Goal: Communication & Community: Answer question/provide support

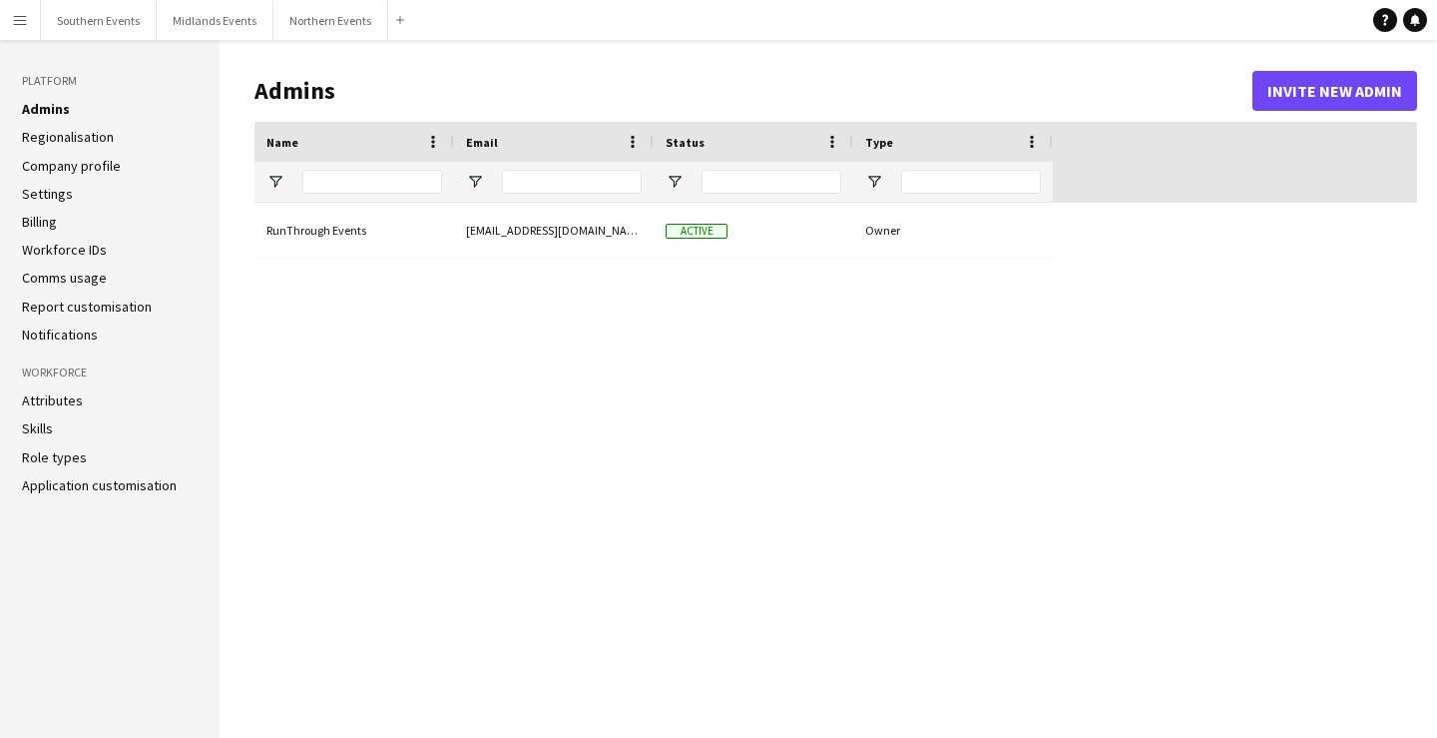
type input "**********"
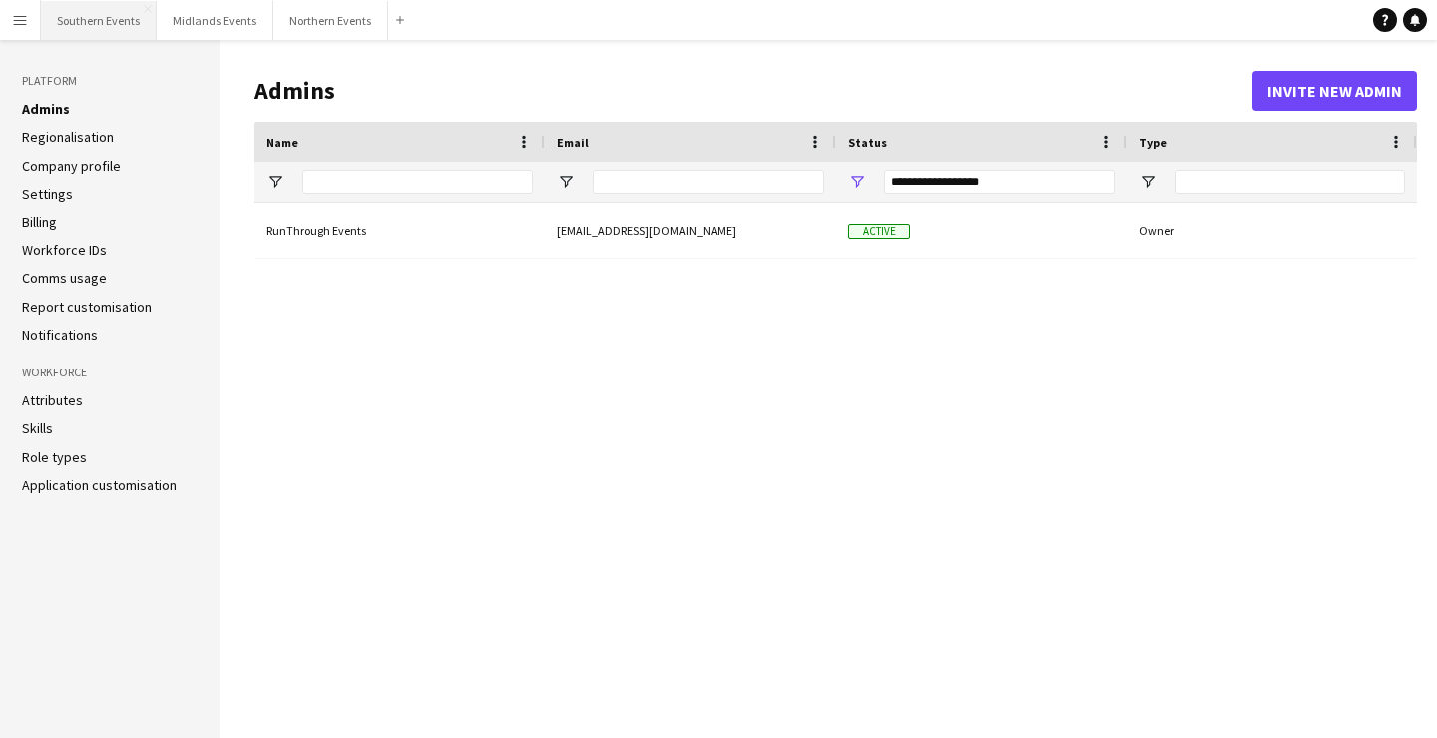
click at [116, 30] on button "Southern Events Close" at bounding box center [99, 20] width 116 height 39
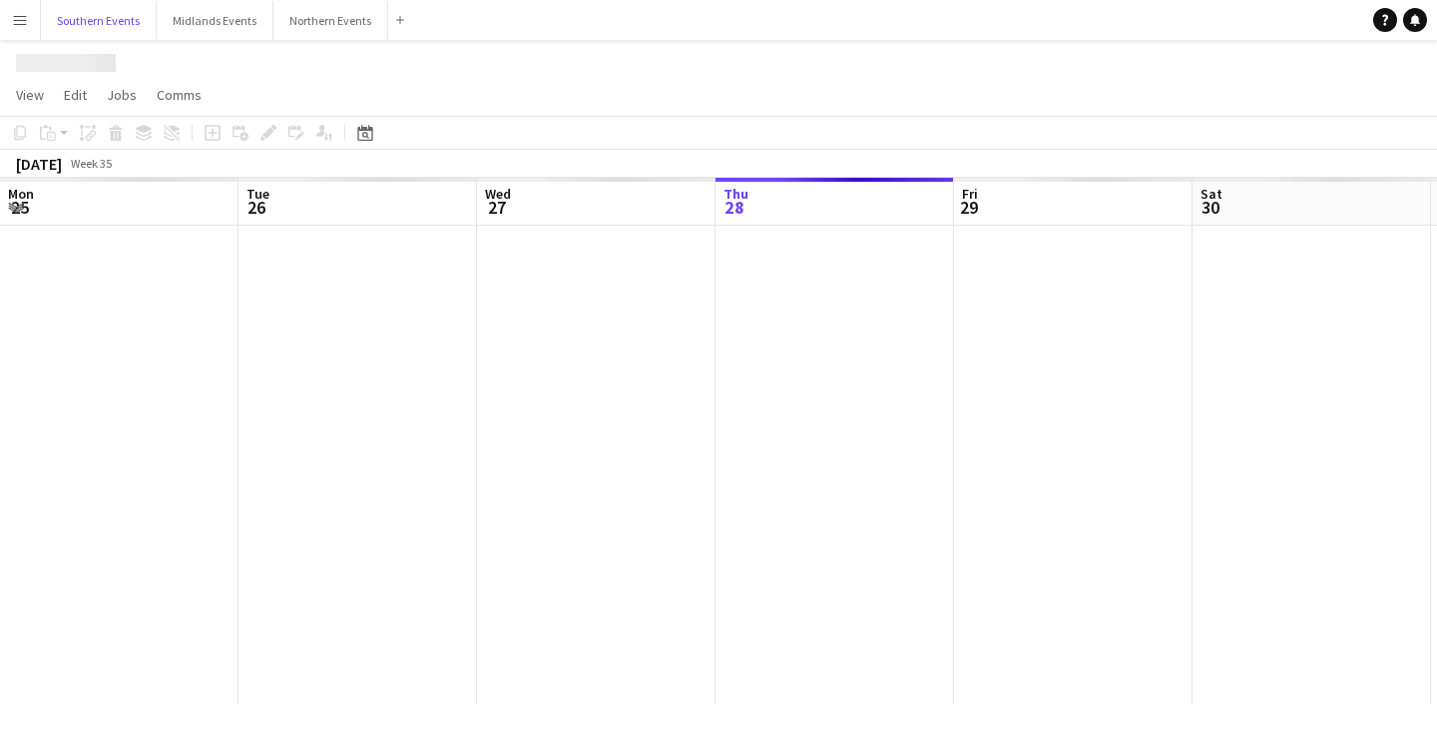
scroll to position [0, 477]
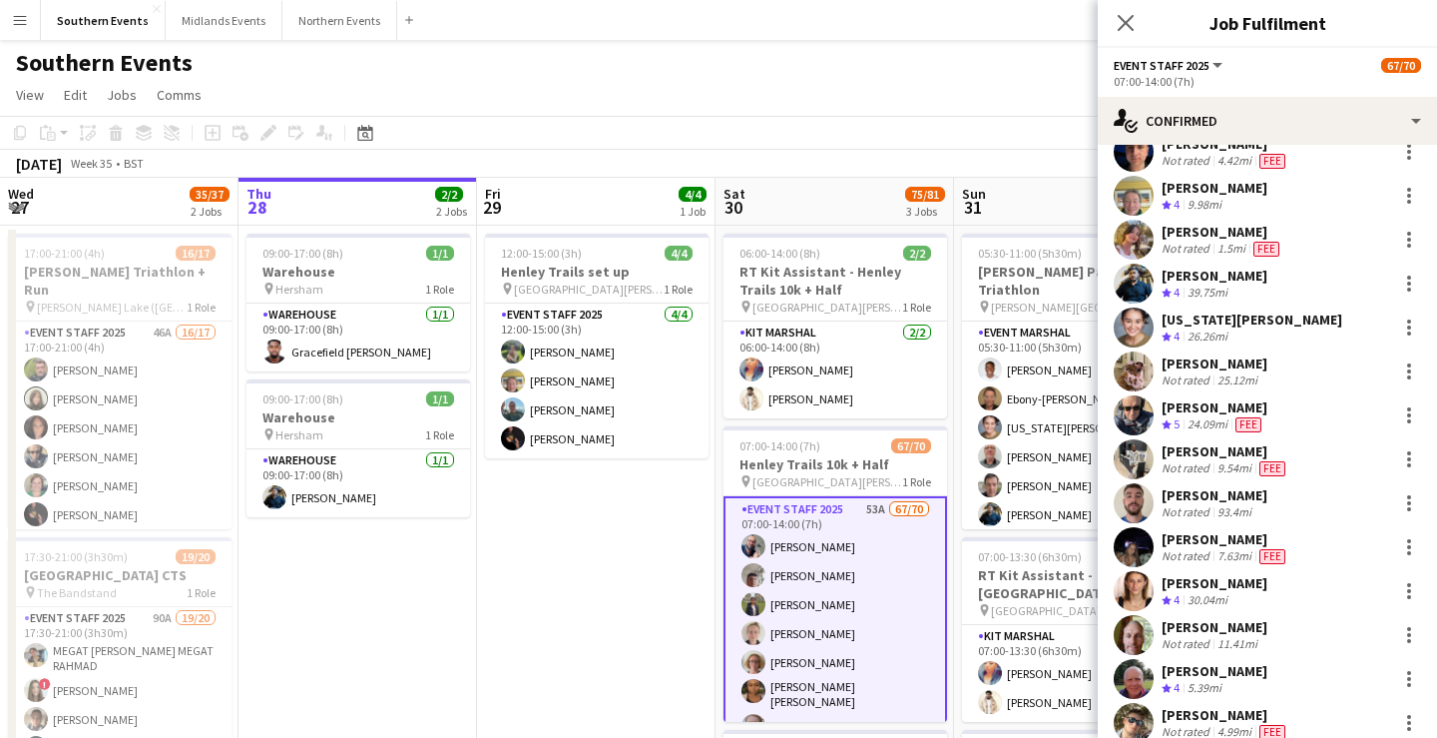
scroll to position [1240, 0]
click at [1249, 507] on div "93.4mi" at bounding box center [1235, 509] width 42 height 15
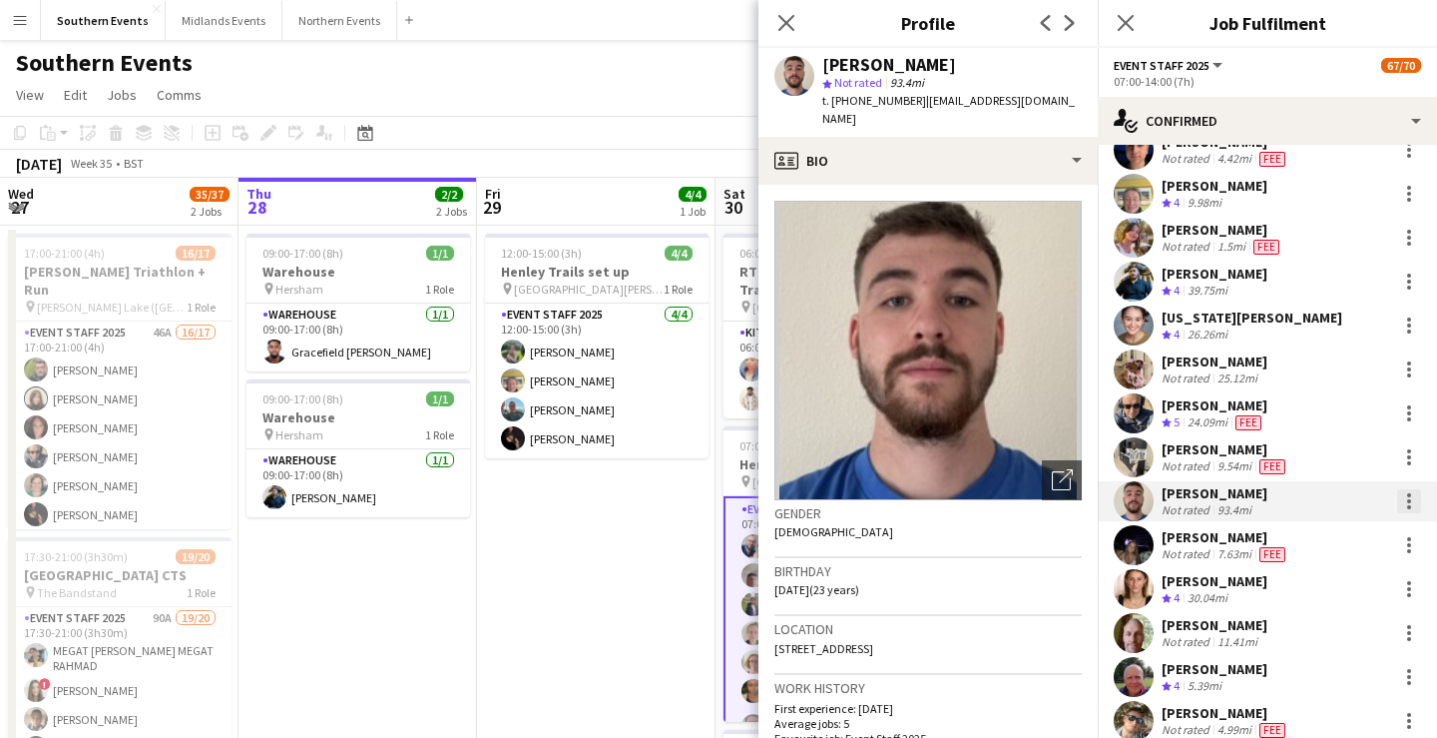
click at [1411, 502] on div at bounding box center [1409, 501] width 24 height 24
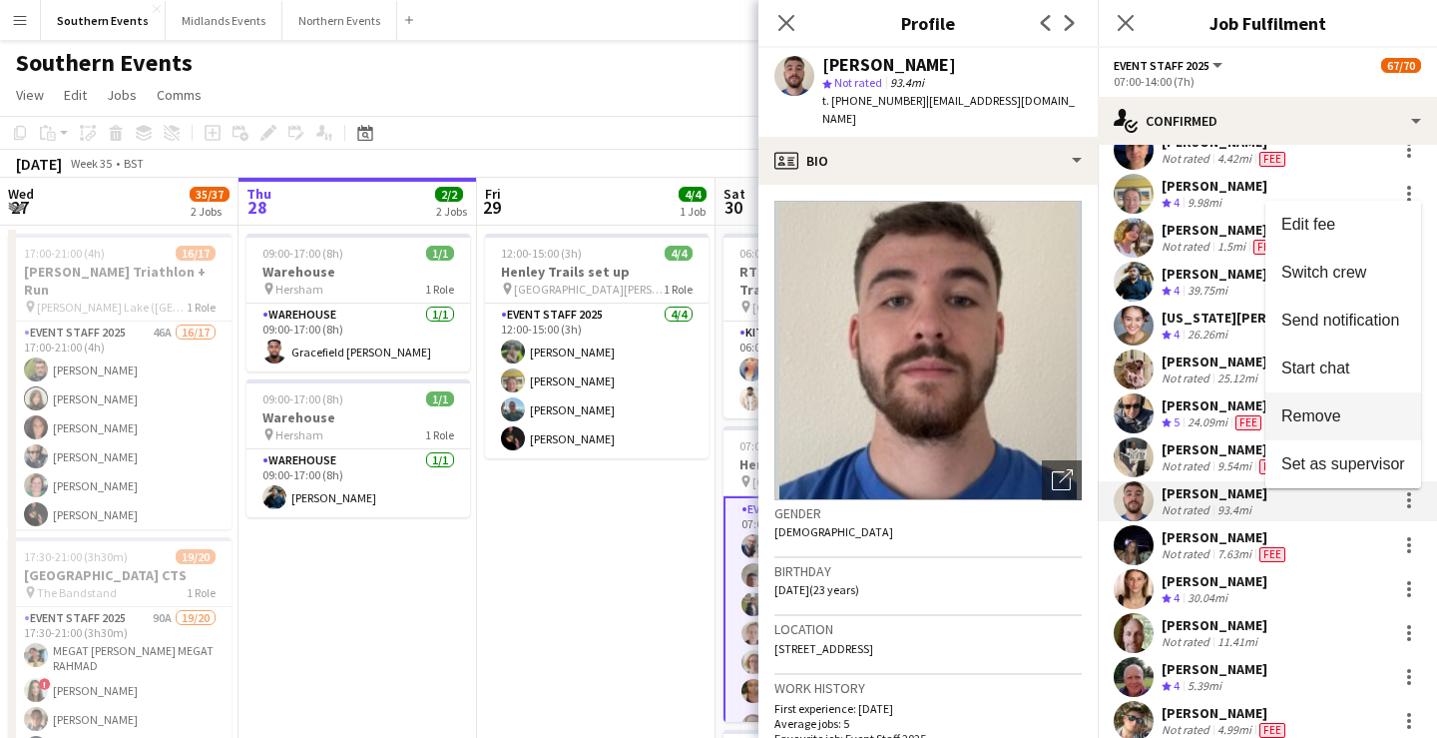
click at [1323, 418] on span "Remove" at bounding box center [1312, 415] width 60 height 17
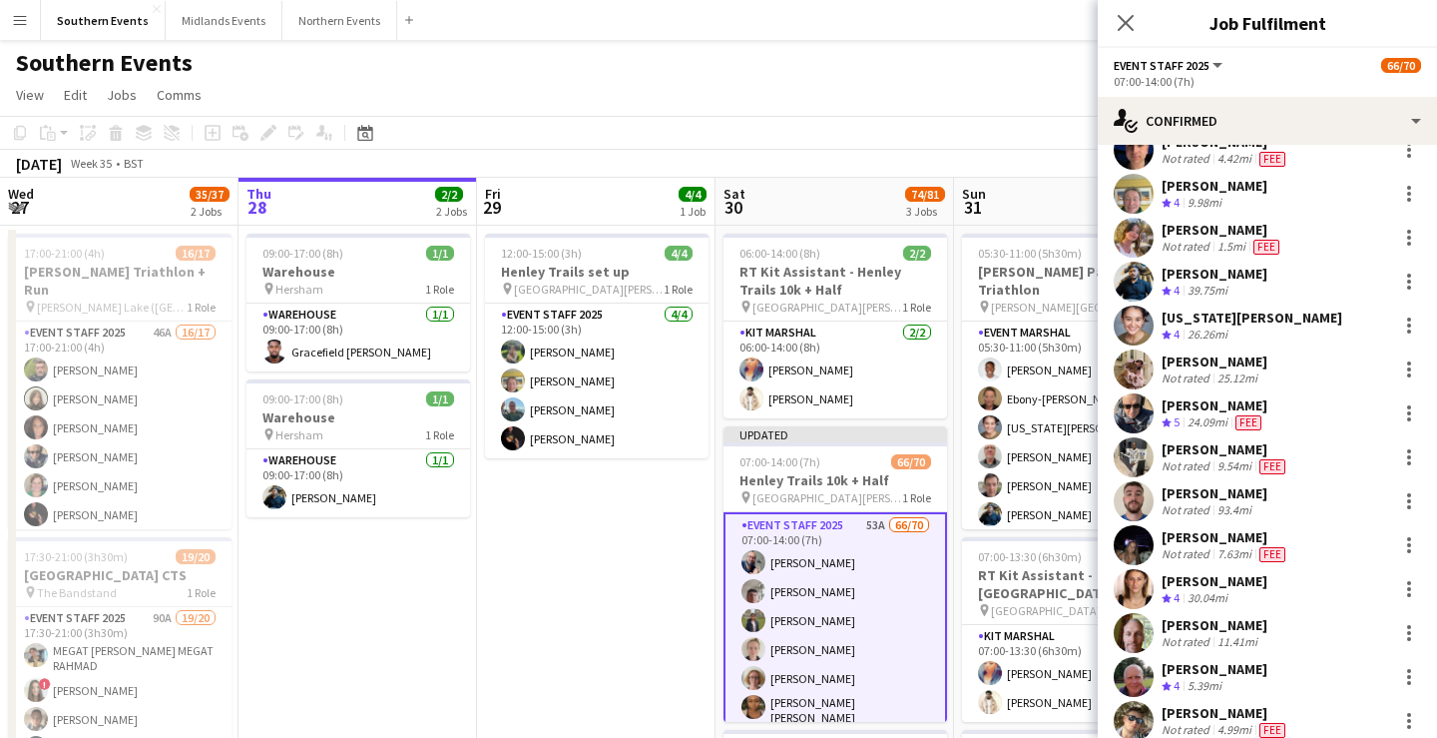
click at [1228, 502] on div "93.4mi" at bounding box center [1235, 509] width 42 height 15
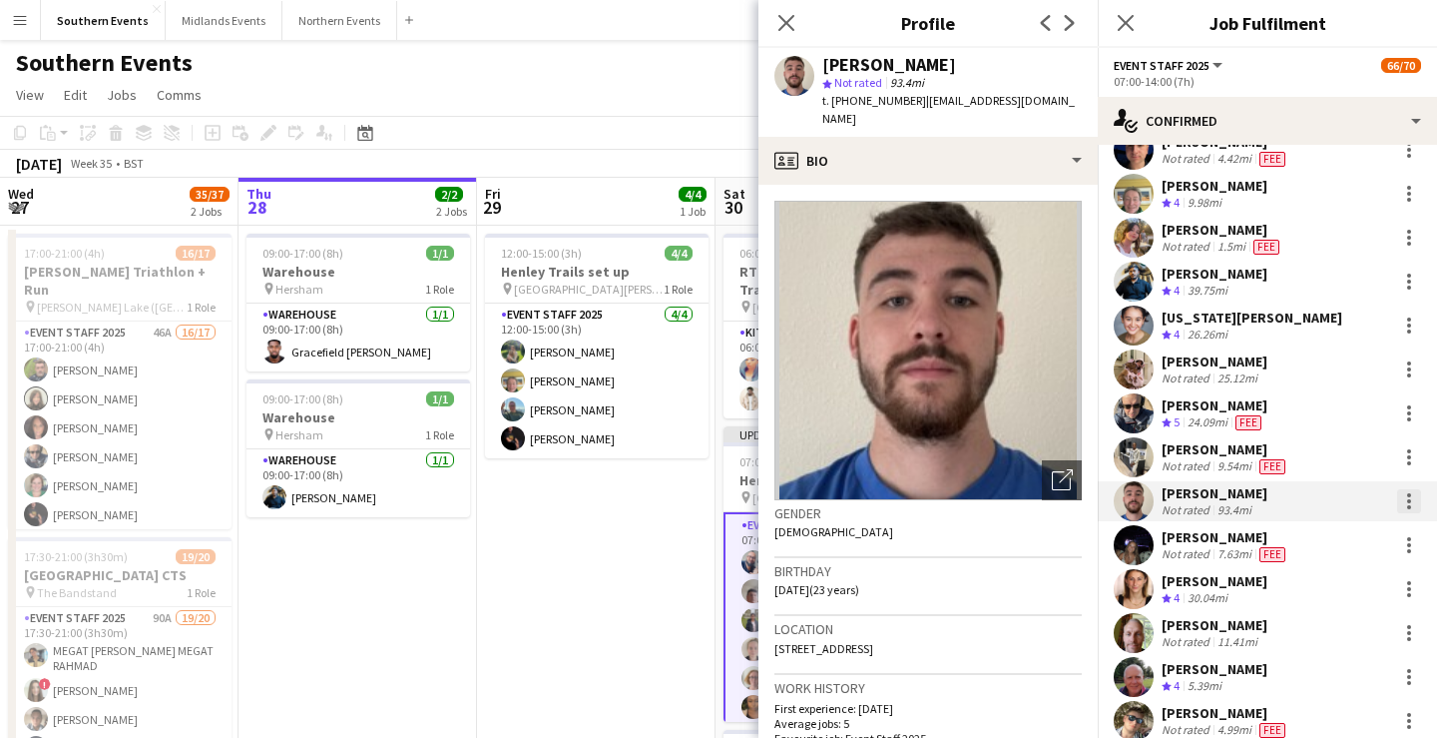
click at [1414, 503] on div at bounding box center [1409, 501] width 24 height 24
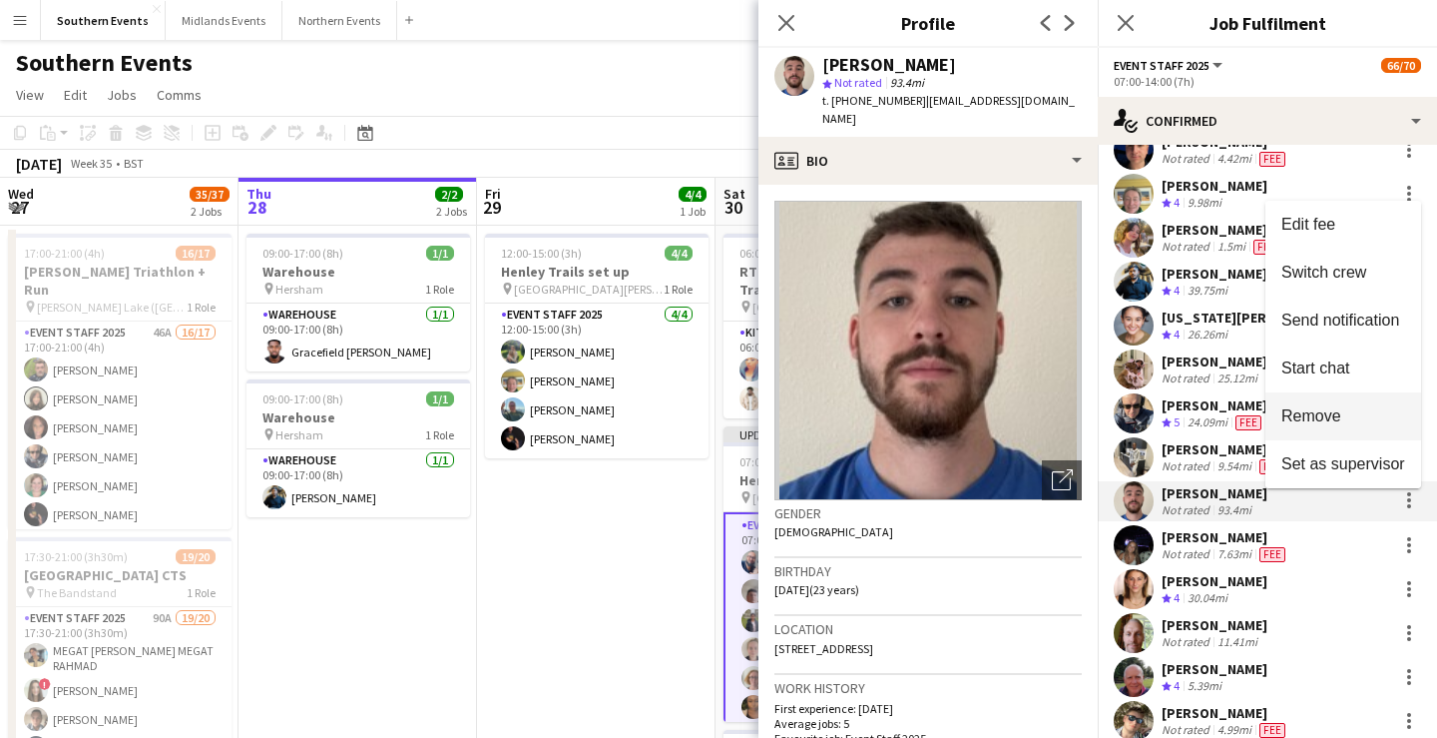
click at [1343, 413] on span "Remove" at bounding box center [1344, 416] width 124 height 18
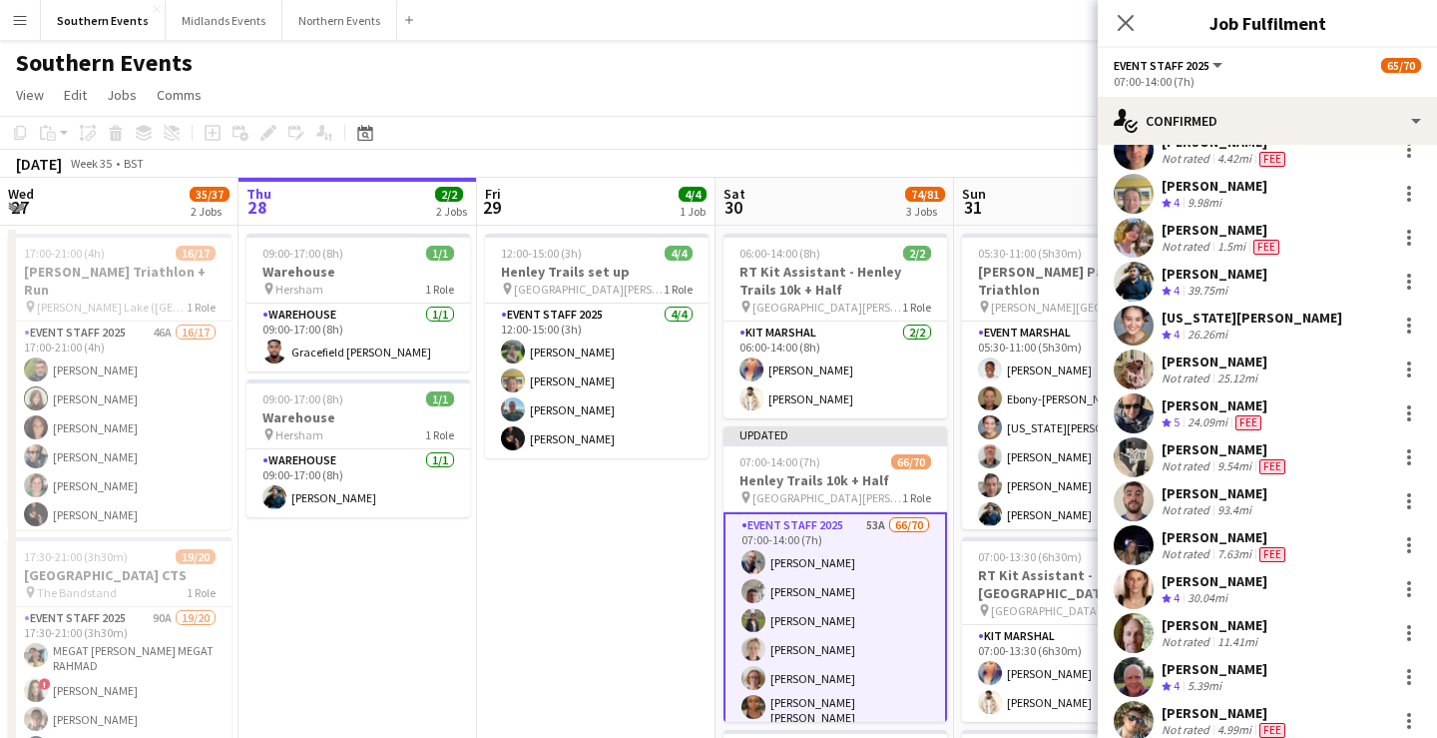
click at [1020, 114] on app-page-menu "View Day view expanded Day view collapsed Month view Date picker Jump to [DATE]…" at bounding box center [718, 97] width 1437 height 38
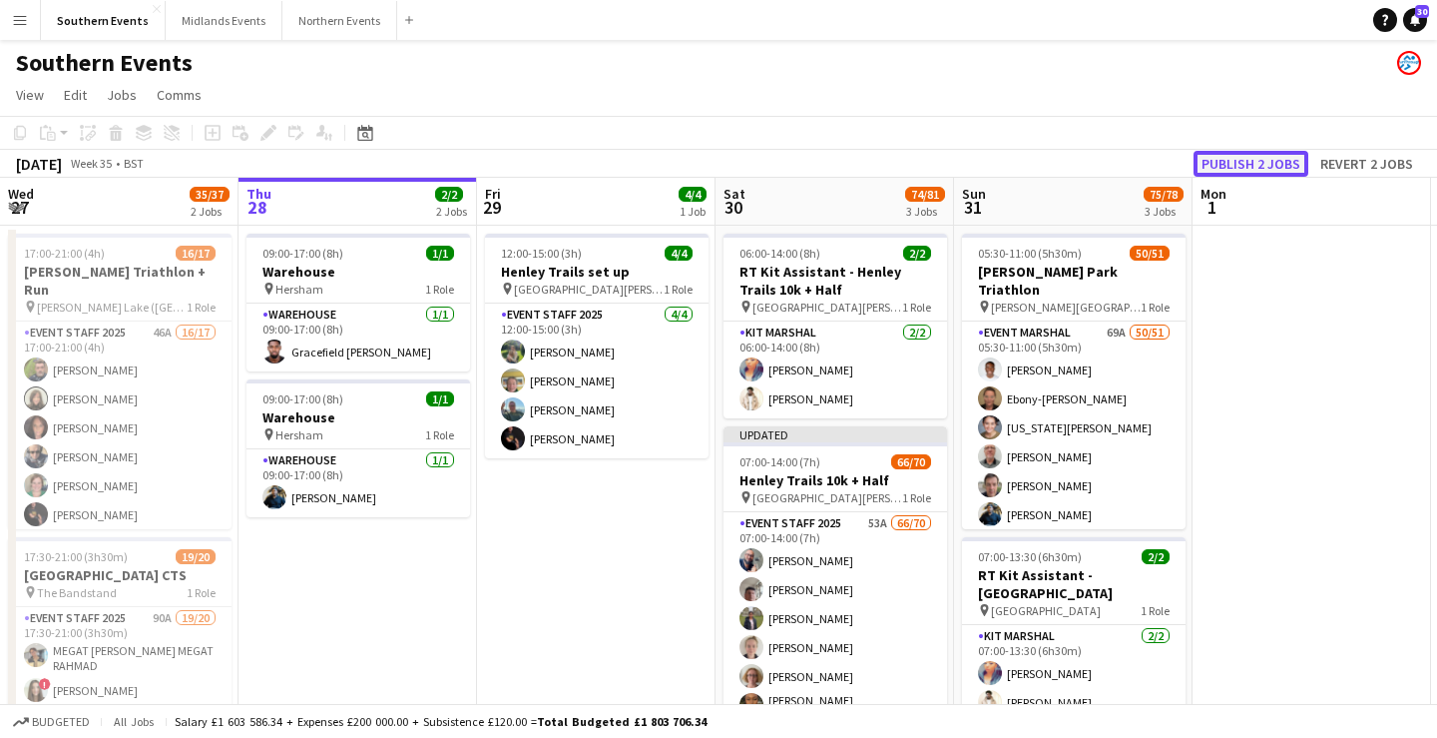
click at [1259, 163] on button "Publish 2 jobs" at bounding box center [1251, 164] width 115 height 26
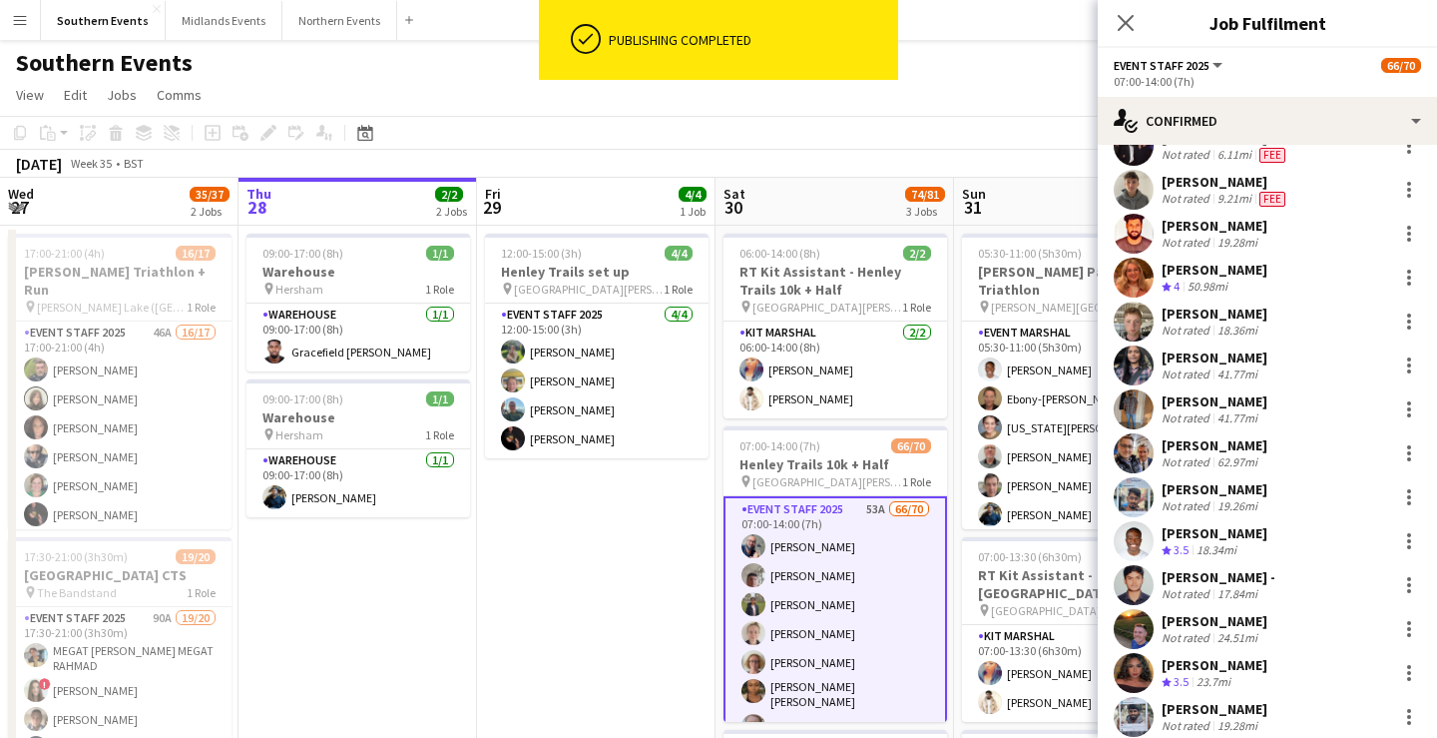
scroll to position [2266, 0]
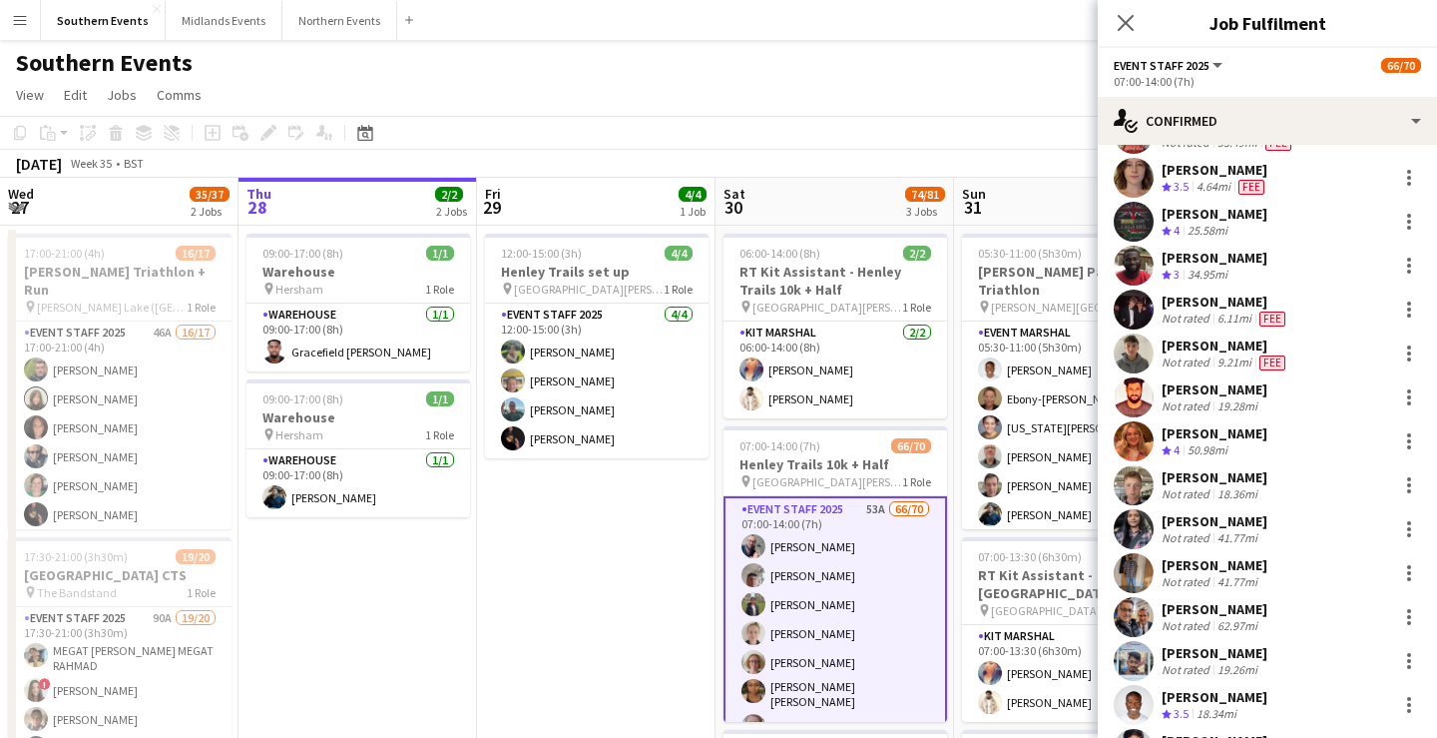
click at [947, 104] on app-page-menu "View Day view expanded Day view collapsed Month view Date picker Jump to [DATE]…" at bounding box center [718, 97] width 1437 height 38
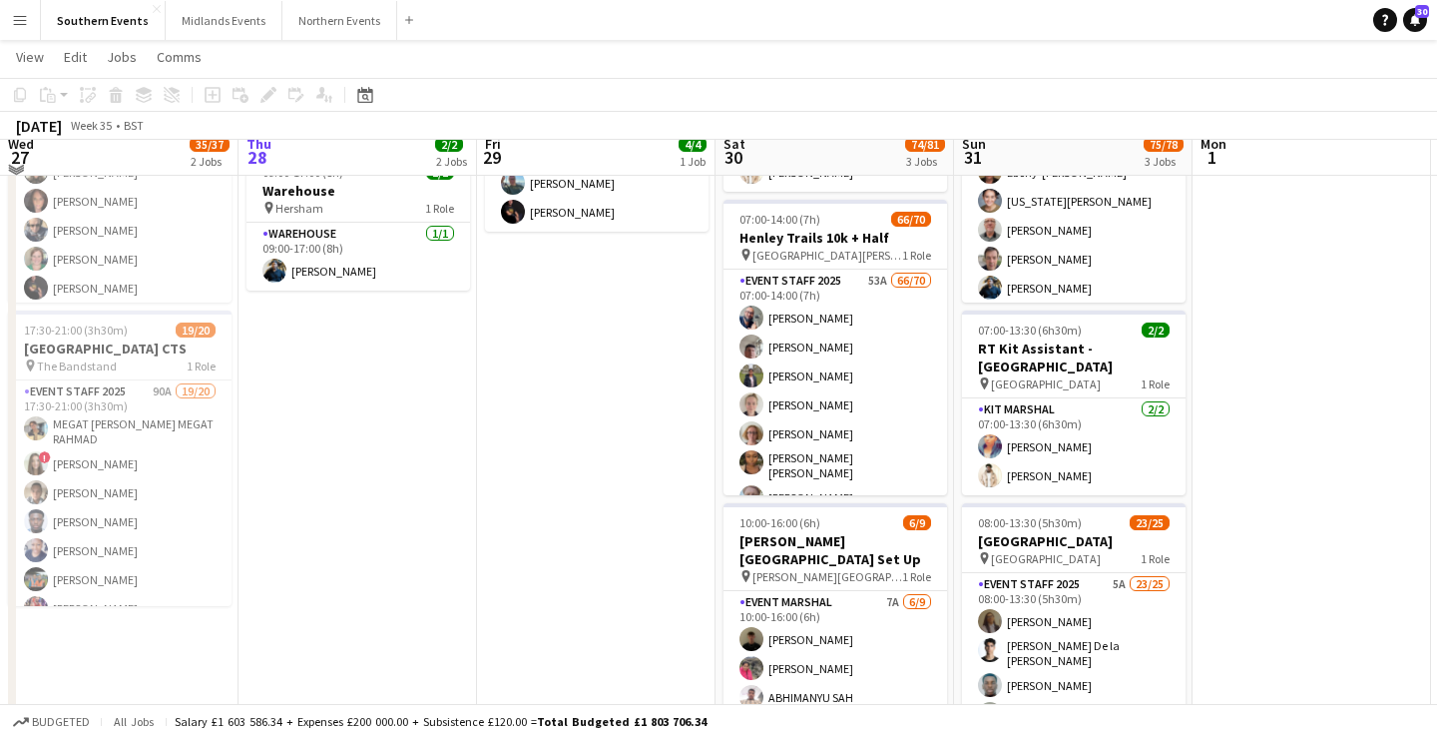
scroll to position [226, 0]
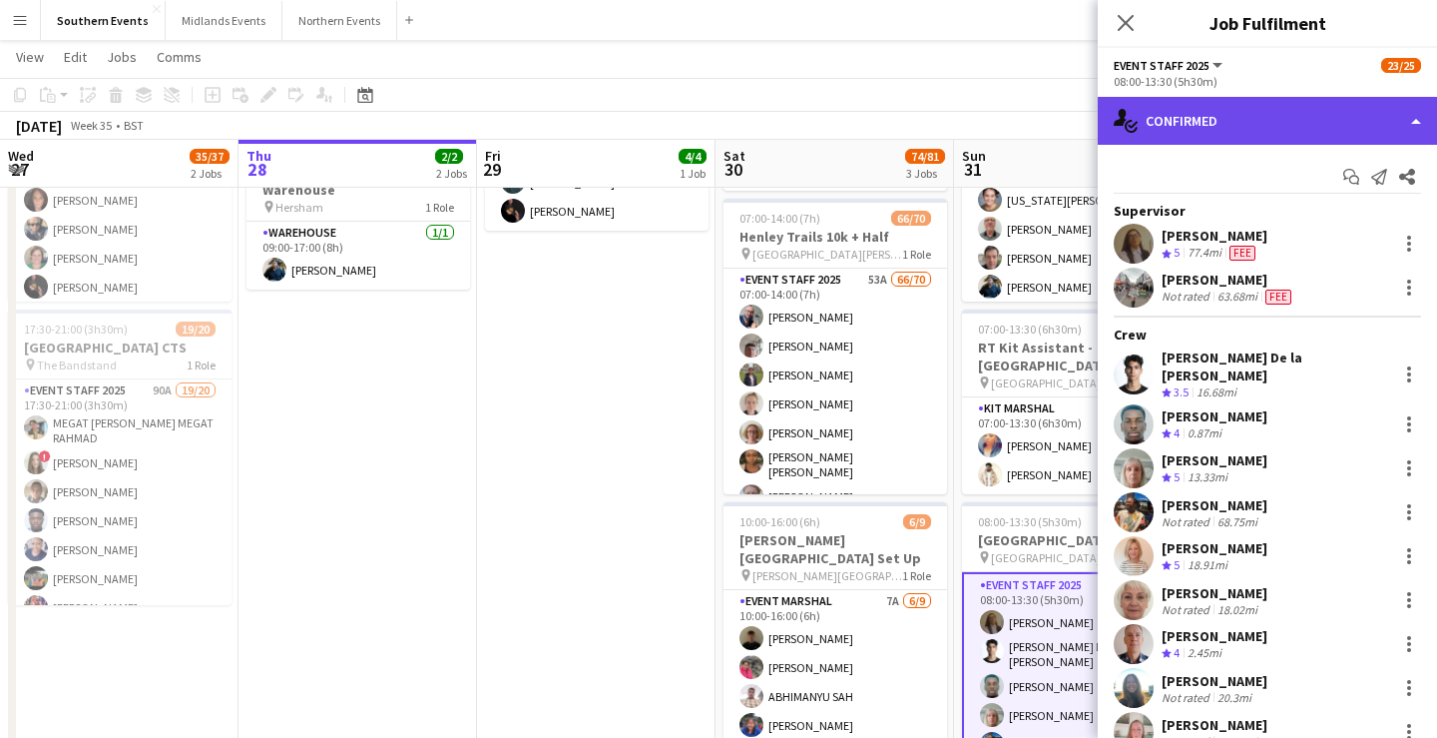
click at [1267, 119] on div "single-neutral-actions-check-2 Confirmed" at bounding box center [1267, 121] width 339 height 48
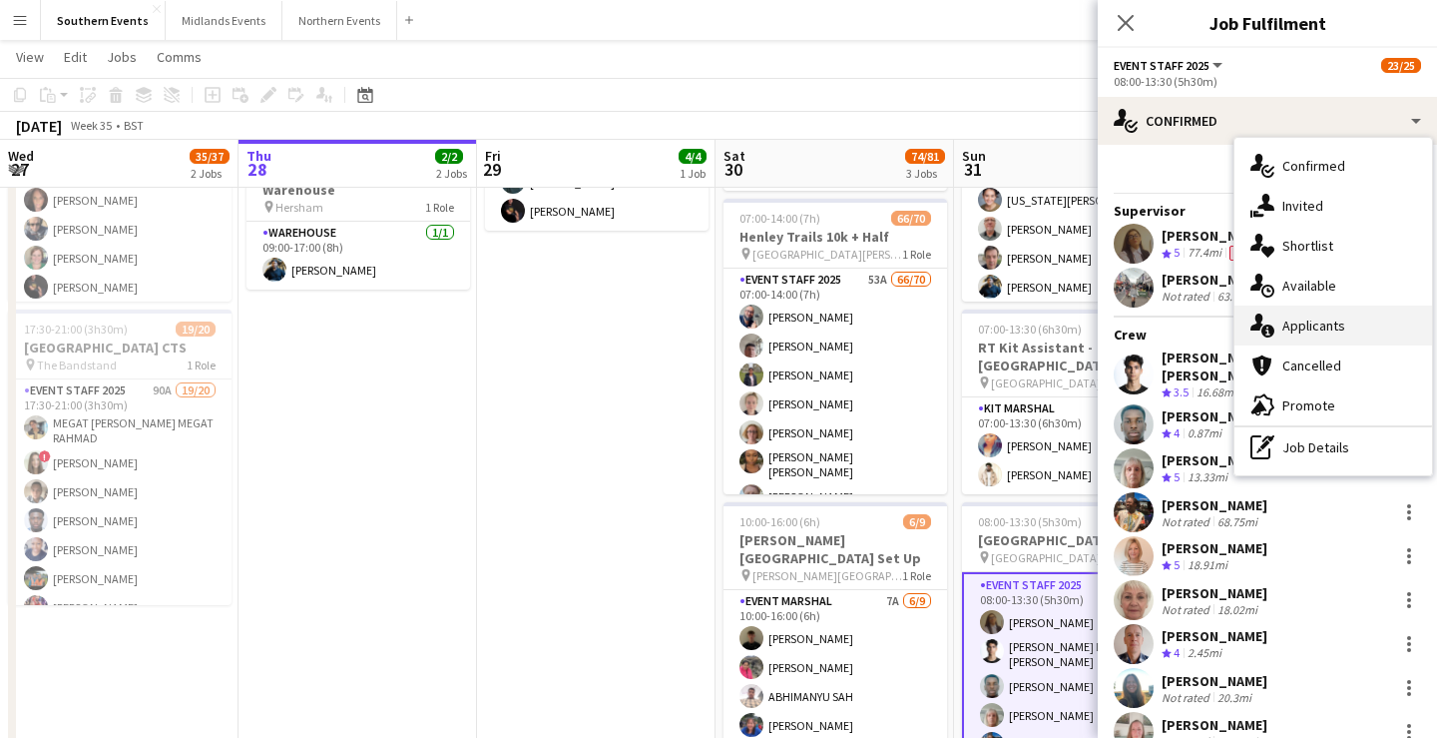
click at [1319, 315] on div "single-neutral-actions-information Applicants" at bounding box center [1334, 325] width 198 height 40
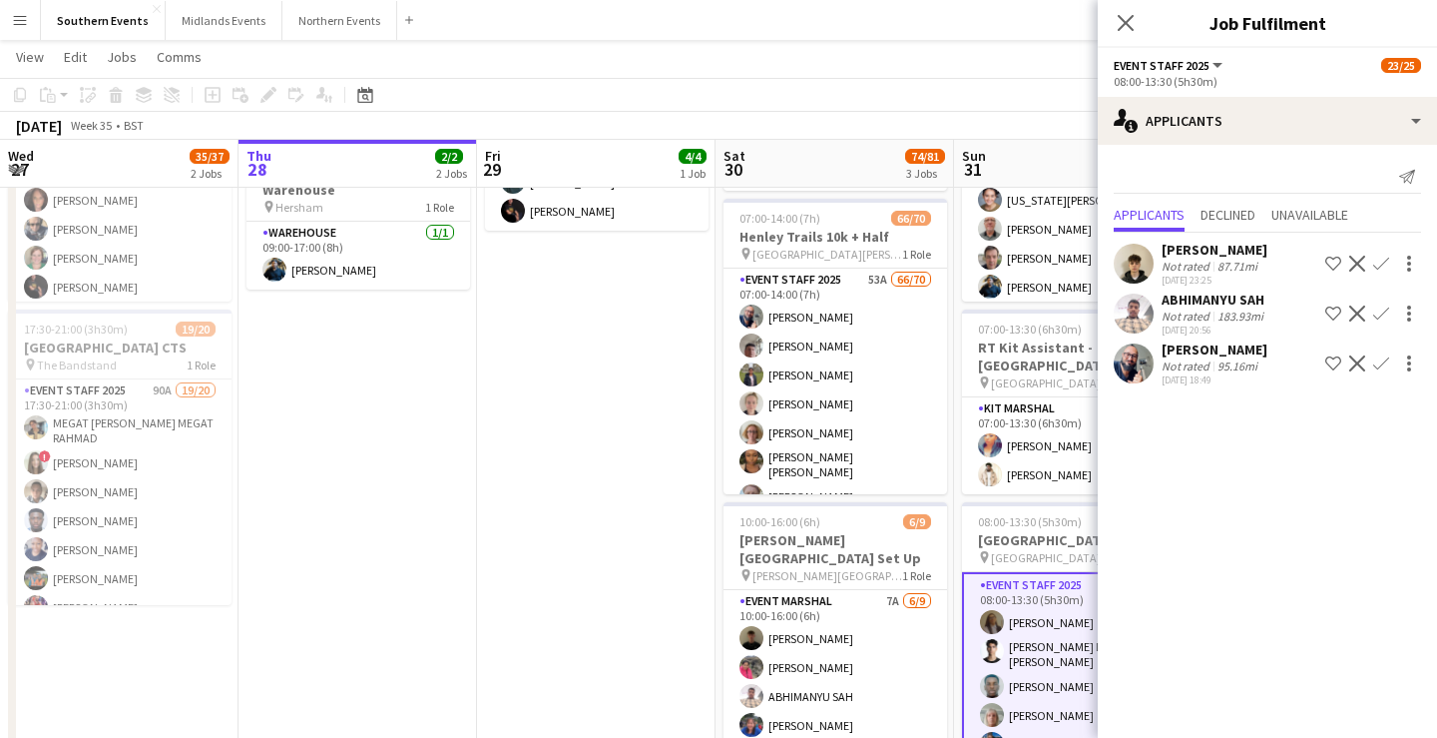
click at [1244, 306] on div "ABHIMANYU SAH" at bounding box center [1215, 299] width 106 height 18
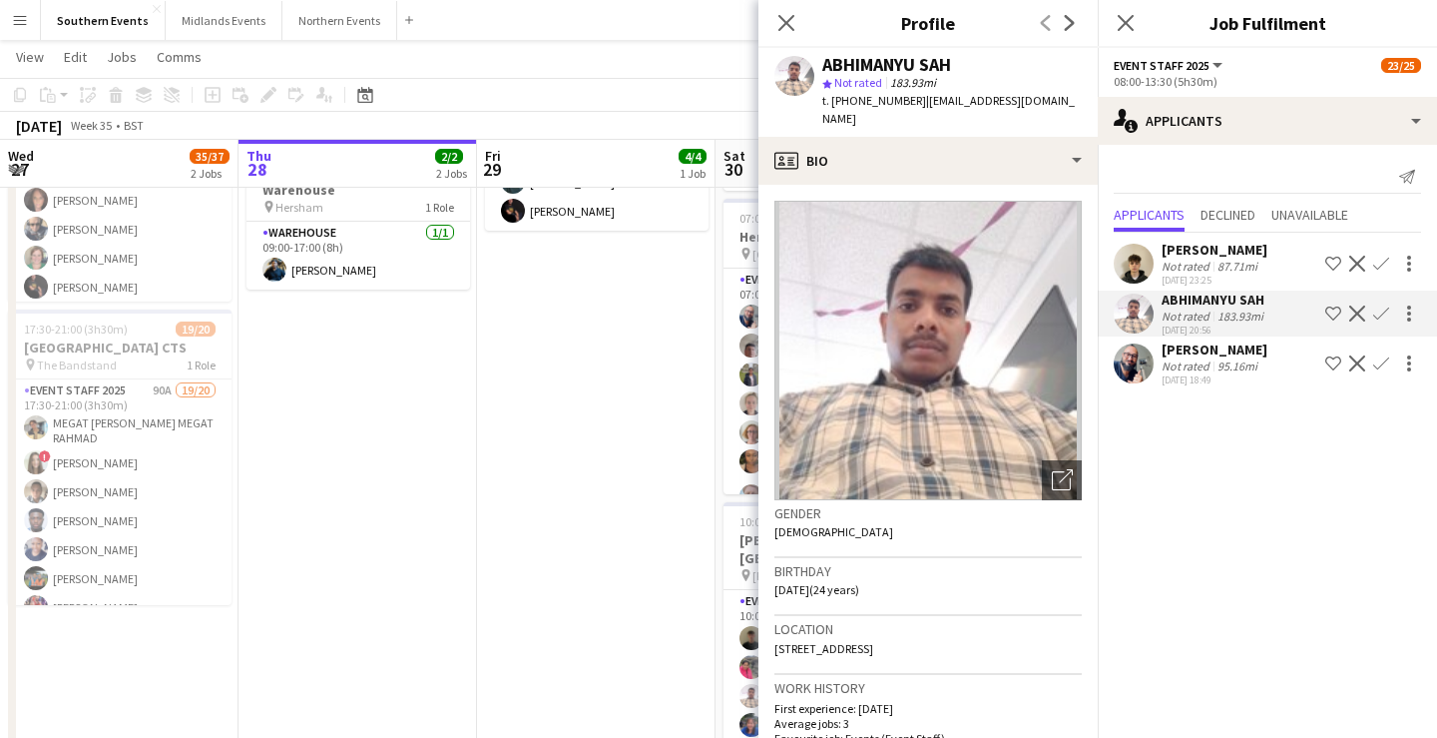
click at [1380, 313] on app-icon "Confirm" at bounding box center [1381, 313] width 16 height 16
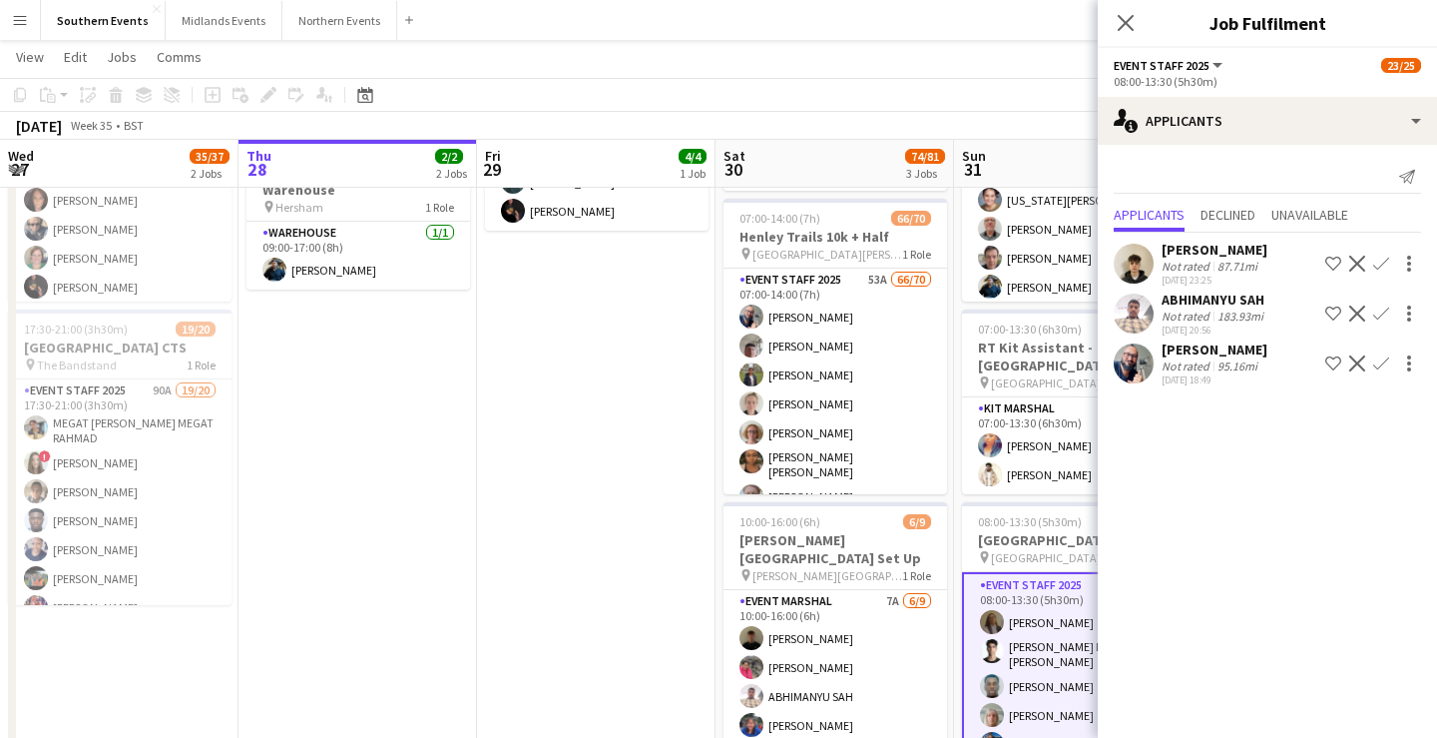
click at [1380, 313] on app-icon "Confirm" at bounding box center [1381, 313] width 16 height 16
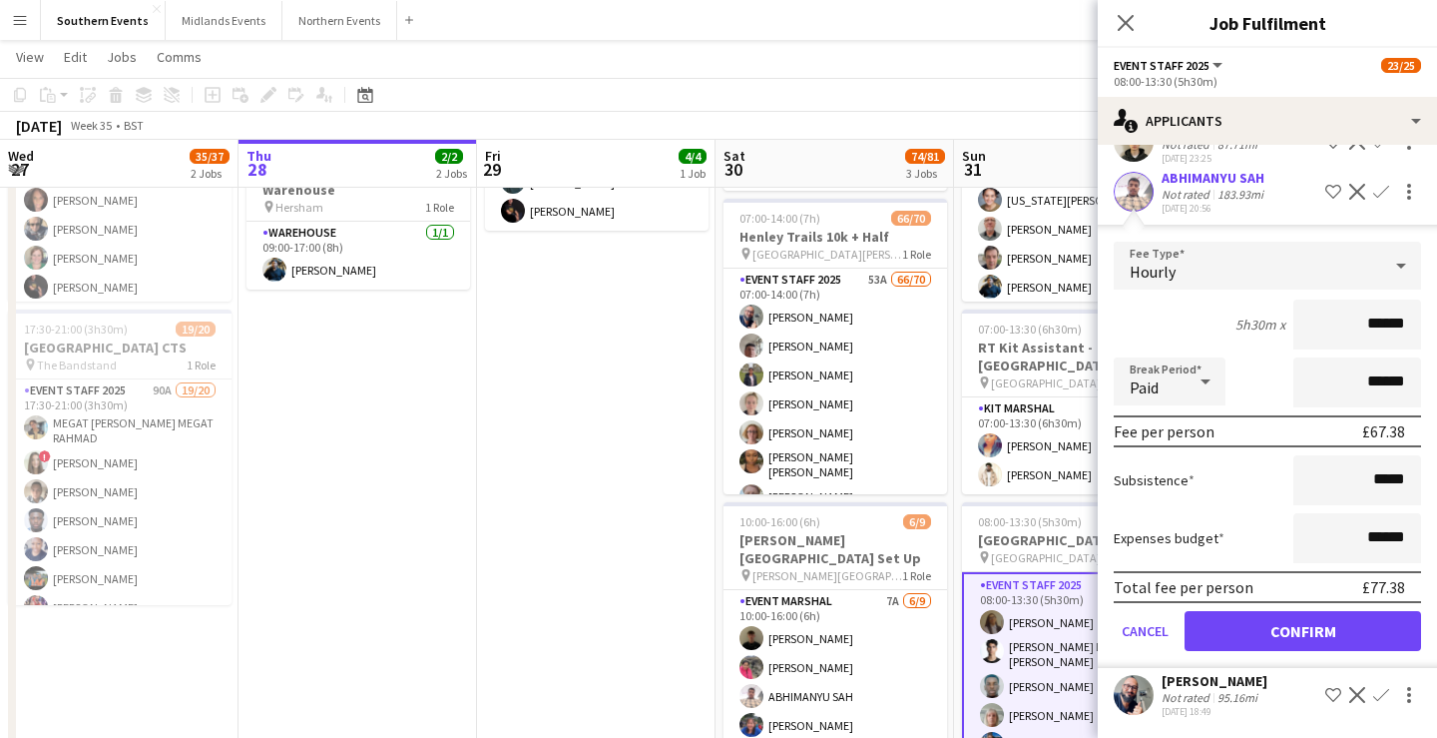
scroll to position [121, 0]
click at [1239, 198] on div "183.93mi" at bounding box center [1241, 195] width 54 height 15
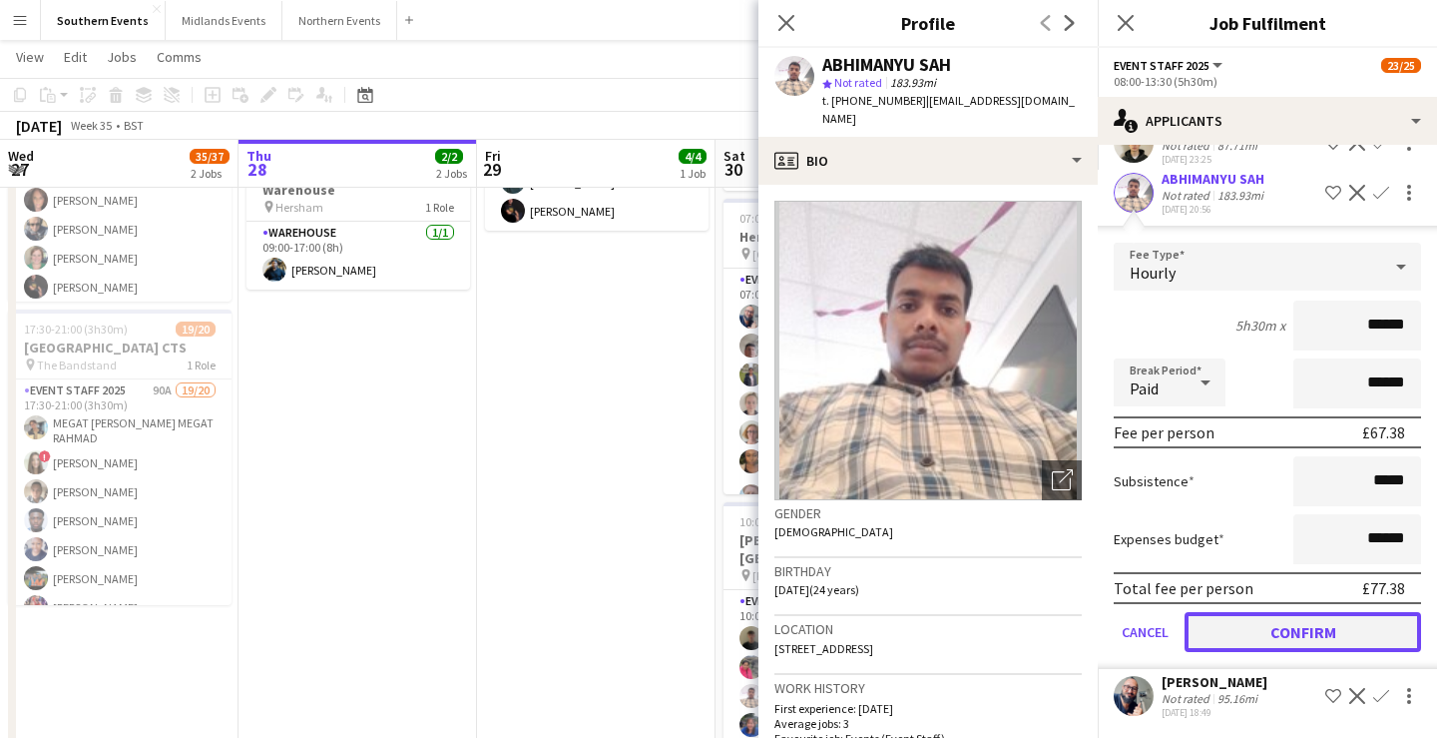
click at [1280, 625] on button "Confirm" at bounding box center [1303, 632] width 237 height 40
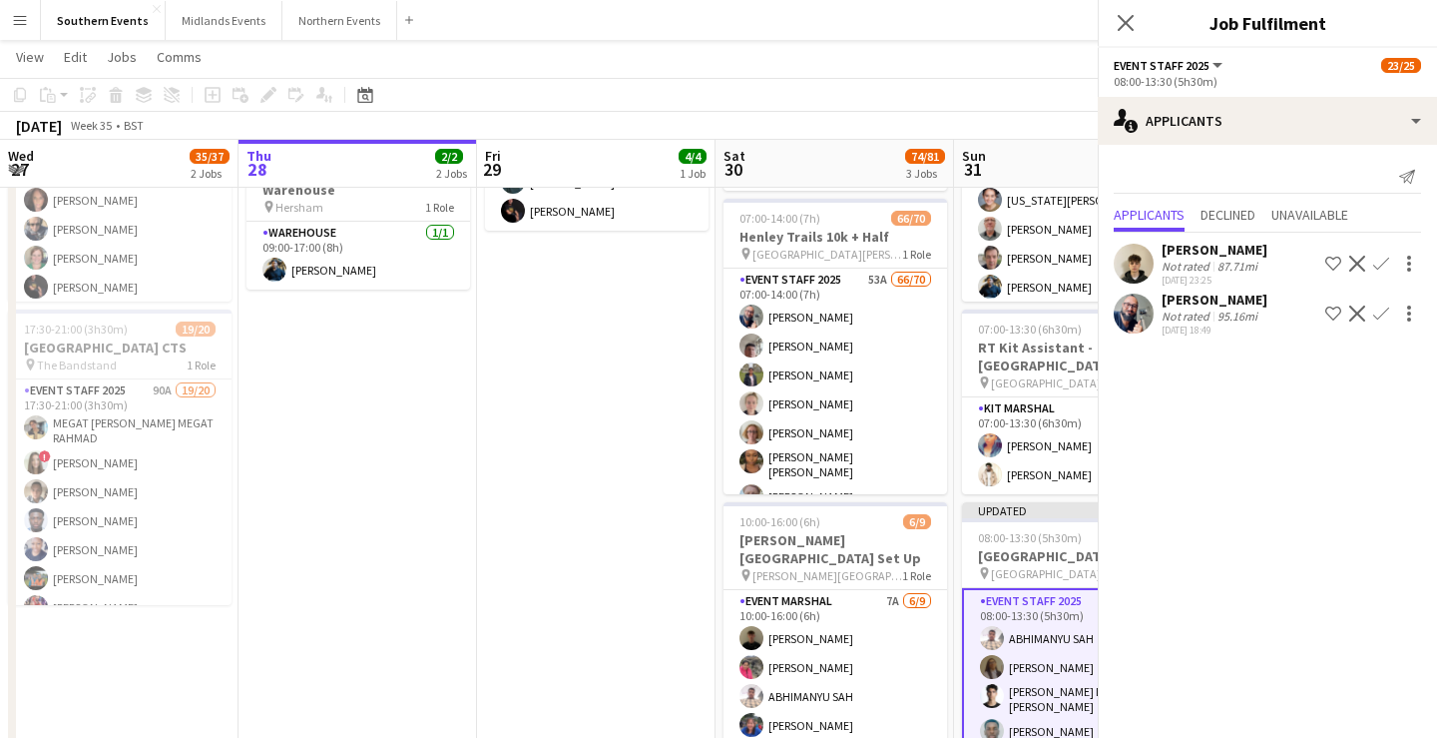
scroll to position [0, 0]
click at [1034, 59] on app-page-menu "View Day view expanded Day view collapsed Month view Date picker Jump to [DATE]…" at bounding box center [718, 59] width 1437 height 38
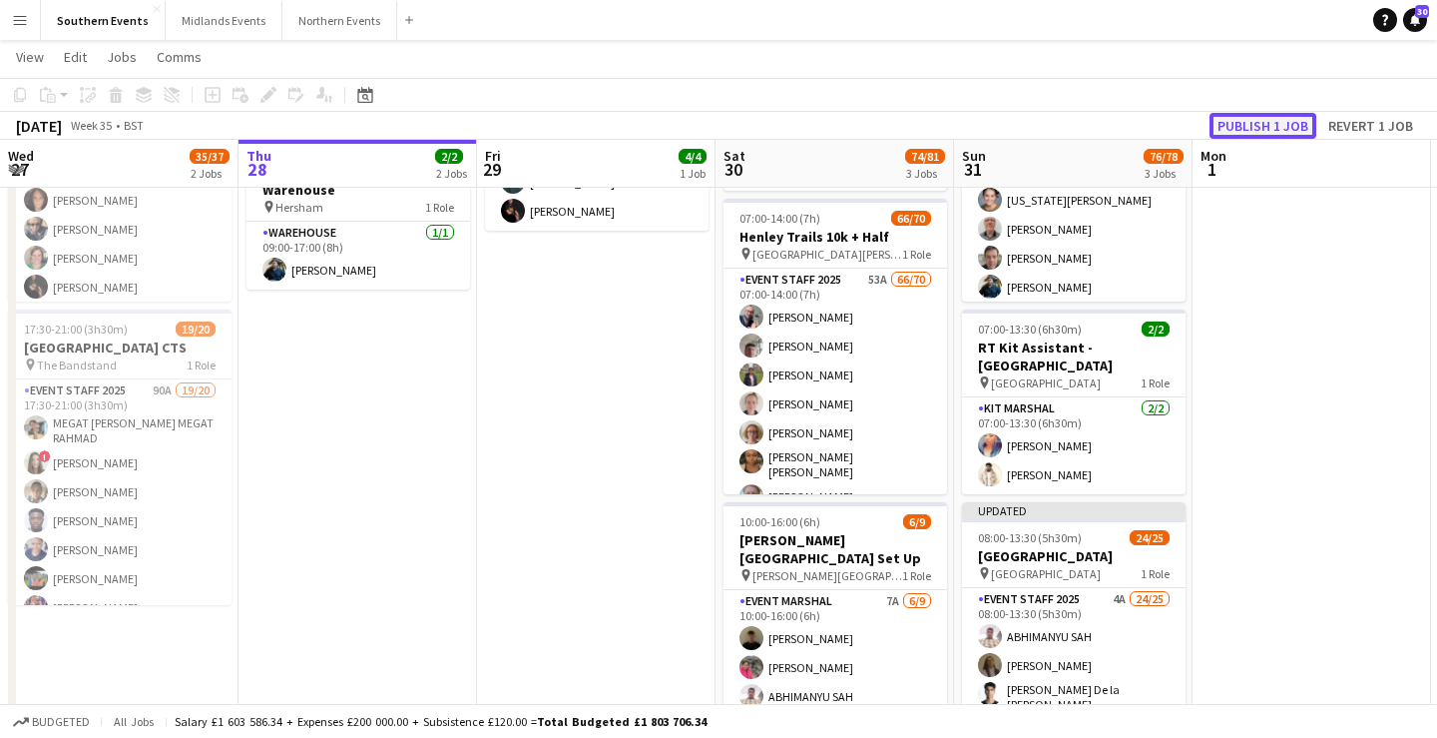
click at [1273, 125] on button "Publish 1 job" at bounding box center [1263, 126] width 107 height 26
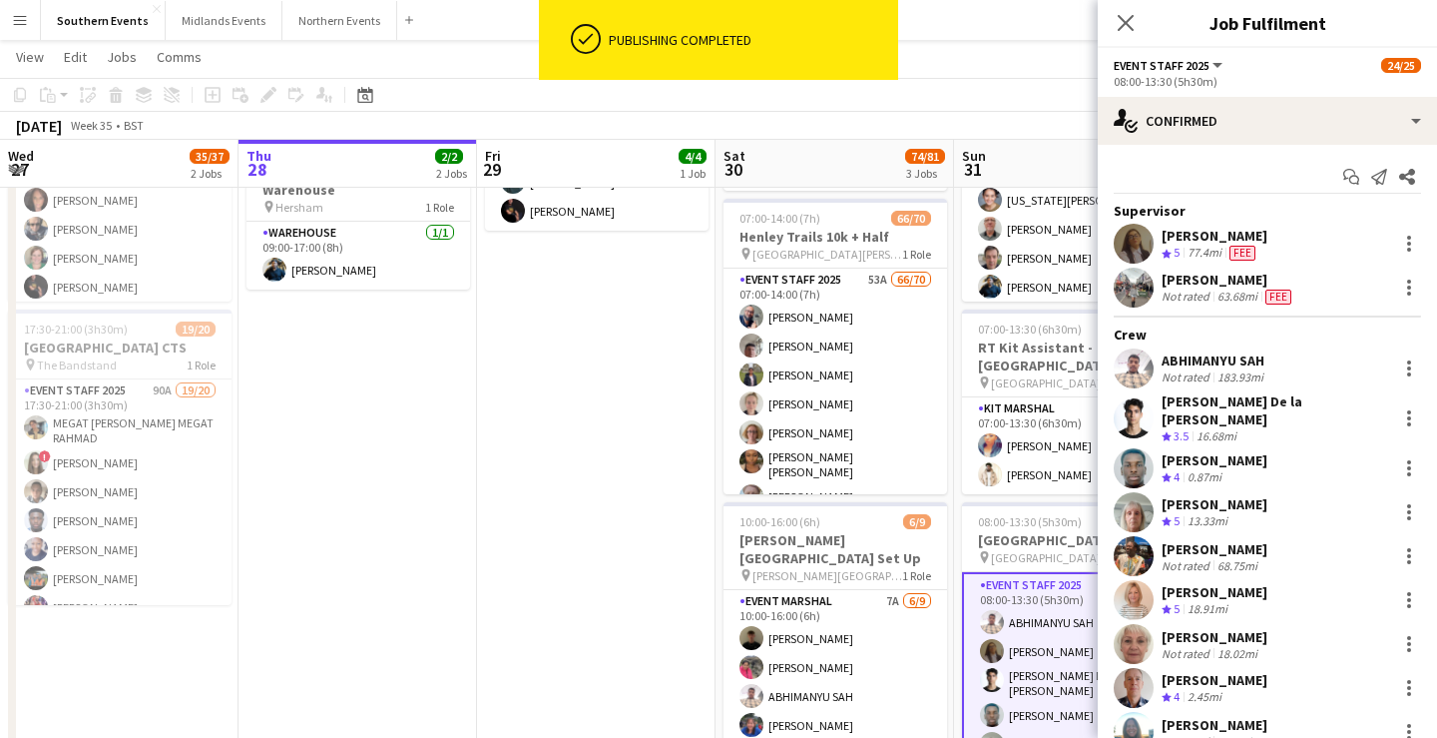
drag, startPoint x: 1270, startPoint y: 360, endPoint x: 1157, endPoint y: 360, distance: 112.8
click at [1157, 360] on div "ABHIMANYU SAH Not rated 183.93mi" at bounding box center [1267, 368] width 339 height 40
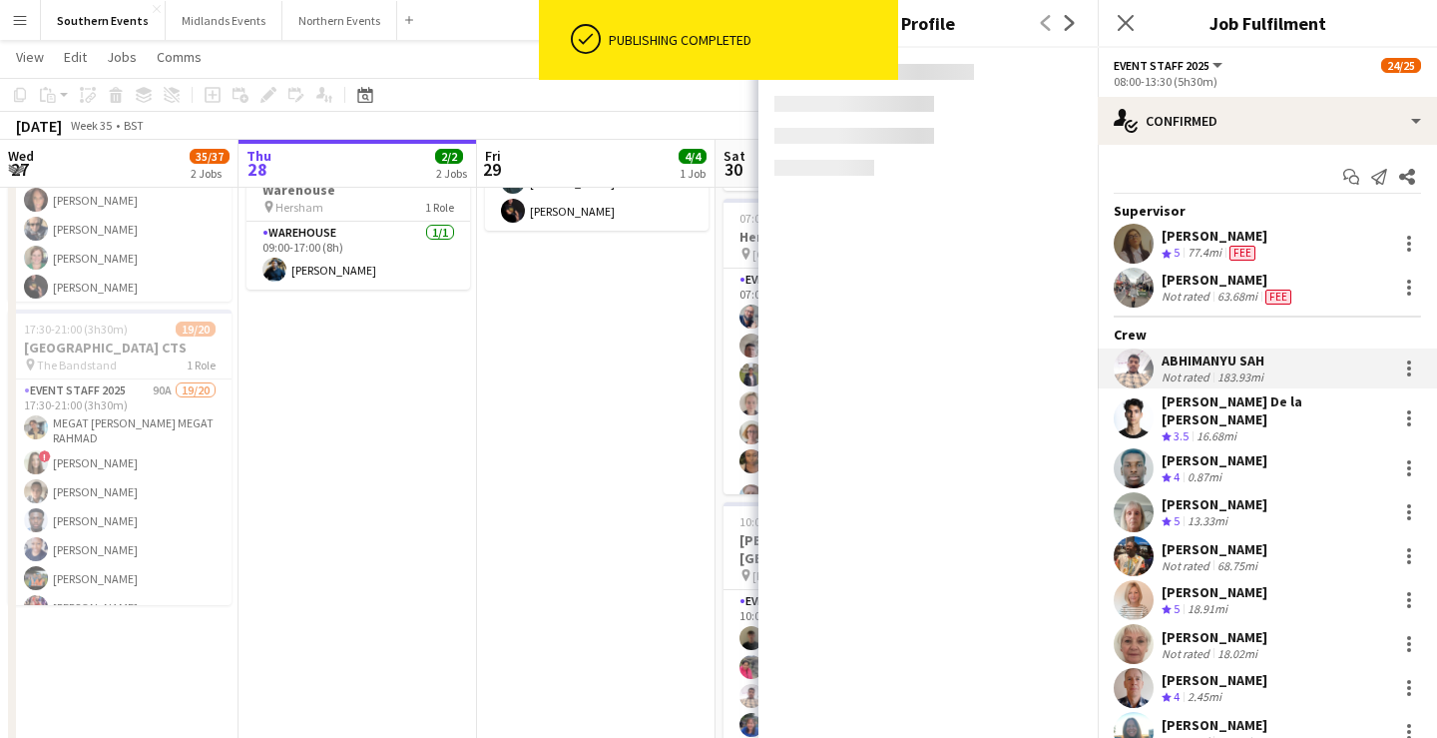
copy div "ABHIMANYU SAH"
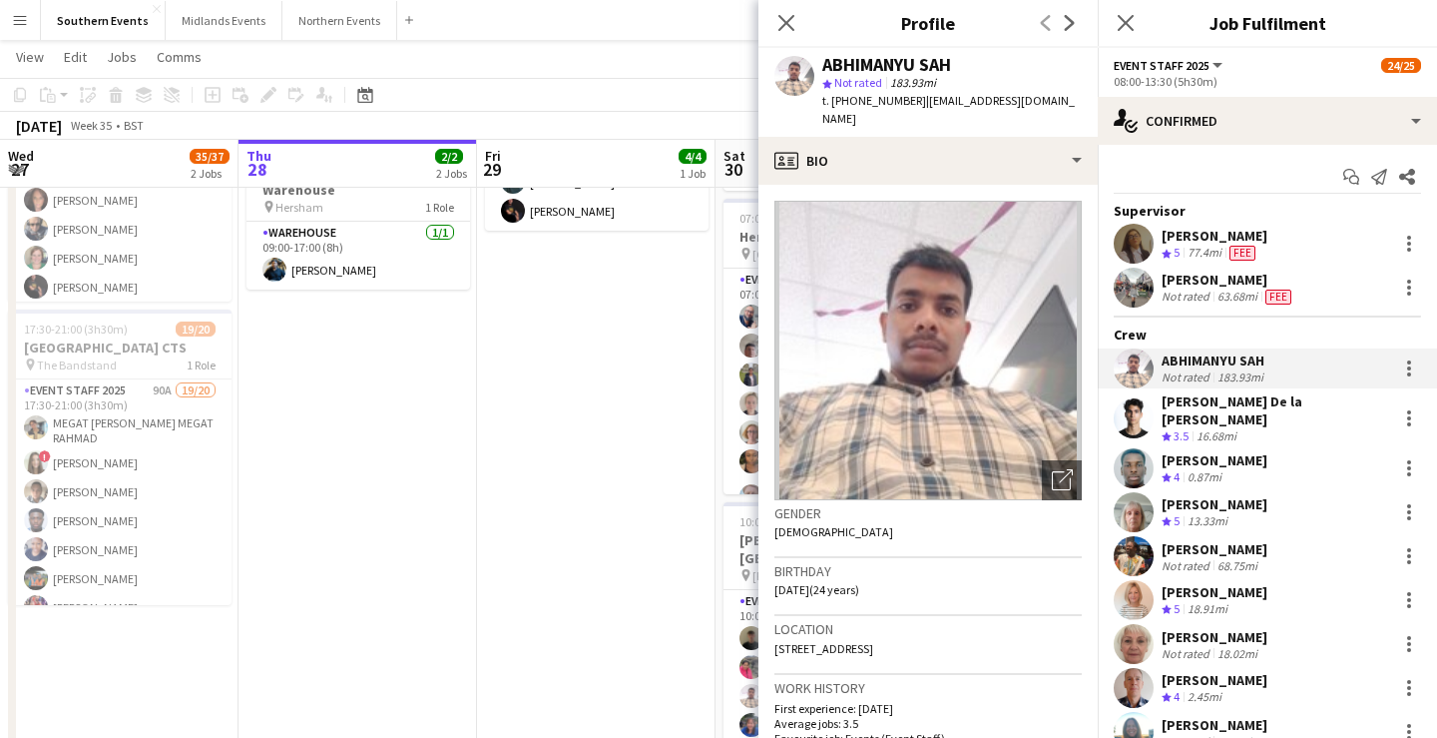
click at [703, 77] on app-page-menu "View Day view expanded Day view collapsed Month view Date picker Jump to [DATE]…" at bounding box center [718, 59] width 1437 height 38
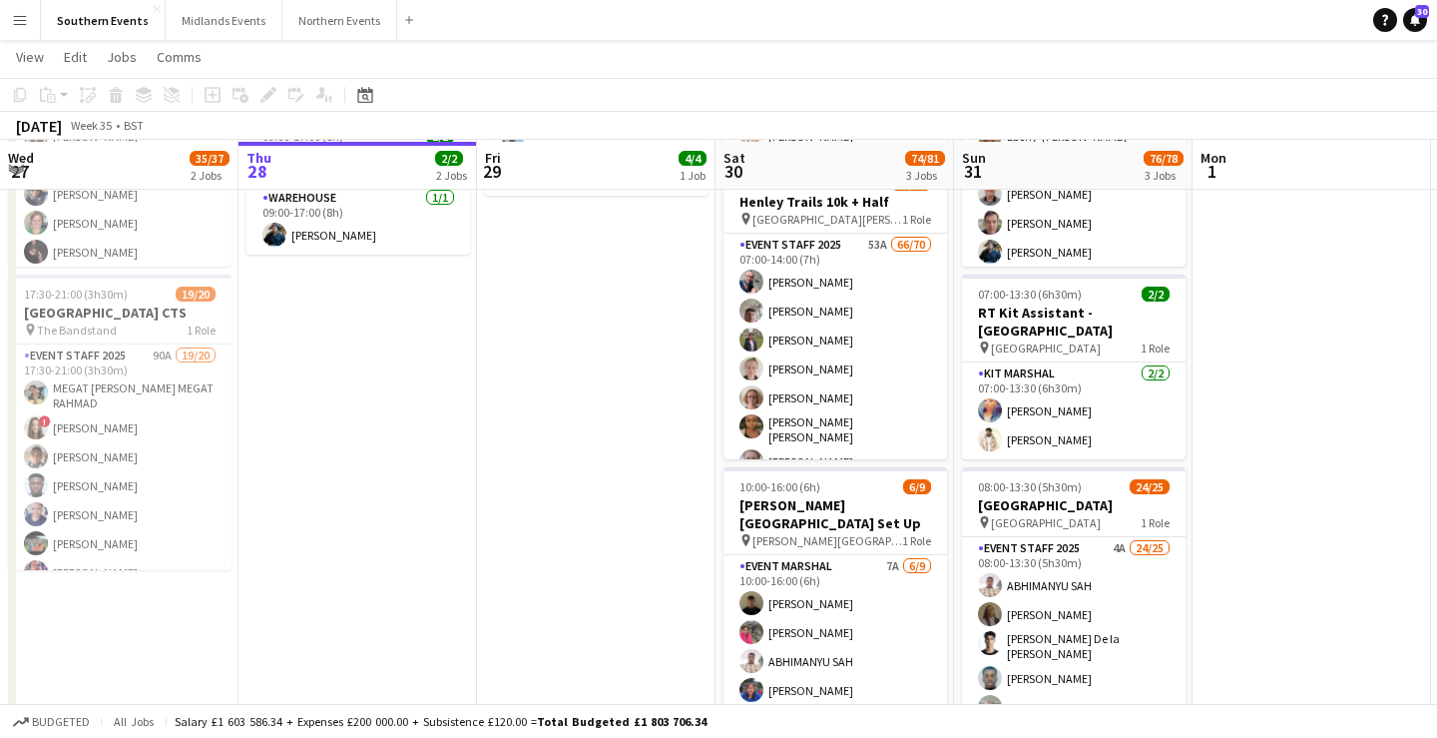
scroll to position [263, 0]
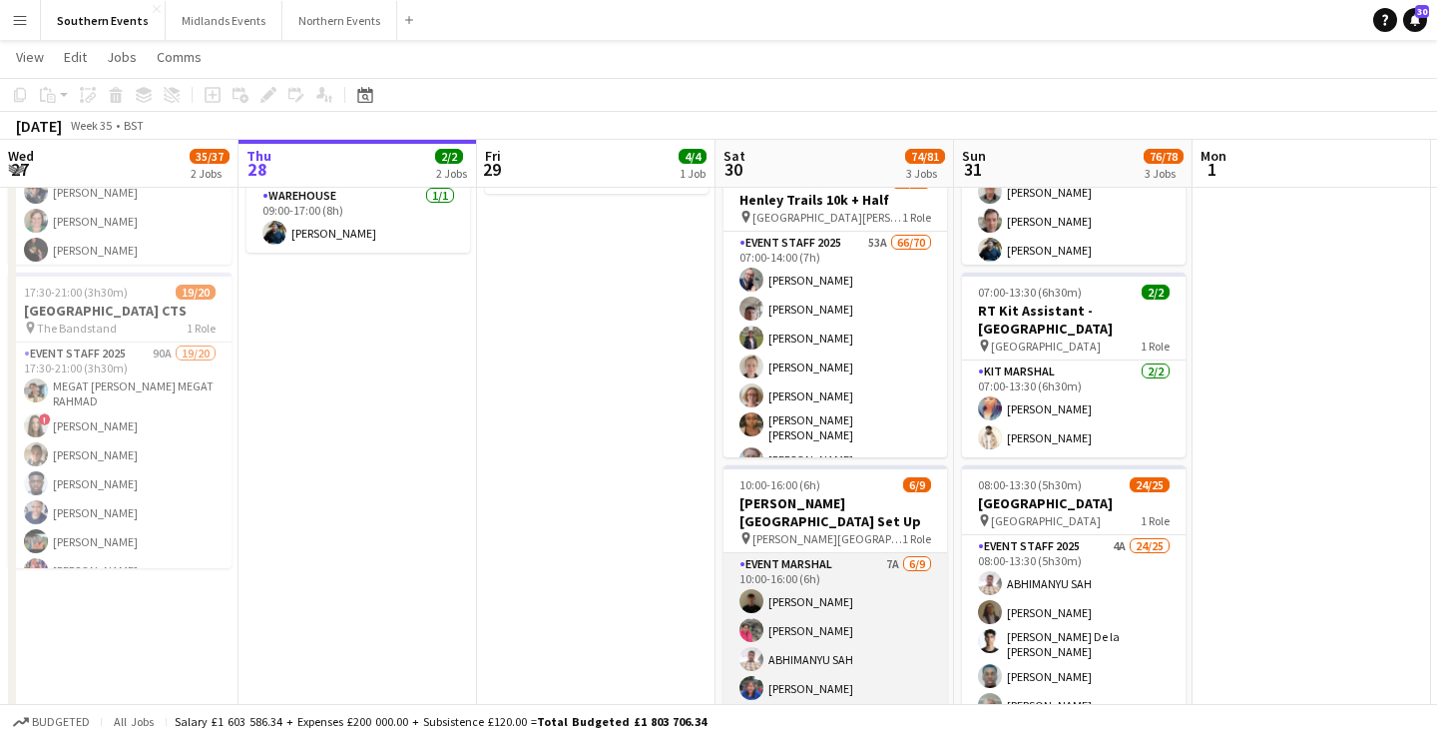
click at [809, 637] on app-card-role "Event Marshal 7A [DATE] 10:00-16:00 (6h) [PERSON_NAME] [PERSON_NAME] [PERSON_NA…" at bounding box center [836, 702] width 224 height 299
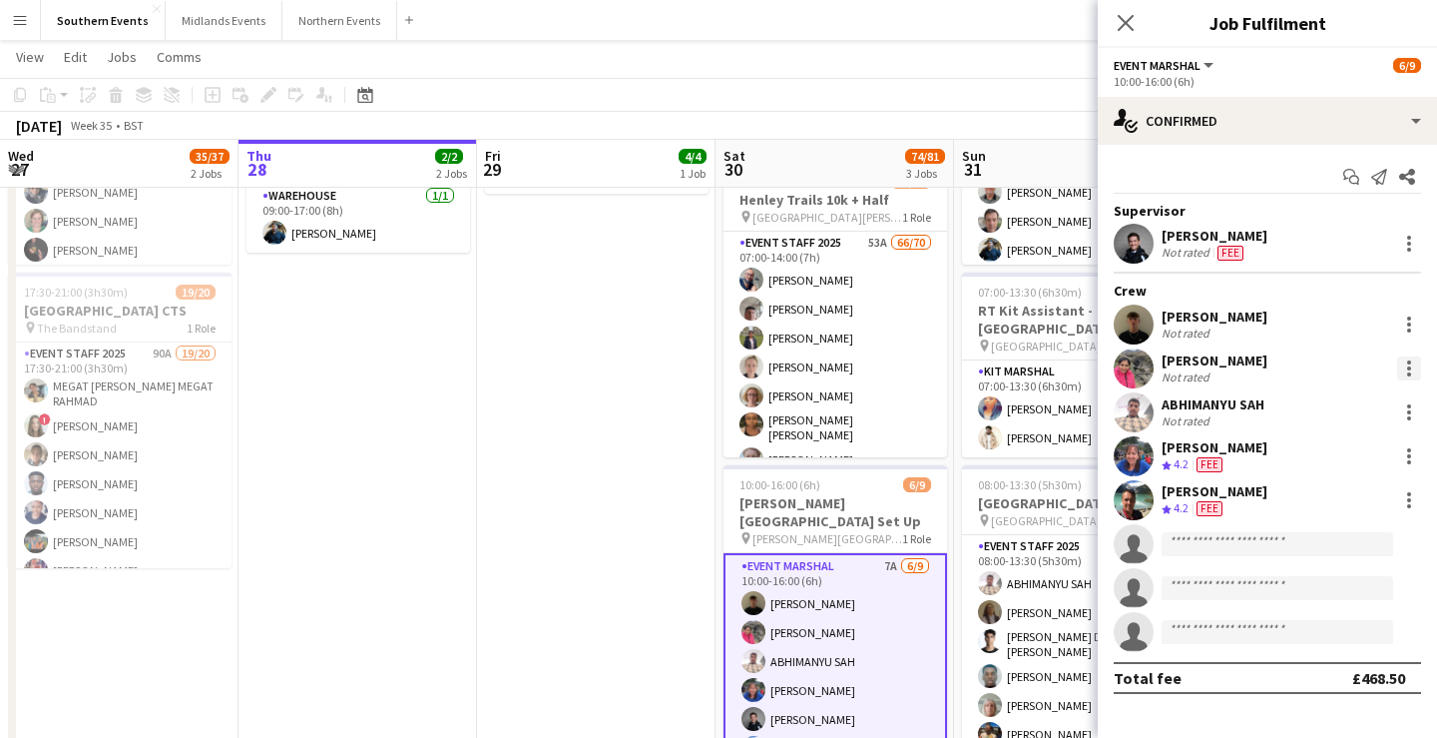
click at [1411, 360] on div at bounding box center [1409, 368] width 24 height 24
click at [1340, 588] on span "Remove" at bounding box center [1312, 595] width 60 height 17
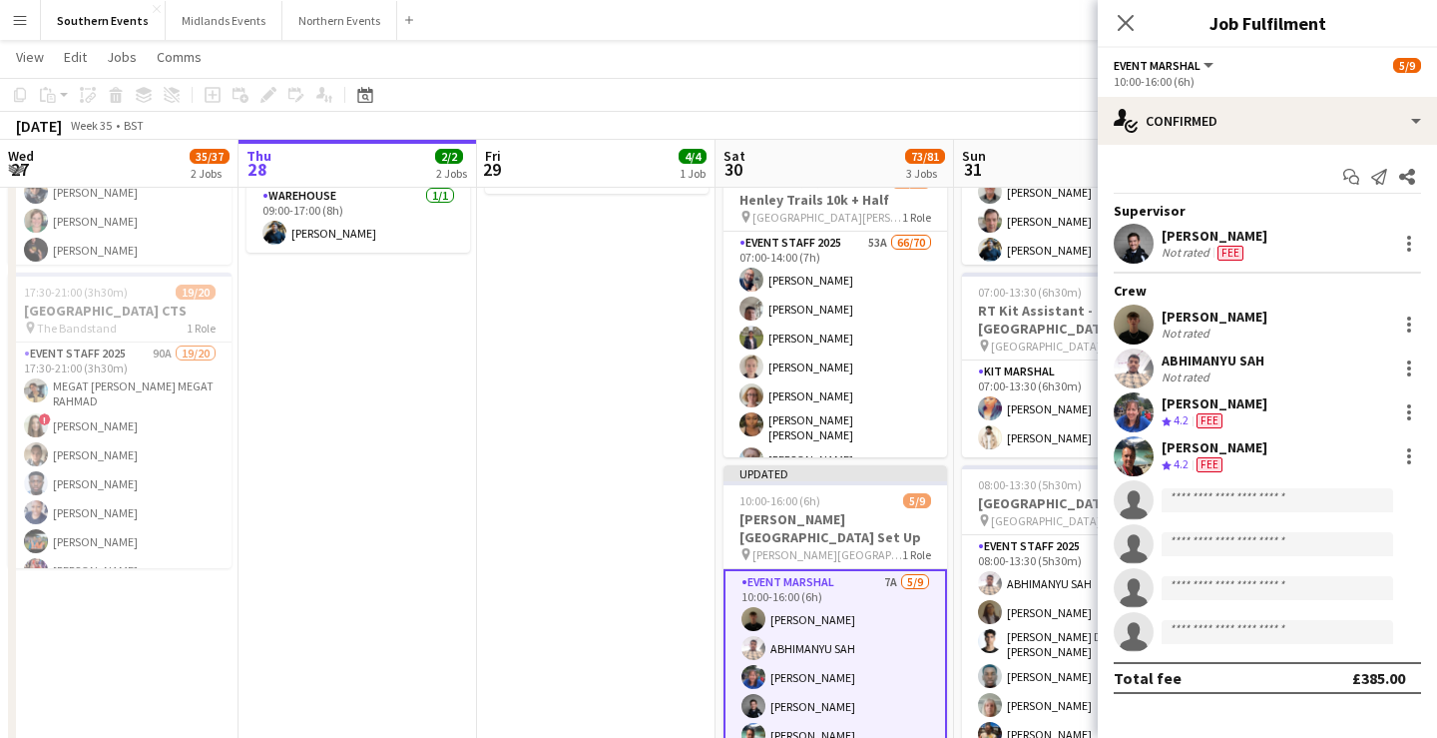
click at [947, 66] on app-page-menu "View Day view expanded Day view collapsed Month view Date picker Jump to [DATE]…" at bounding box center [718, 59] width 1437 height 38
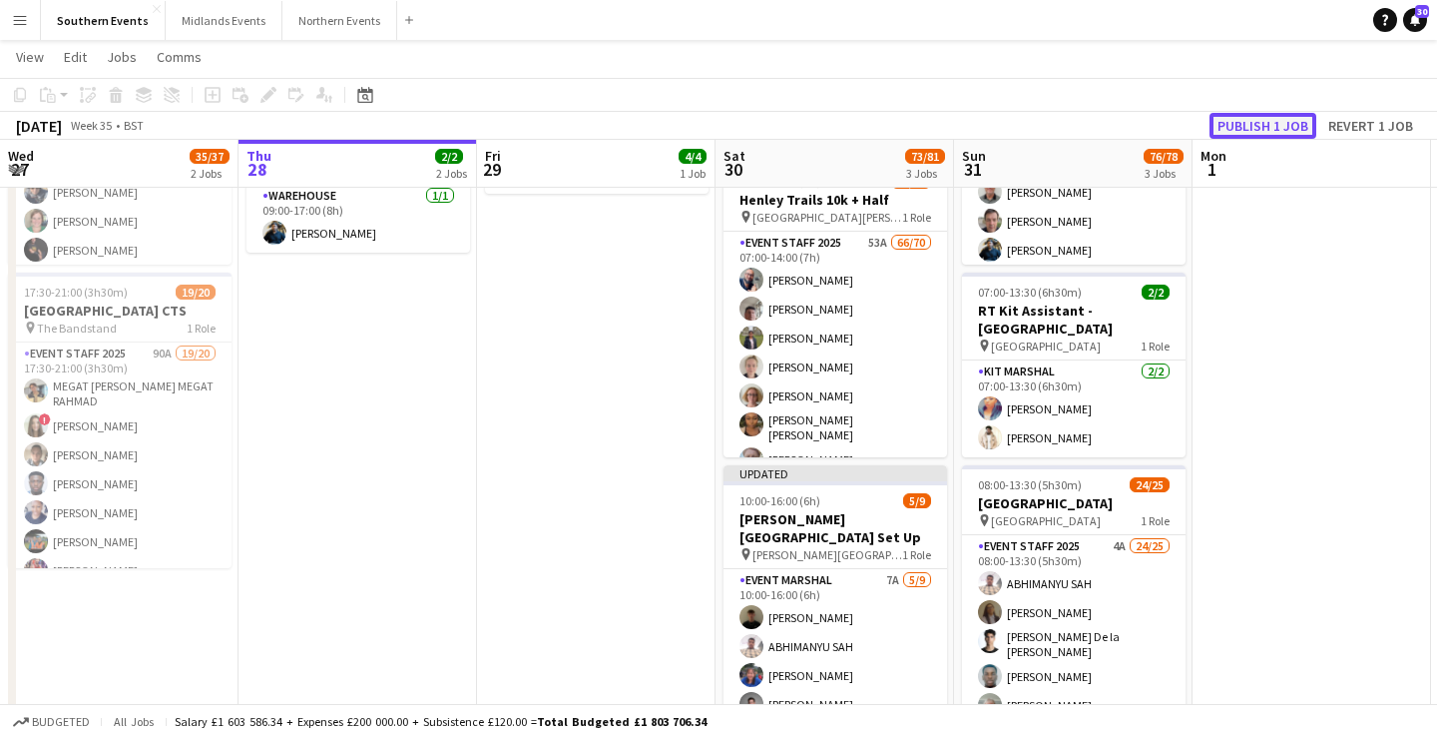
click at [1251, 122] on button "Publish 1 job" at bounding box center [1263, 126] width 107 height 26
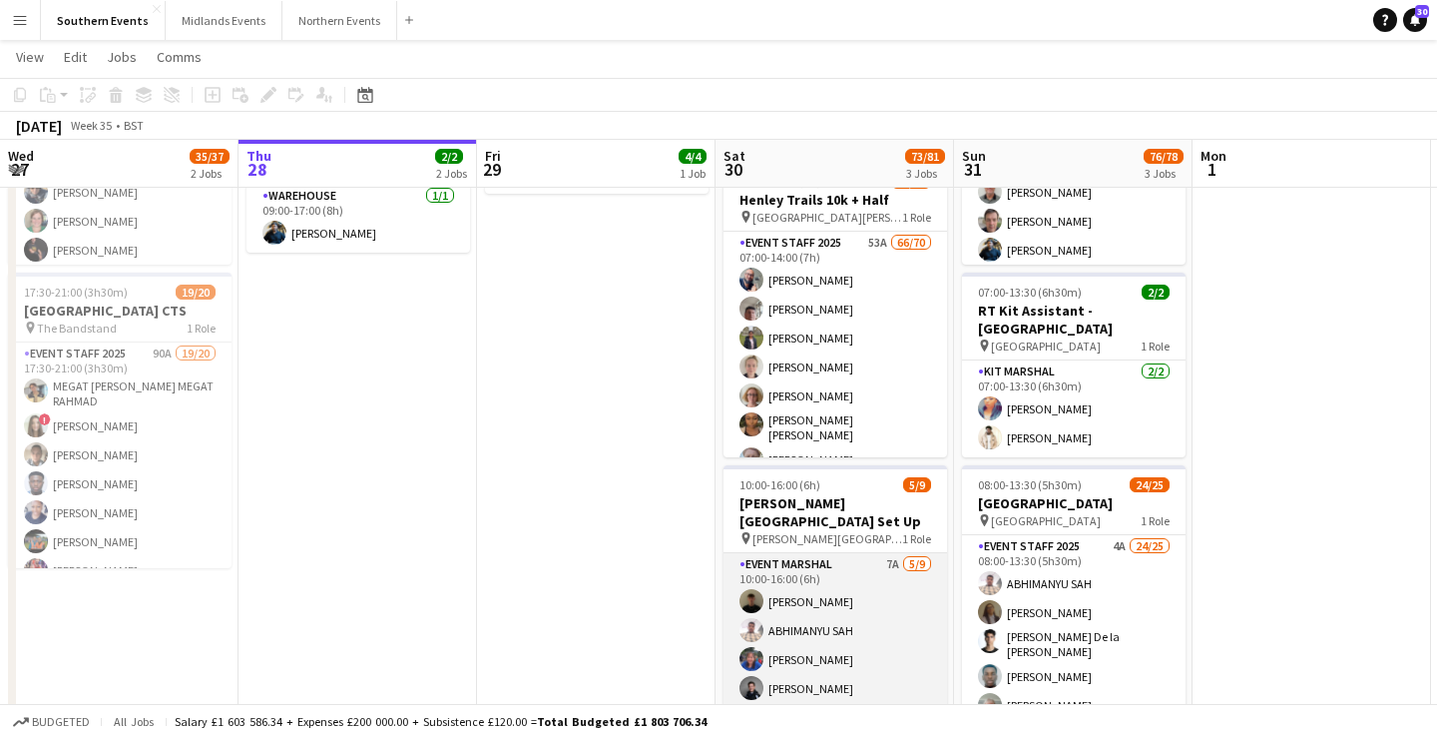
click at [859, 624] on app-card-role "Event Marshal 7A [DATE] 10:00-16:00 (6h) [PERSON_NAME] [PERSON_NAME] [PERSON_NA…" at bounding box center [836, 702] width 224 height 299
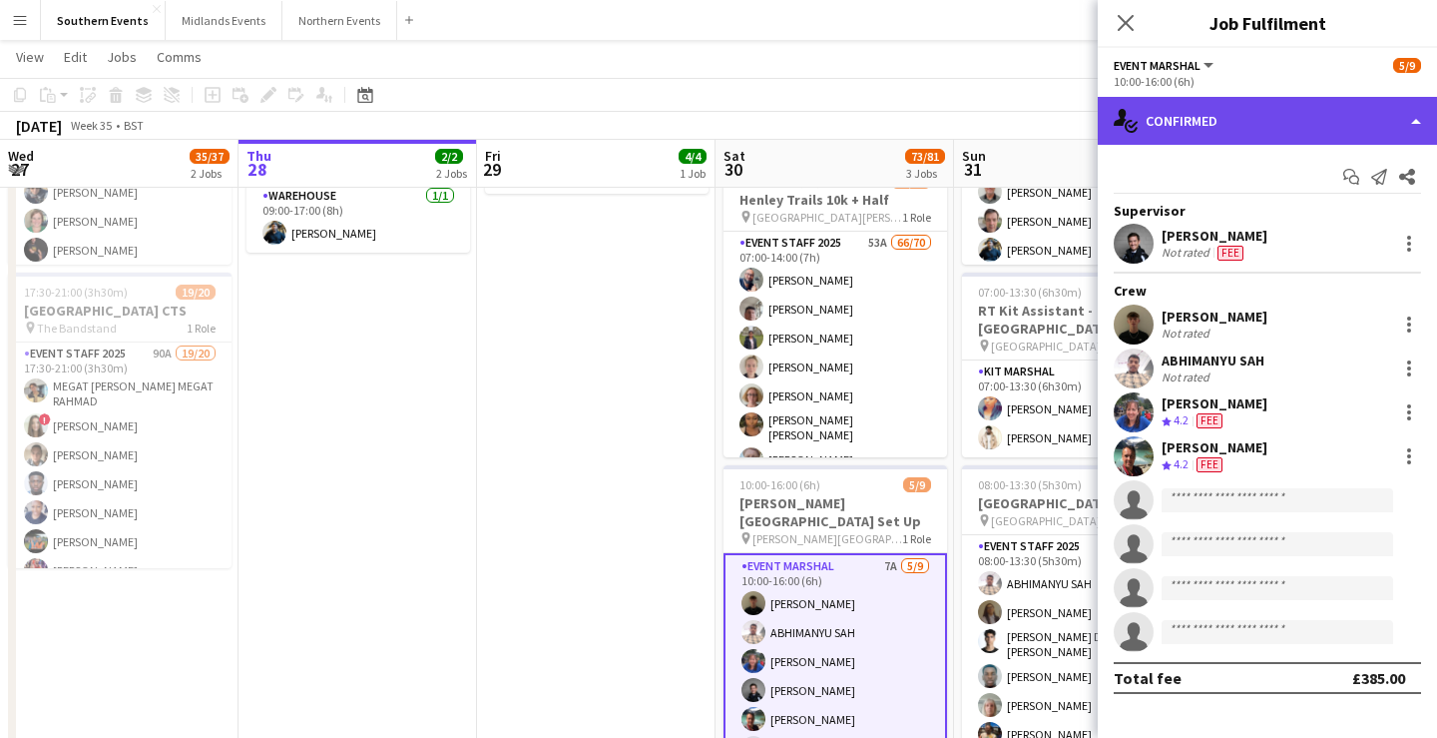
click at [1276, 121] on div "single-neutral-actions-check-2 Confirmed" at bounding box center [1267, 121] width 339 height 48
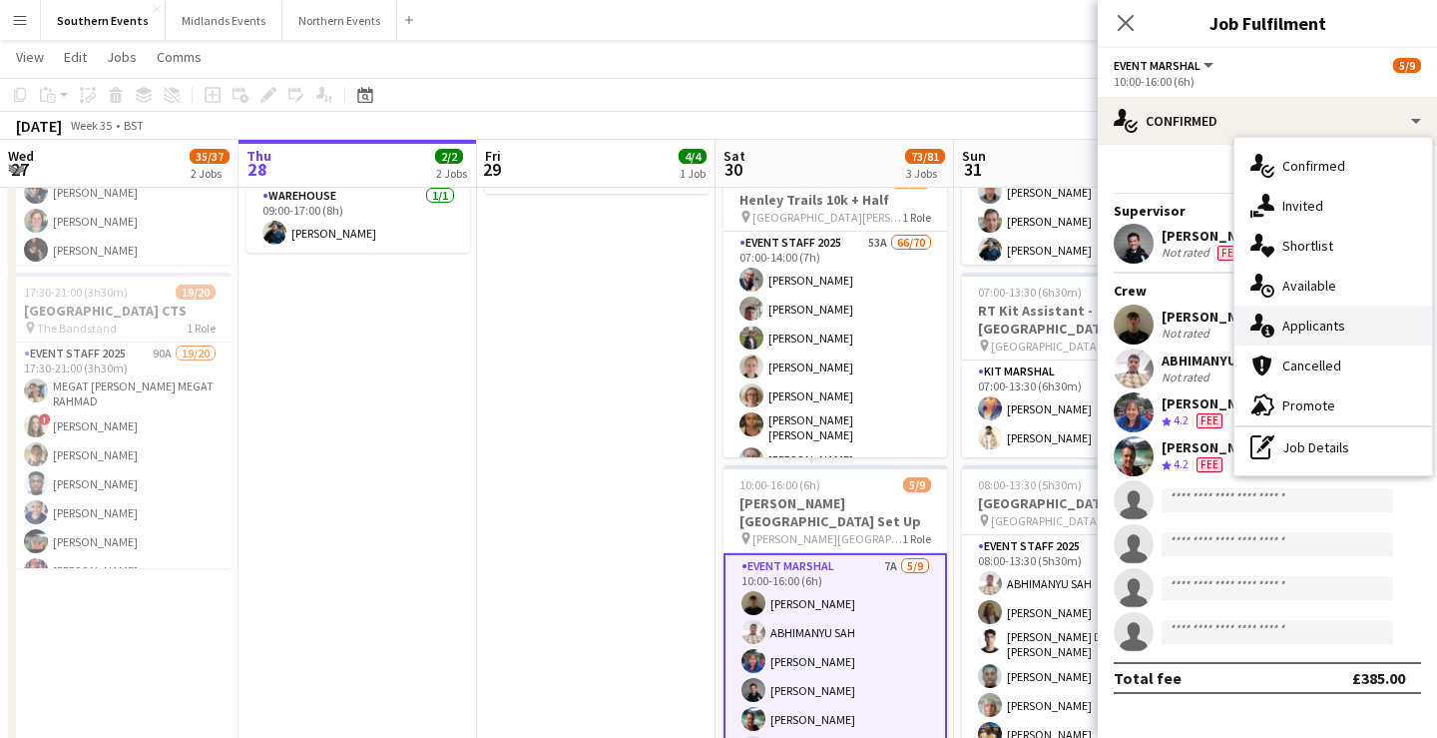
click at [1324, 322] on div "single-neutral-actions-information Applicants" at bounding box center [1334, 325] width 198 height 40
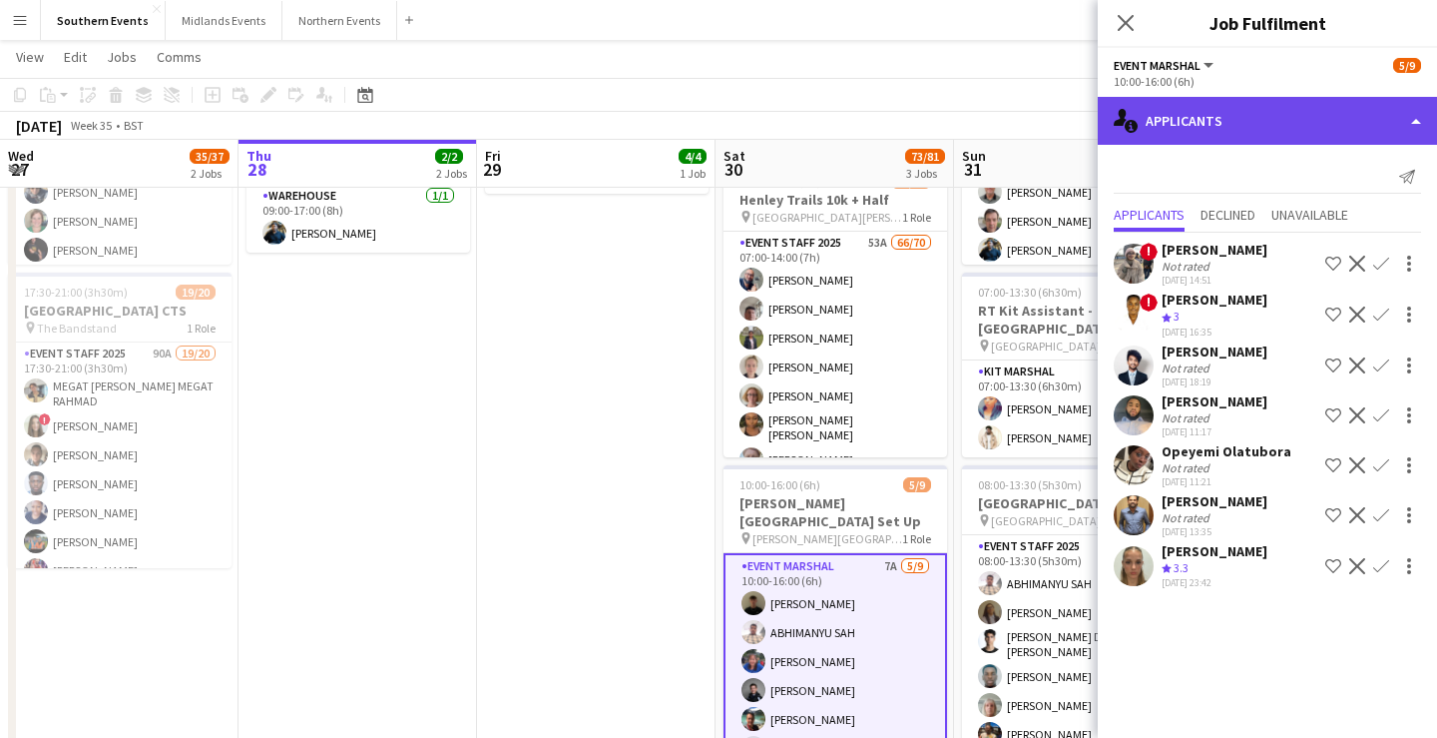
click at [1238, 127] on div "single-neutral-actions-information Applicants" at bounding box center [1267, 121] width 339 height 48
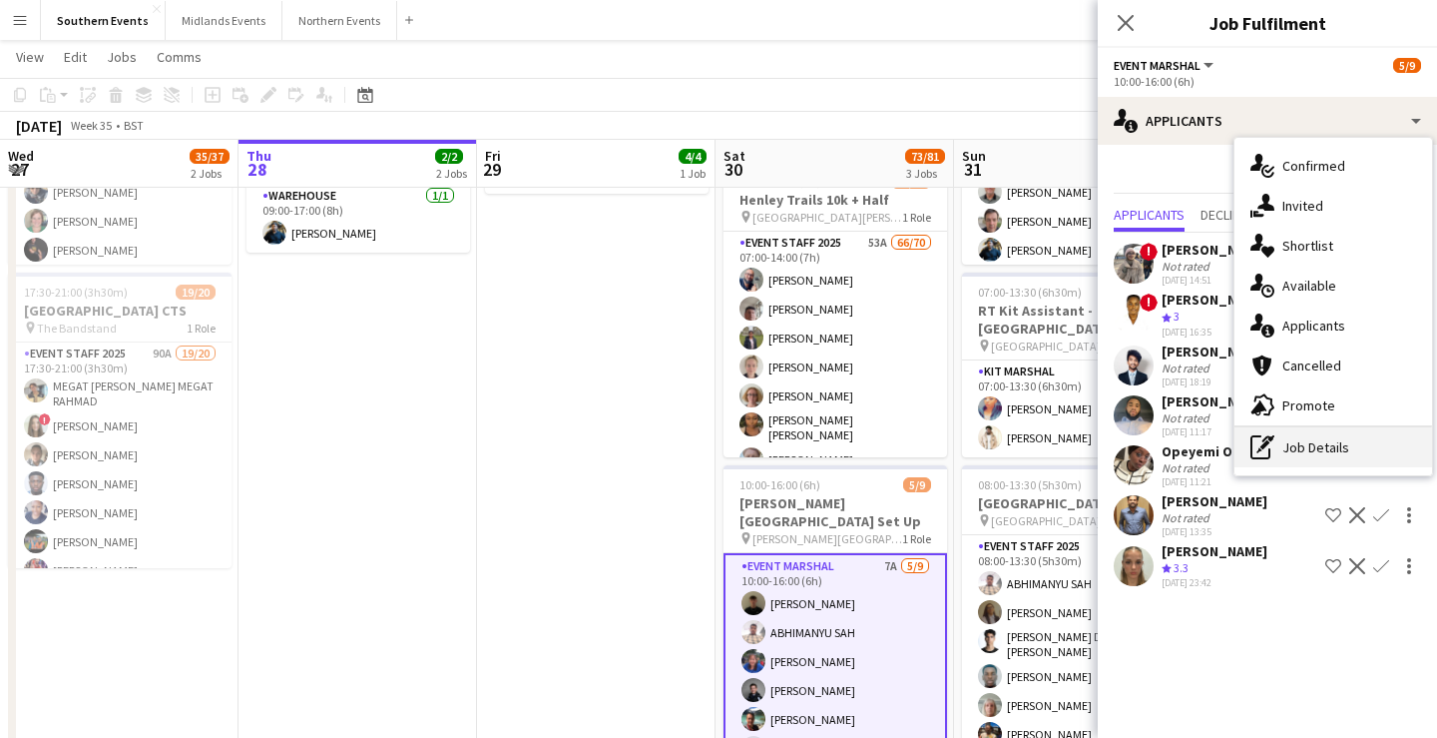
click at [1320, 448] on div "pen-write Job Details" at bounding box center [1334, 447] width 198 height 40
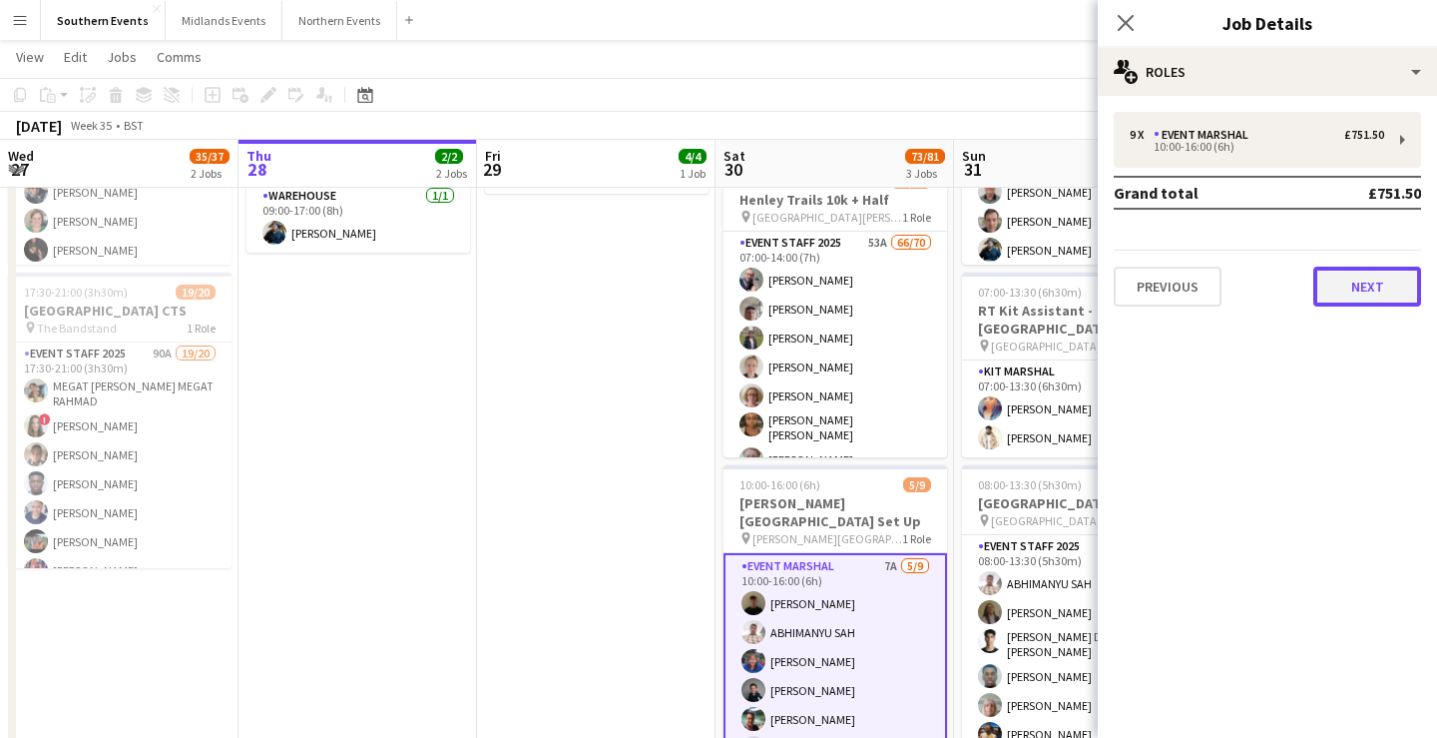
click at [1361, 297] on button "Next" at bounding box center [1368, 287] width 108 height 40
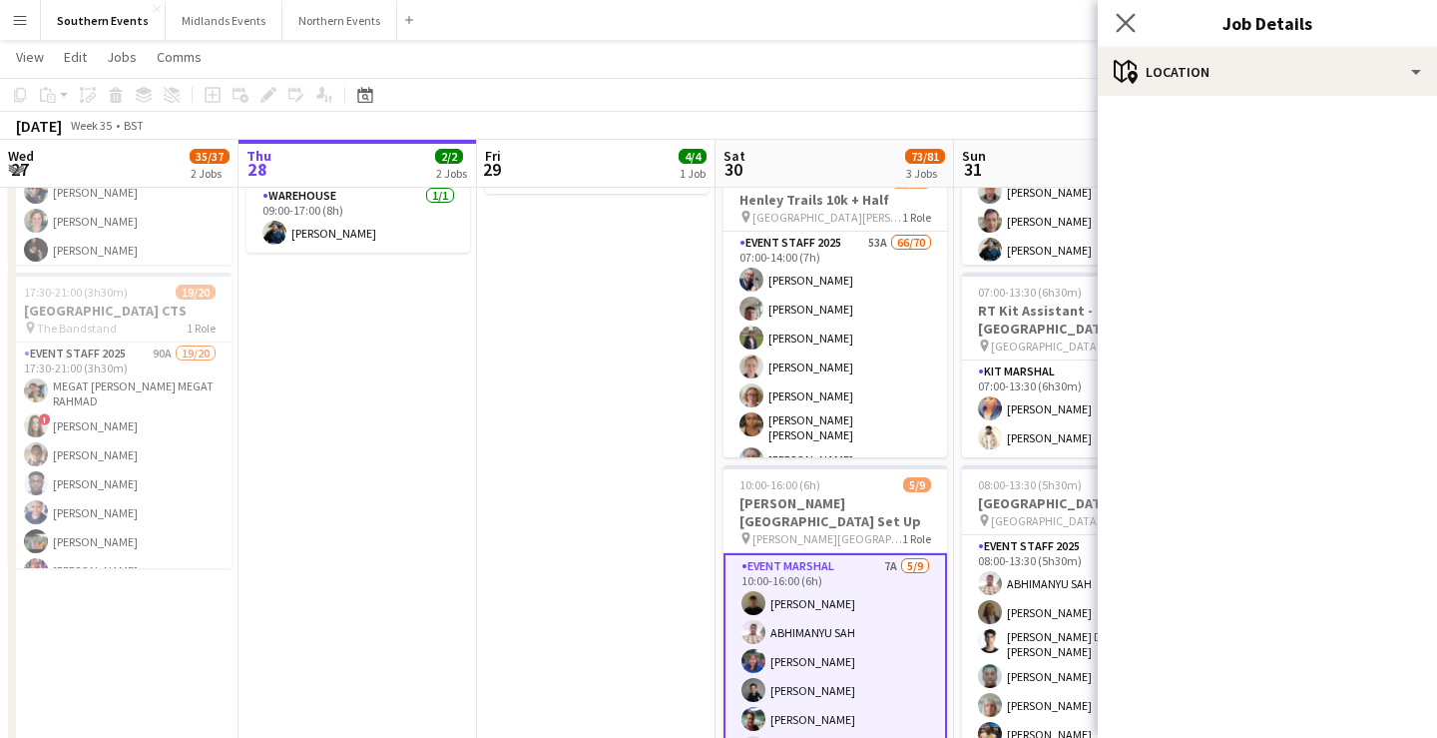
click at [1136, 15] on app-icon "Close pop-in" at bounding box center [1126, 23] width 29 height 29
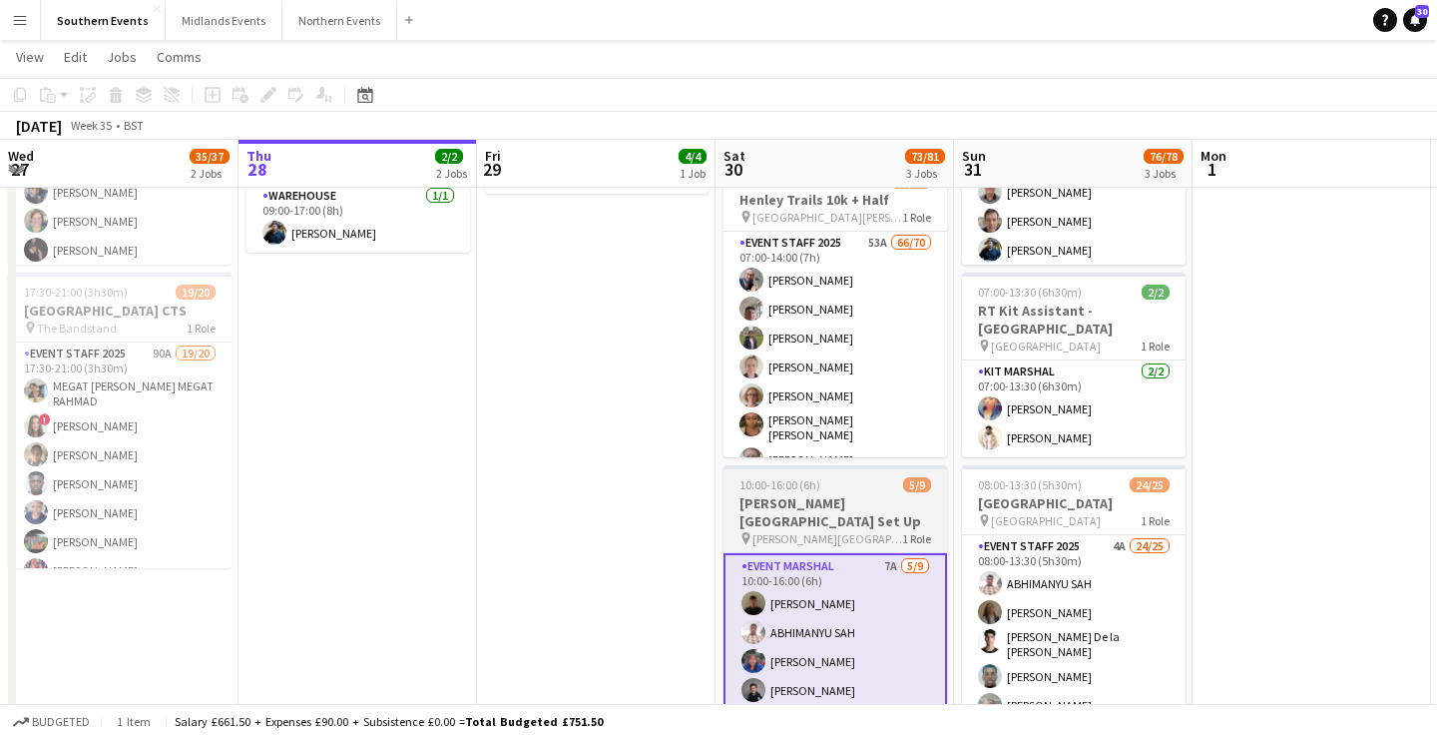
click at [875, 505] on h3 "[PERSON_NAME][GEOGRAPHIC_DATA] Set Up" at bounding box center [836, 512] width 224 height 36
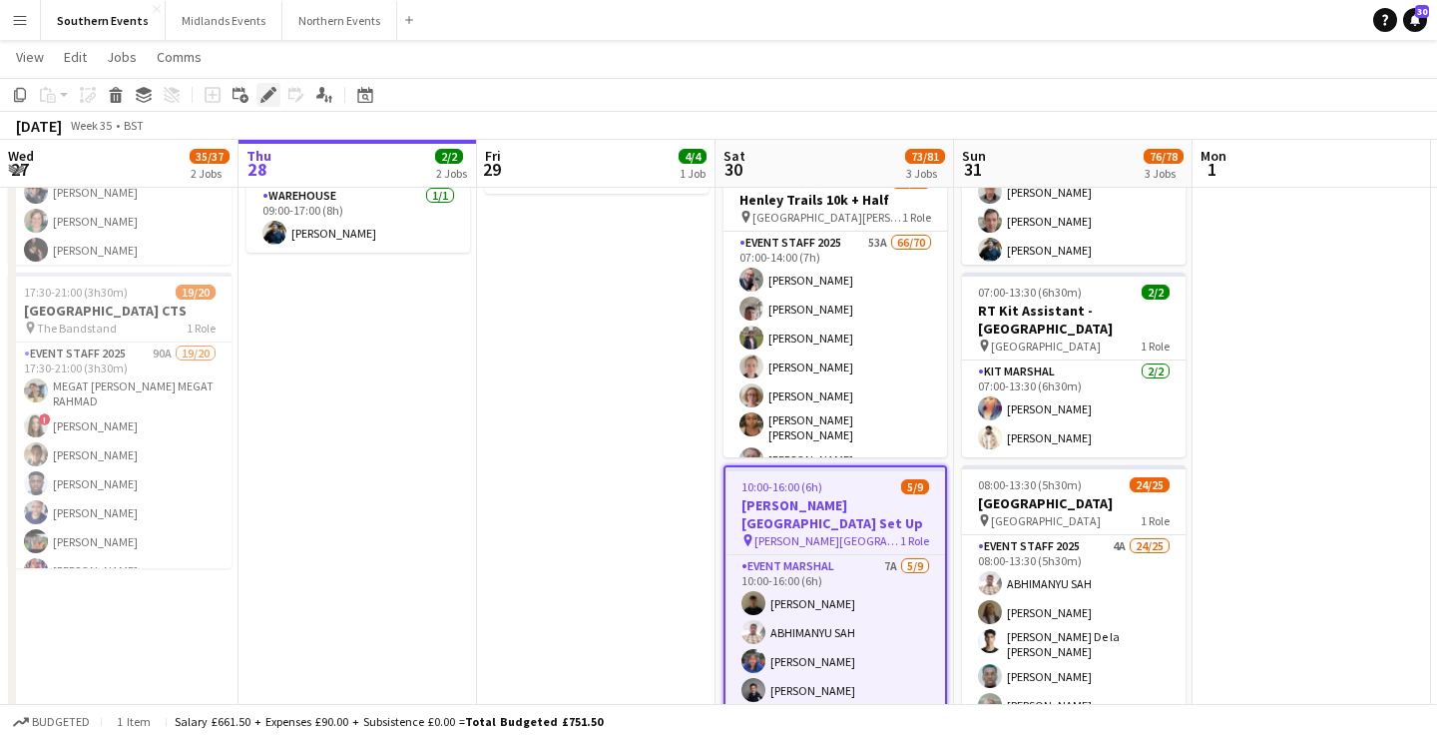
click at [269, 95] on icon at bounding box center [268, 95] width 11 height 11
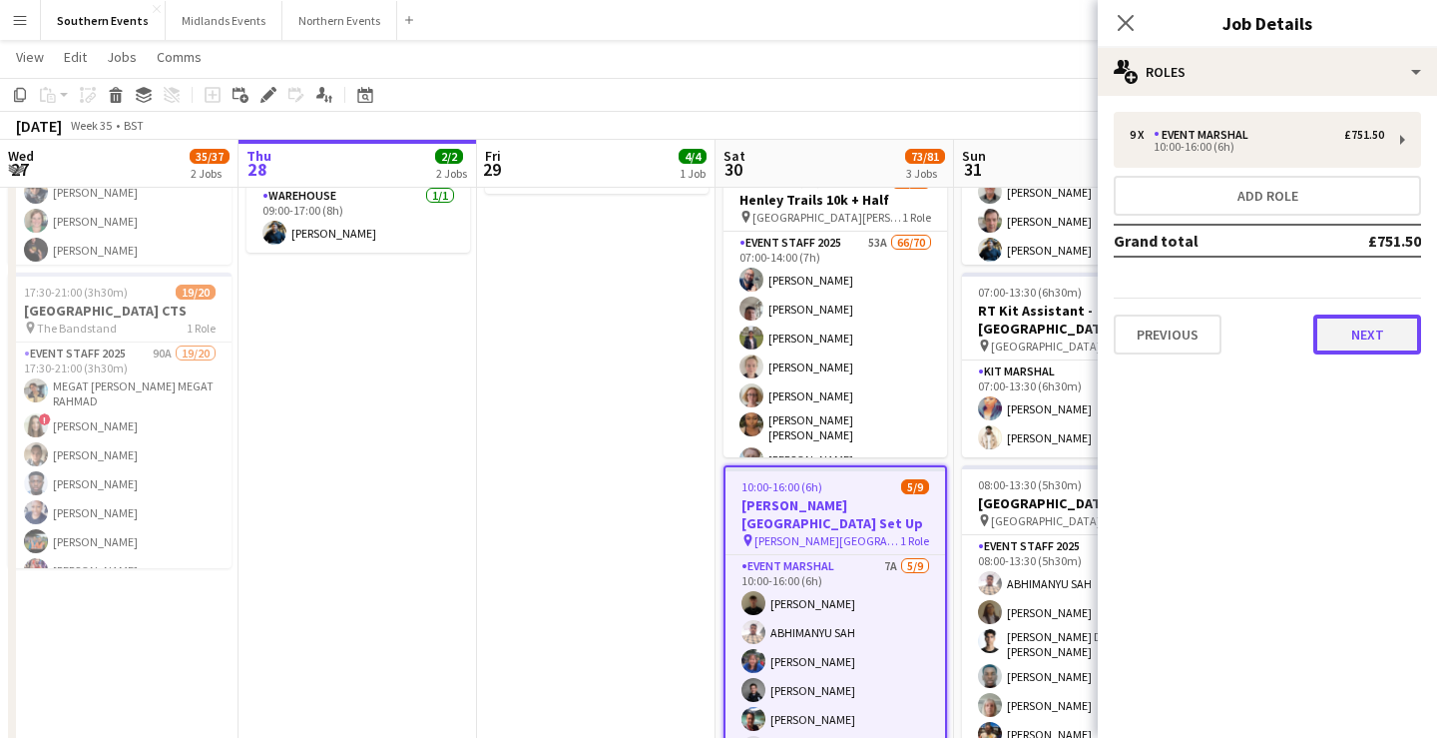
click at [1364, 346] on button "Next" at bounding box center [1368, 334] width 108 height 40
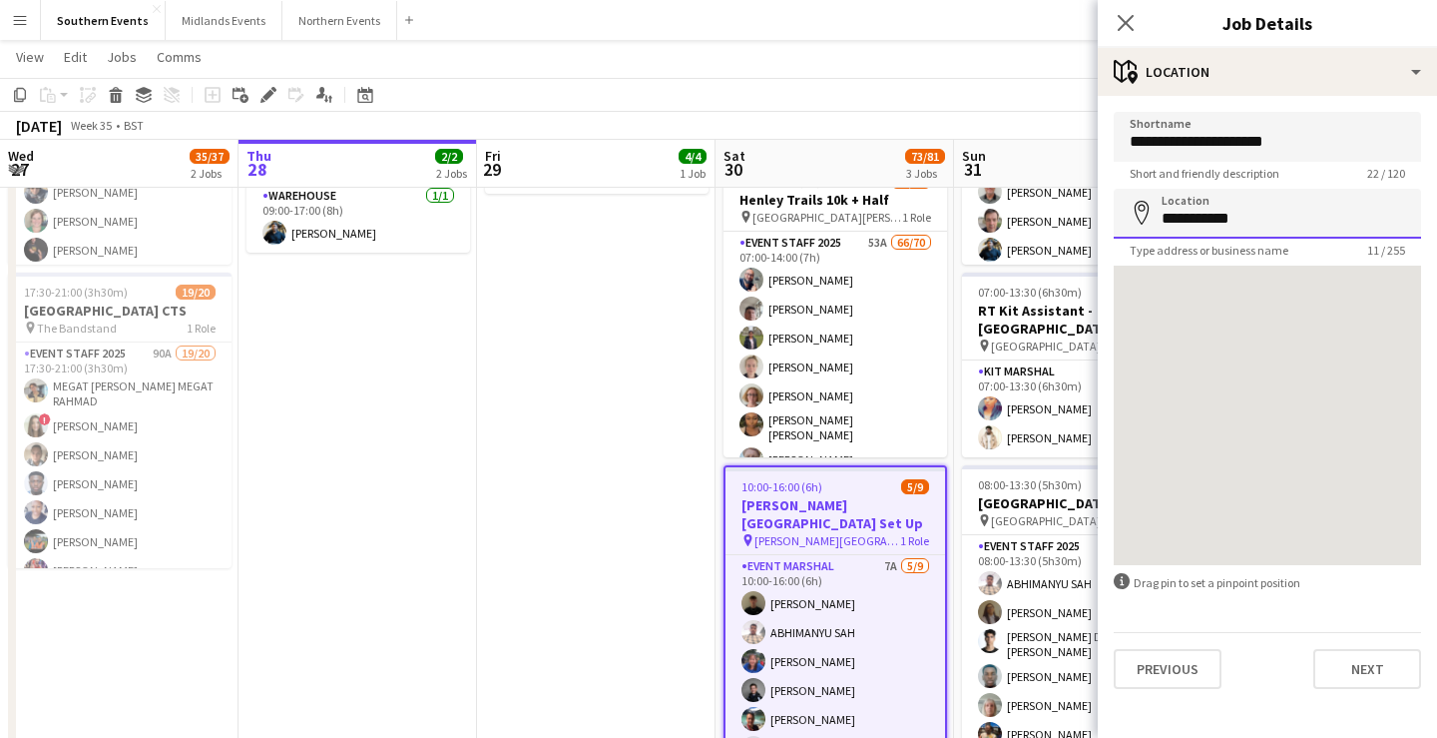
click at [1264, 227] on input "**********" at bounding box center [1267, 214] width 307 height 50
type input "**********"
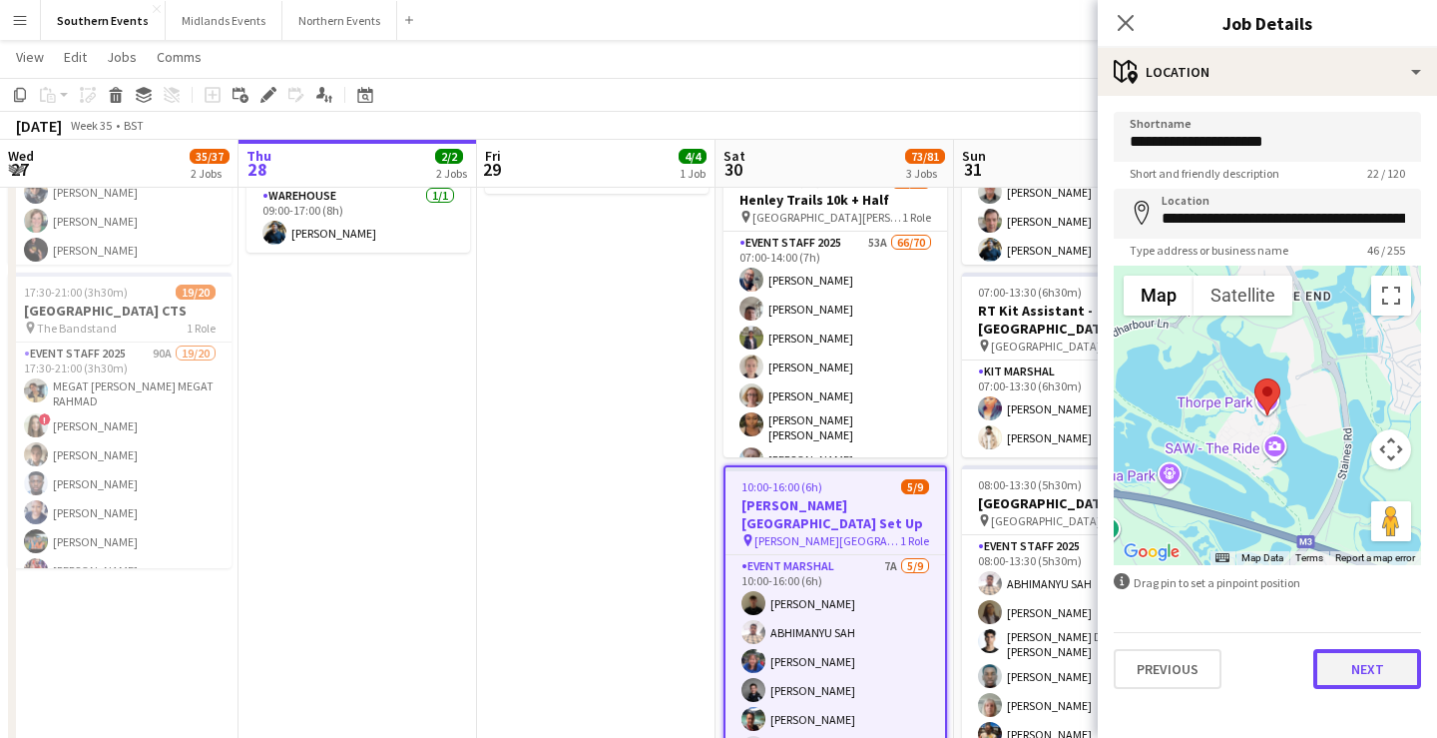
click at [1354, 663] on button "Next" at bounding box center [1368, 669] width 108 height 40
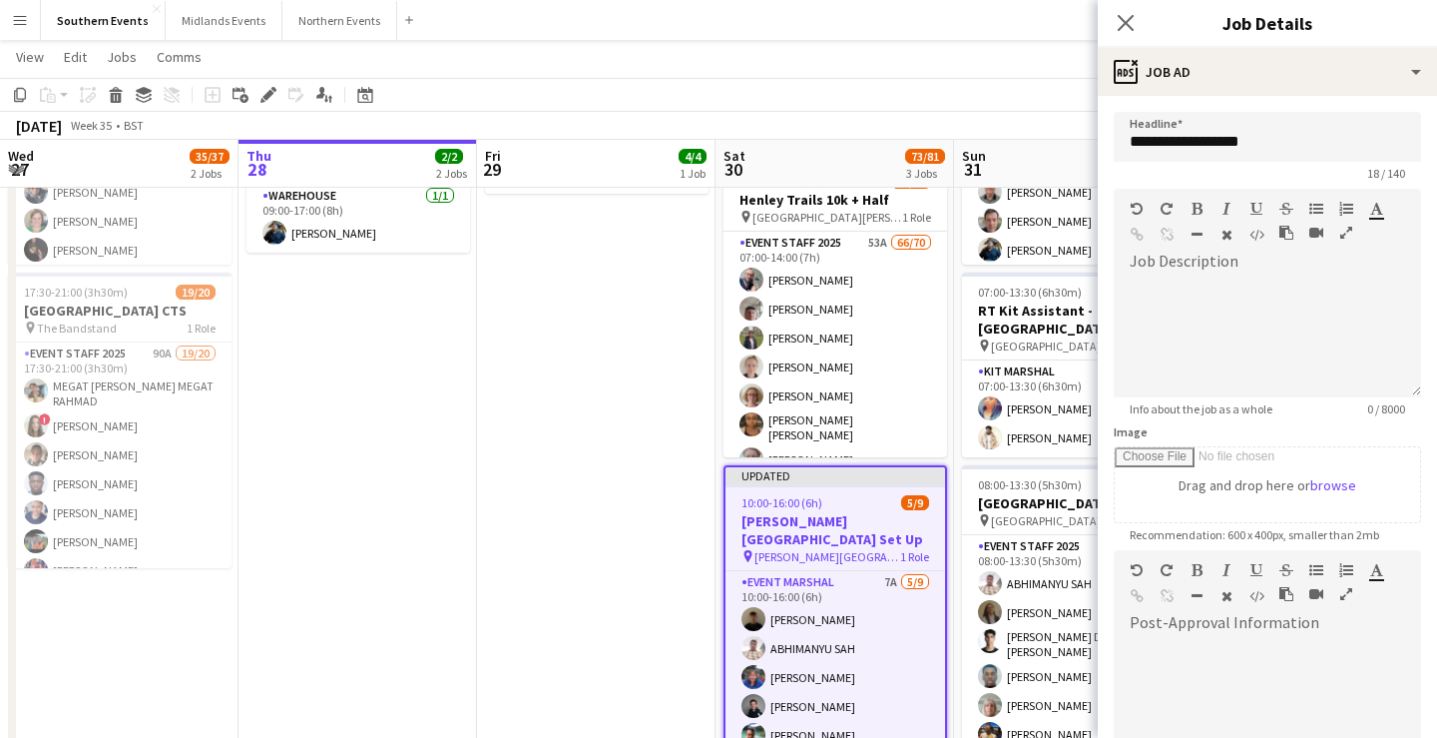
click at [1063, 83] on app-toolbar "Copy Paste Paste Command V Paste with crew Command Shift V Paste linked Job [GE…" at bounding box center [718, 95] width 1437 height 34
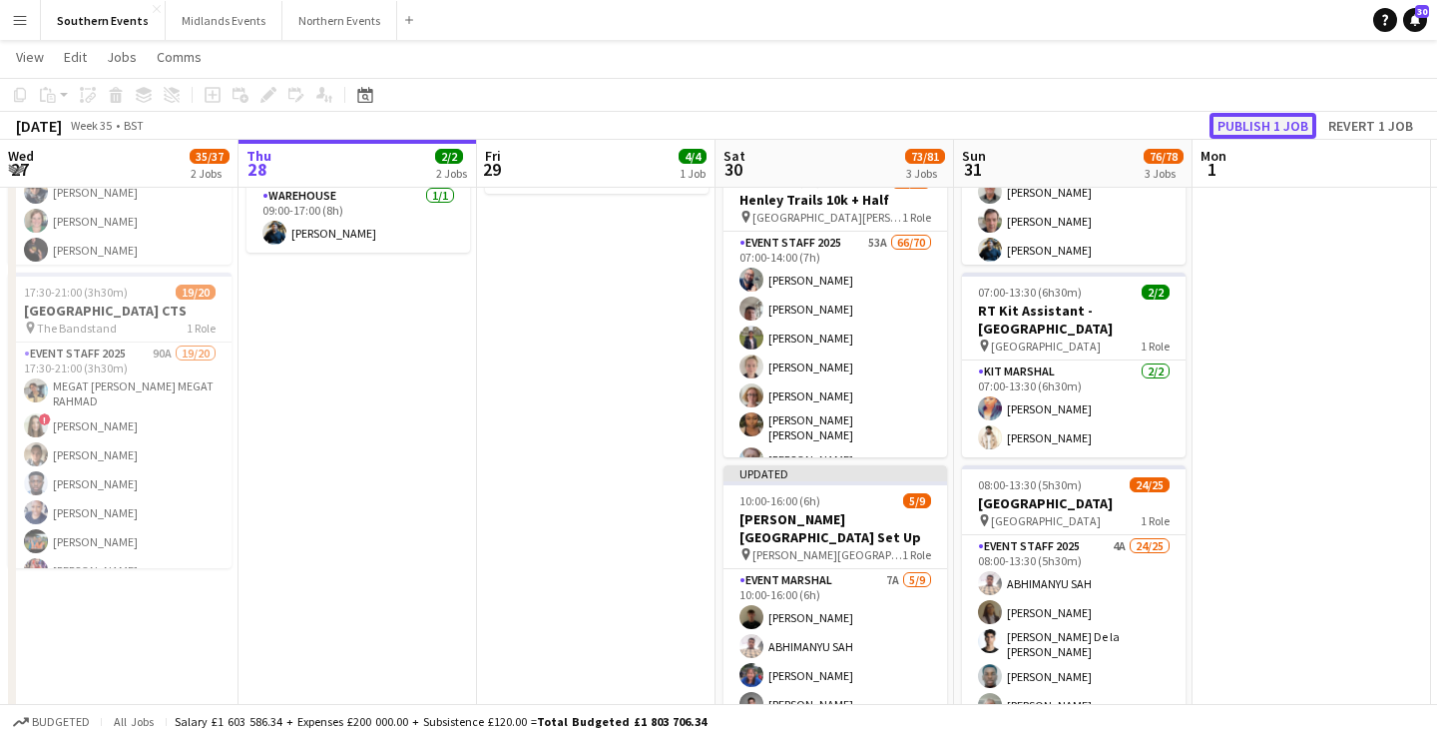
click at [1268, 129] on button "Publish 1 job" at bounding box center [1263, 126] width 107 height 26
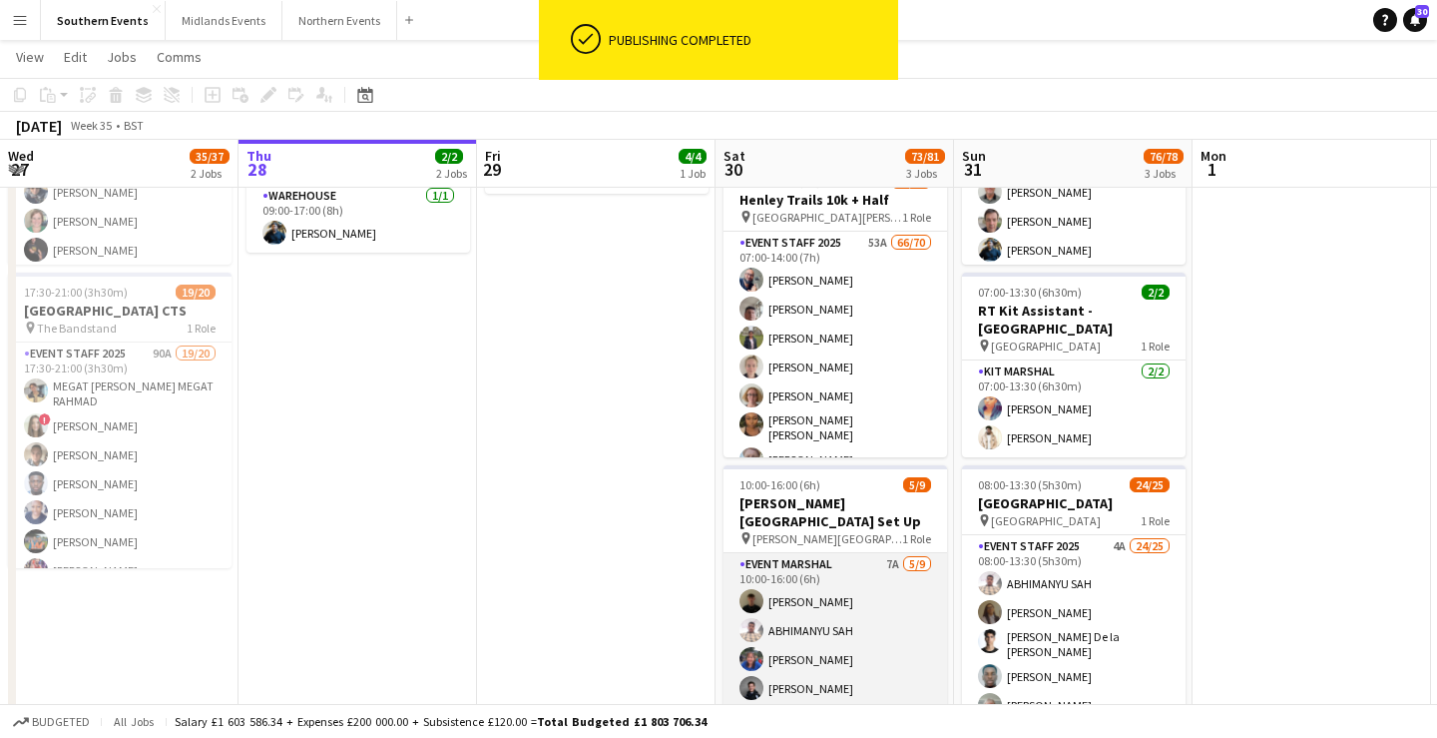
click at [859, 639] on app-card-role "Event Marshal 7A [DATE] 10:00-16:00 (6h) [PERSON_NAME] [PERSON_NAME] [PERSON_NA…" at bounding box center [836, 702] width 224 height 299
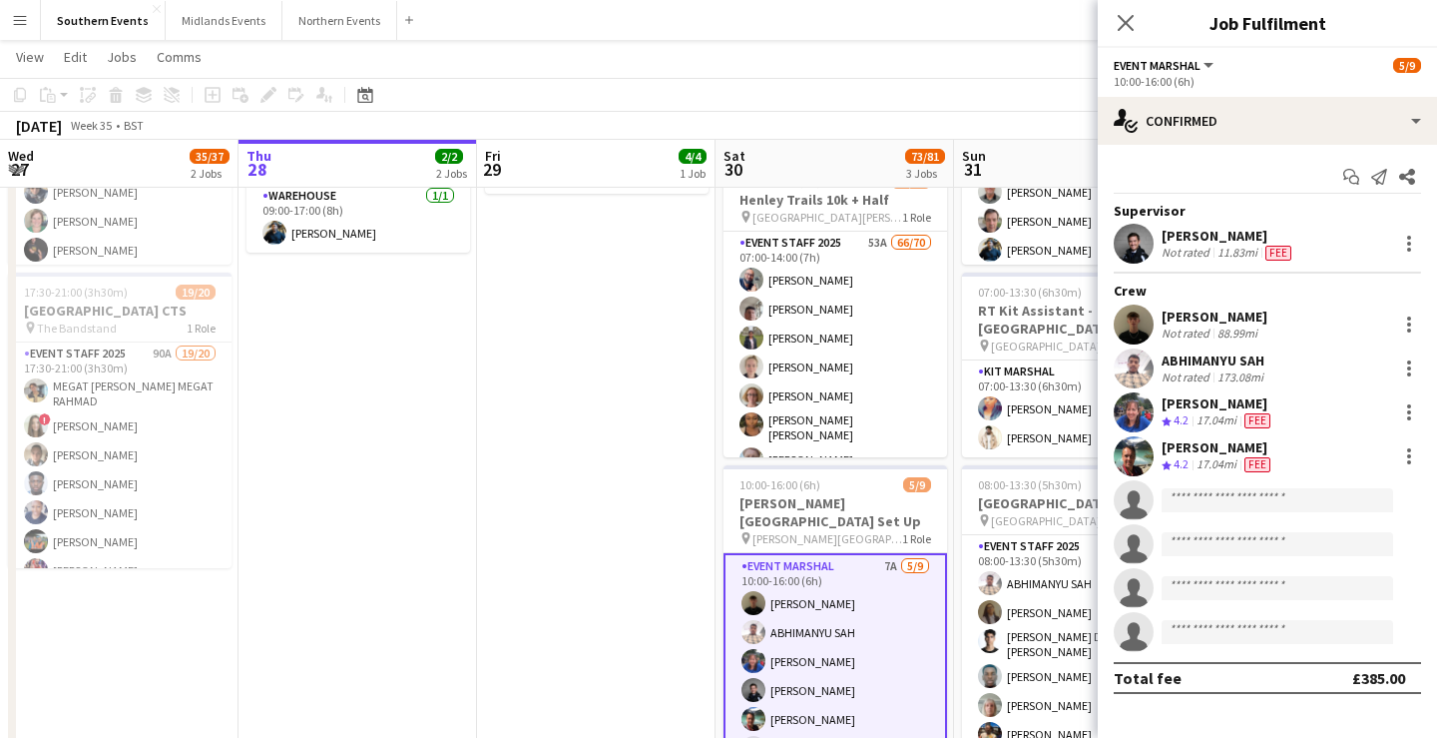
click at [1289, 320] on div "[PERSON_NAME] Not rated 88.99mi" at bounding box center [1267, 324] width 339 height 40
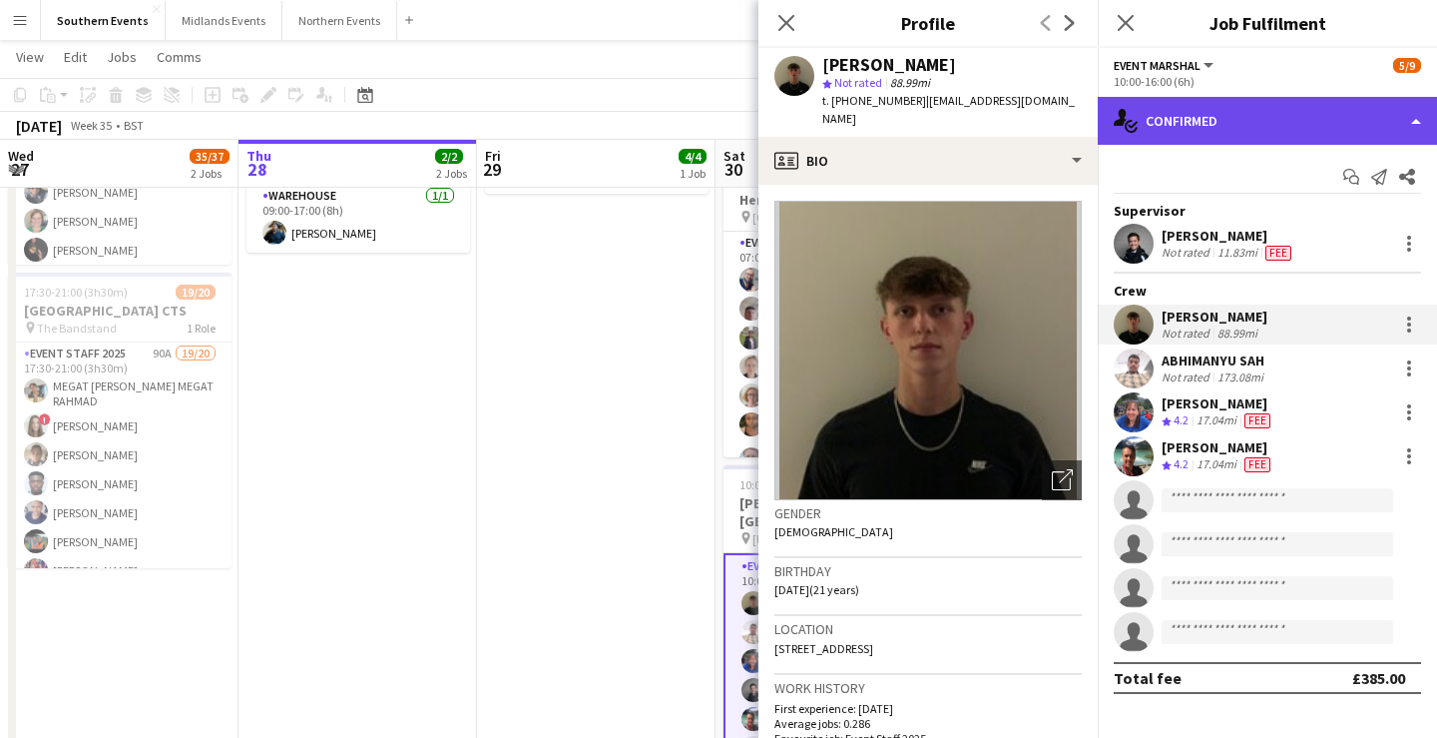
click at [1273, 116] on div "single-neutral-actions-check-2 Confirmed" at bounding box center [1267, 121] width 339 height 48
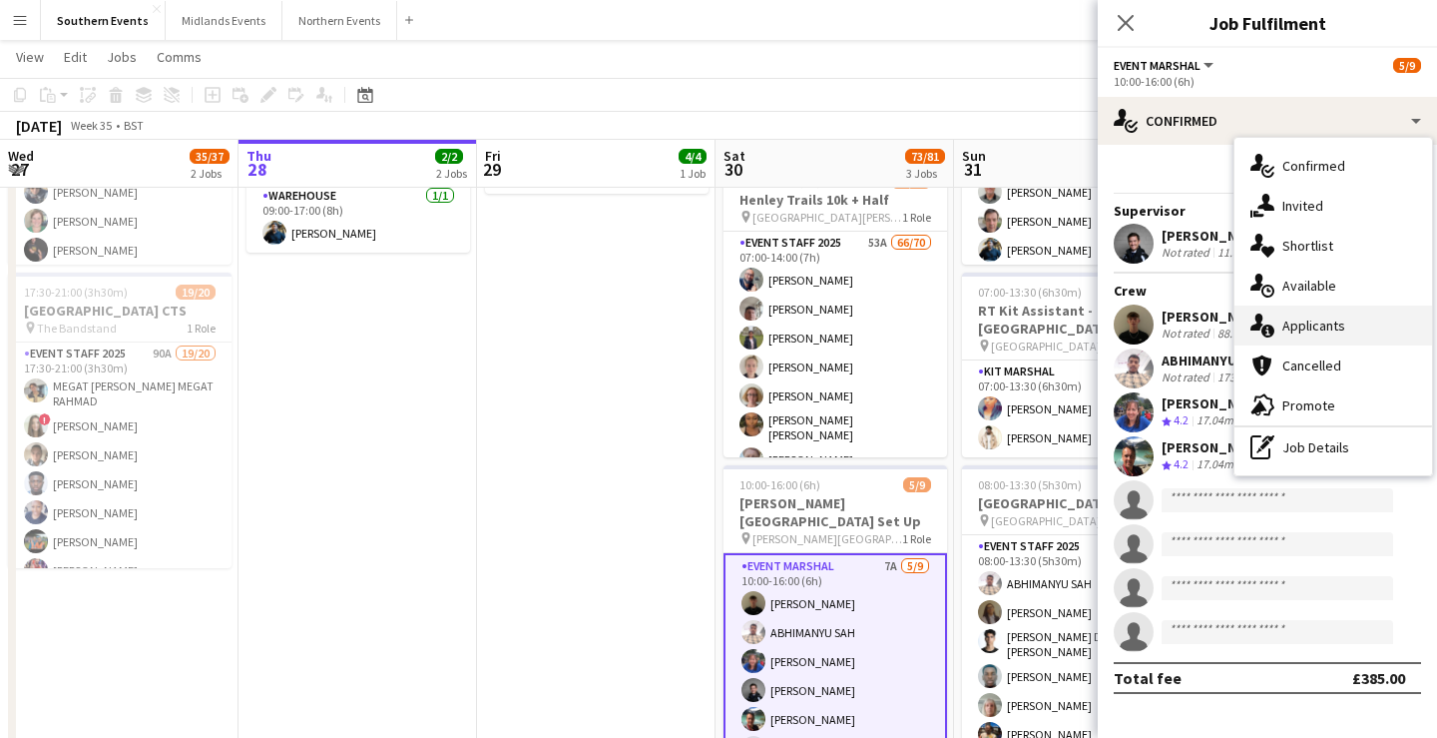
click at [1333, 337] on div "single-neutral-actions-information Applicants" at bounding box center [1334, 325] width 198 height 40
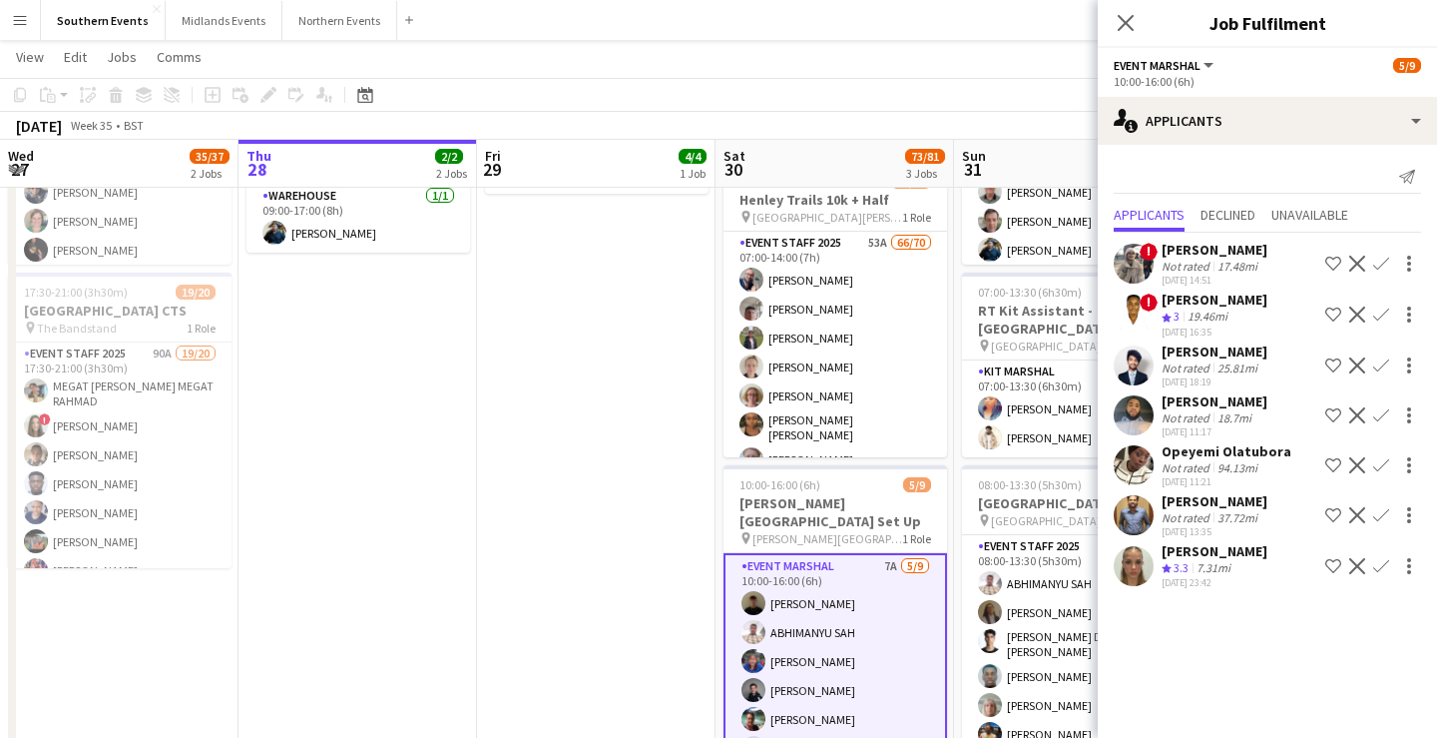
click at [1247, 372] on div "25.81mi" at bounding box center [1238, 367] width 48 height 15
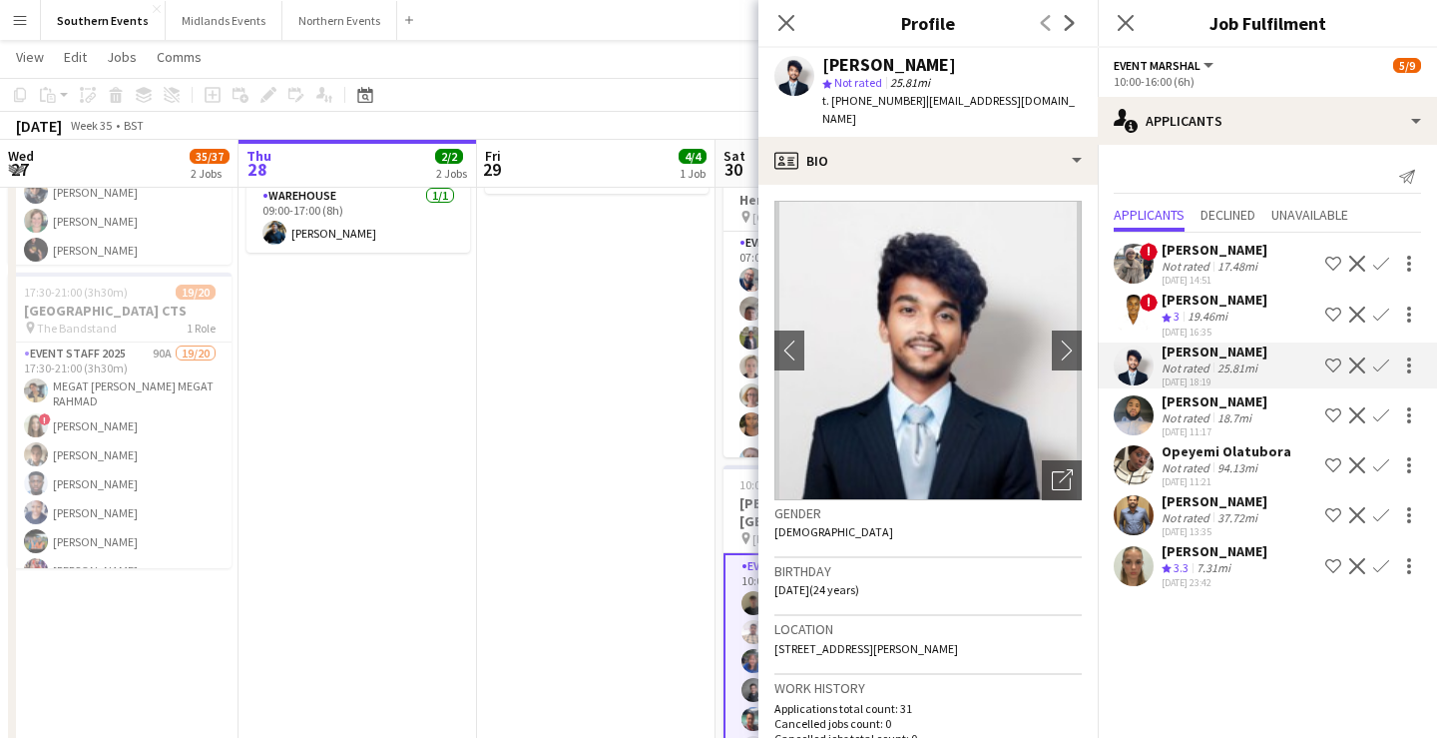
click at [1241, 417] on div "18.7mi" at bounding box center [1235, 417] width 42 height 15
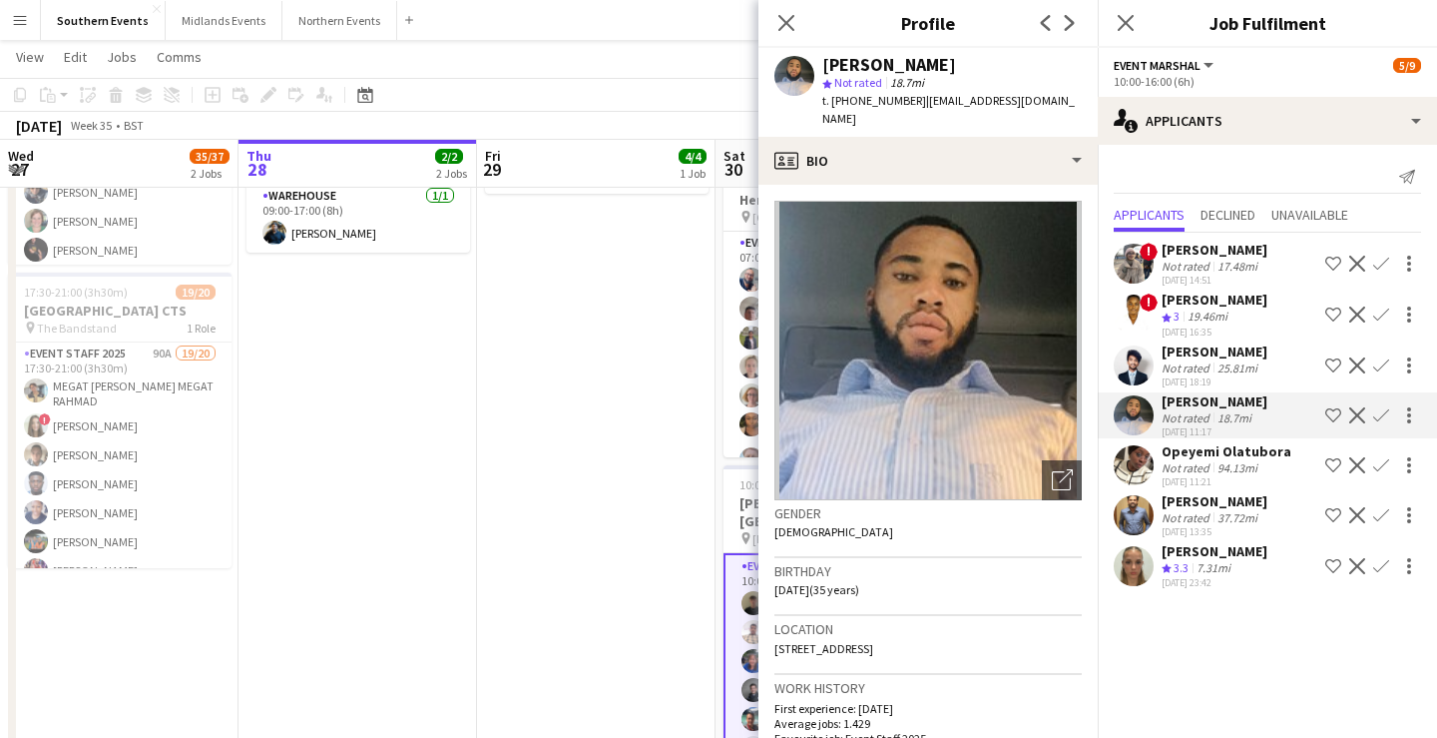
click at [1235, 467] on div "94.13mi" at bounding box center [1238, 467] width 48 height 15
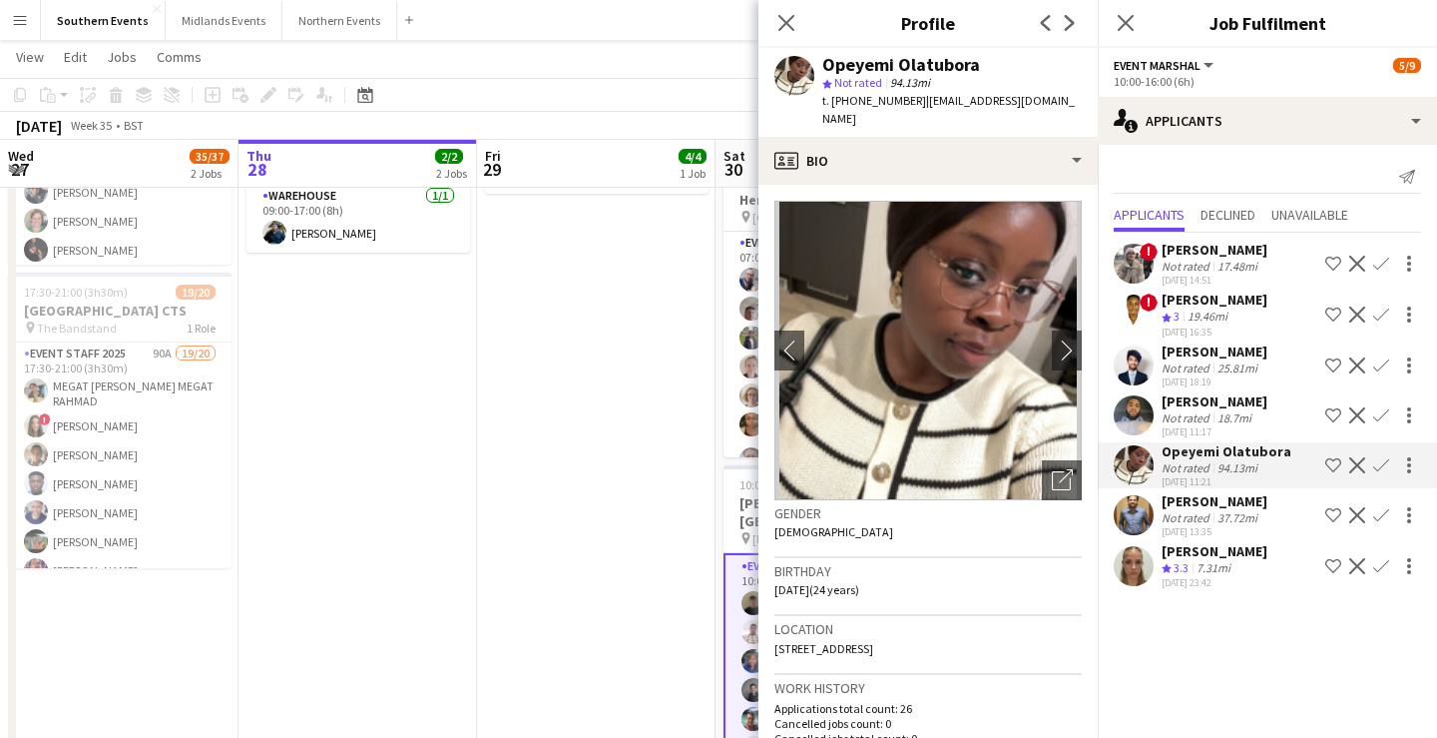
click at [1234, 504] on div "[PERSON_NAME]" at bounding box center [1215, 501] width 106 height 18
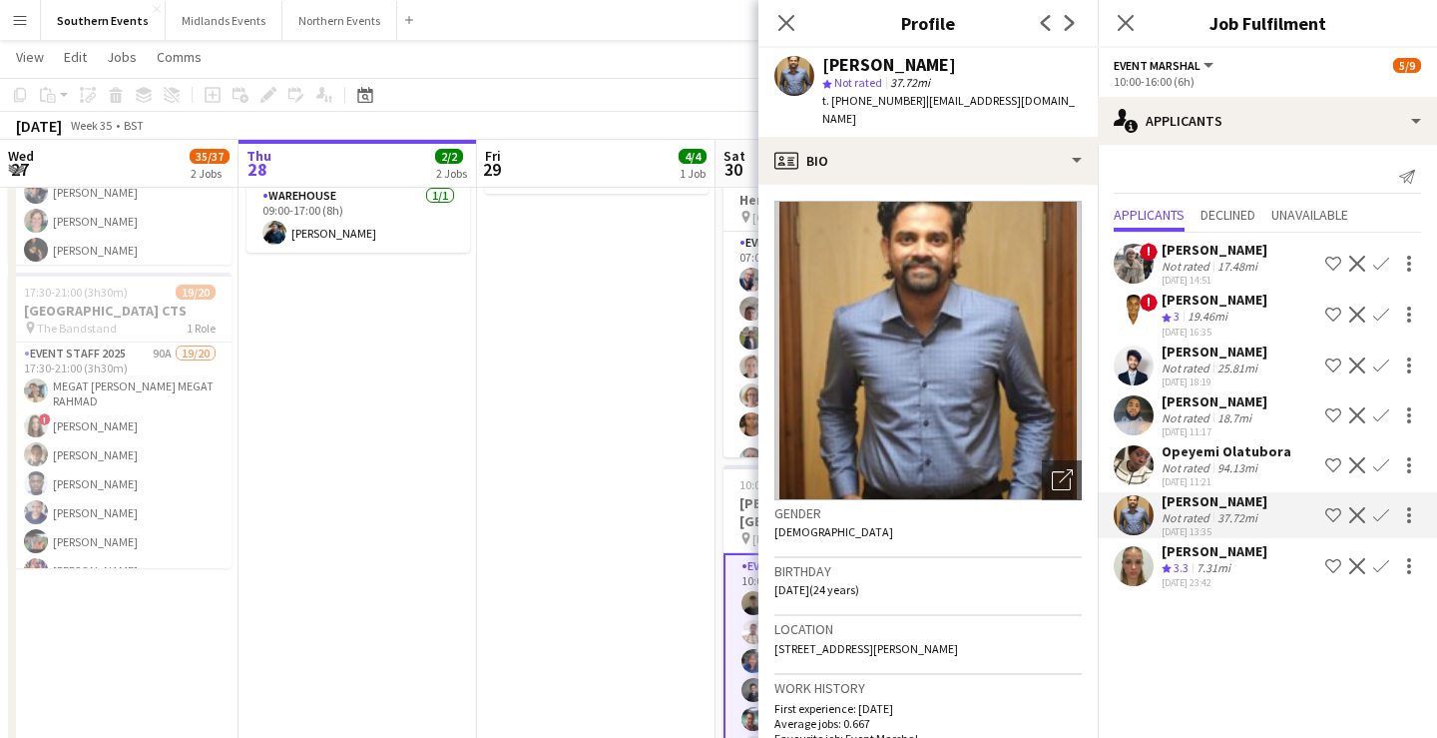
click at [1279, 468] on div "Not rated 94.13mi" at bounding box center [1227, 467] width 130 height 15
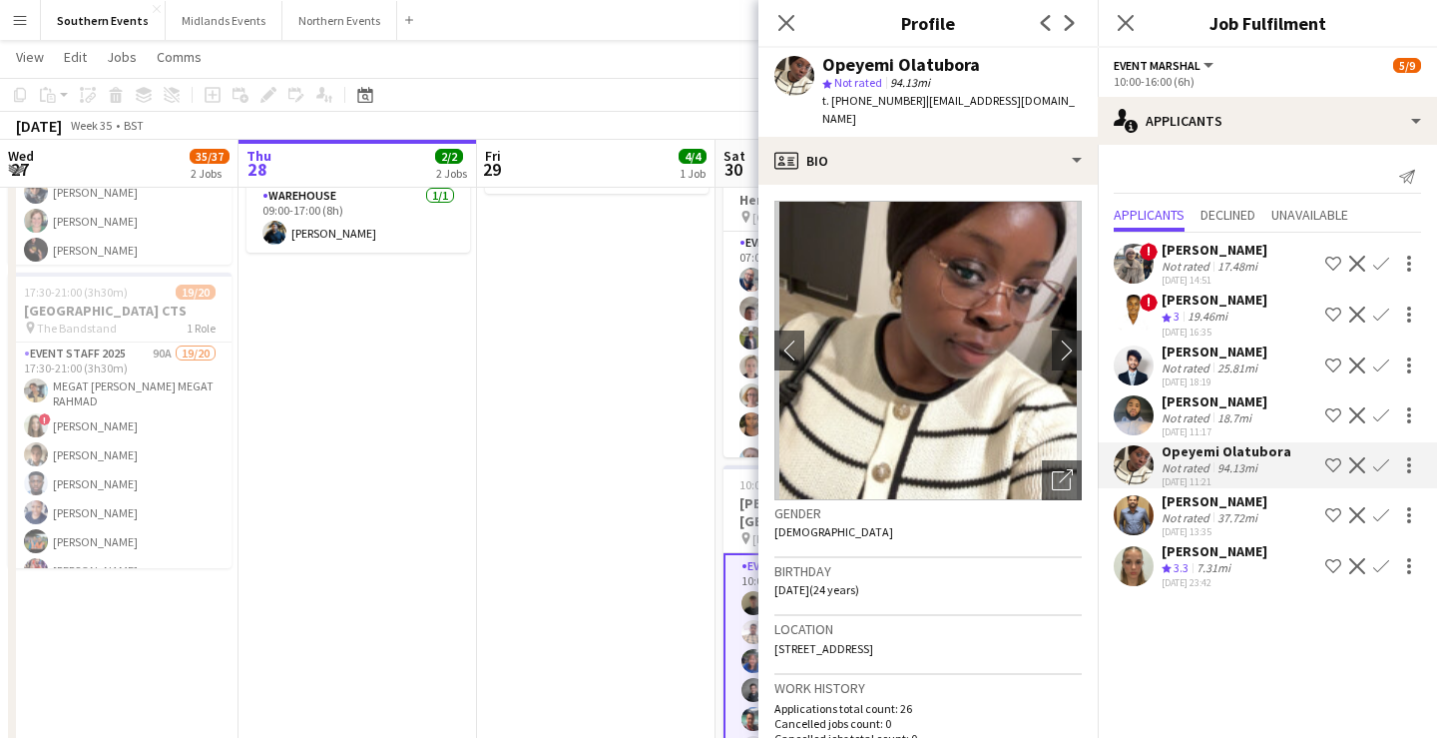
click at [1268, 410] on div "Not rated 18.7mi" at bounding box center [1215, 417] width 106 height 15
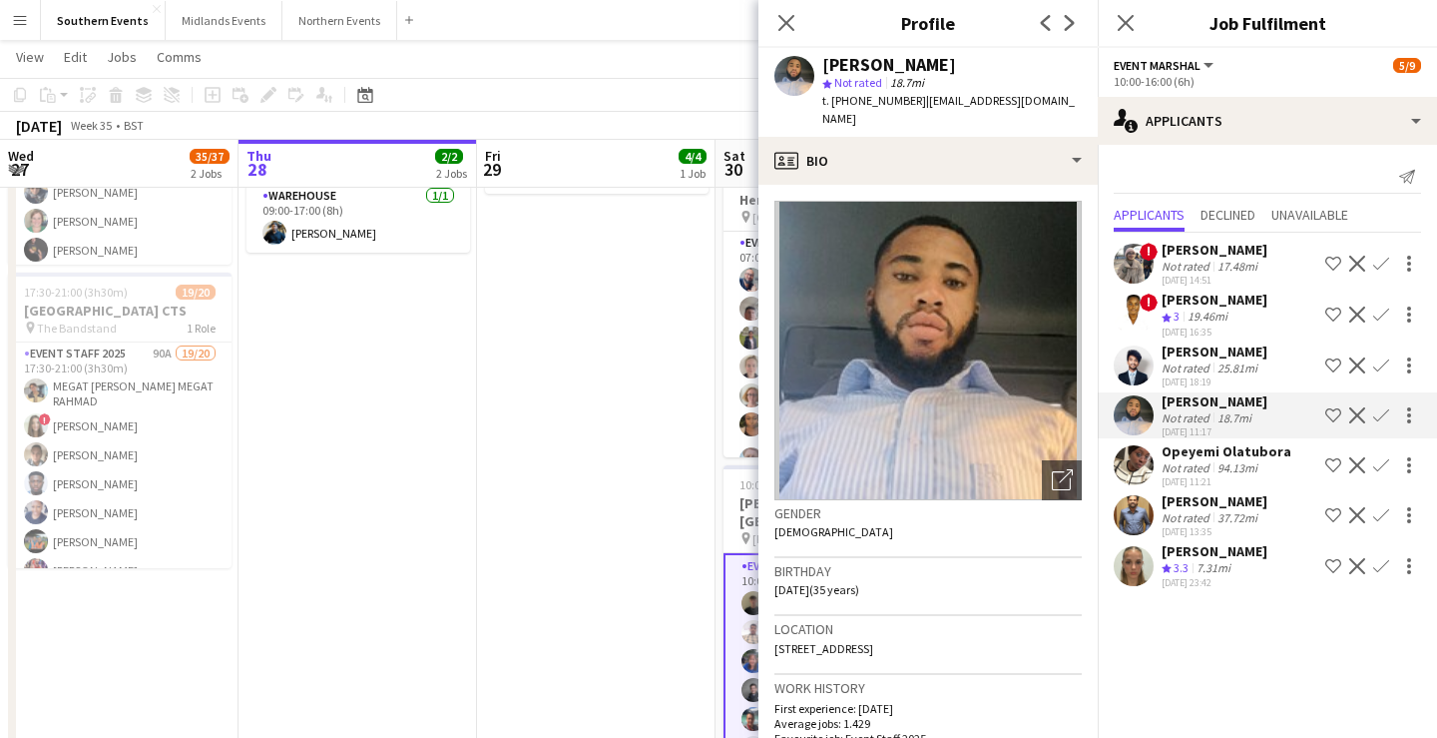
click at [1244, 356] on div "[PERSON_NAME]" at bounding box center [1215, 351] width 106 height 18
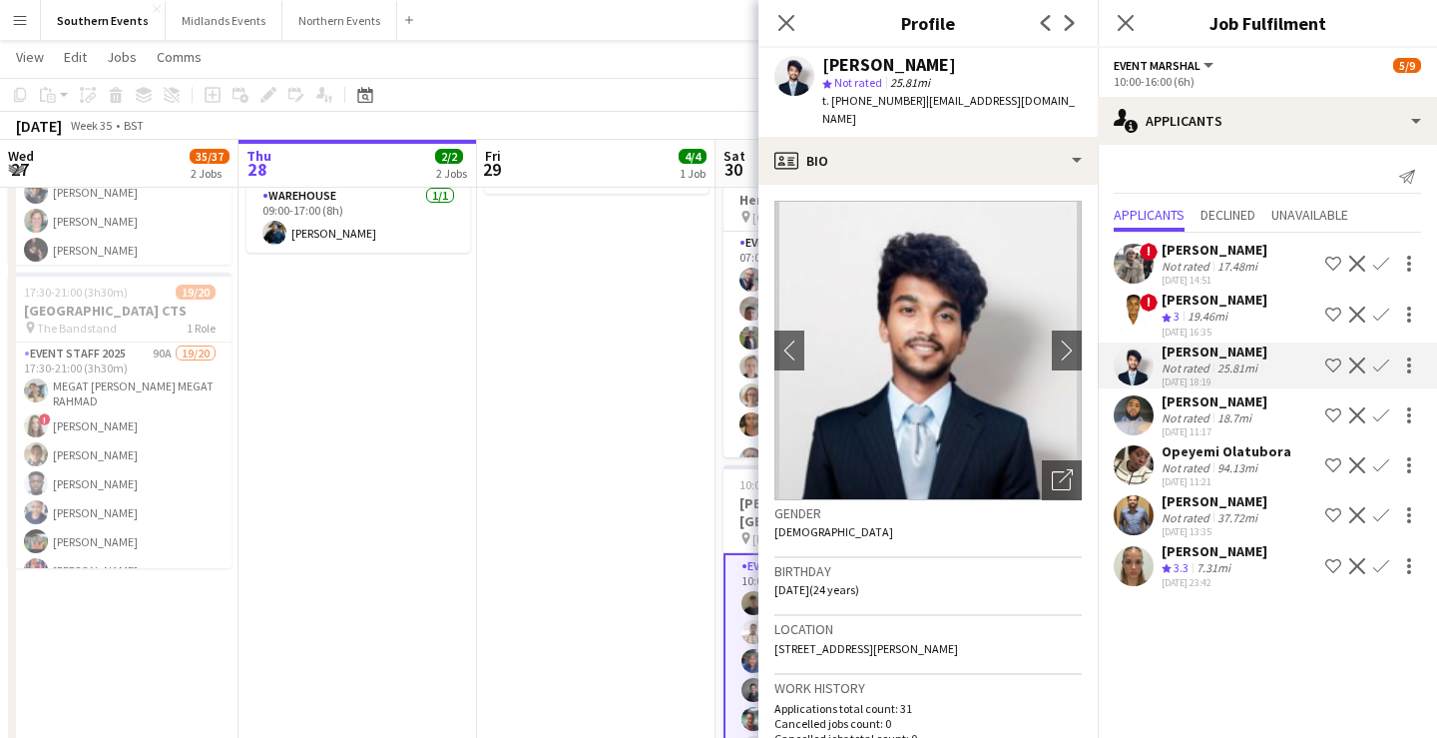
click at [1231, 313] on div "19.46mi" at bounding box center [1208, 316] width 48 height 17
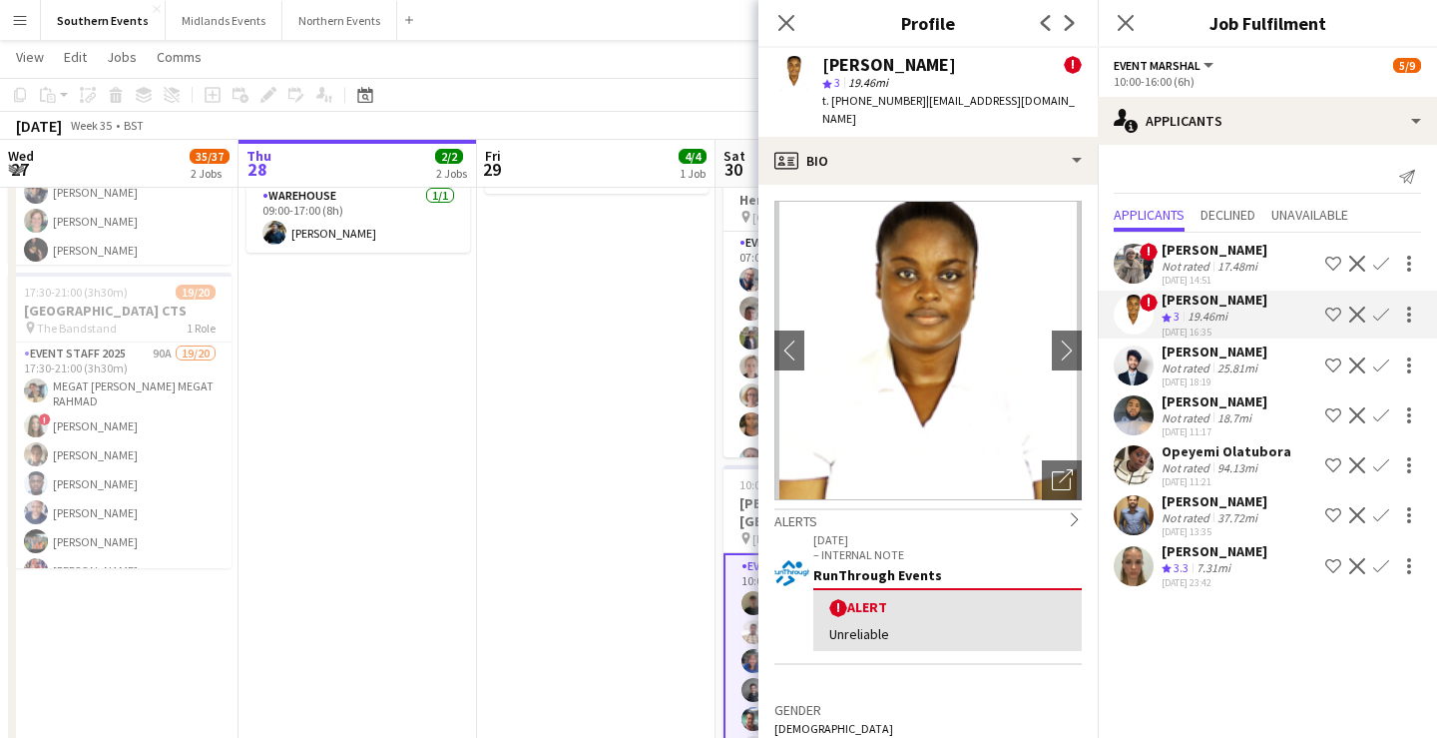
click at [1231, 270] on div "17.48mi" at bounding box center [1238, 266] width 48 height 15
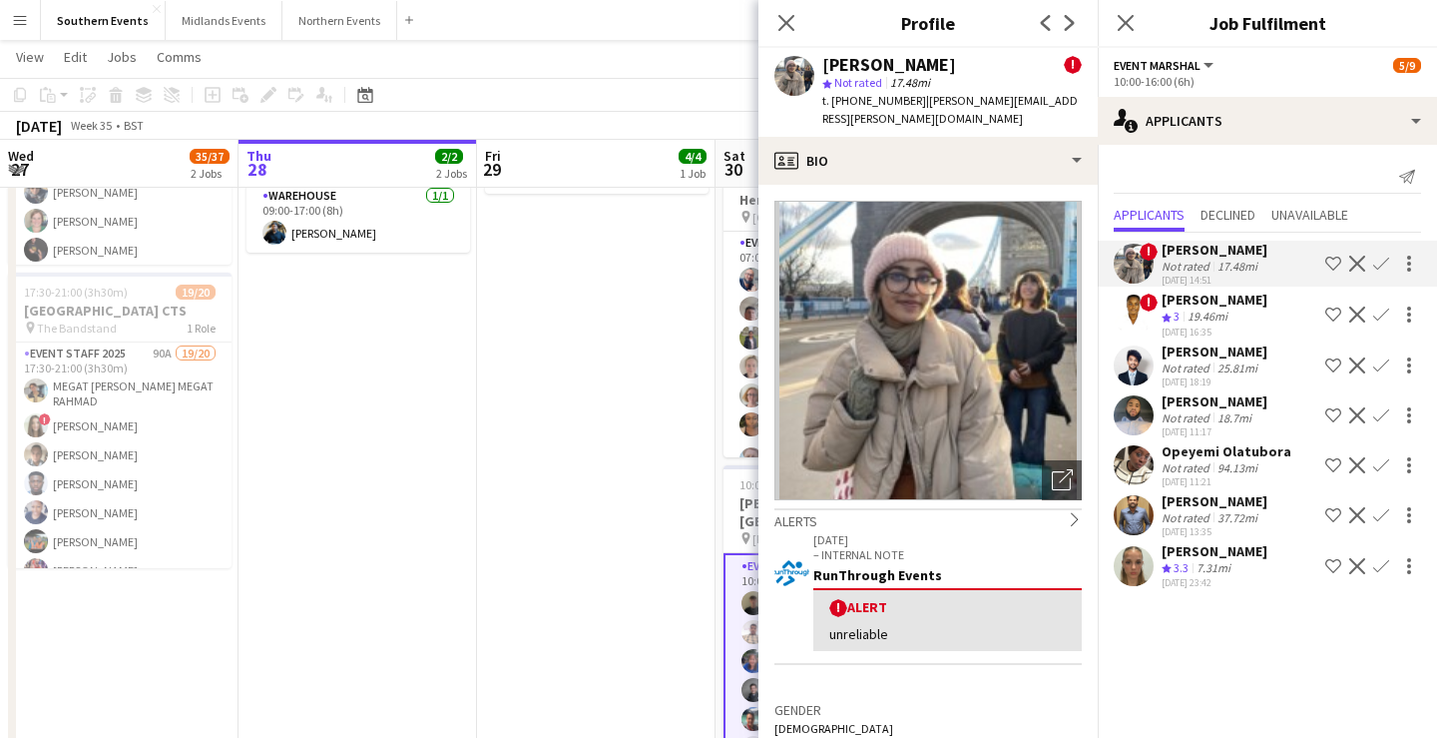
click at [1226, 571] on div "7.31mi" at bounding box center [1214, 568] width 42 height 17
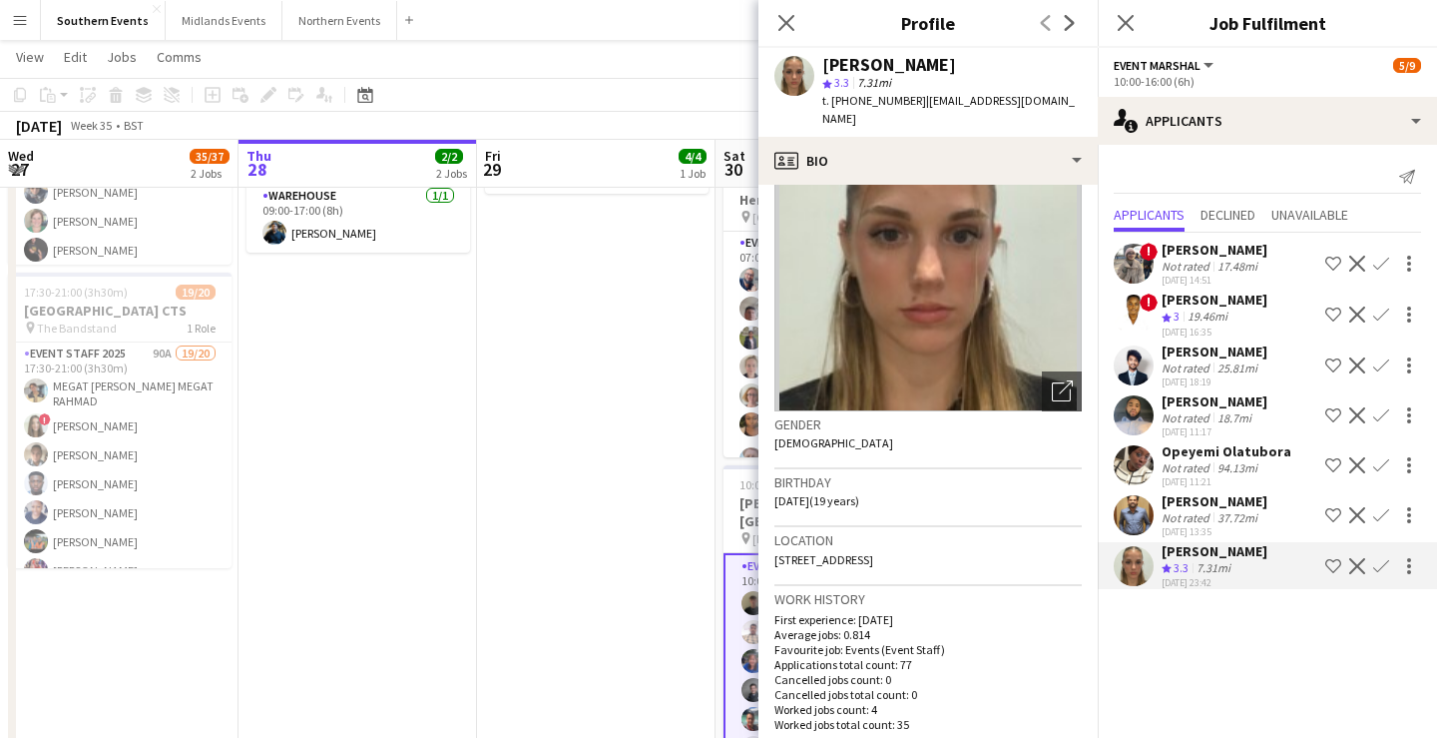
scroll to position [0, 0]
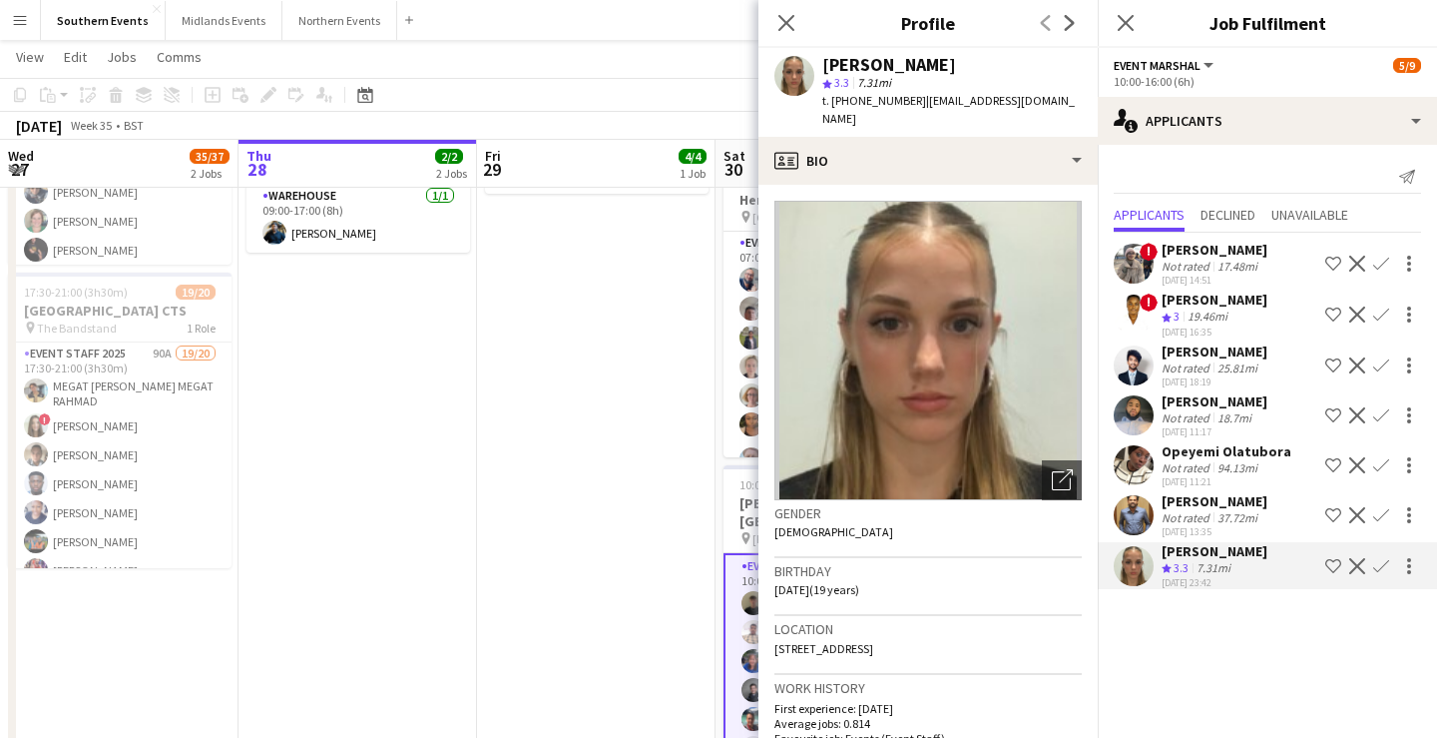
click at [669, 89] on app-toolbar "Copy Paste Paste Command V Paste with crew Command Shift V Paste linked Job [GE…" at bounding box center [718, 95] width 1437 height 34
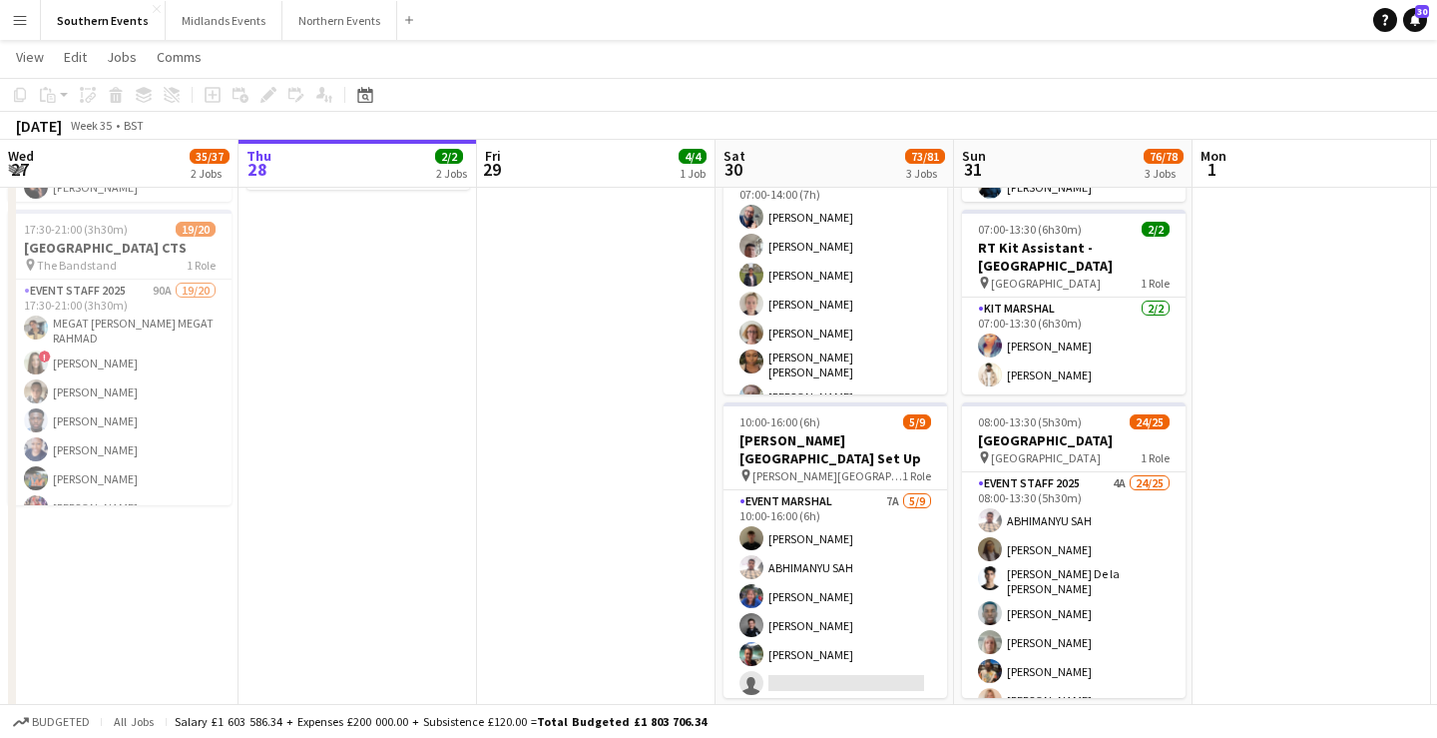
scroll to position [360, 0]
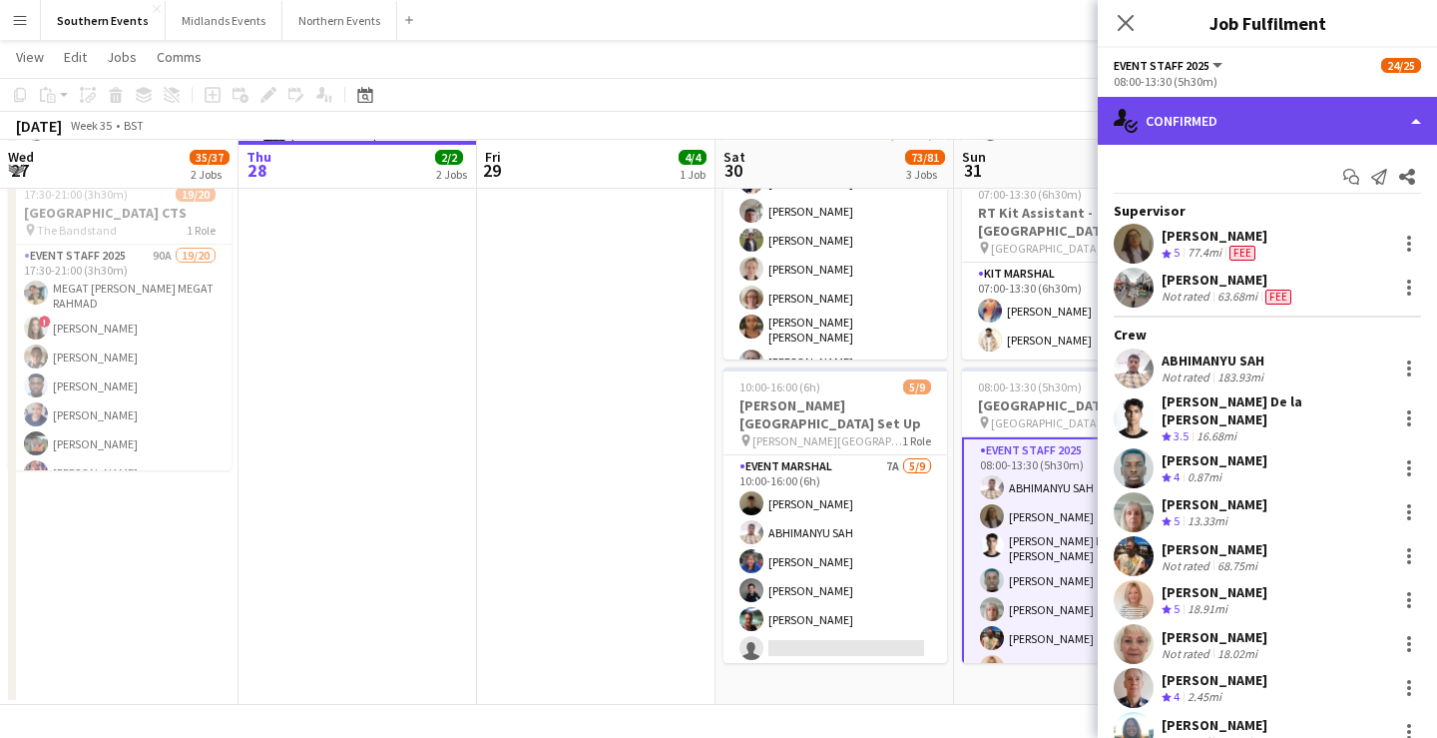
click at [1287, 114] on div "single-neutral-actions-check-2 Confirmed" at bounding box center [1267, 121] width 339 height 48
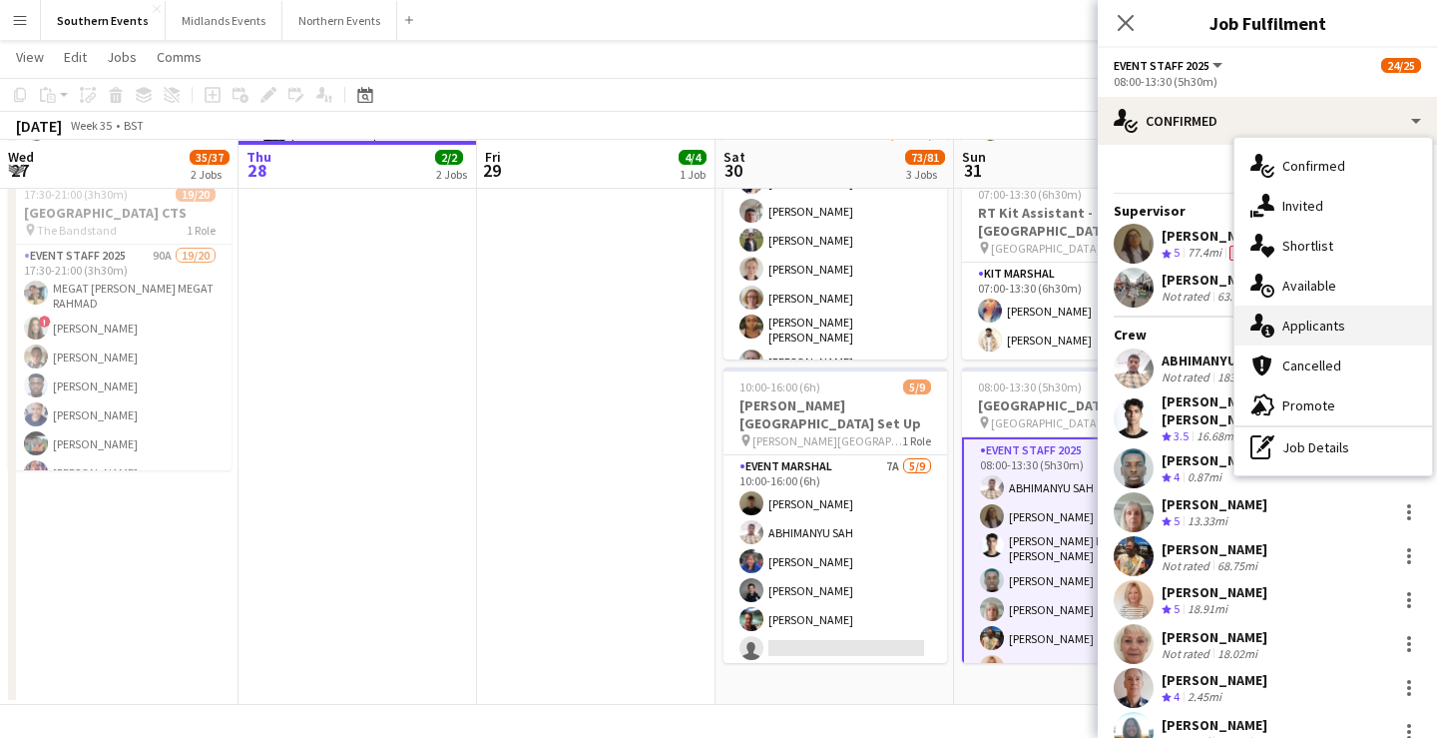
click at [1325, 319] on div "single-neutral-actions-information Applicants" at bounding box center [1334, 325] width 198 height 40
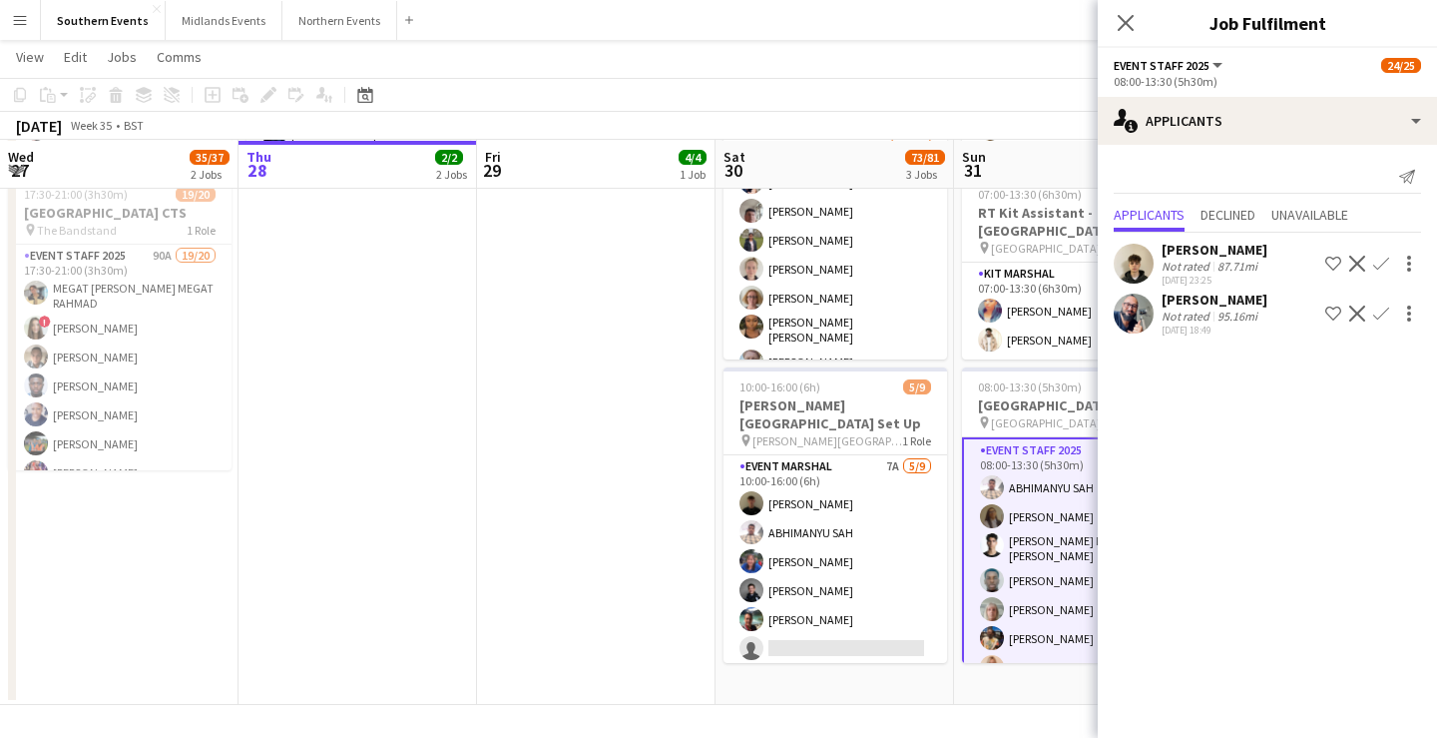
click at [1381, 313] on app-icon "Confirm" at bounding box center [1381, 313] width 16 height 16
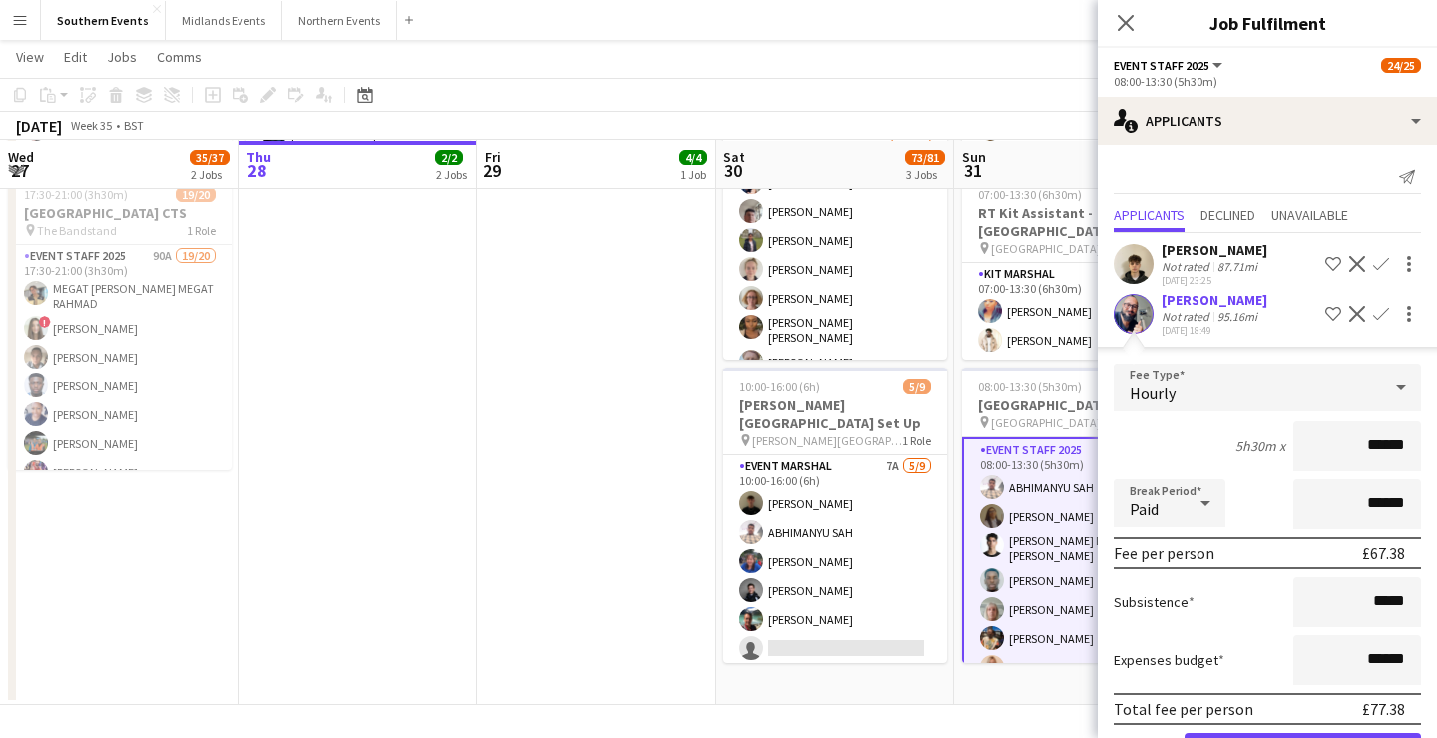
scroll to position [72, 0]
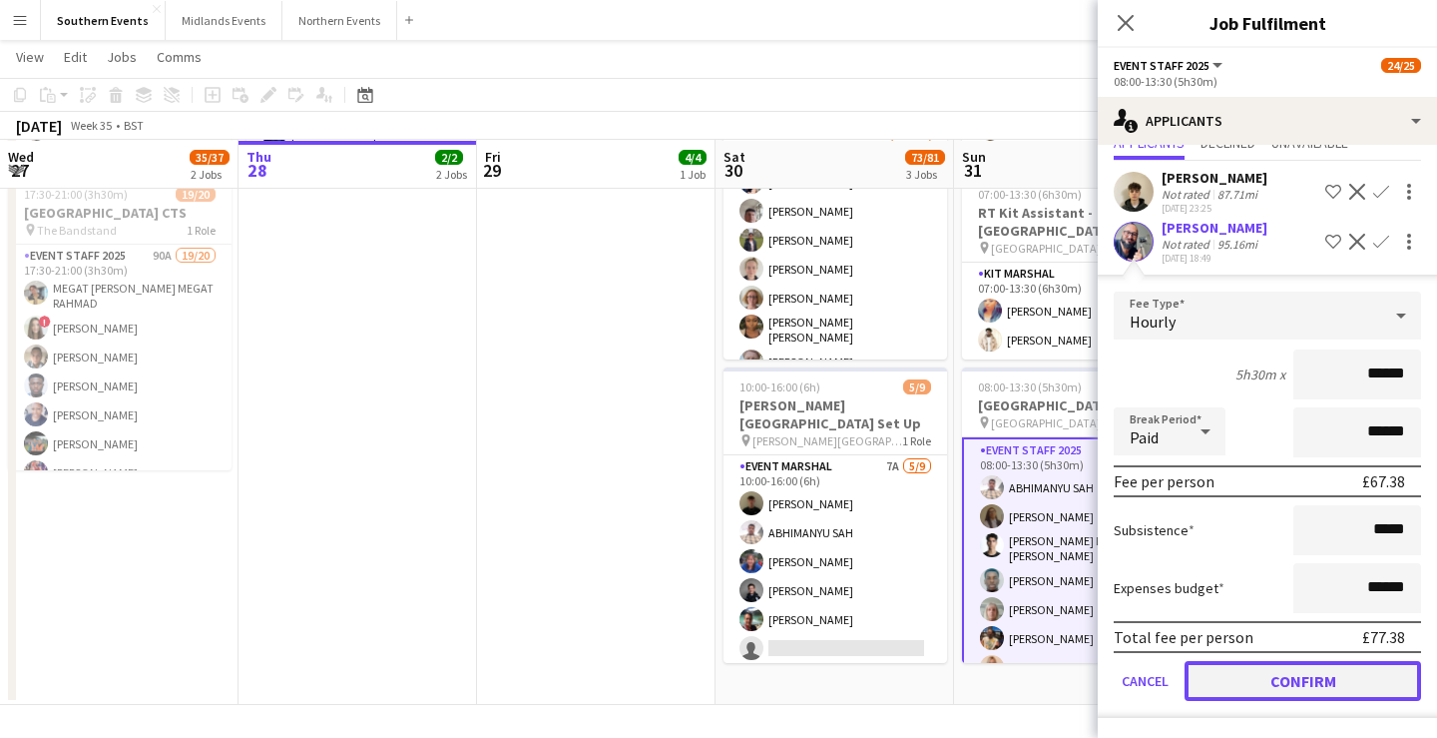
click at [1267, 673] on button "Confirm" at bounding box center [1303, 681] width 237 height 40
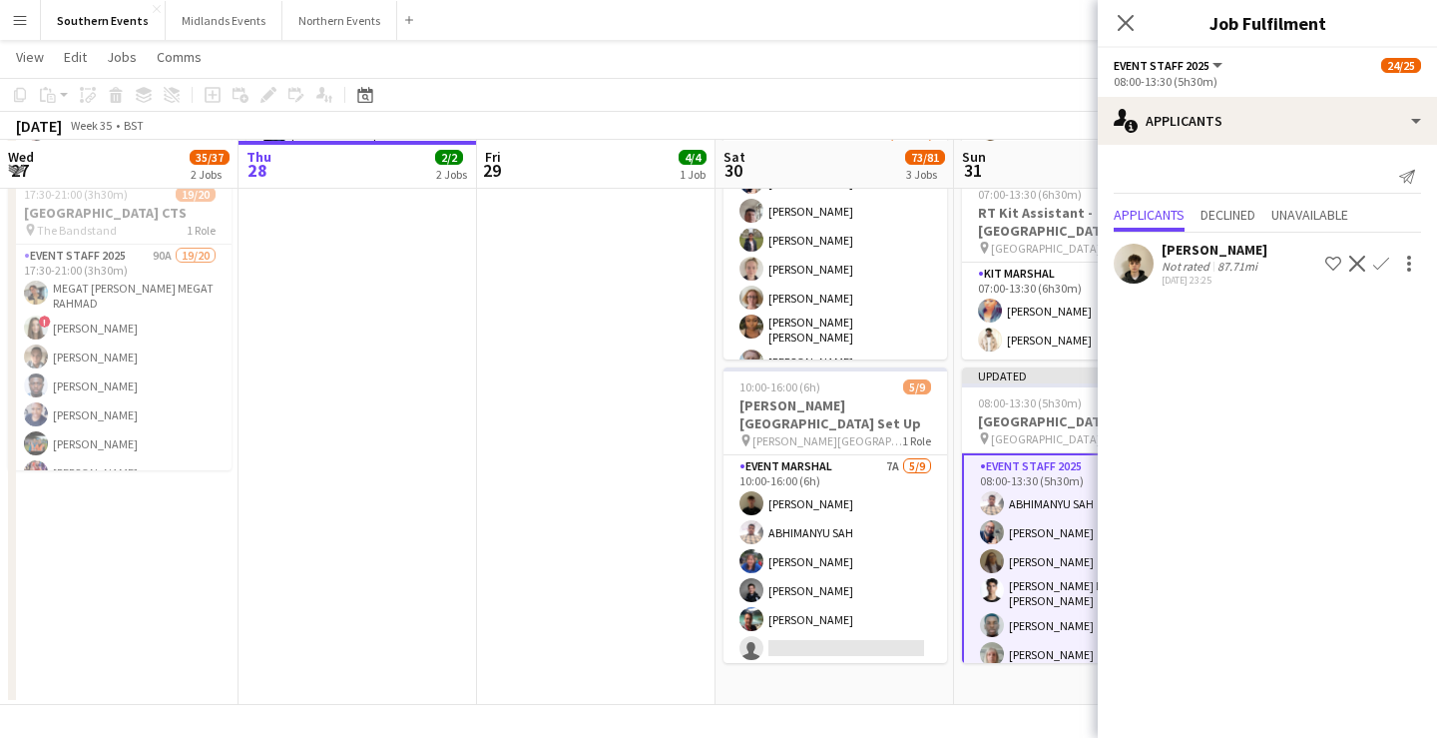
scroll to position [0, 0]
click at [1058, 65] on app-page-menu "View Day view expanded Day view collapsed Month view Date picker Jump to [DATE]…" at bounding box center [718, 59] width 1437 height 38
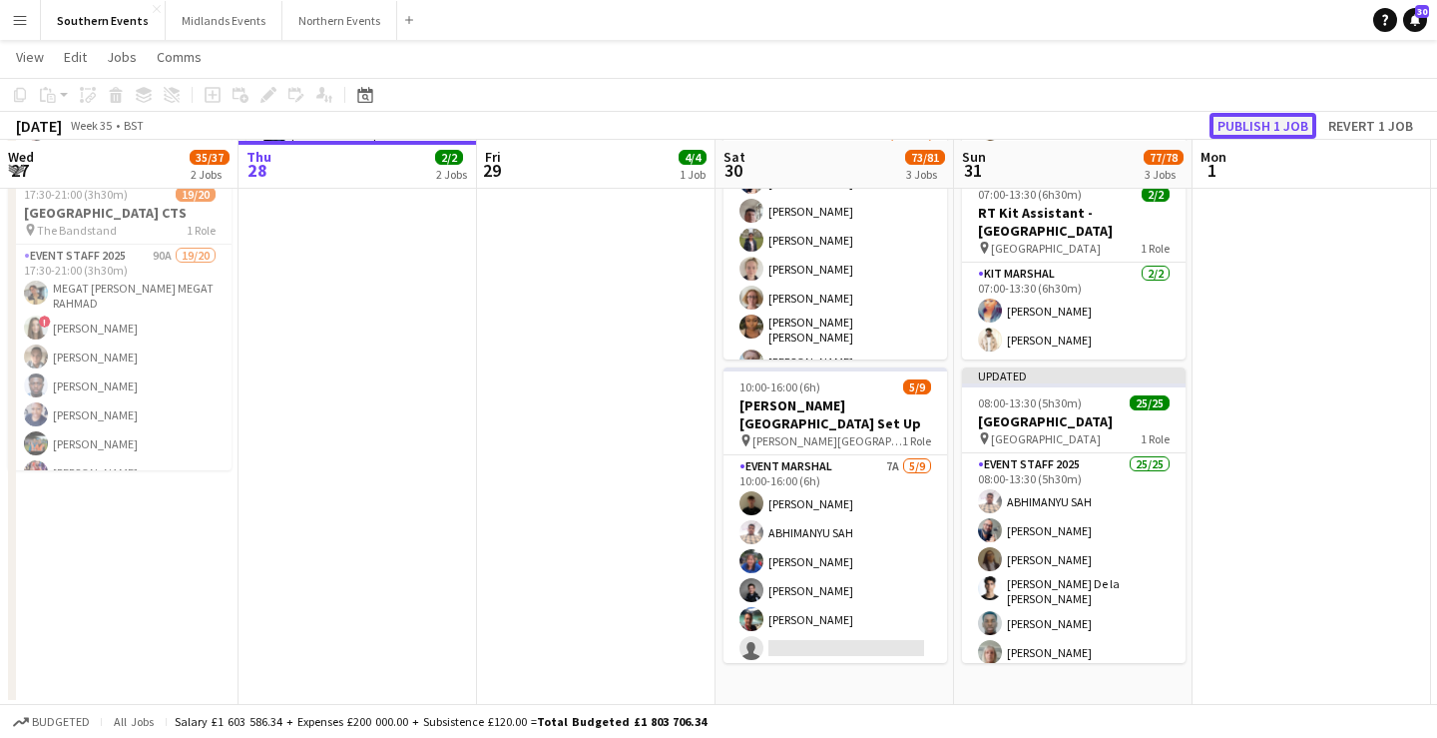
click at [1275, 120] on button "Publish 1 job" at bounding box center [1263, 126] width 107 height 26
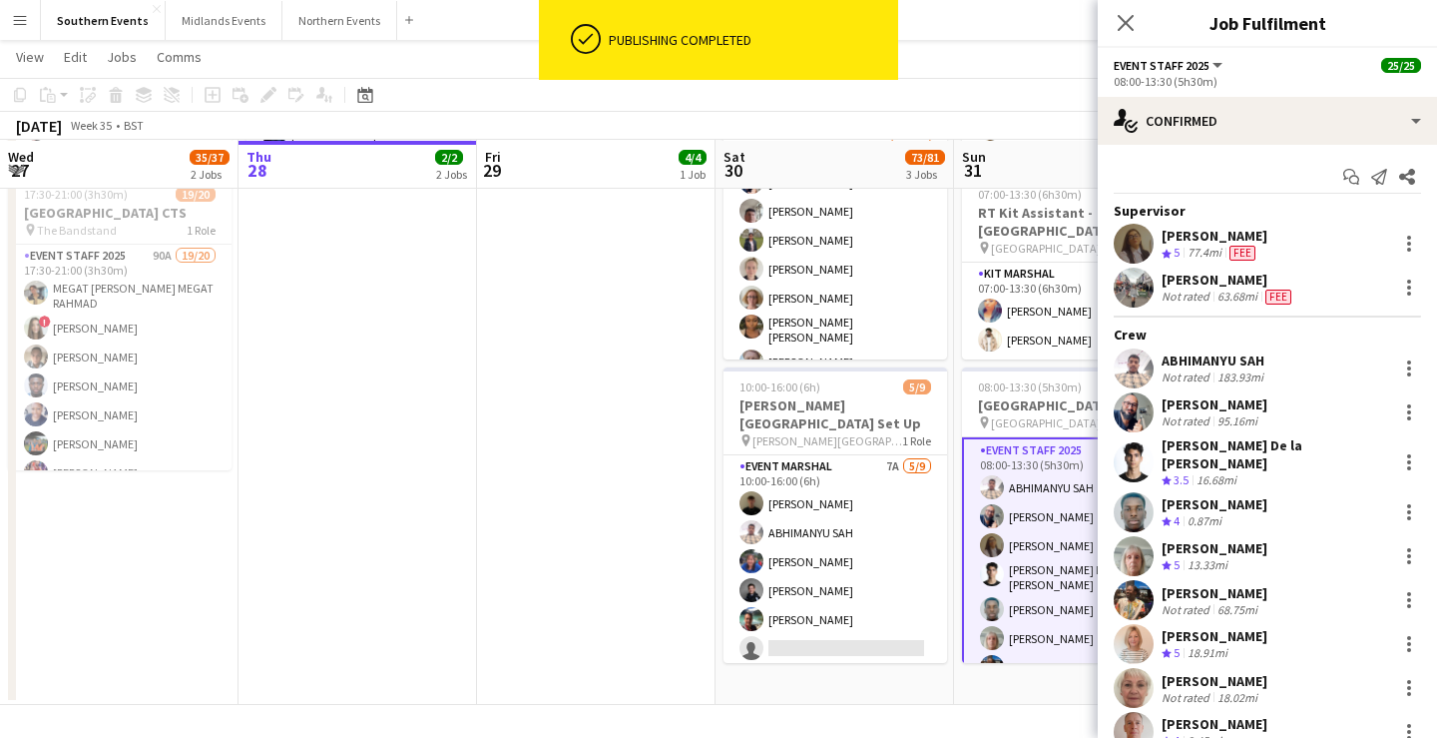
drag, startPoint x: 1273, startPoint y: 402, endPoint x: 1163, endPoint y: 403, distance: 109.8
click at [1163, 403] on div "[PERSON_NAME] Not rated 95.16mi" at bounding box center [1267, 412] width 339 height 40
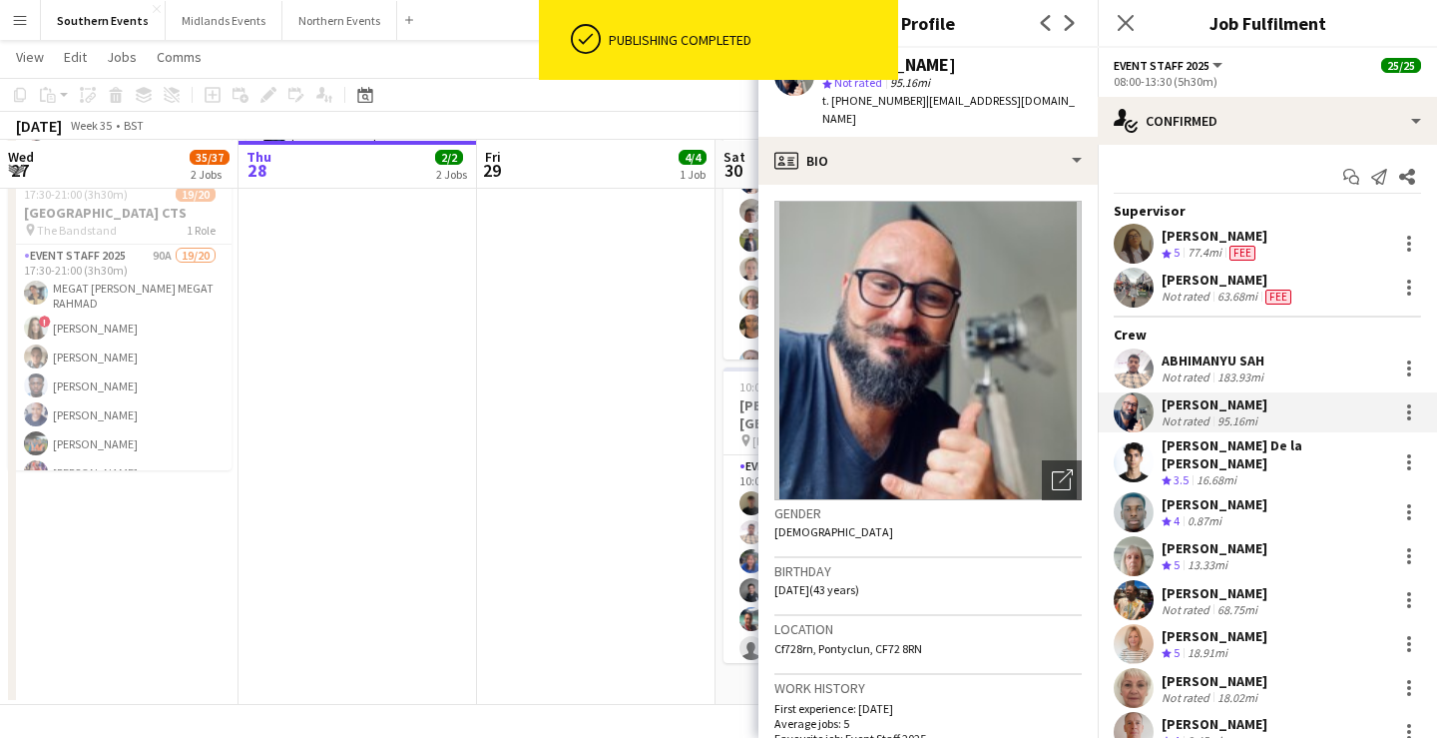
copy div "[PERSON_NAME]"
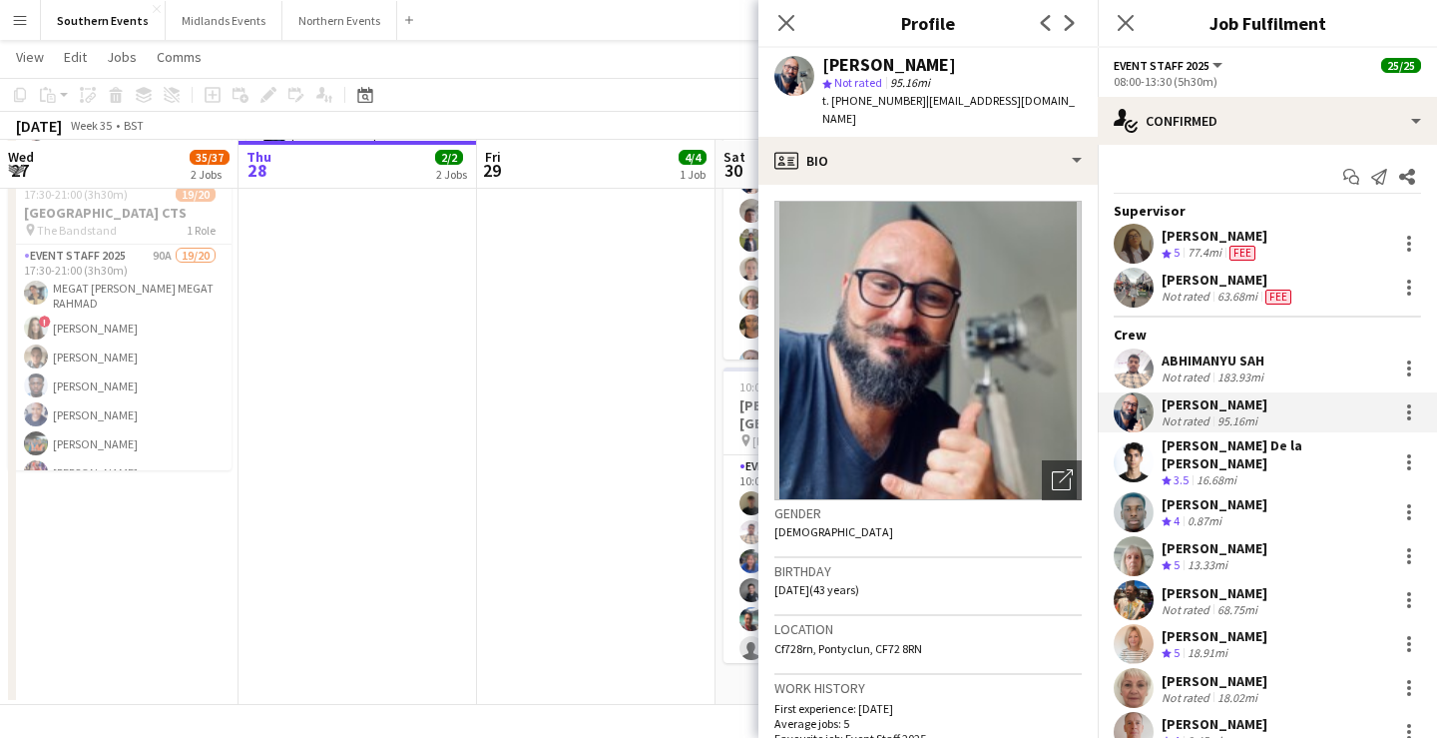
click at [727, 73] on app-page-menu "View Day view expanded Day view collapsed Month view Date picker Jump to [DATE]…" at bounding box center [718, 59] width 1437 height 38
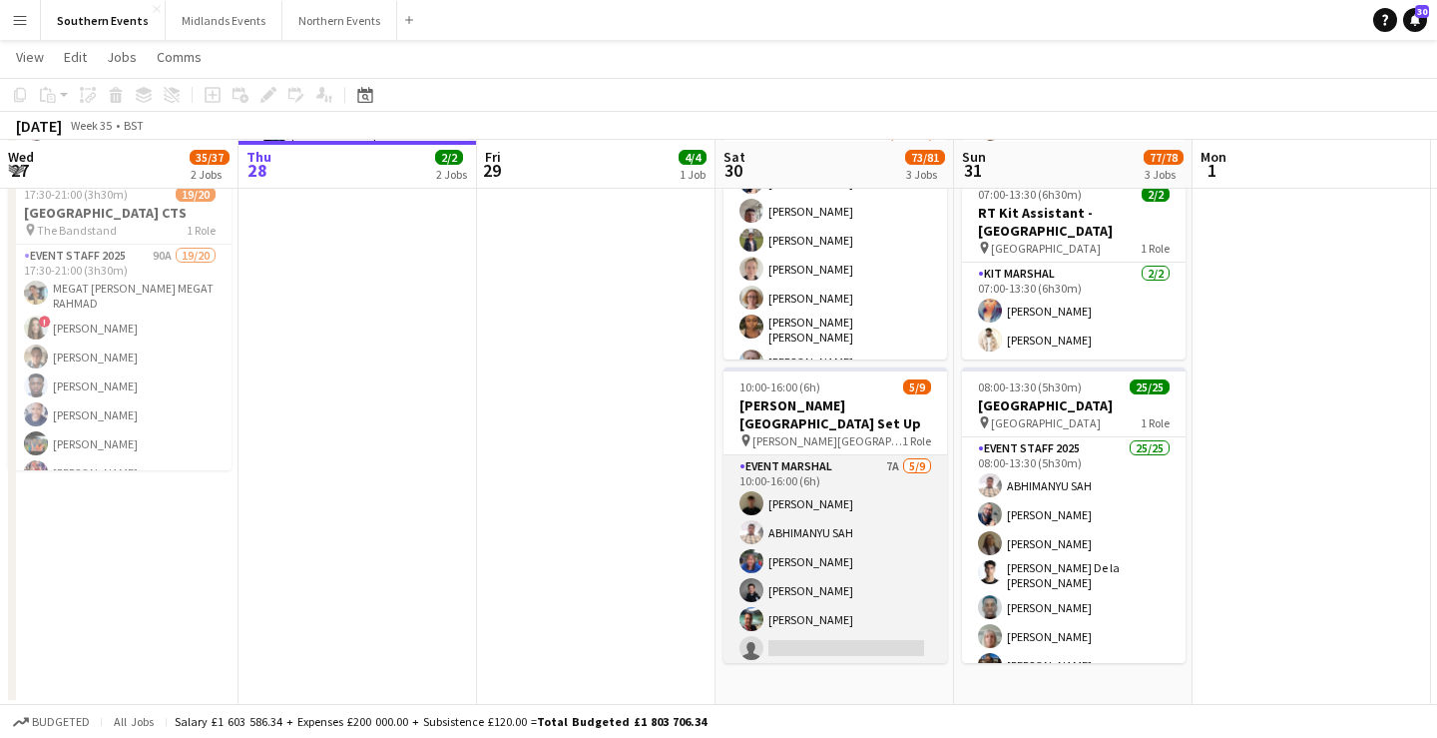
click at [843, 536] on app-card-role "Event Marshal 7A [DATE] 10:00-16:00 (6h) [PERSON_NAME] [PERSON_NAME] [PERSON_NA…" at bounding box center [836, 604] width 224 height 299
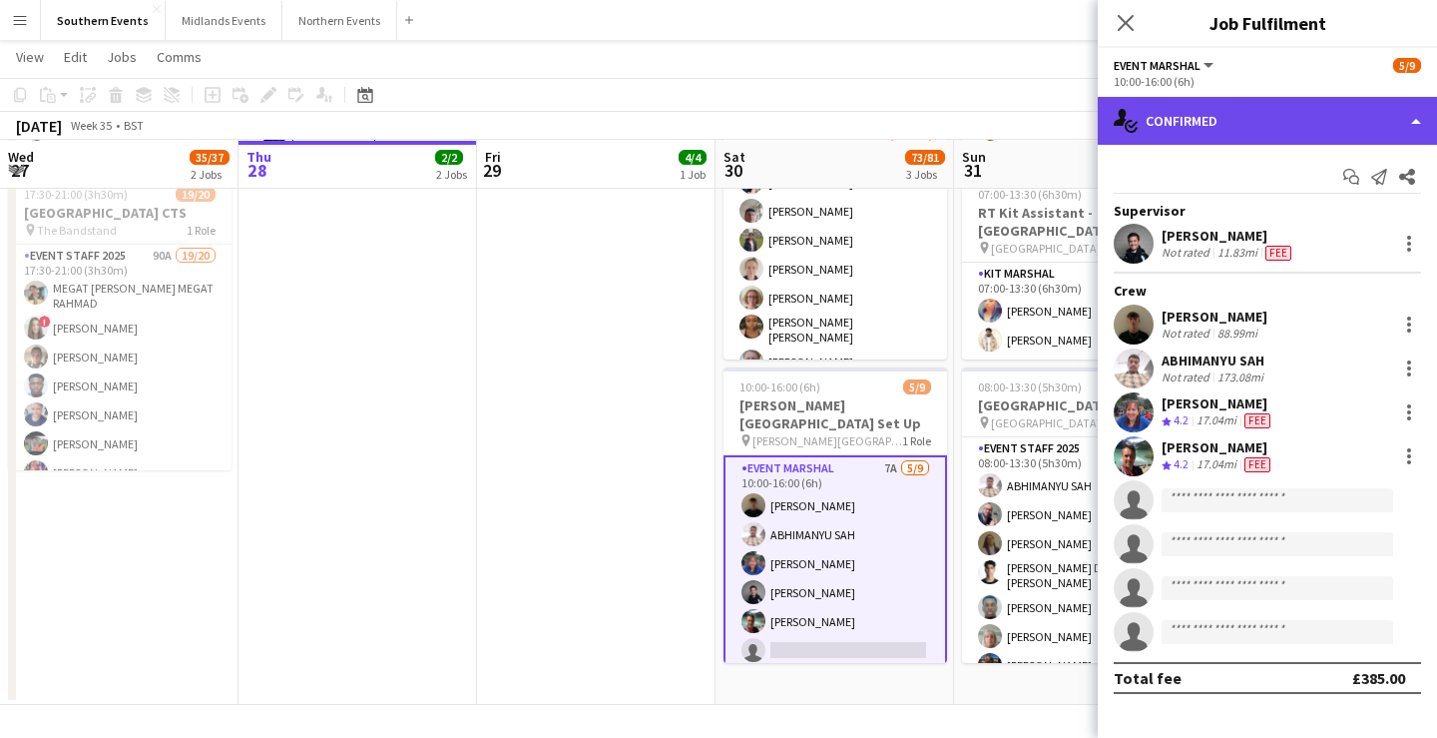
click at [1242, 125] on div "single-neutral-actions-check-2 Confirmed" at bounding box center [1267, 121] width 339 height 48
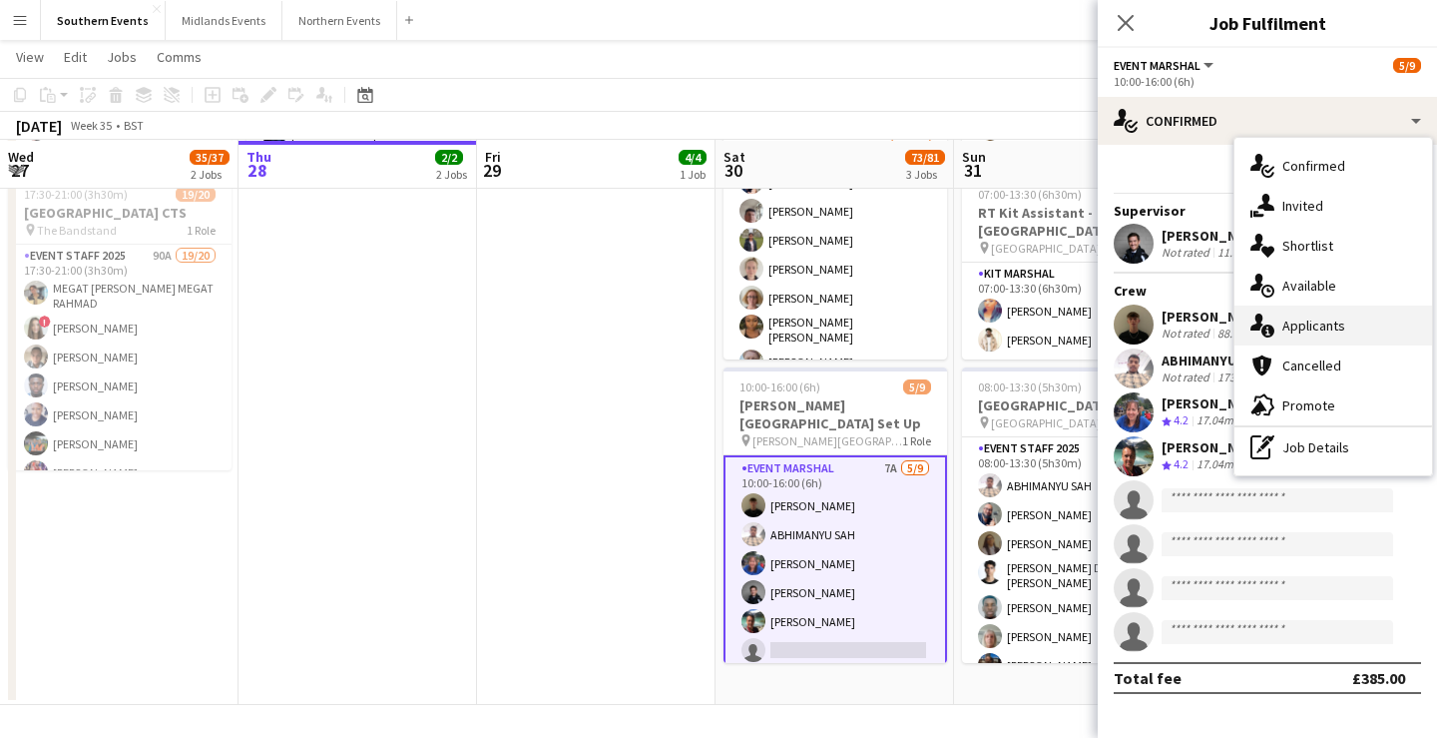
click at [1333, 318] on div "single-neutral-actions-information Applicants" at bounding box center [1334, 325] width 198 height 40
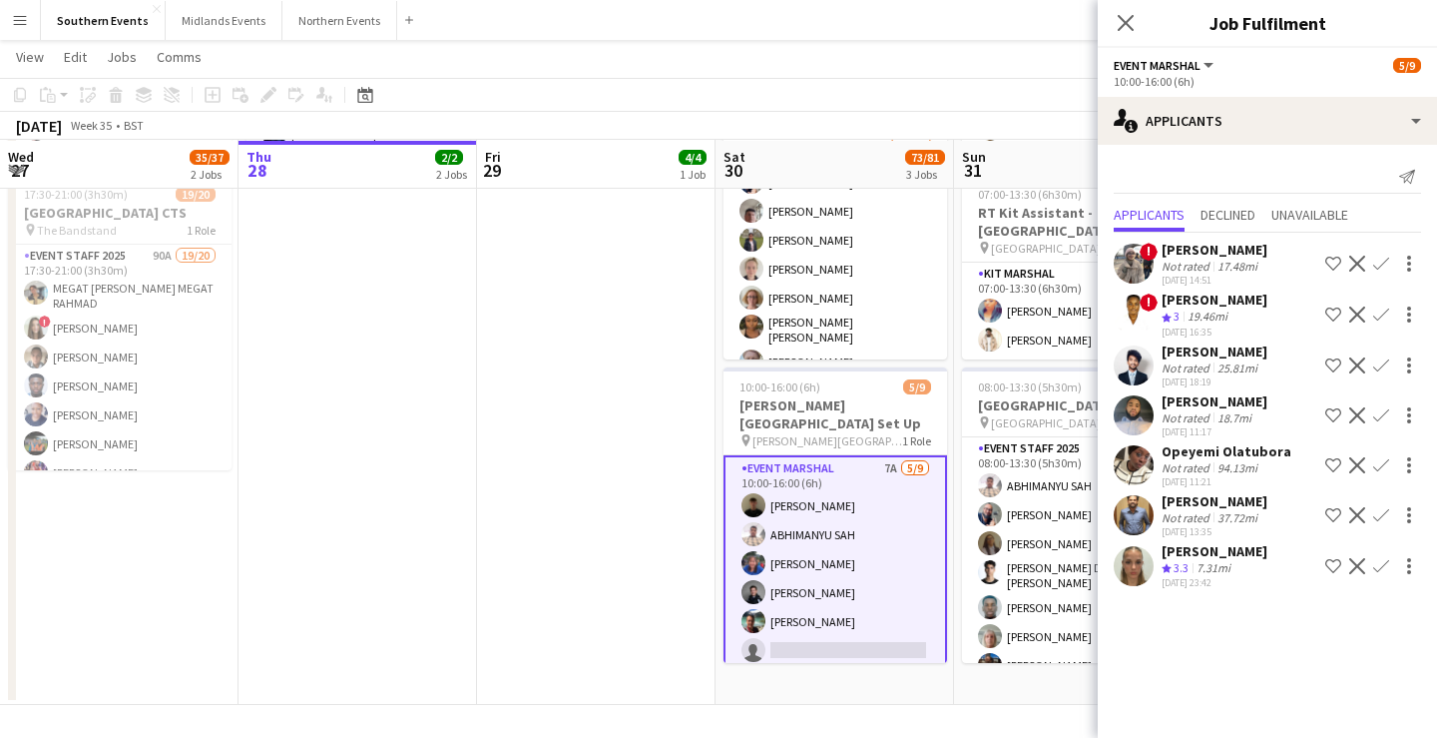
click at [1265, 420] on div "Not rated 18.7mi" at bounding box center [1215, 417] width 106 height 15
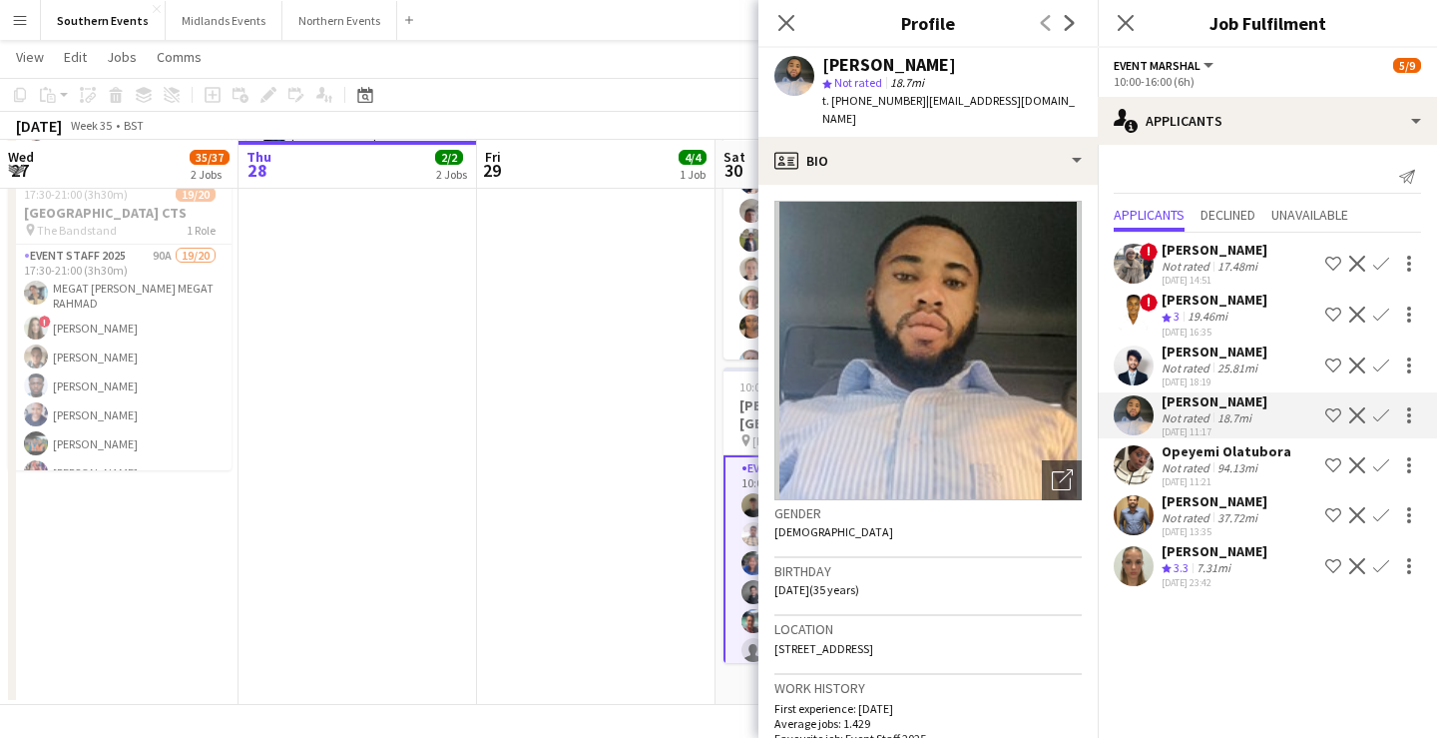
click at [1256, 375] on div "[DATE] 18:19" at bounding box center [1215, 381] width 106 height 13
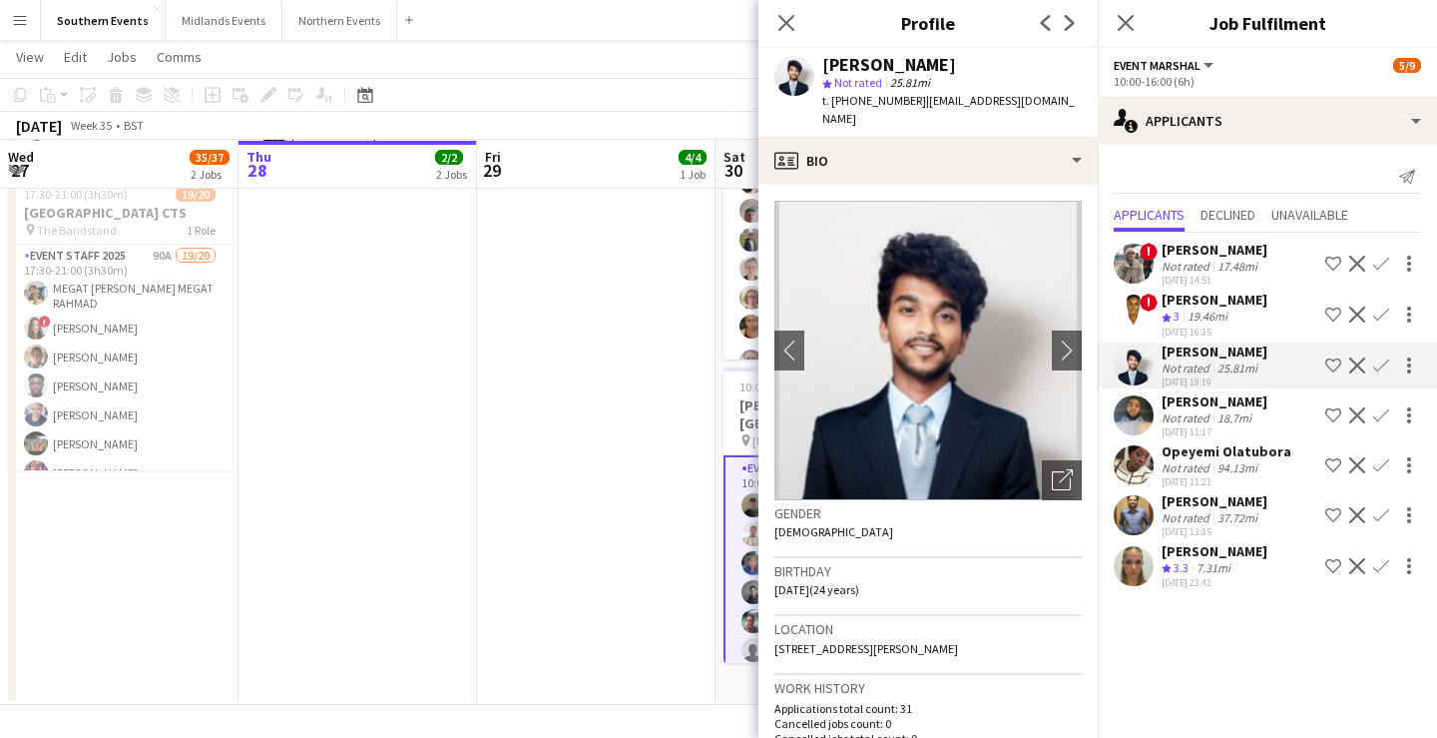
click at [1381, 359] on app-icon "Confirm" at bounding box center [1381, 365] width 16 height 16
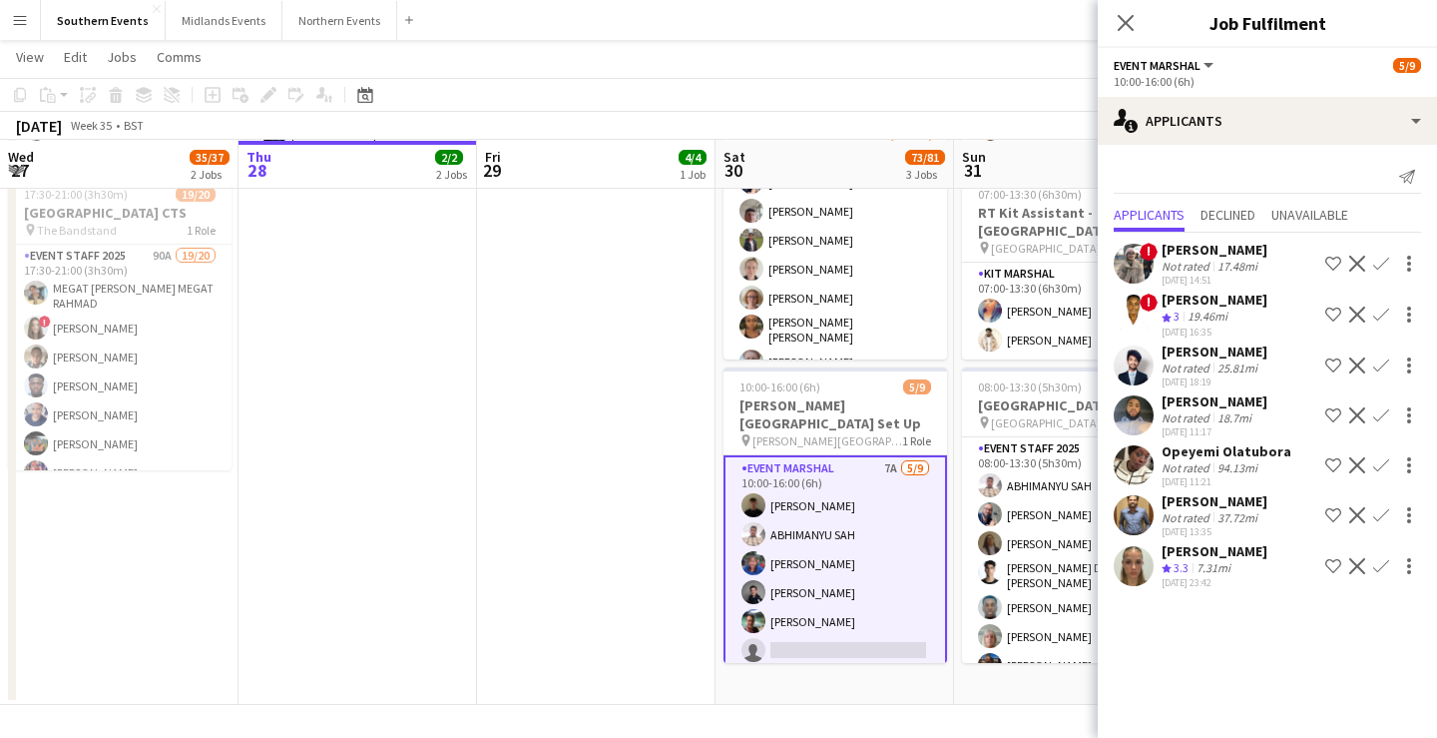
click at [1381, 359] on app-icon "Confirm" at bounding box center [1381, 365] width 16 height 16
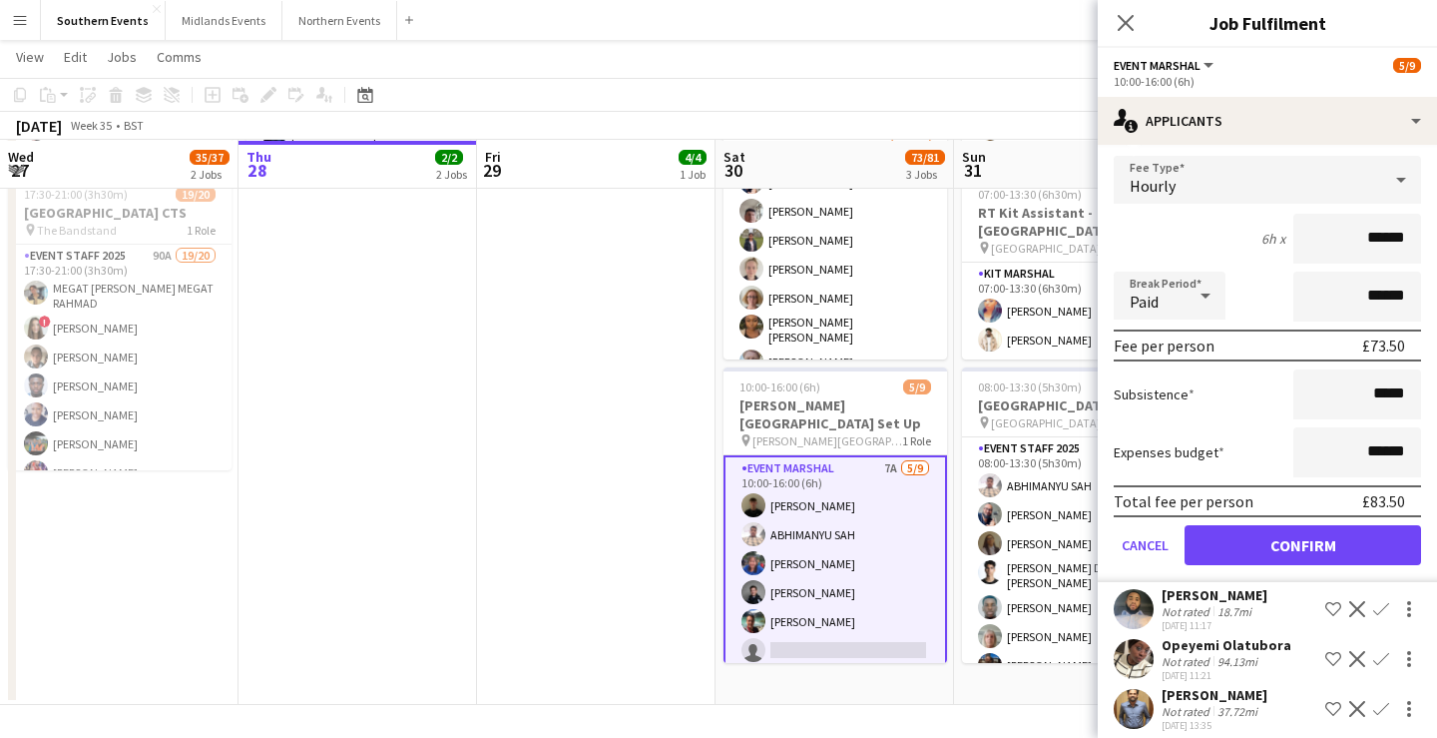
scroll to position [263, 0]
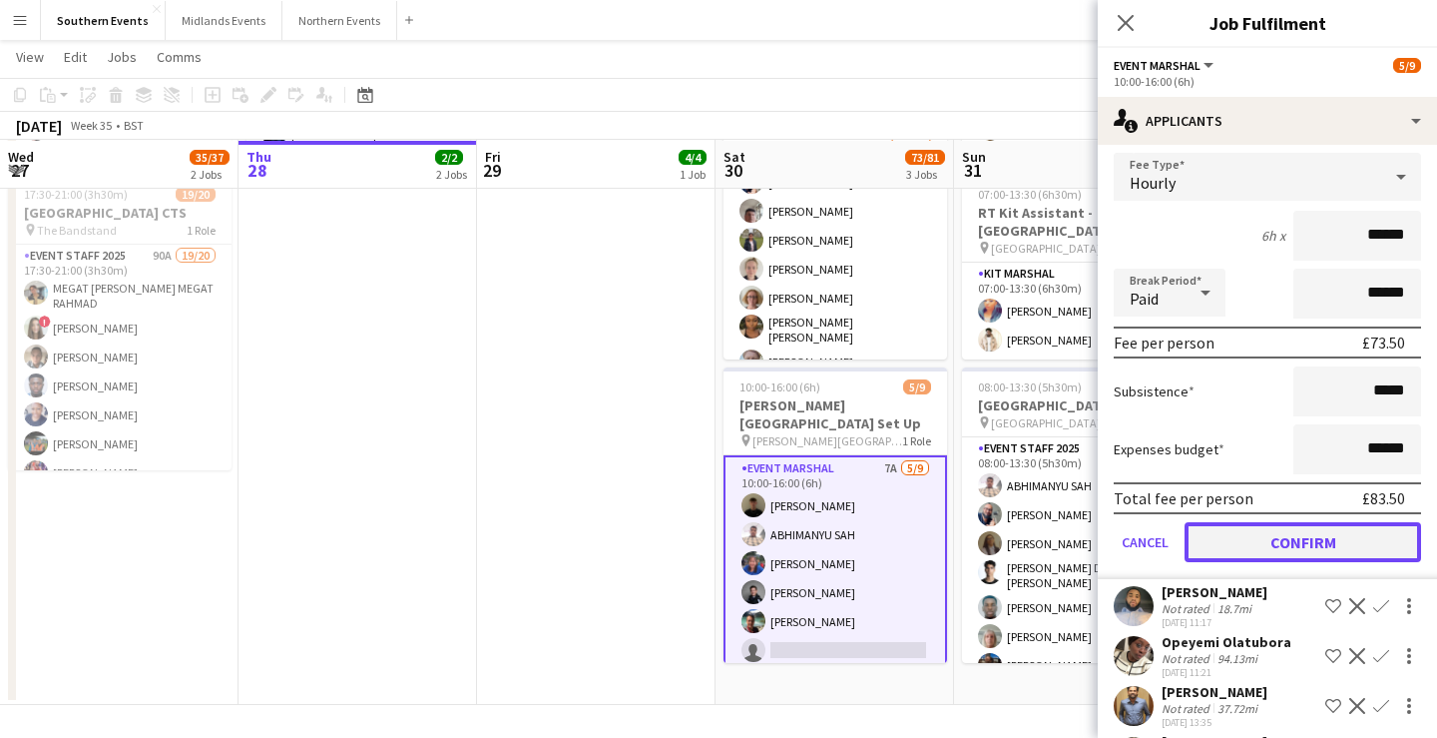
click at [1334, 550] on button "Confirm" at bounding box center [1303, 542] width 237 height 40
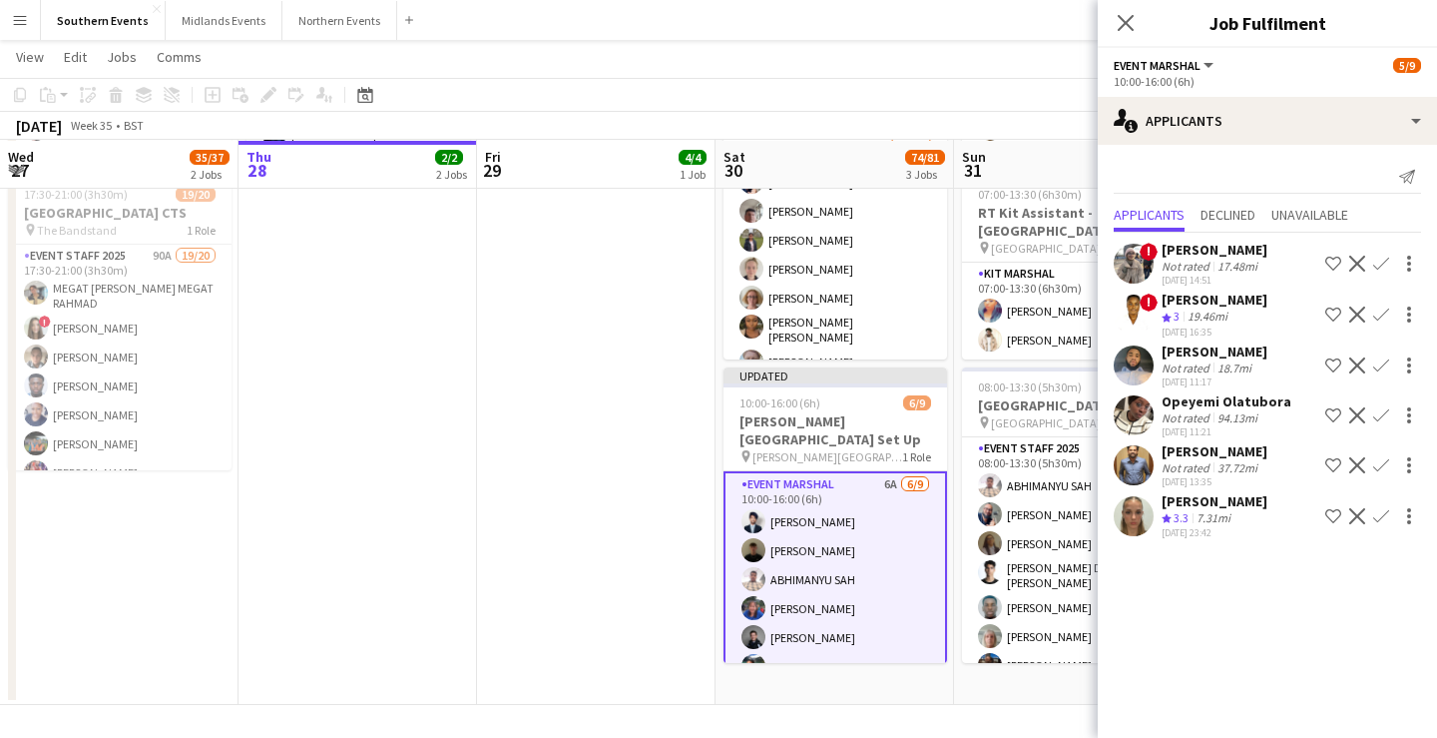
scroll to position [0, 0]
click at [1381, 360] on app-icon "Confirm" at bounding box center [1381, 365] width 16 height 16
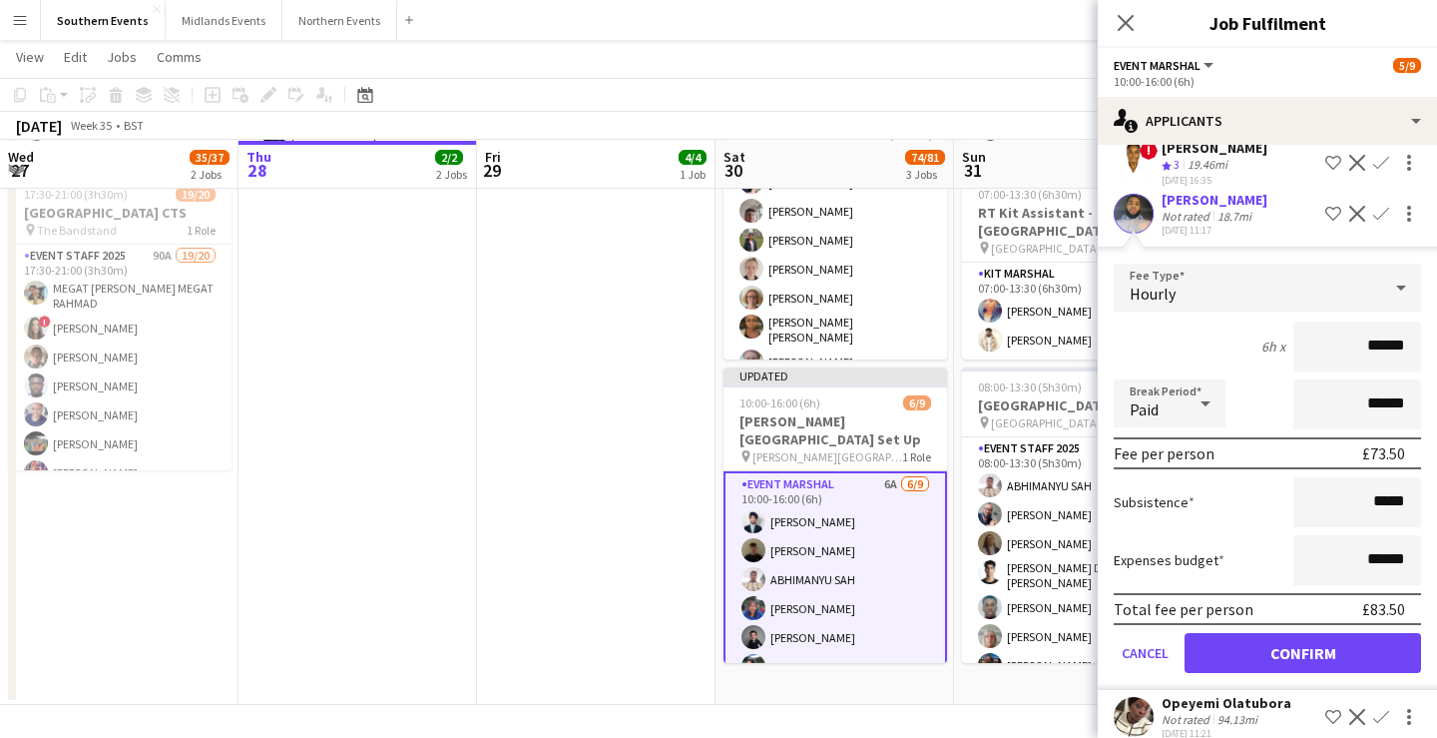
scroll to position [204, 0]
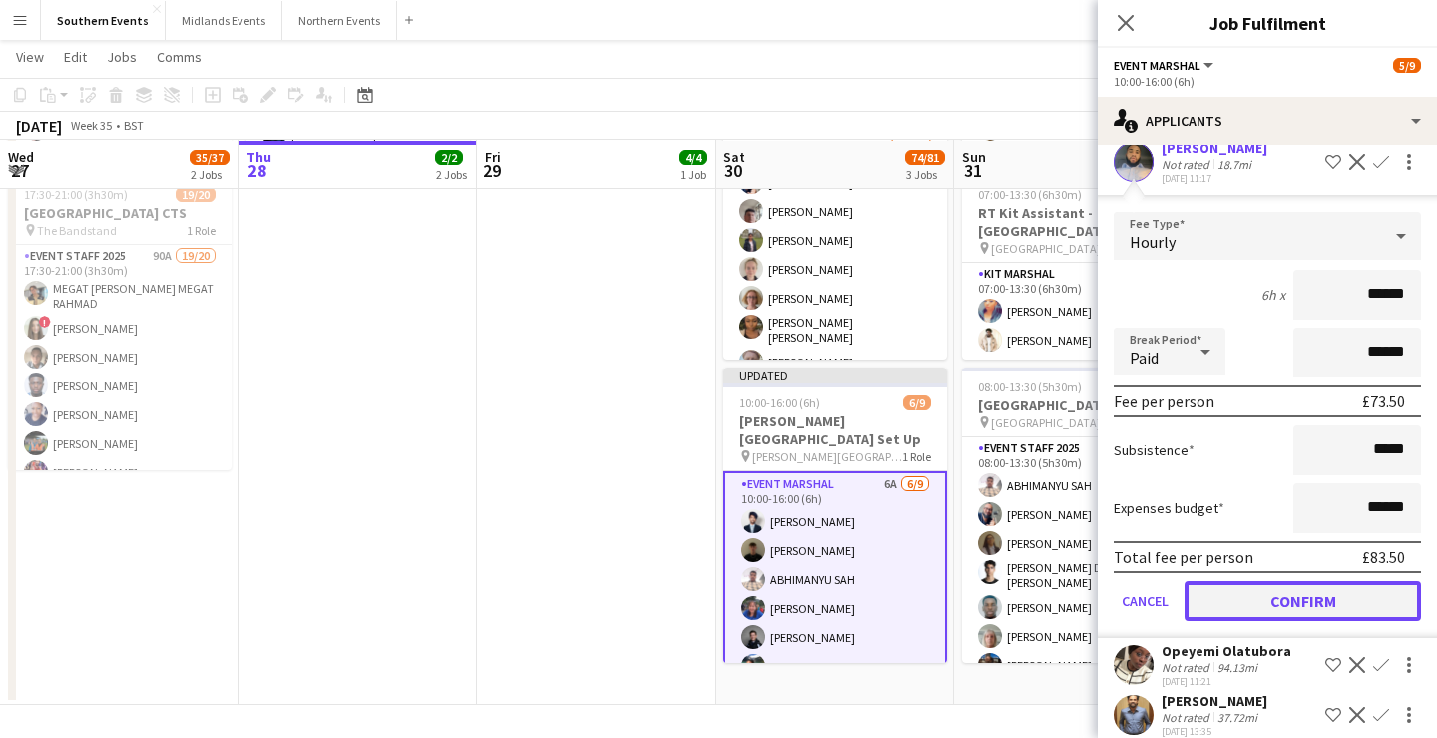
click at [1328, 610] on button "Confirm" at bounding box center [1303, 601] width 237 height 40
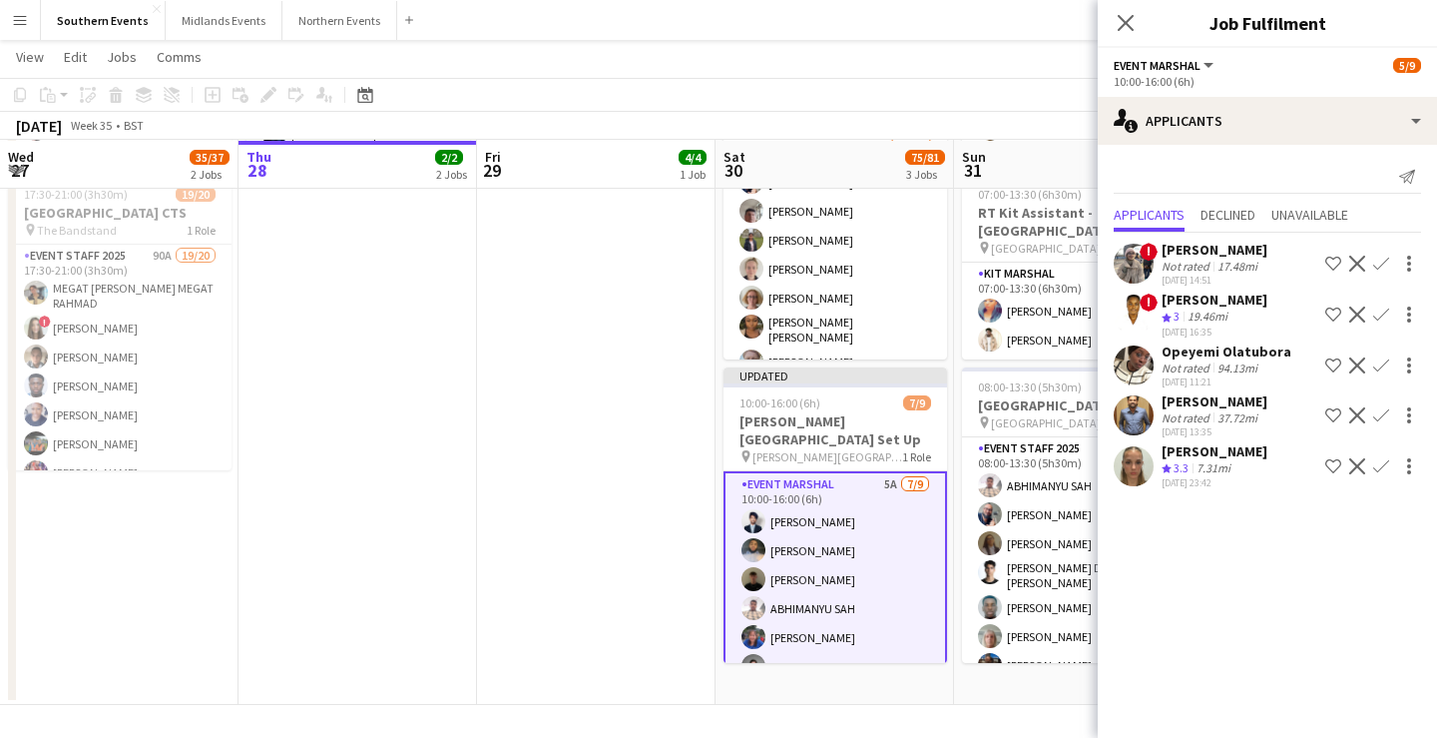
scroll to position [0, 0]
click at [1379, 466] on app-icon "Confirm" at bounding box center [1381, 466] width 16 height 16
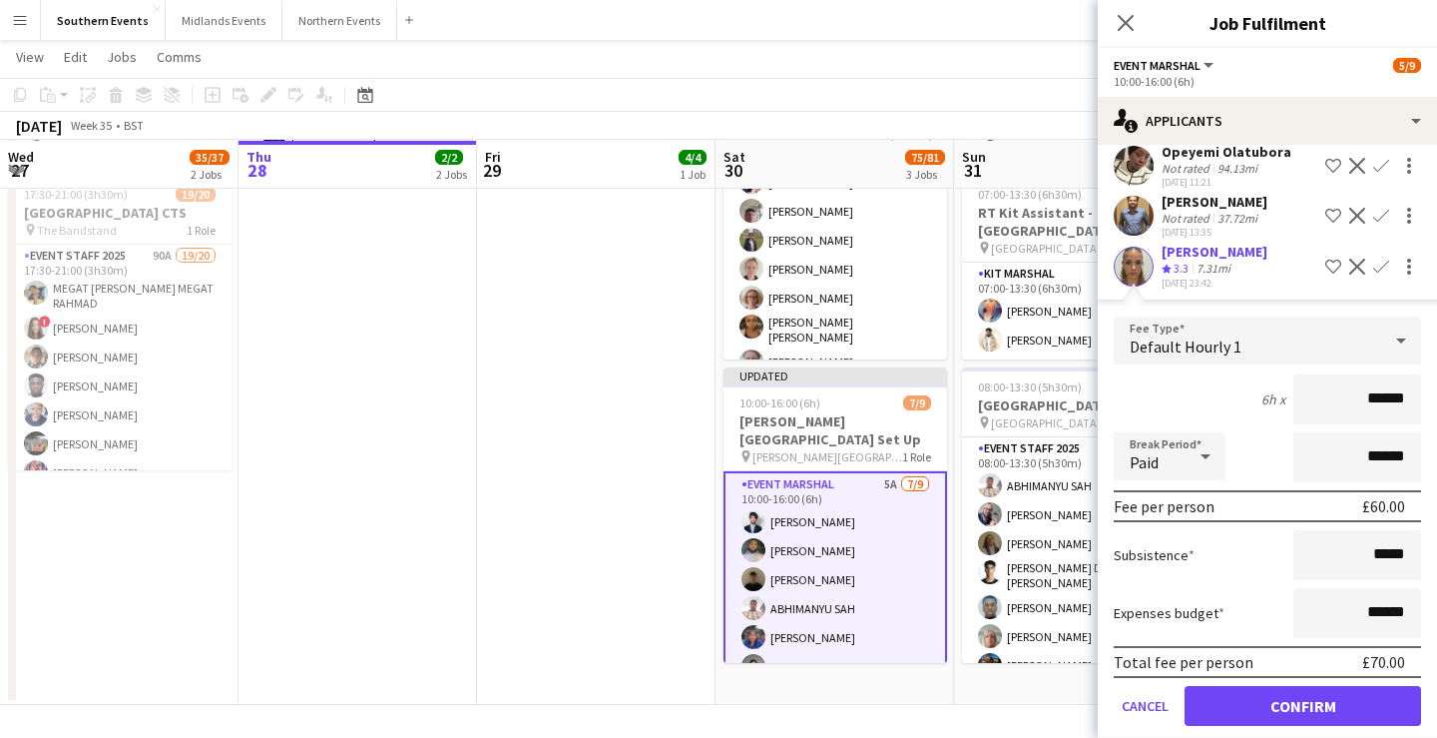
scroll to position [204, 0]
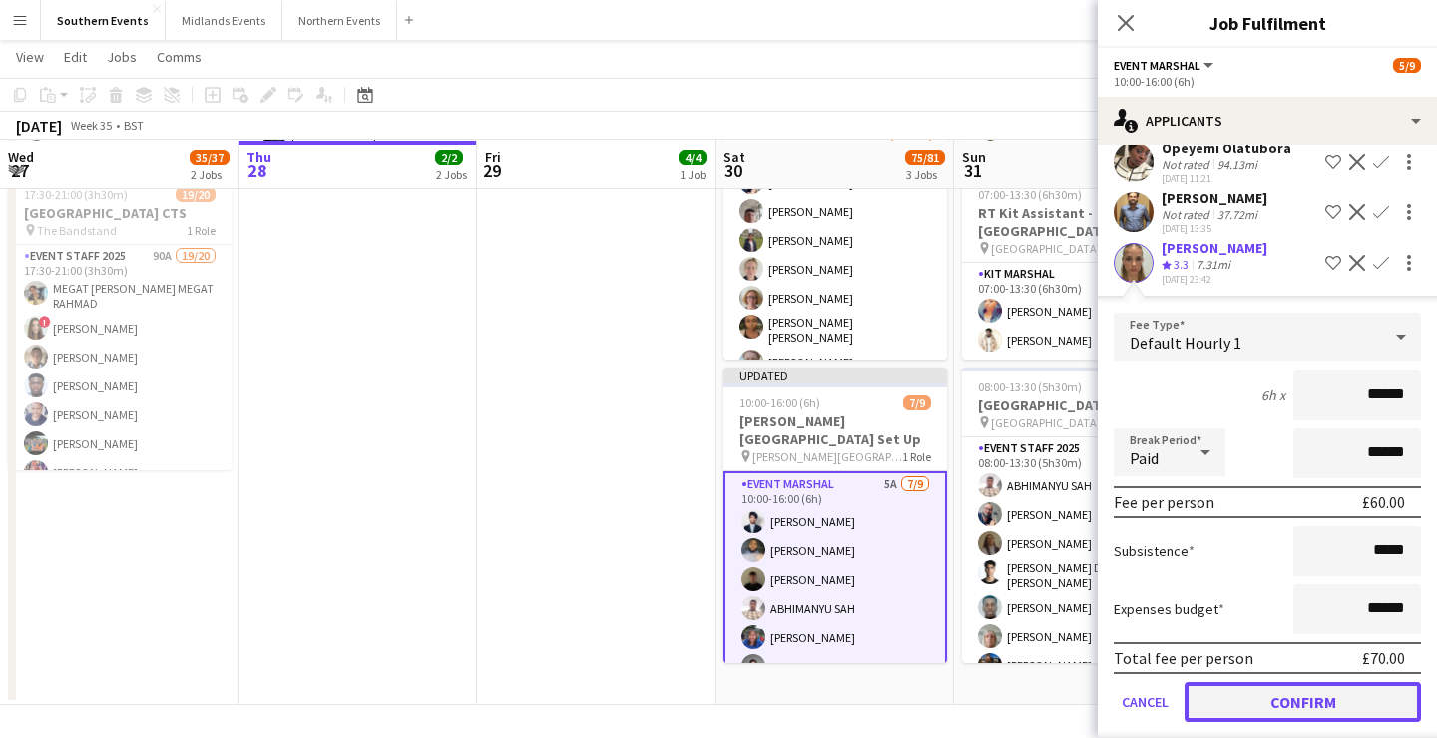
click at [1321, 700] on button "Confirm" at bounding box center [1303, 702] width 237 height 40
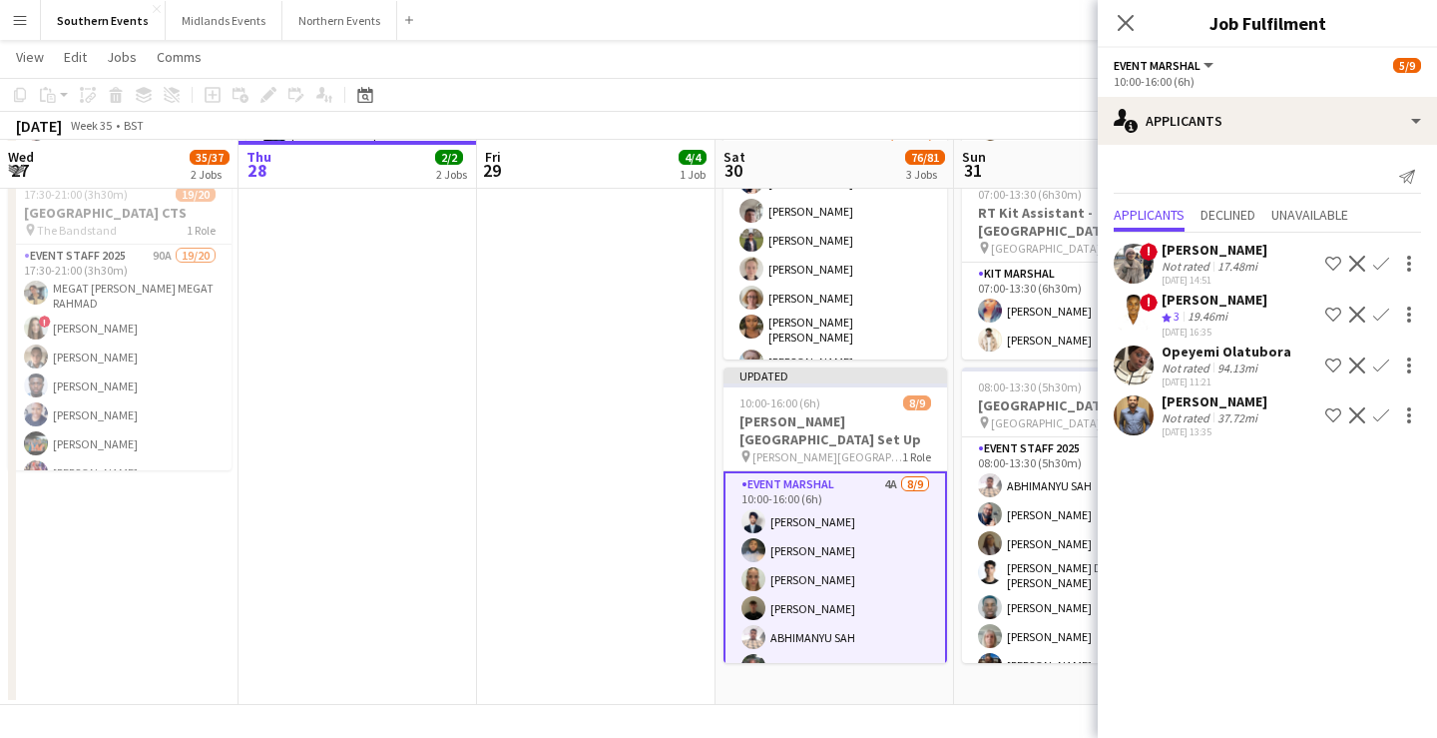
click at [1380, 416] on app-icon "Confirm" at bounding box center [1381, 415] width 16 height 16
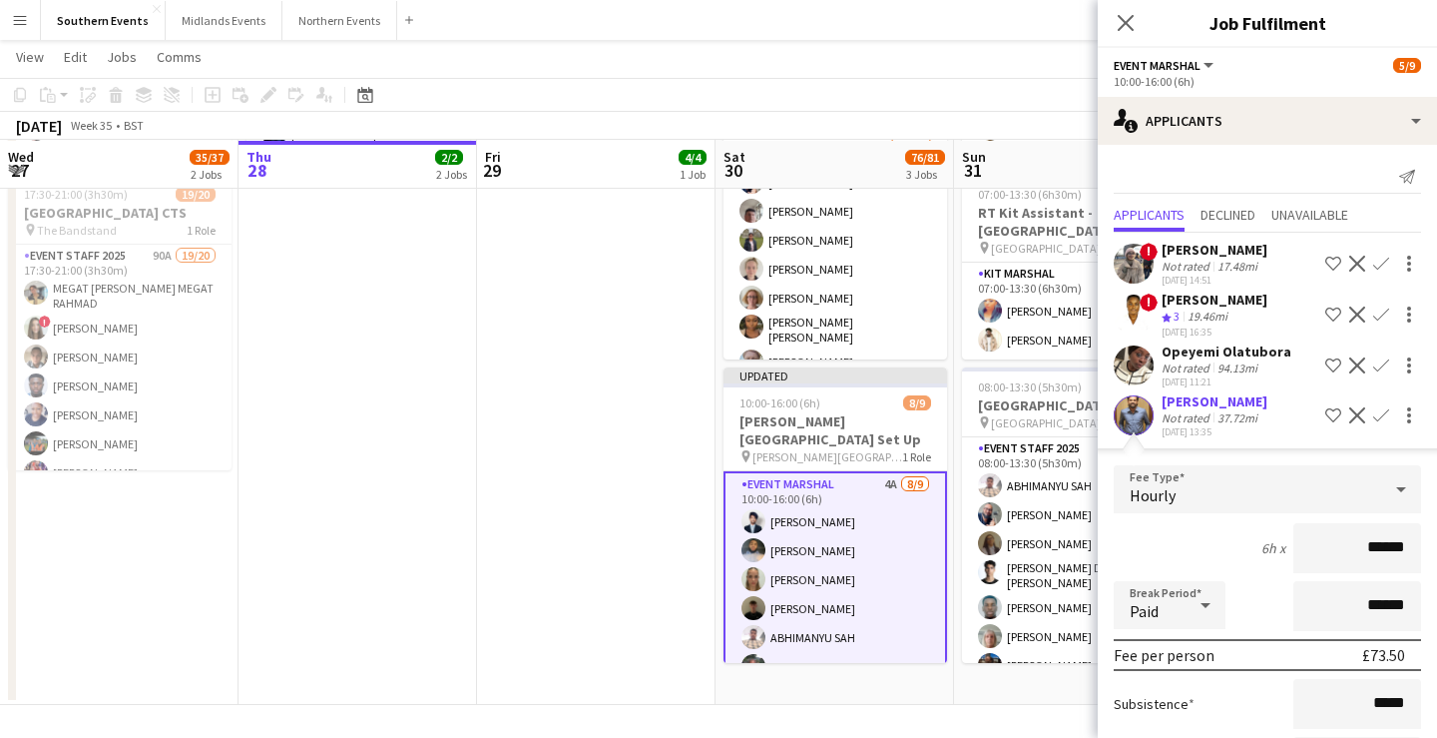
scroll to position [173, 0]
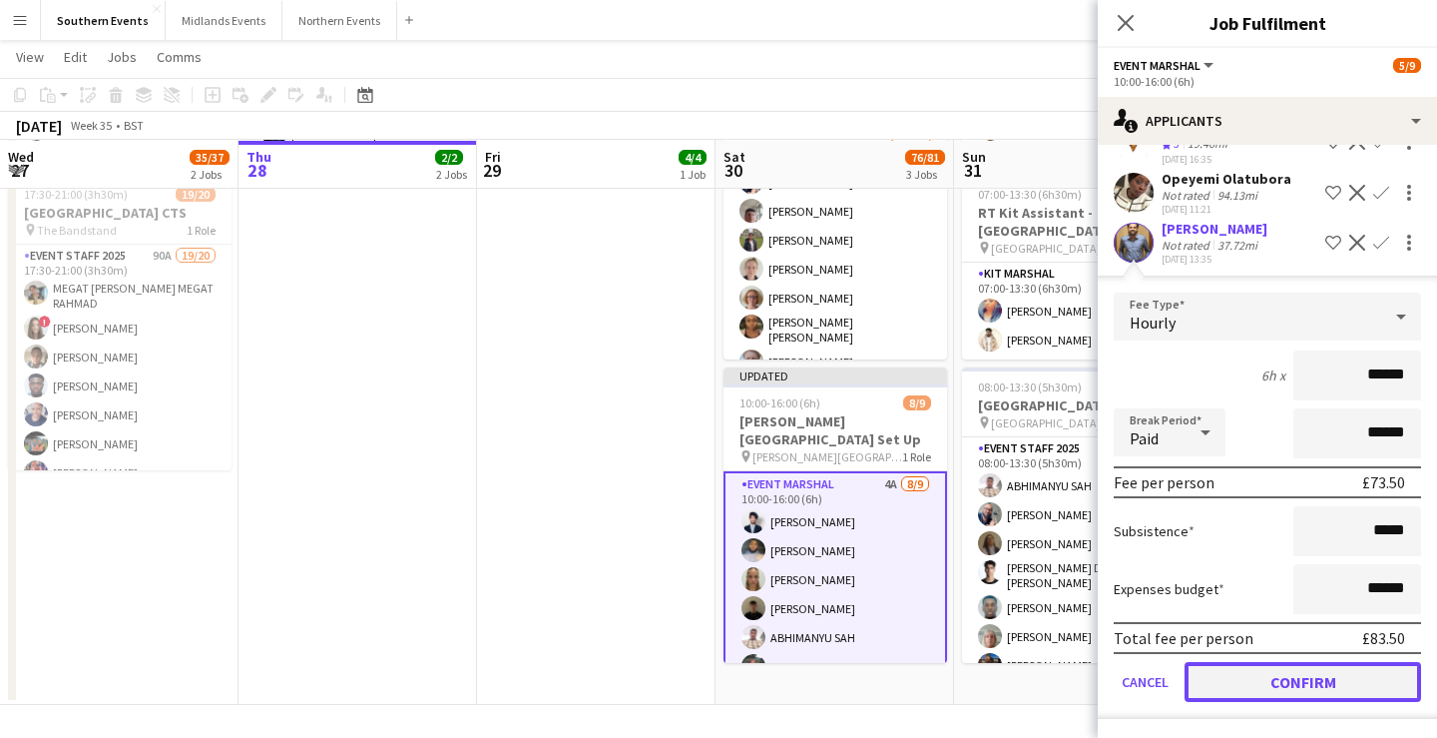
click at [1298, 676] on button "Confirm" at bounding box center [1303, 682] width 237 height 40
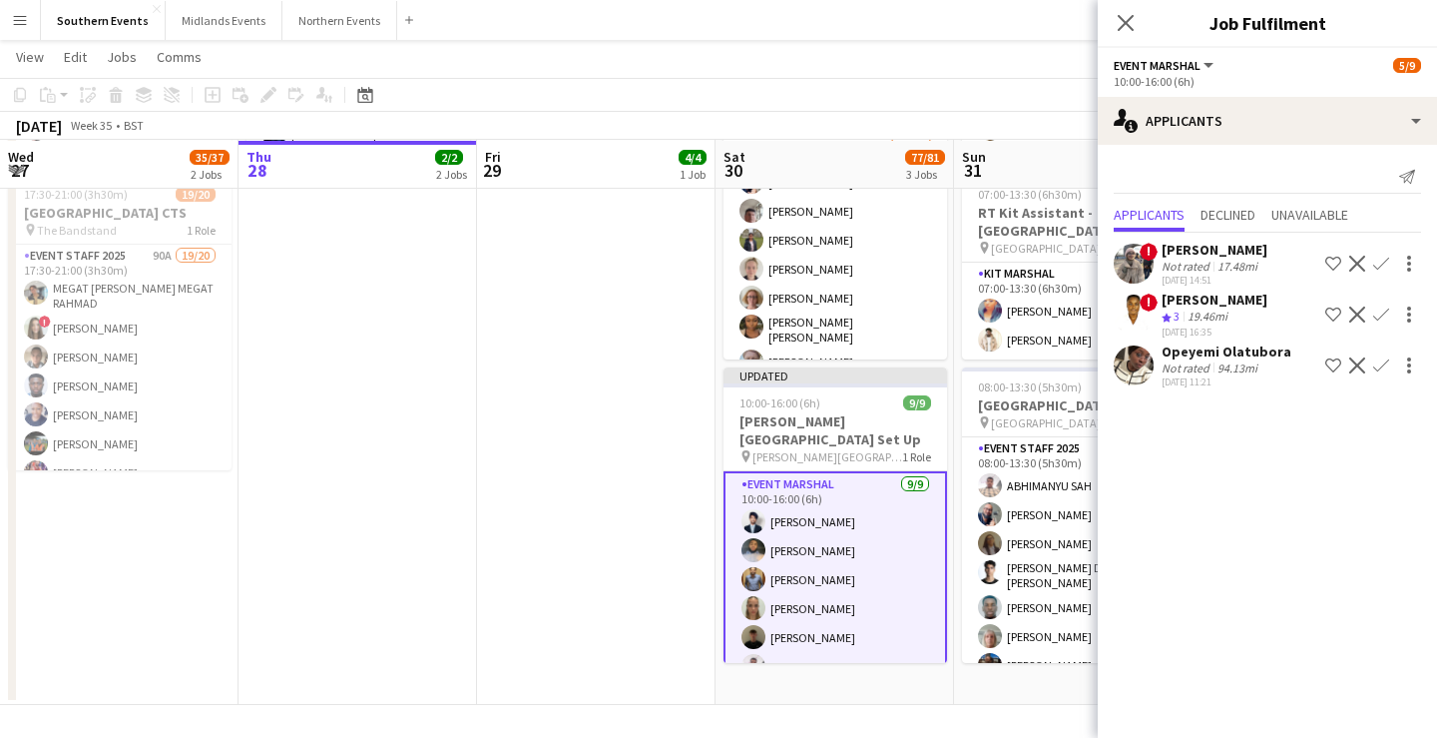
click at [1032, 65] on app-page-menu "View Day view expanded Day view collapsed Month view Date picker Jump to [DATE]…" at bounding box center [718, 59] width 1437 height 38
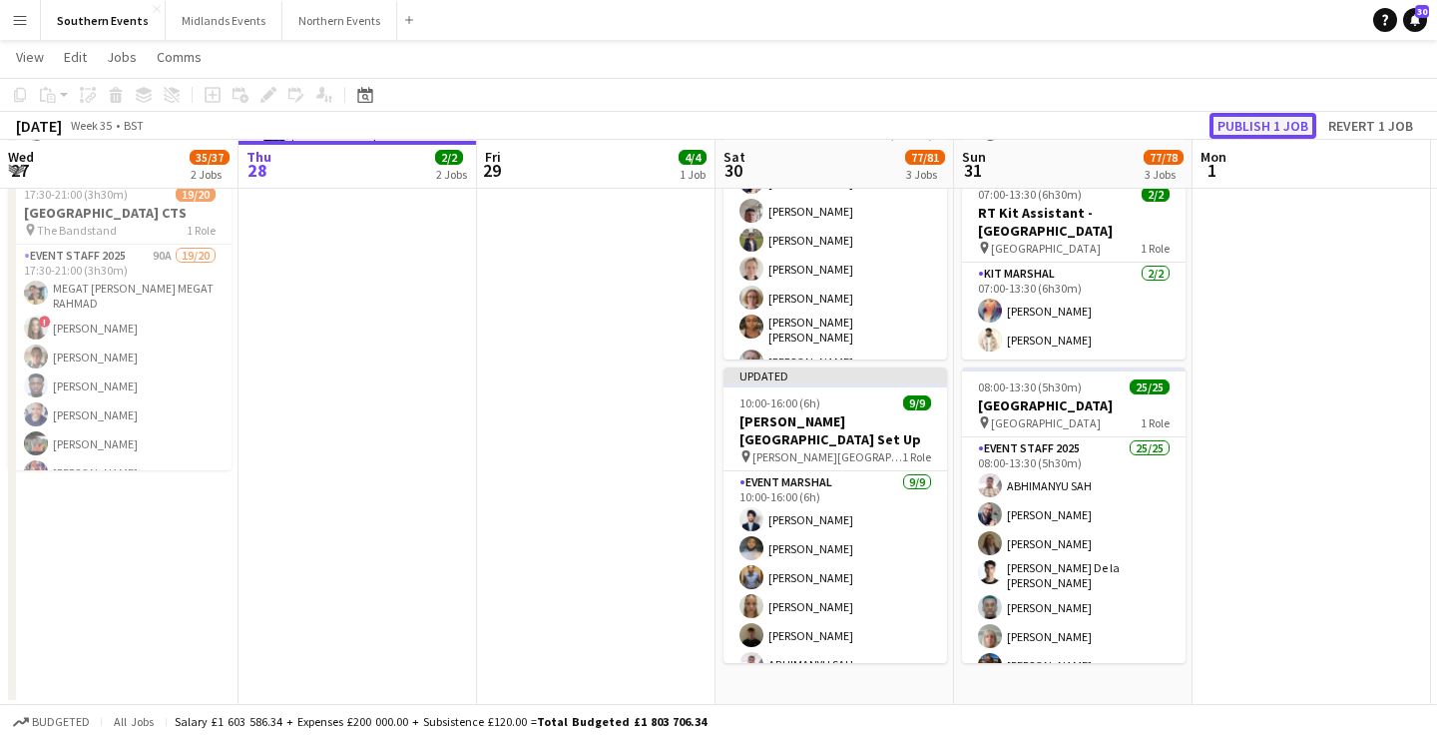
click at [1253, 120] on button "Publish 1 job" at bounding box center [1263, 126] width 107 height 26
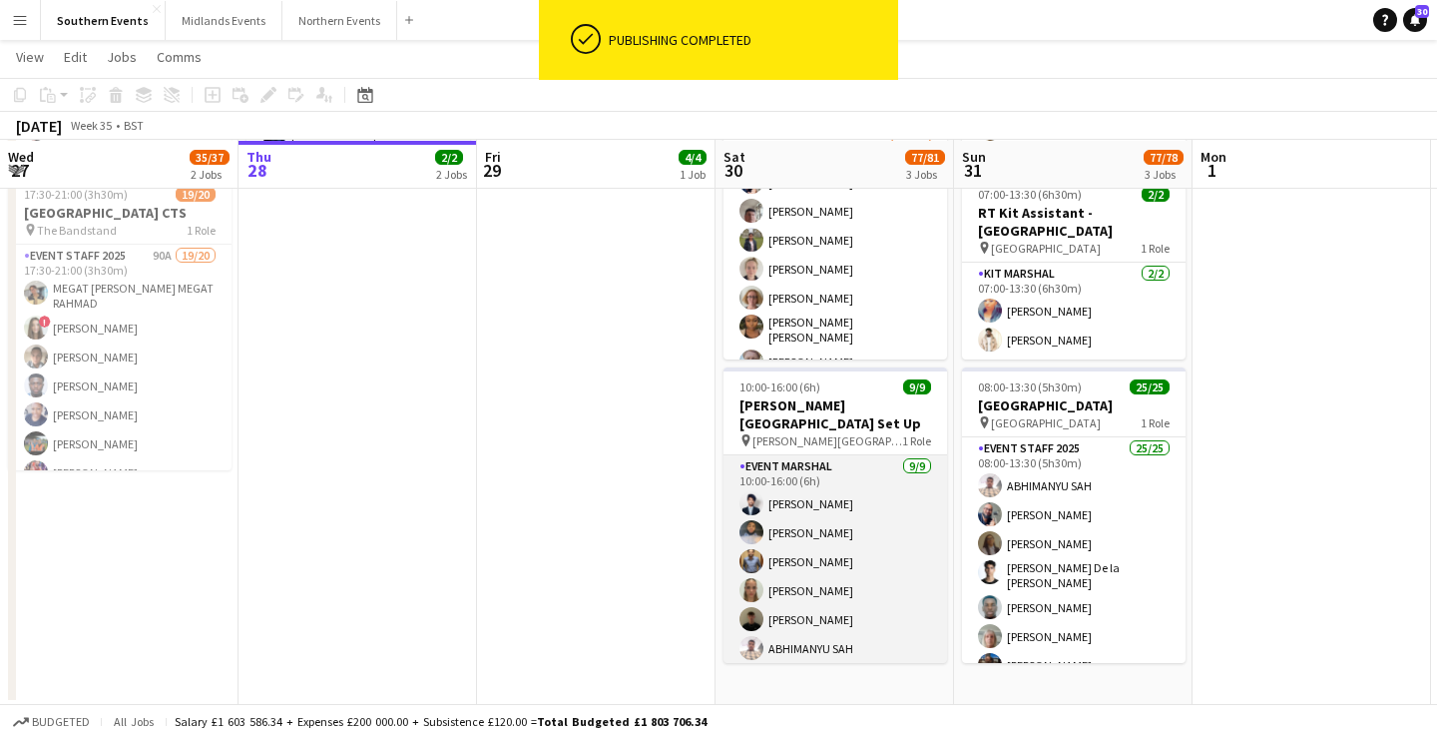
click at [853, 580] on app-card-role "Event Marshal [DATE] 10:00-16:00 (6h) [PERSON_NAME] [PERSON_NAME] Nmakwe [PERSO…" at bounding box center [836, 604] width 224 height 299
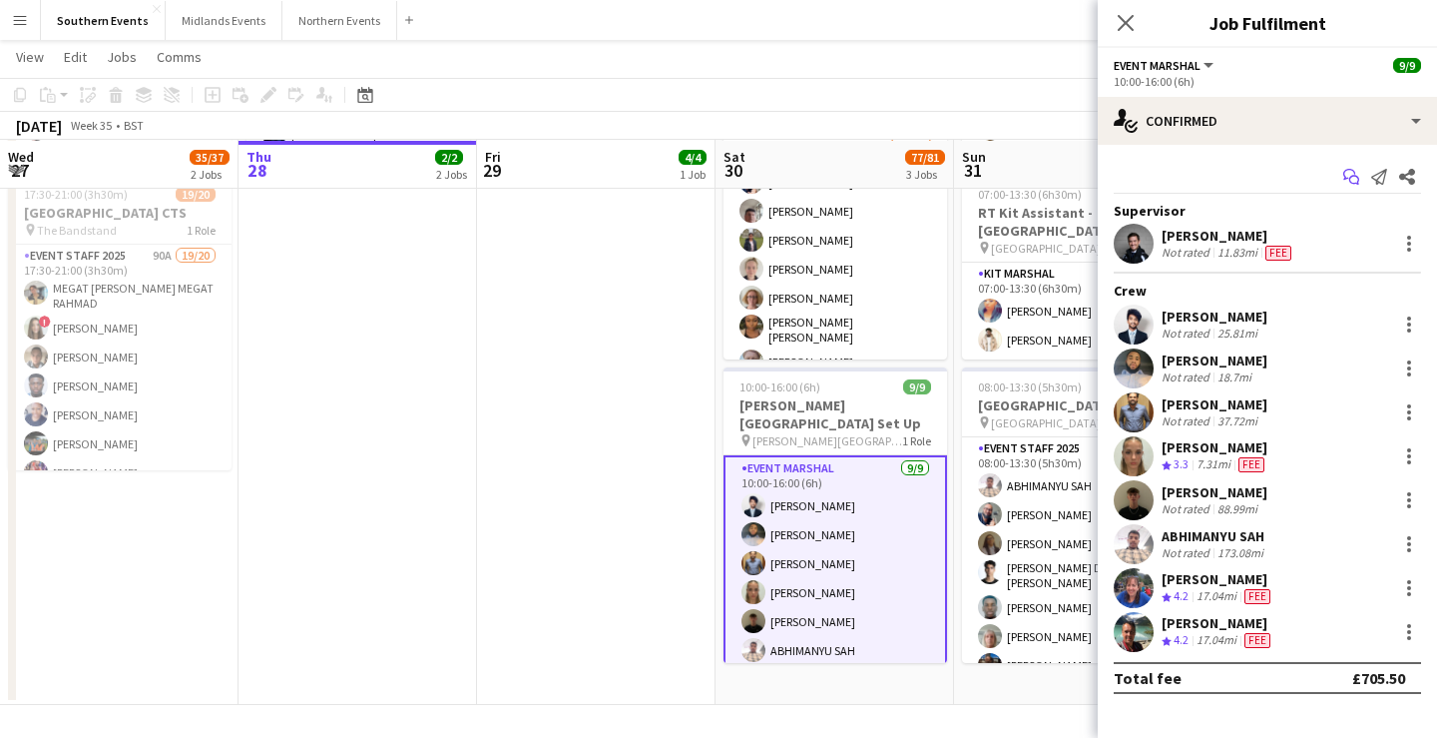
click at [1352, 172] on icon "Start chat" at bounding box center [1352, 177] width 16 height 16
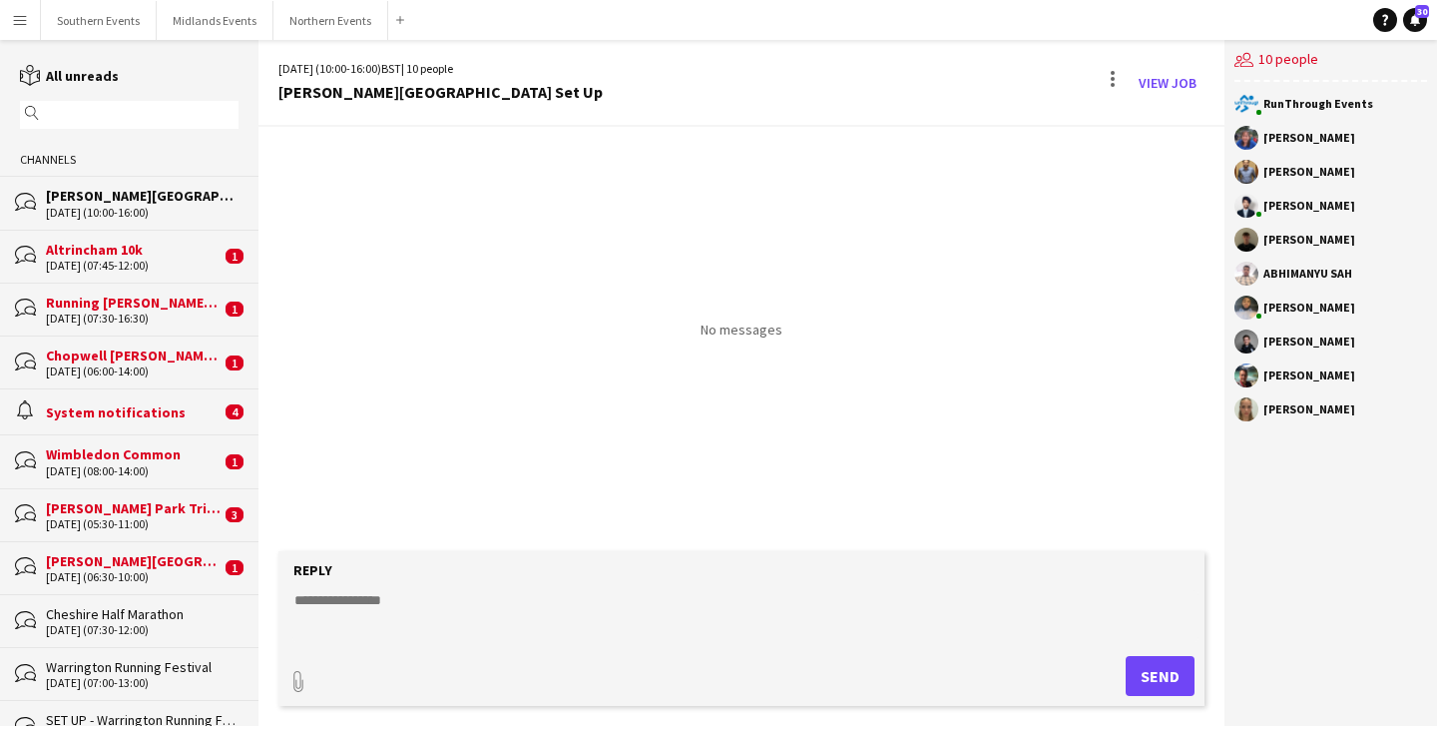
click at [509, 609] on textarea at bounding box center [745, 616] width 906 height 52
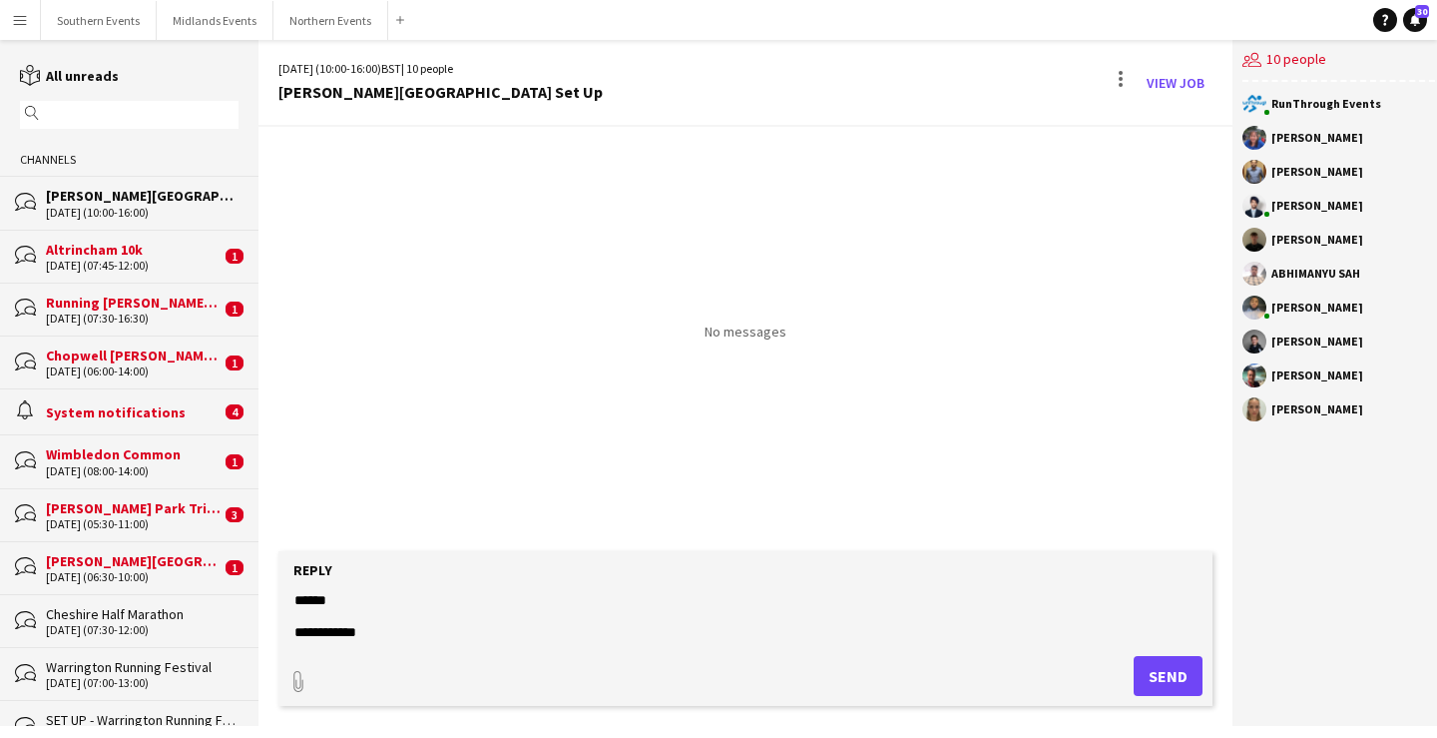
scroll to position [47, 0]
type textarea "**********"
click at [1164, 695] on button "Send" at bounding box center [1168, 676] width 69 height 40
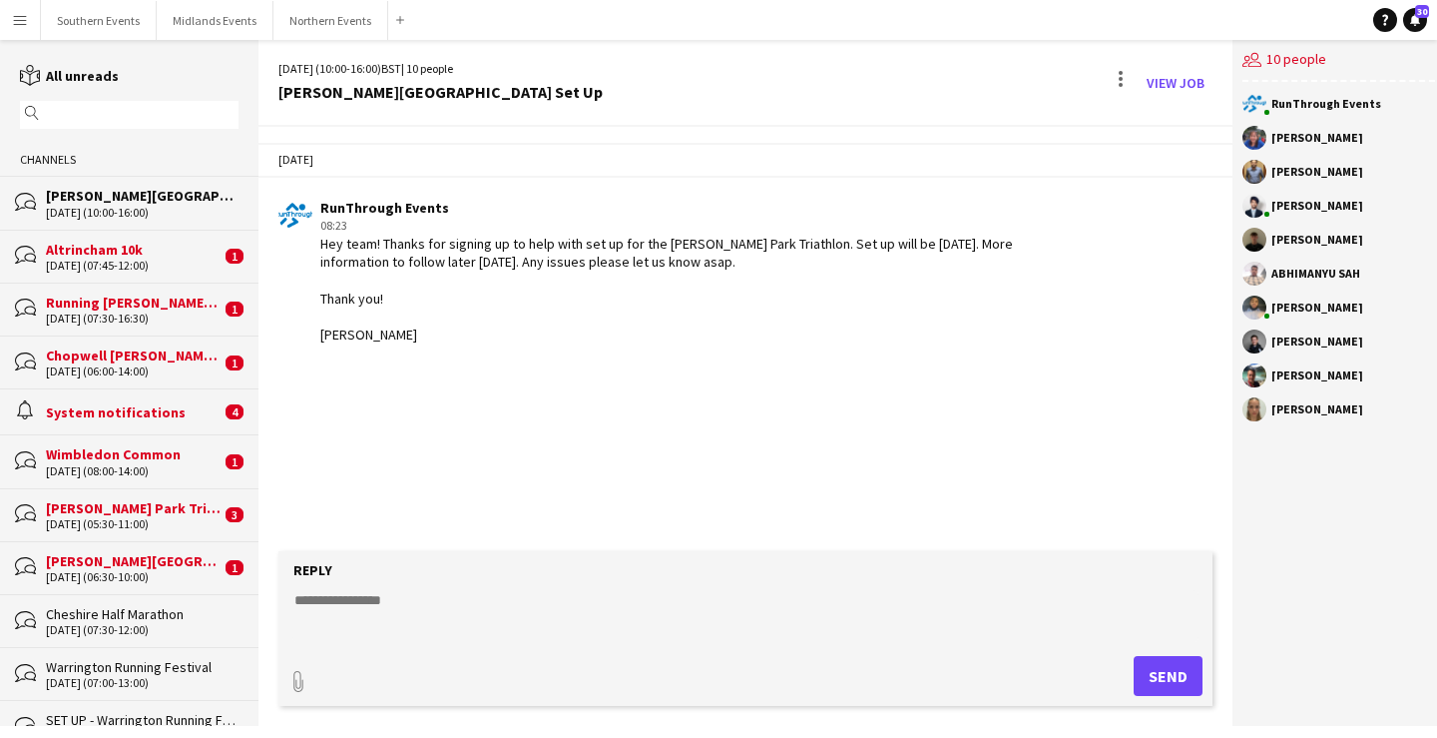
click at [141, 458] on div "Wimbledon Common" at bounding box center [133, 454] width 175 height 18
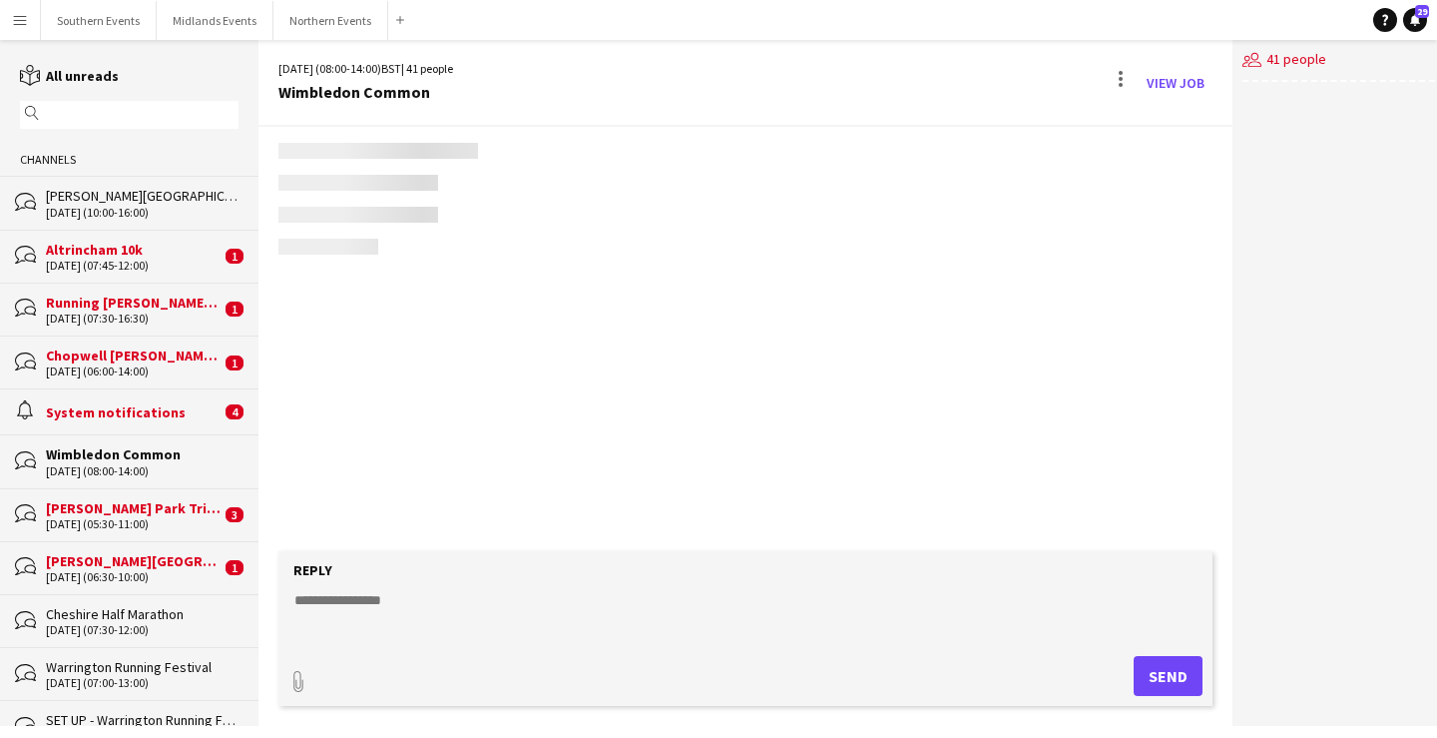
scroll to position [1180, 0]
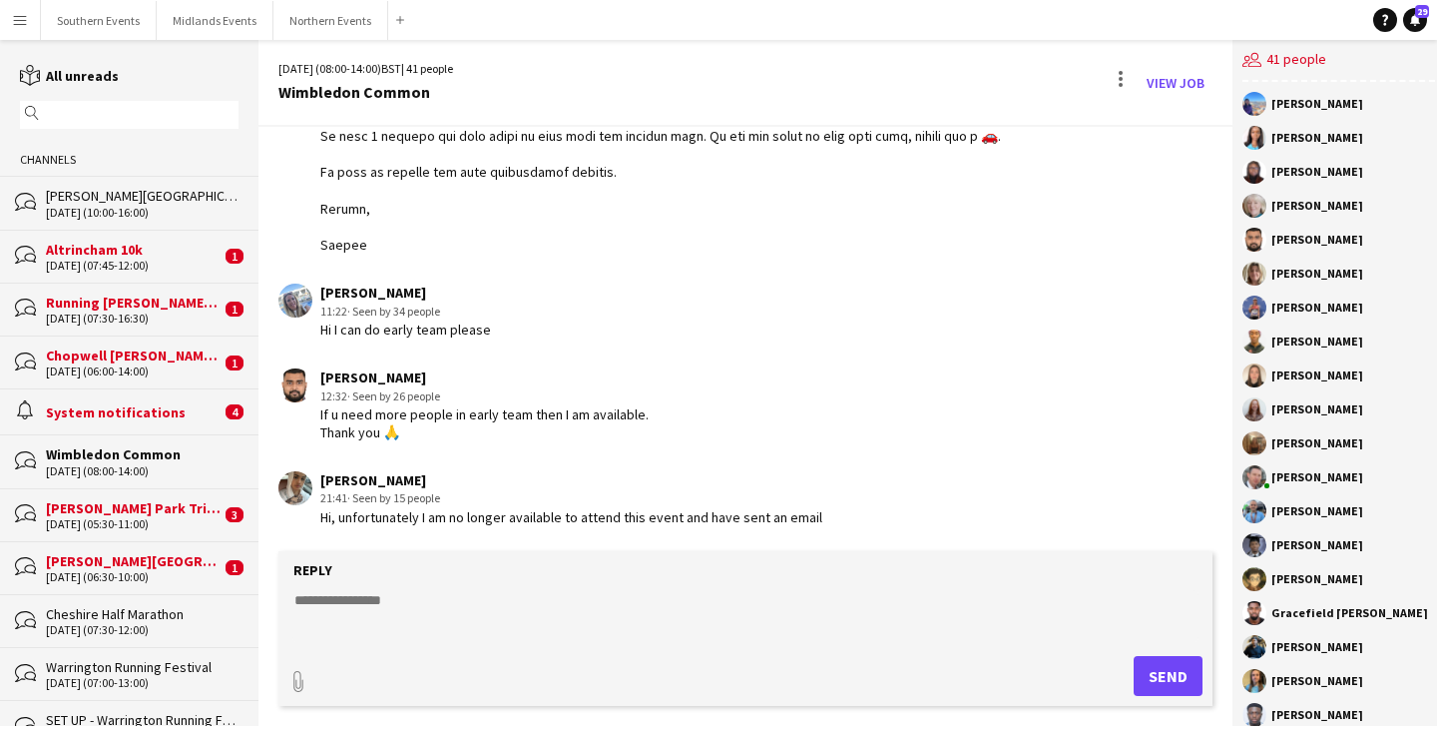
click at [190, 502] on div "[PERSON_NAME] Park Triathlon" at bounding box center [133, 508] width 175 height 18
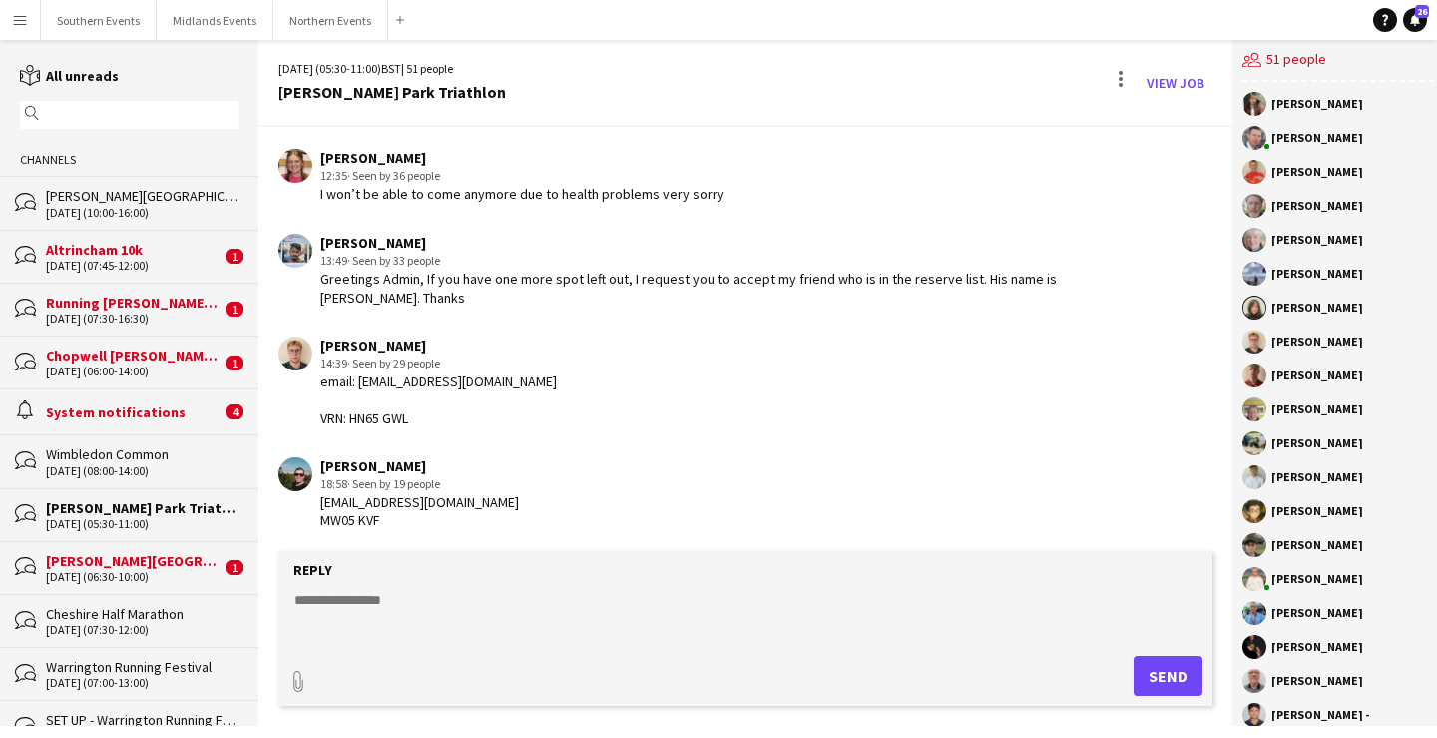
scroll to position [2617, 0]
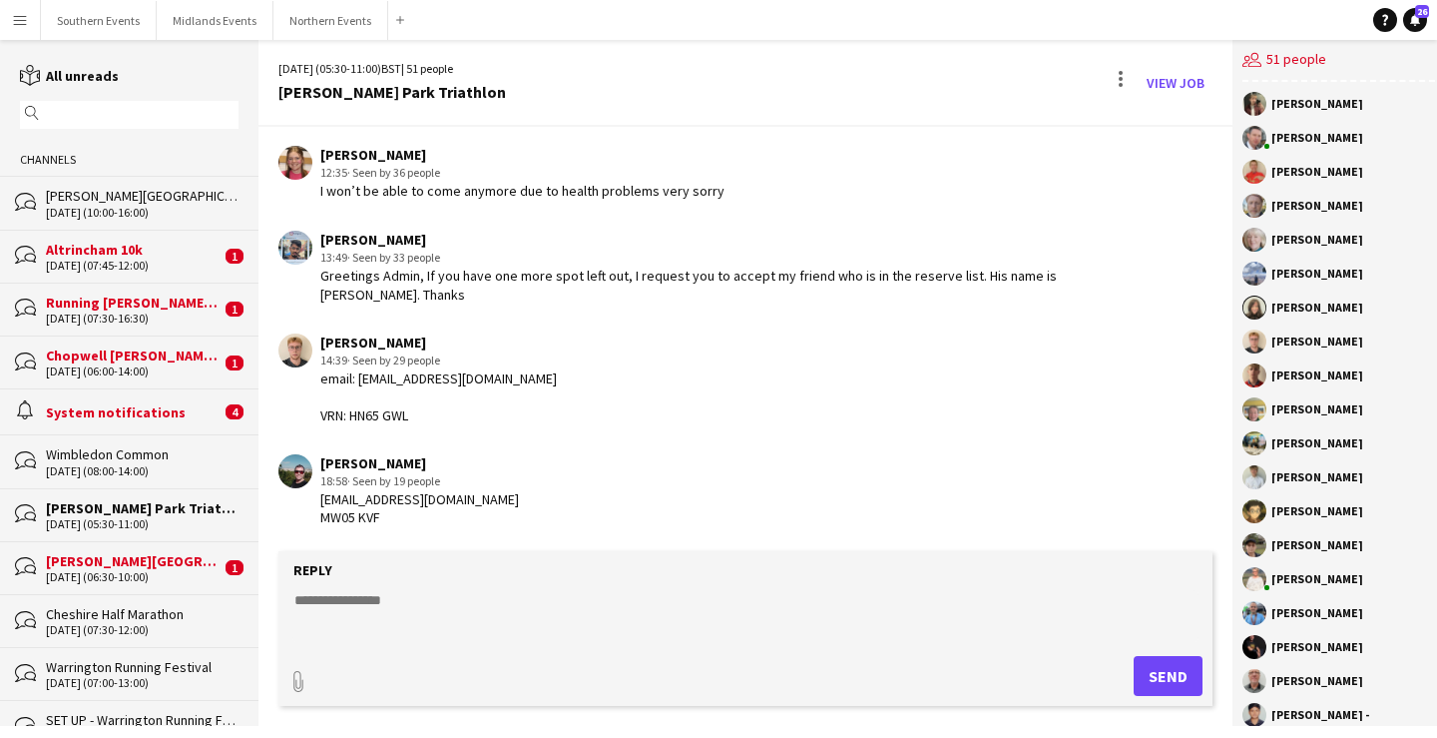
click at [138, 408] on div "System notifications" at bounding box center [133, 412] width 175 height 18
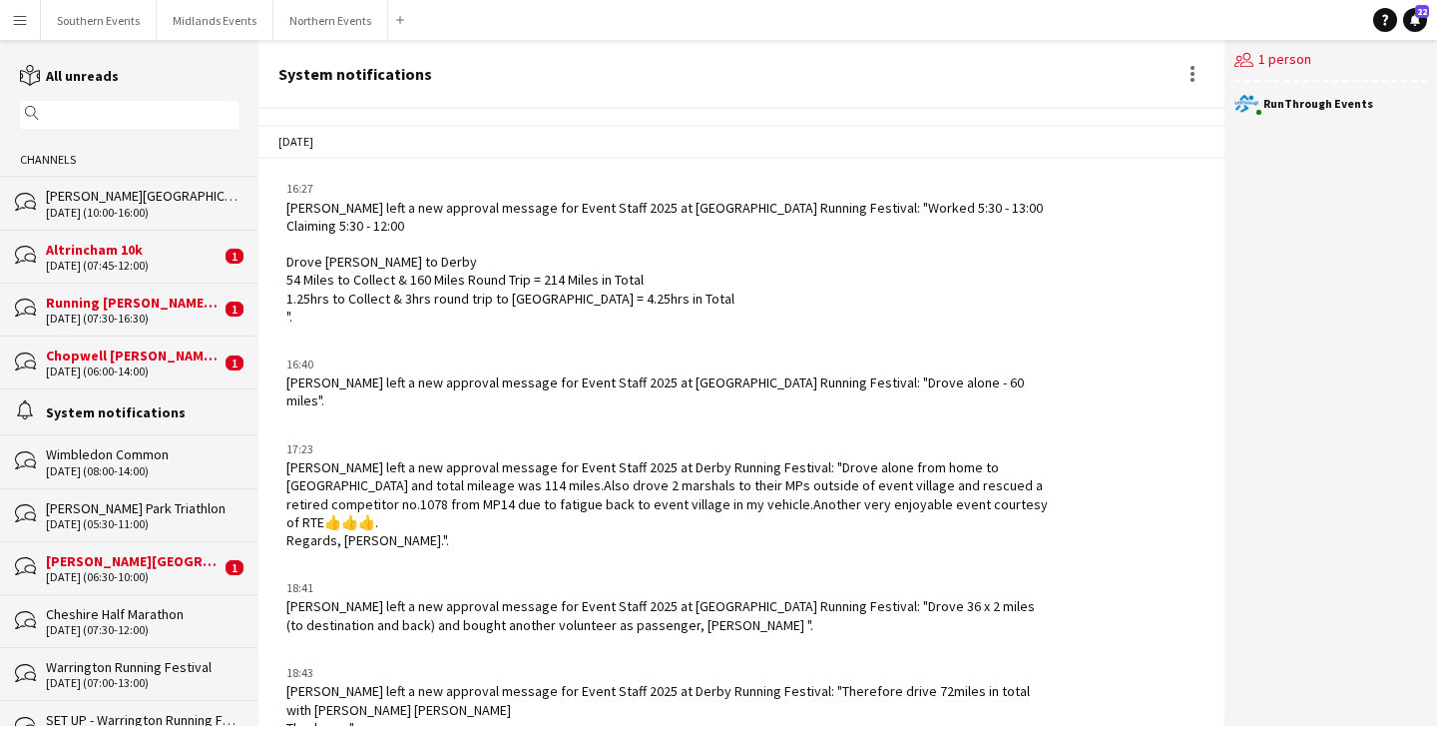
scroll to position [2324, 0]
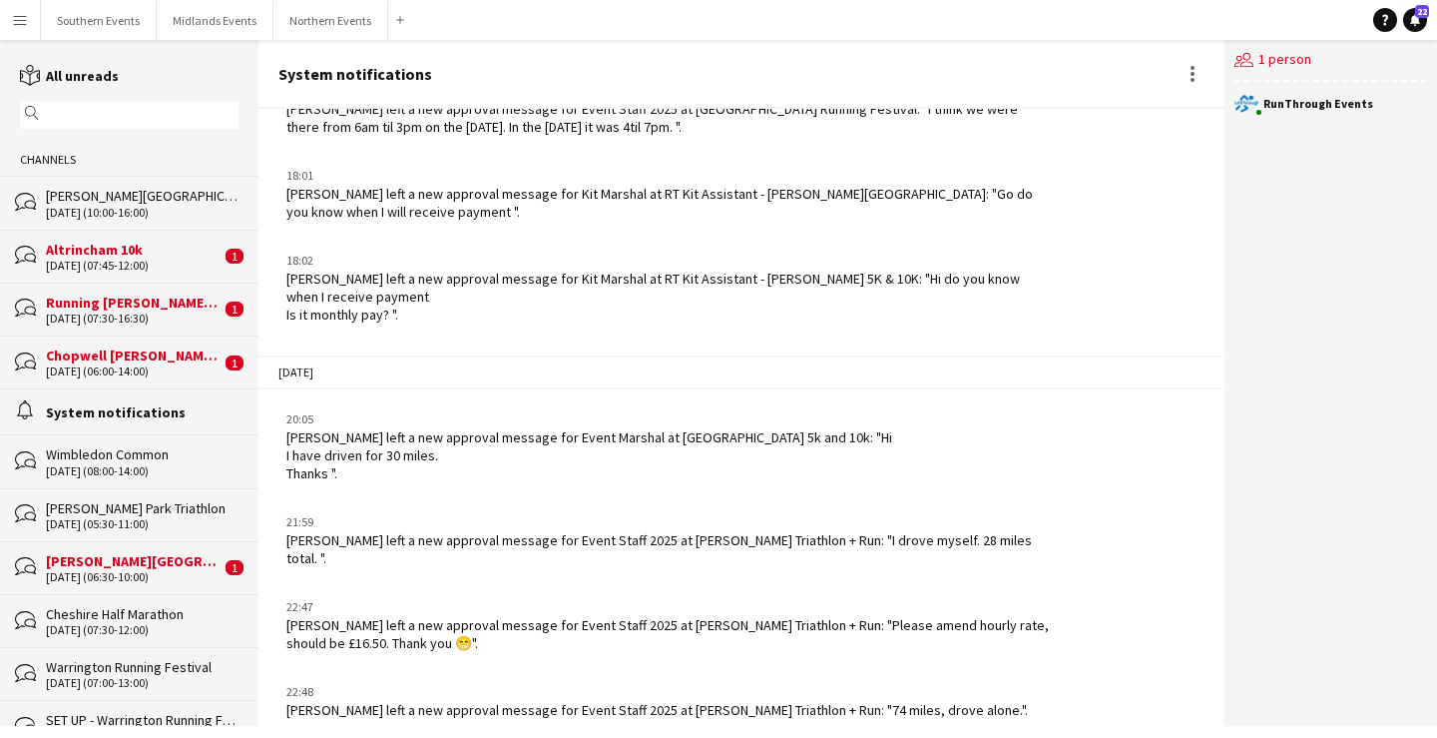
click at [113, 360] on div "Chopwell [PERSON_NAME] 5k, 10k & 10 Miles & [PERSON_NAME]" at bounding box center [133, 355] width 175 height 18
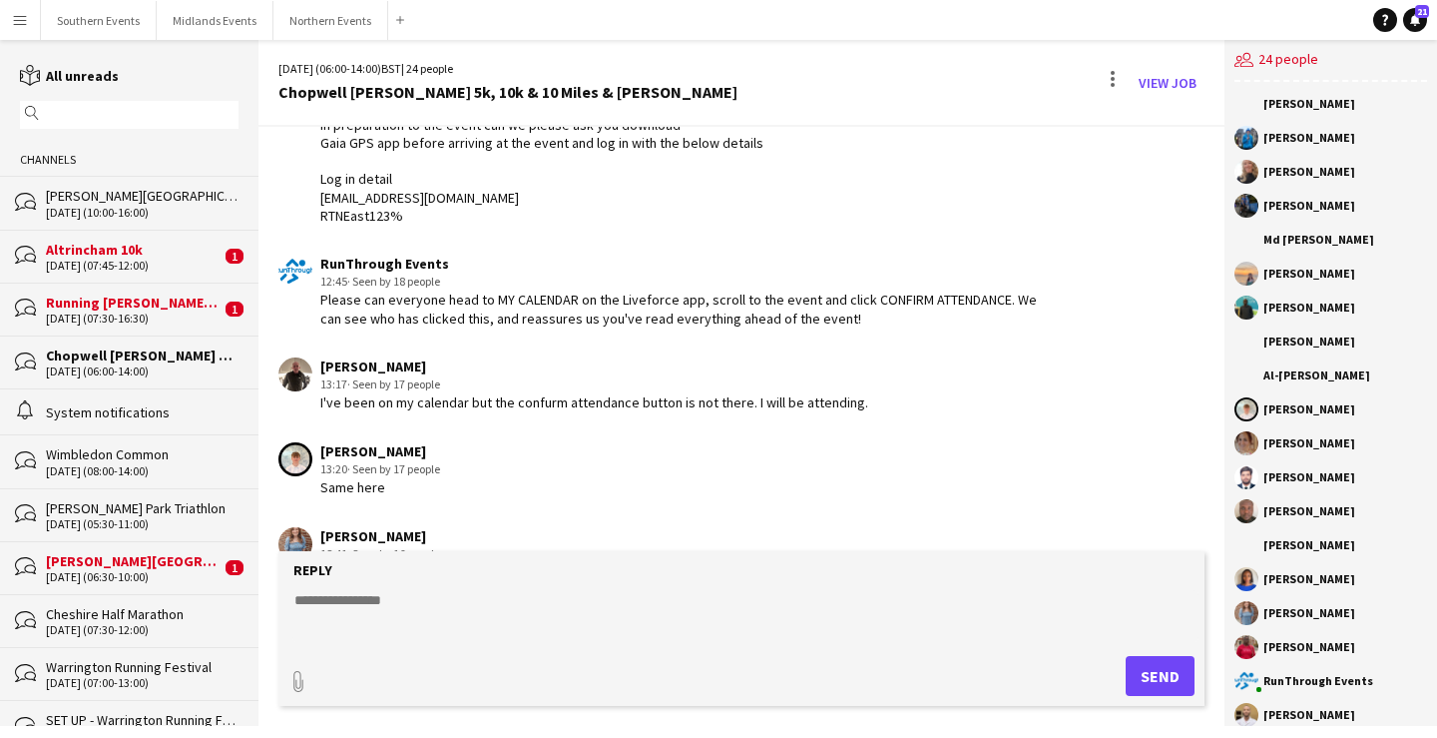
scroll to position [2673, 0]
click at [112, 294] on div "Running [PERSON_NAME] Park Races & Duathlon" at bounding box center [133, 302] width 175 height 18
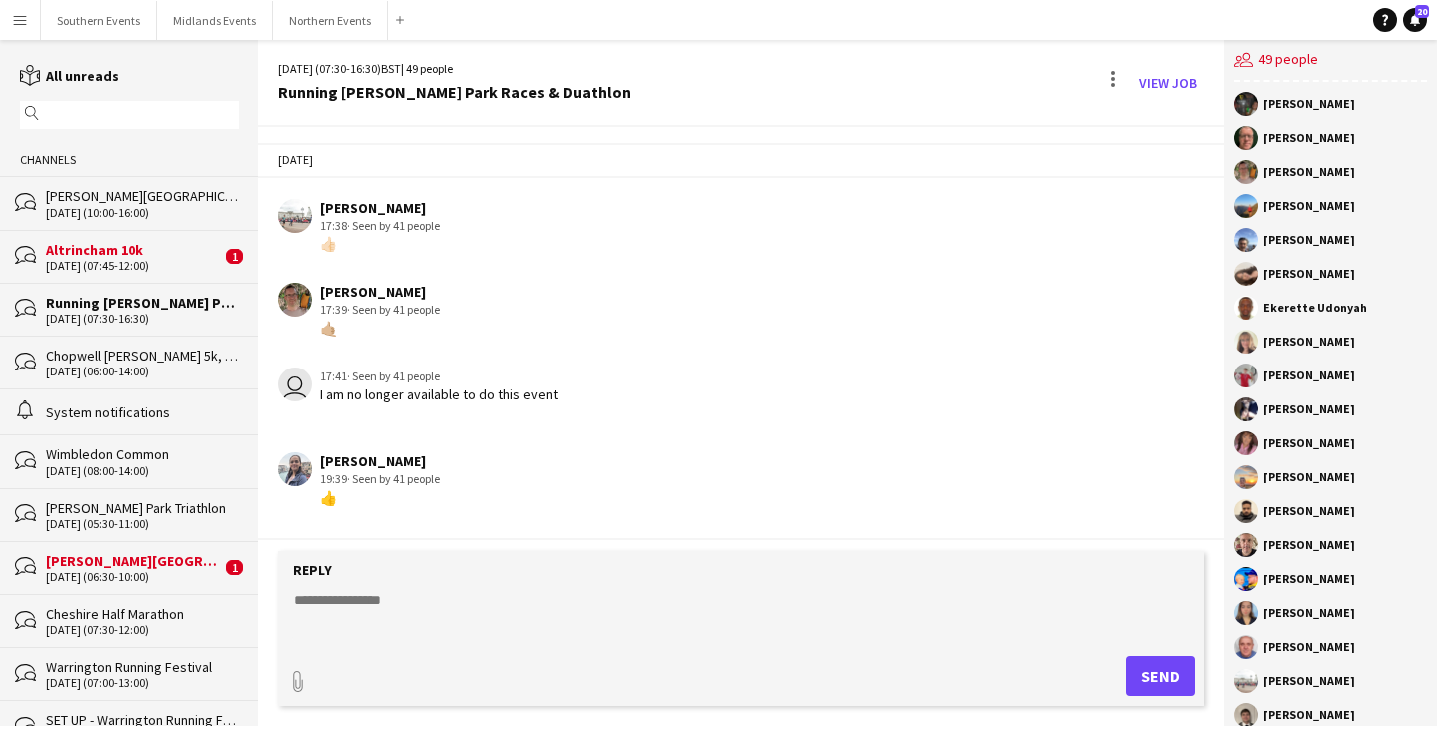
scroll to position [3803, 0]
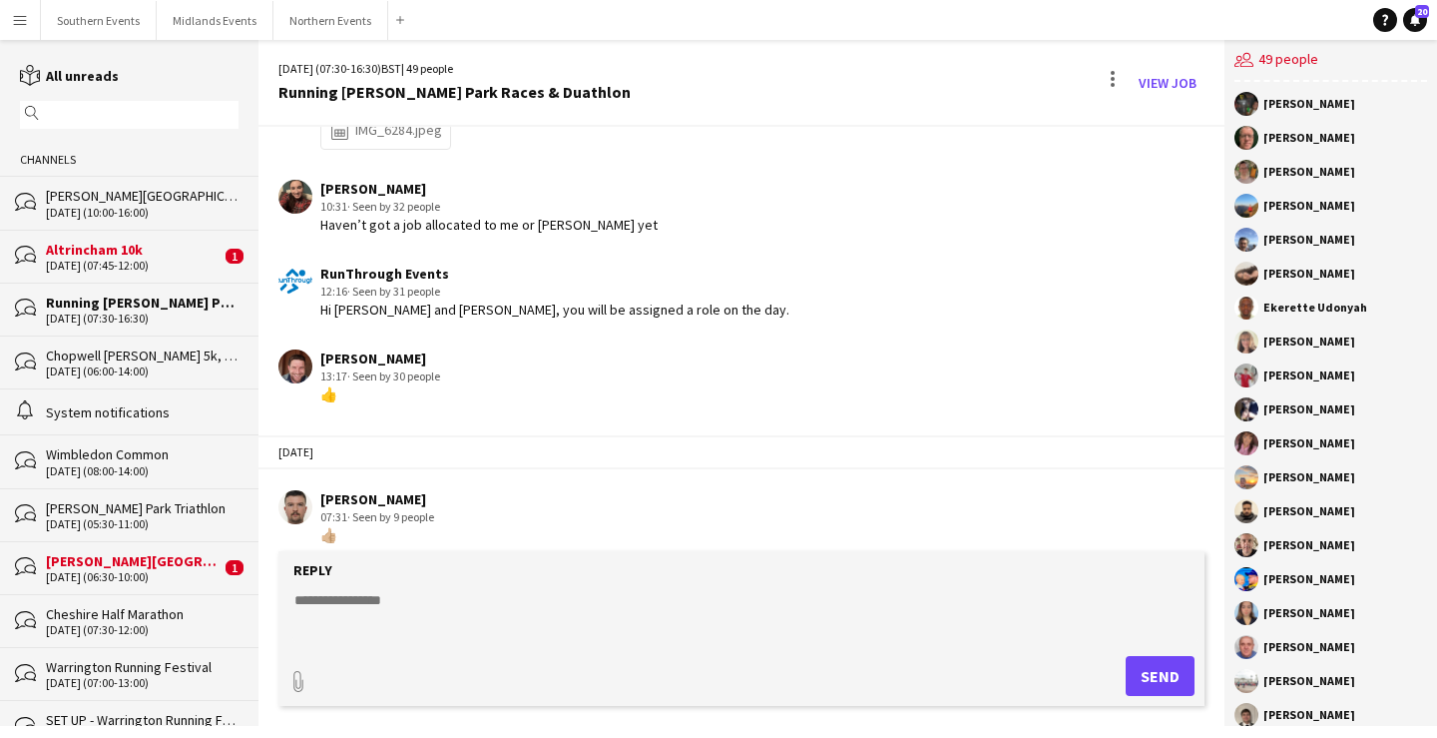
click at [139, 552] on div "[PERSON_NAME][GEOGRAPHIC_DATA]" at bounding box center [133, 561] width 175 height 18
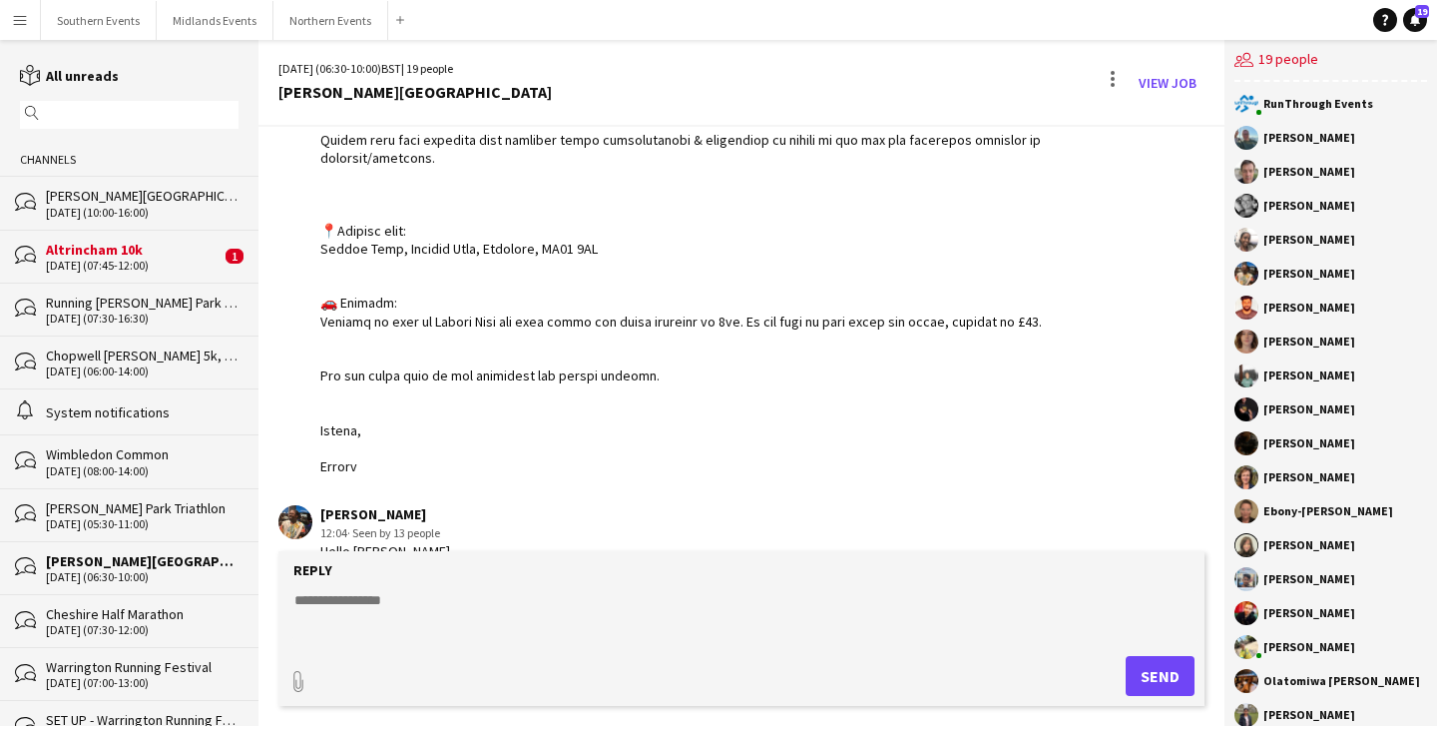
scroll to position [961, 0]
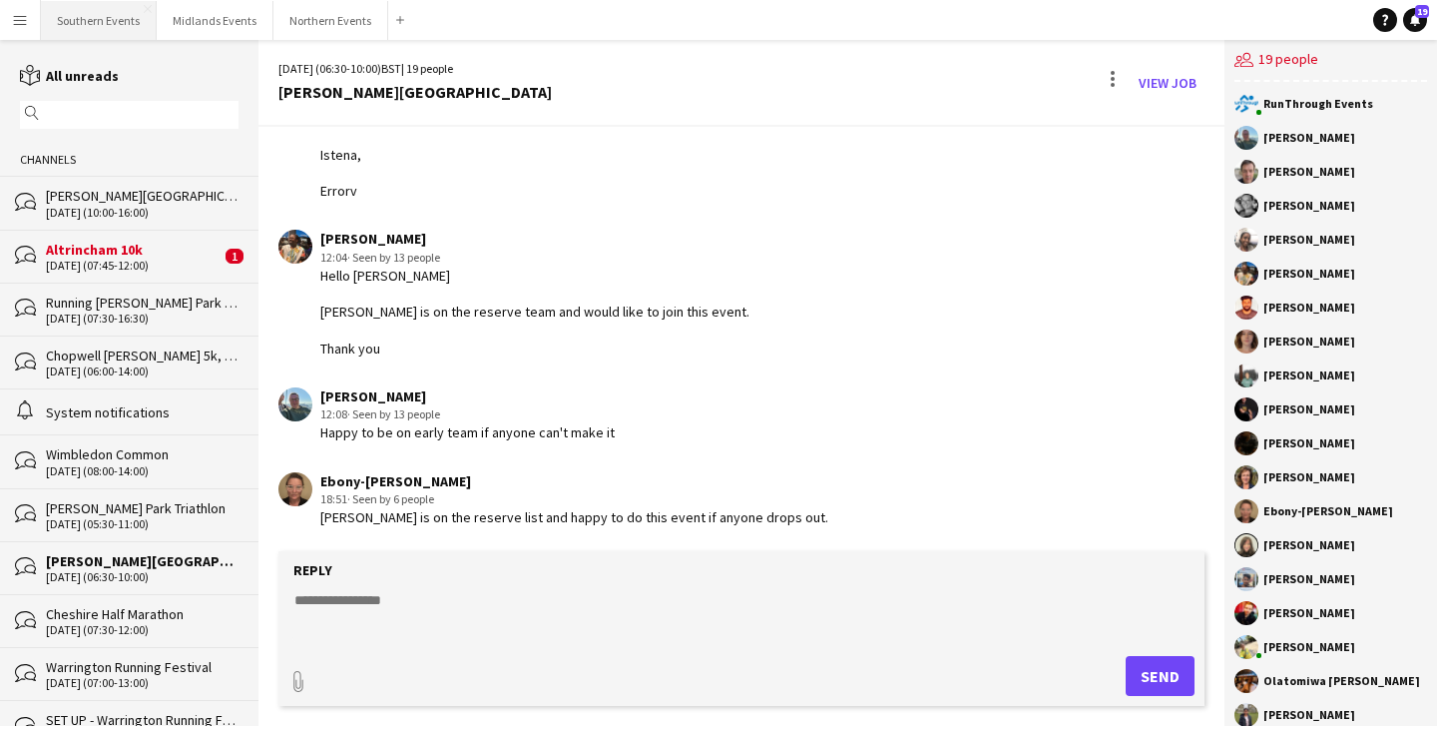
click at [114, 27] on button "Southern Events Close" at bounding box center [99, 20] width 116 height 39
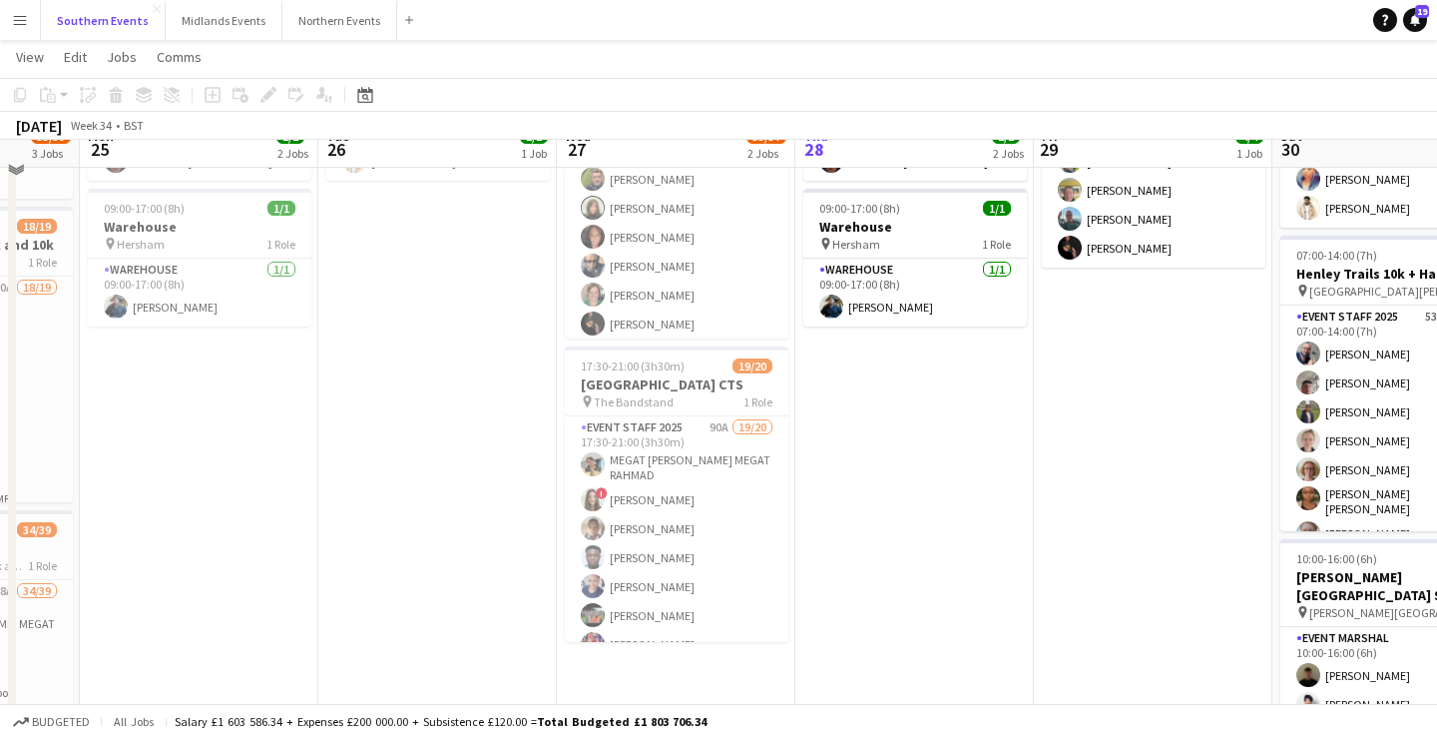
scroll to position [191, 0]
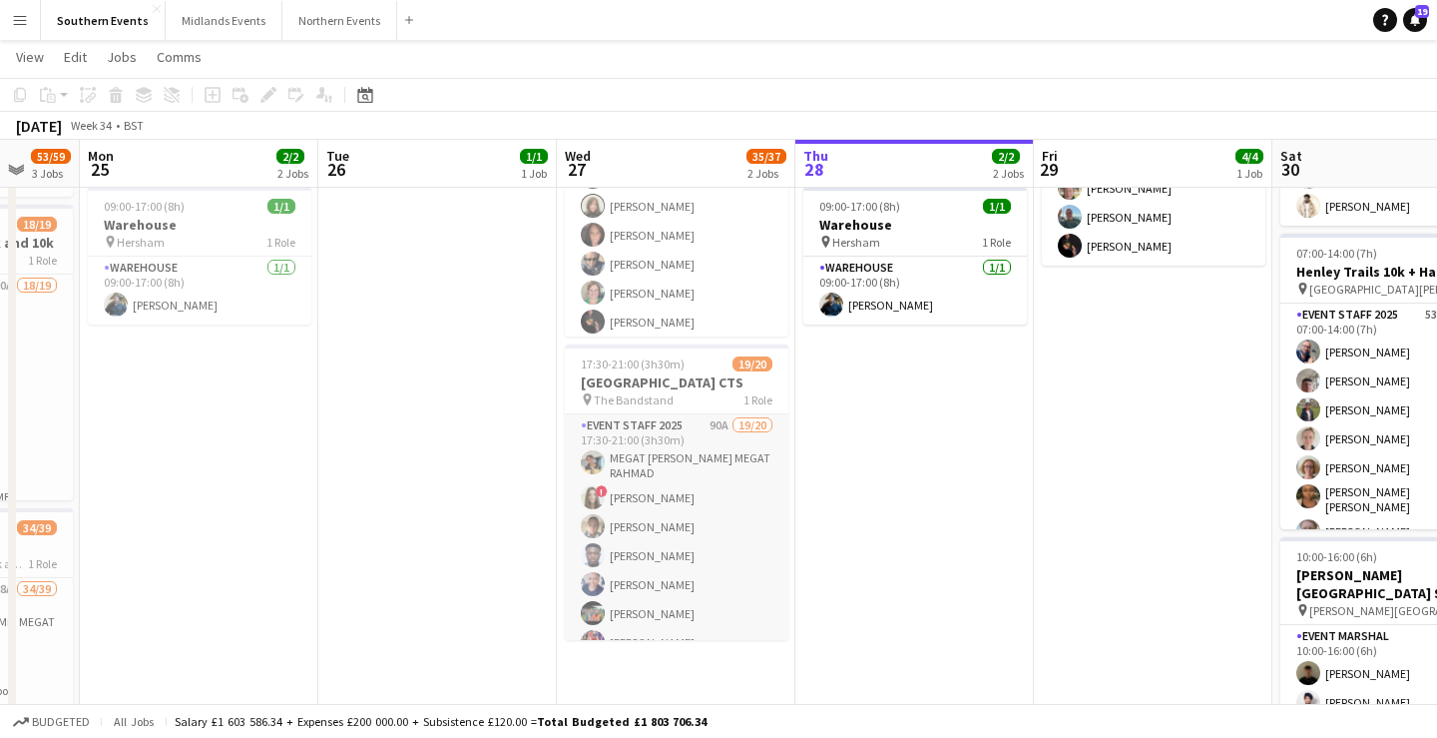
click at [651, 584] on app-card-role "Event Staff 2025 90A 19/20 17:30-21:00 (3h30m) MEGAT [PERSON_NAME] MEGAT RAHMAD…" at bounding box center [677, 726] width 224 height 624
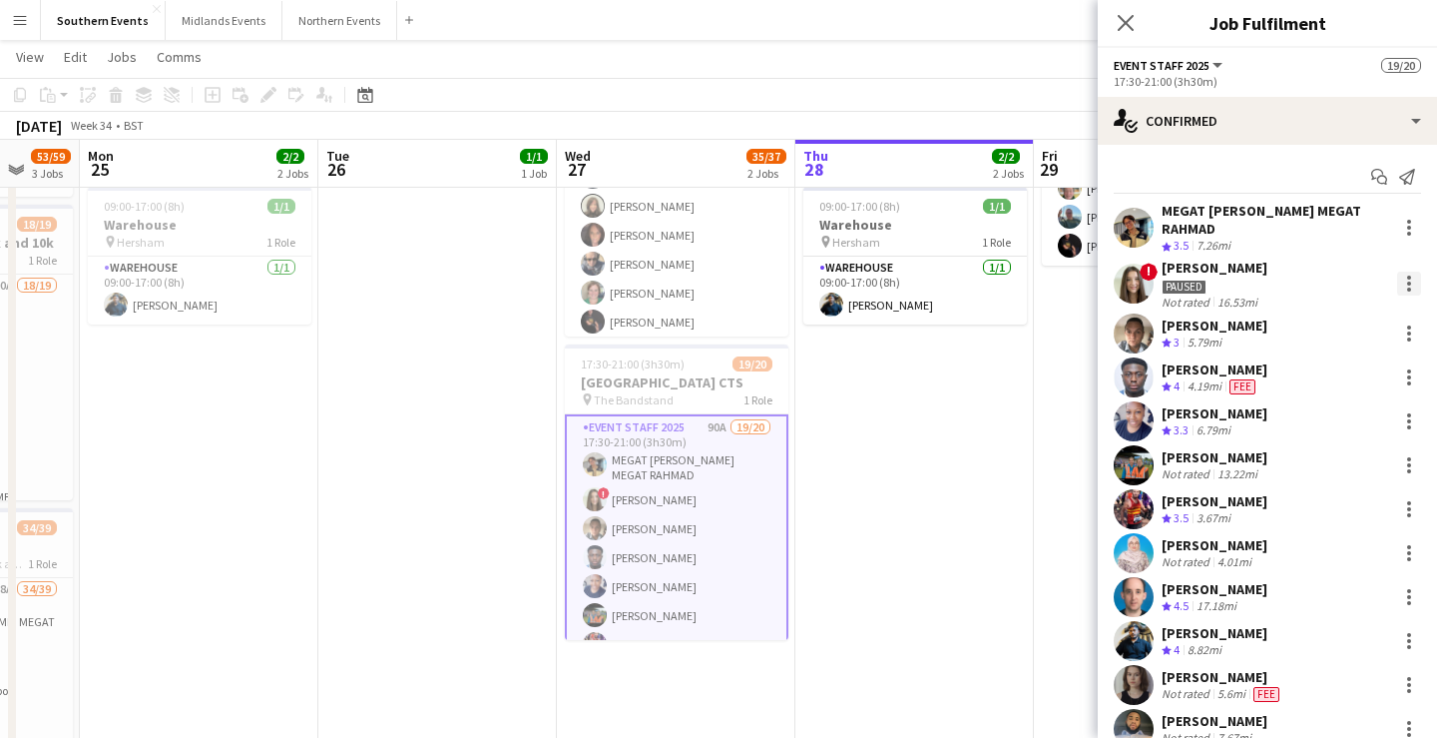
click at [1414, 275] on div at bounding box center [1409, 283] width 24 height 24
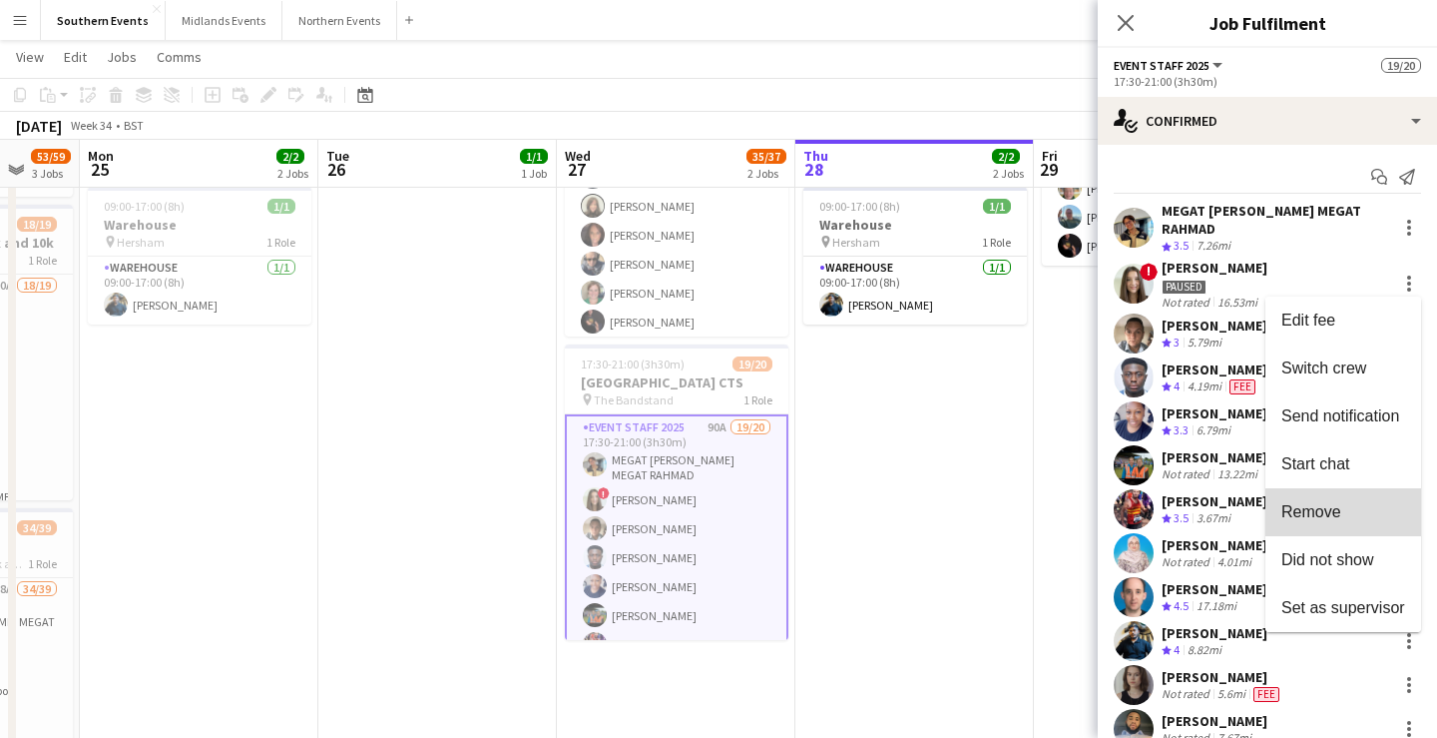
click at [1349, 501] on button "Remove" at bounding box center [1344, 512] width 156 height 48
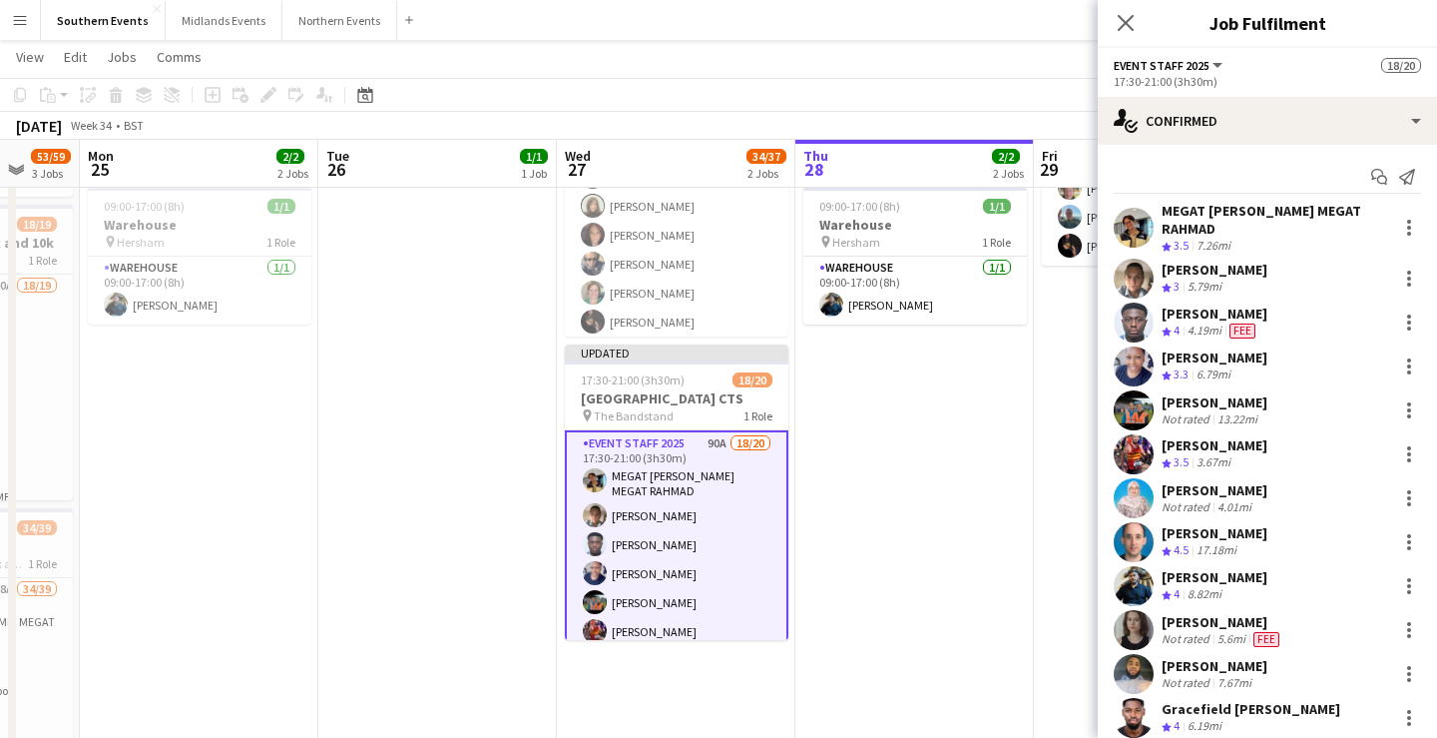
scroll to position [408, 0]
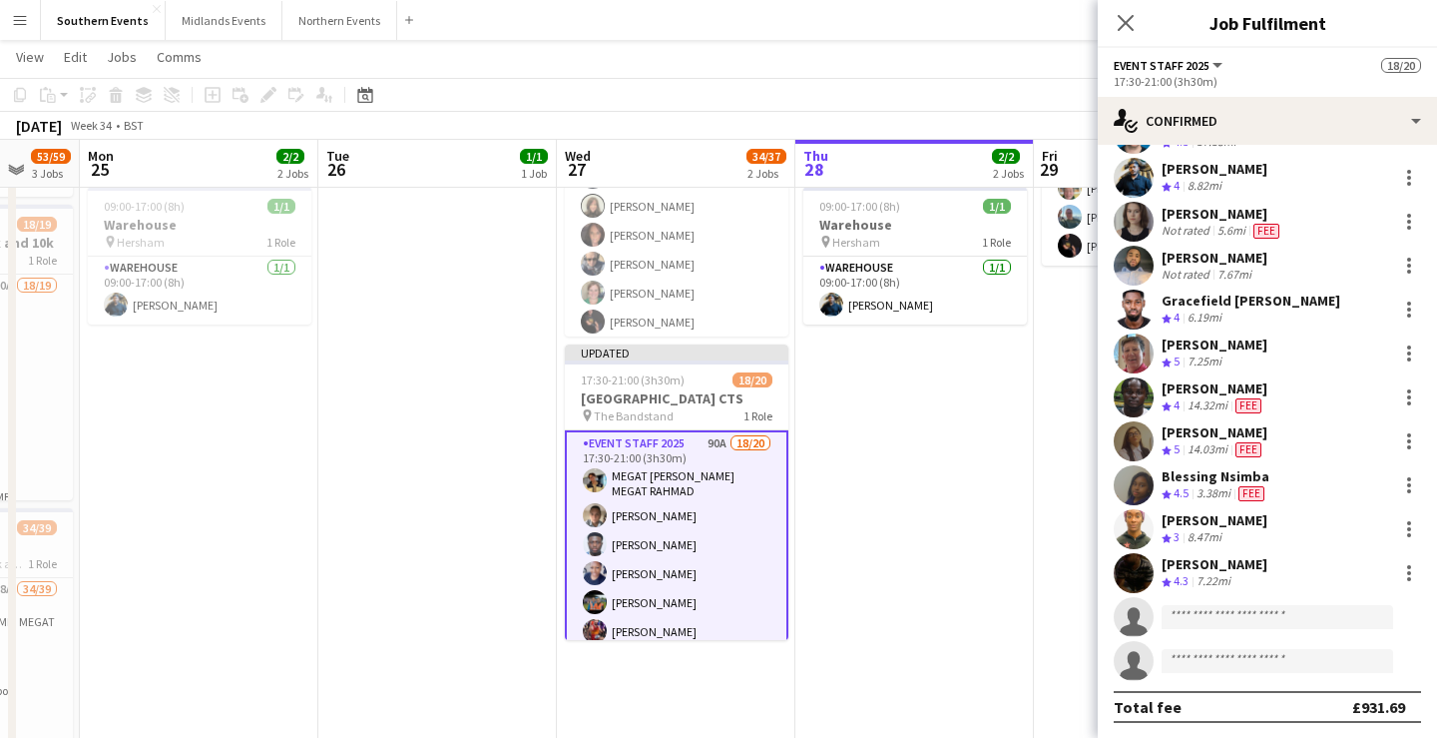
click at [999, 521] on app-date-cell "09:00-17:00 (8h) 1/1 Warehouse pin Hersham 1 Role Warehouse [DATE] 09:00-17:00 …" at bounding box center [915, 453] width 239 height 841
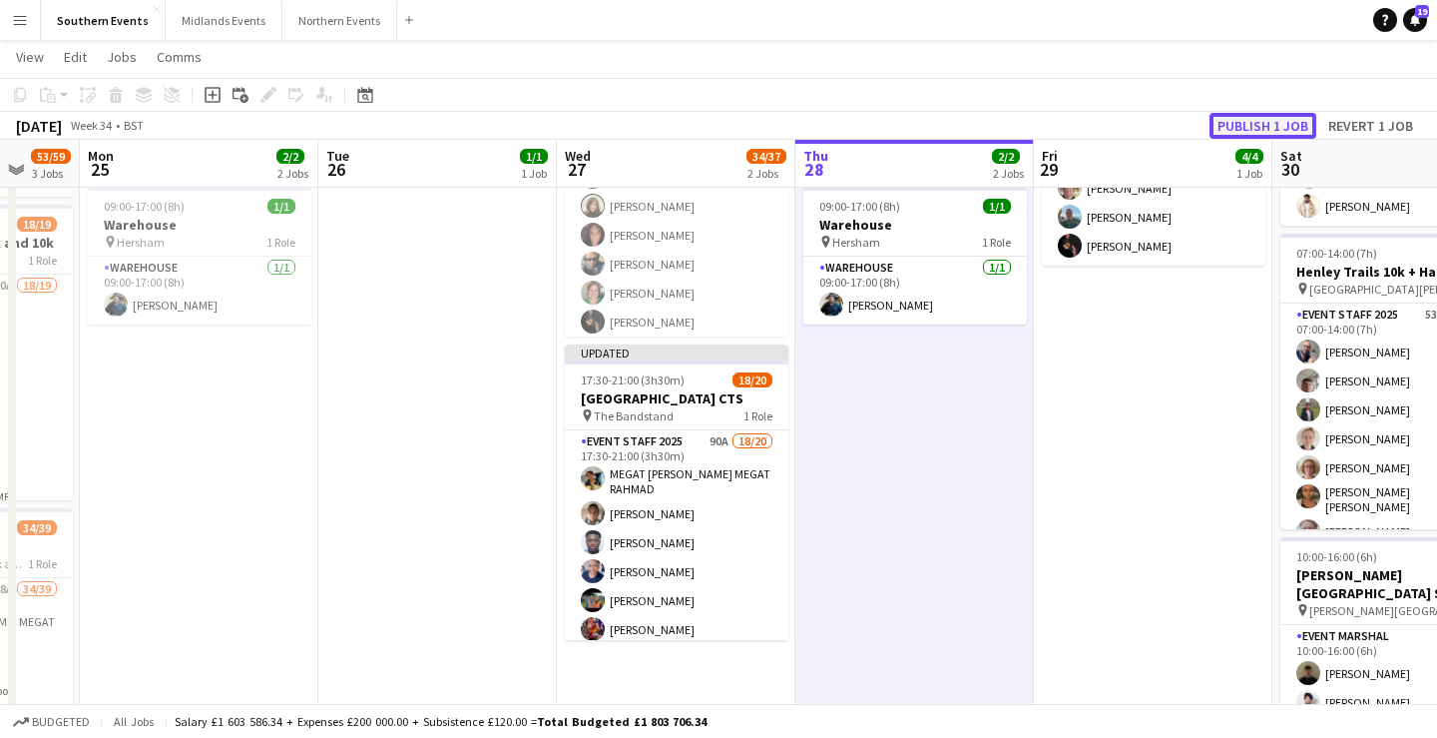
click at [1244, 124] on button "Publish 1 job" at bounding box center [1263, 126] width 107 height 26
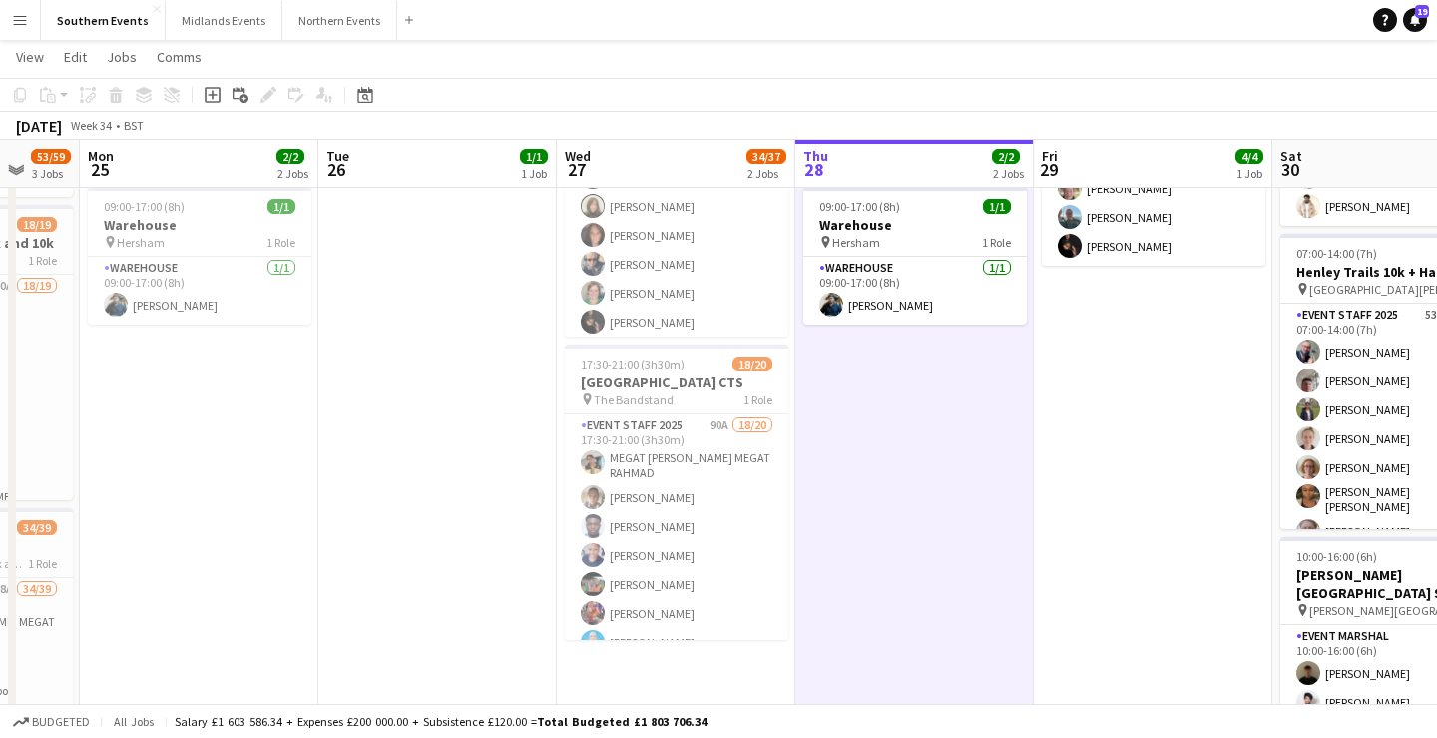
scroll to position [0, 0]
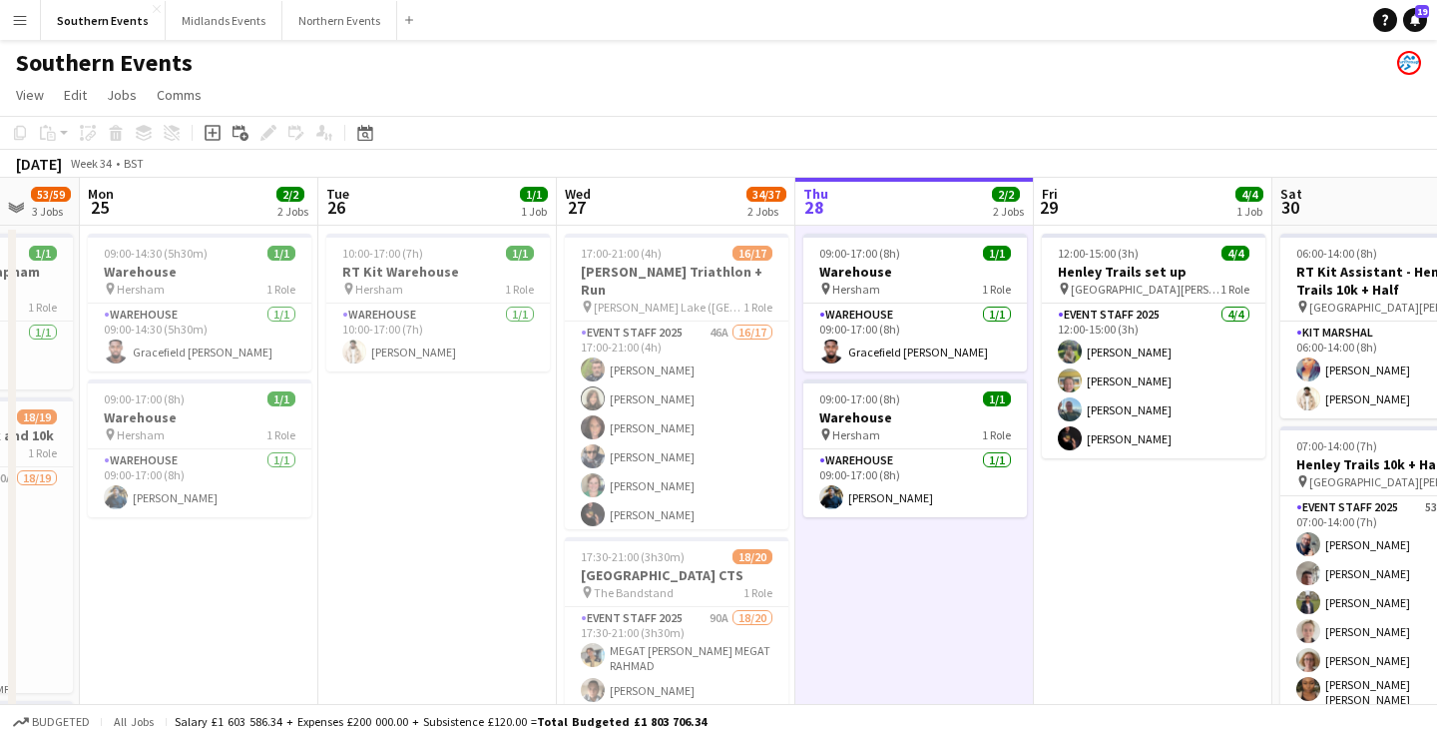
click at [27, 25] on app-icon "Menu" at bounding box center [20, 20] width 16 height 16
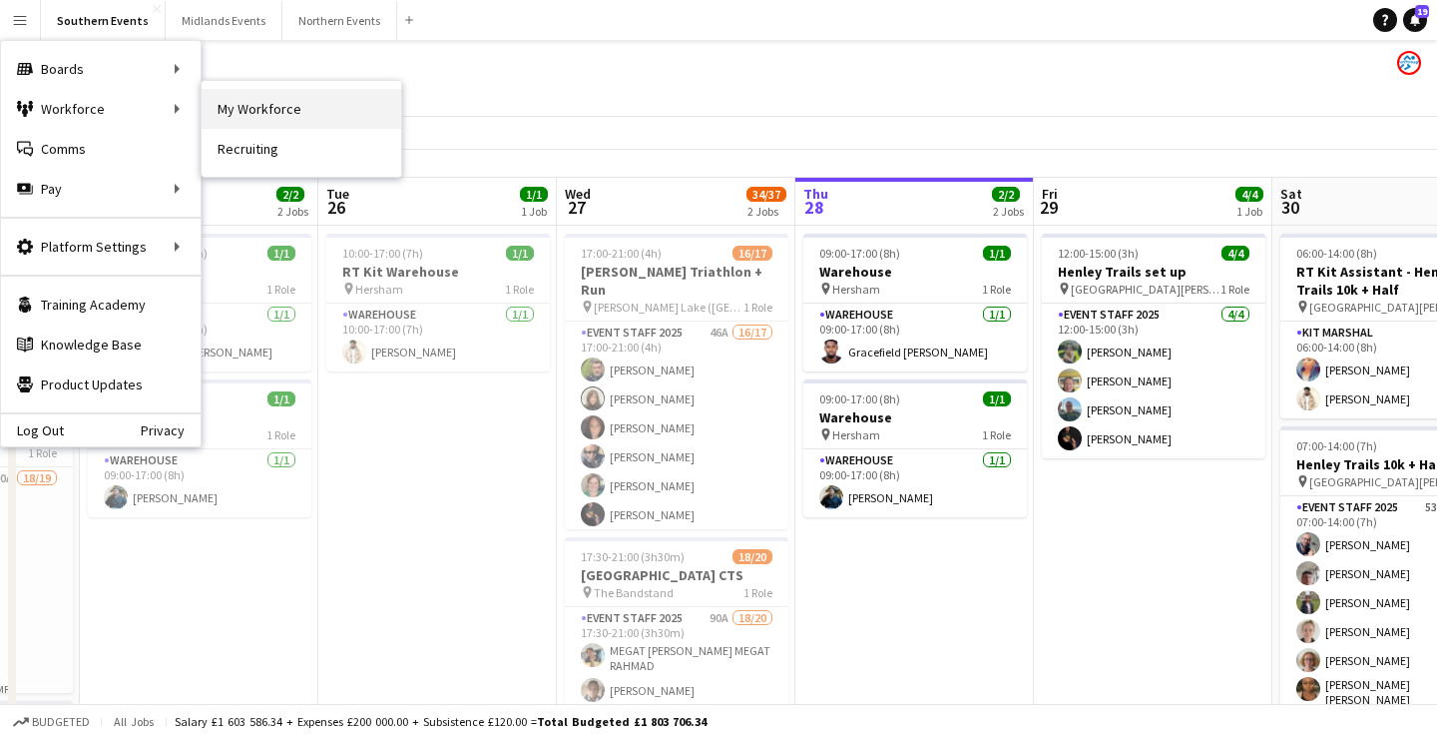
click at [272, 100] on link "My Workforce" at bounding box center [302, 109] width 200 height 40
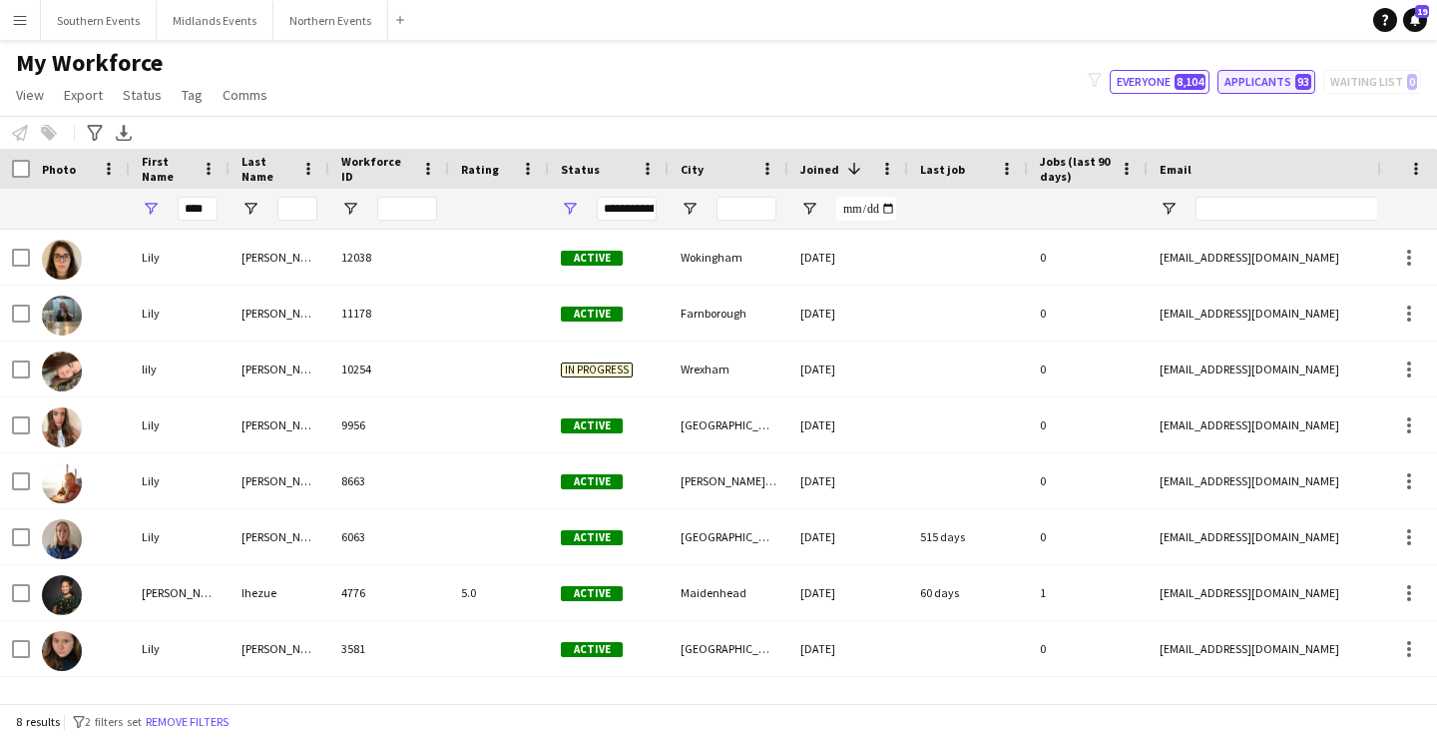
click at [1246, 86] on button "Applicants 93" at bounding box center [1267, 82] width 98 height 24
type input "**********"
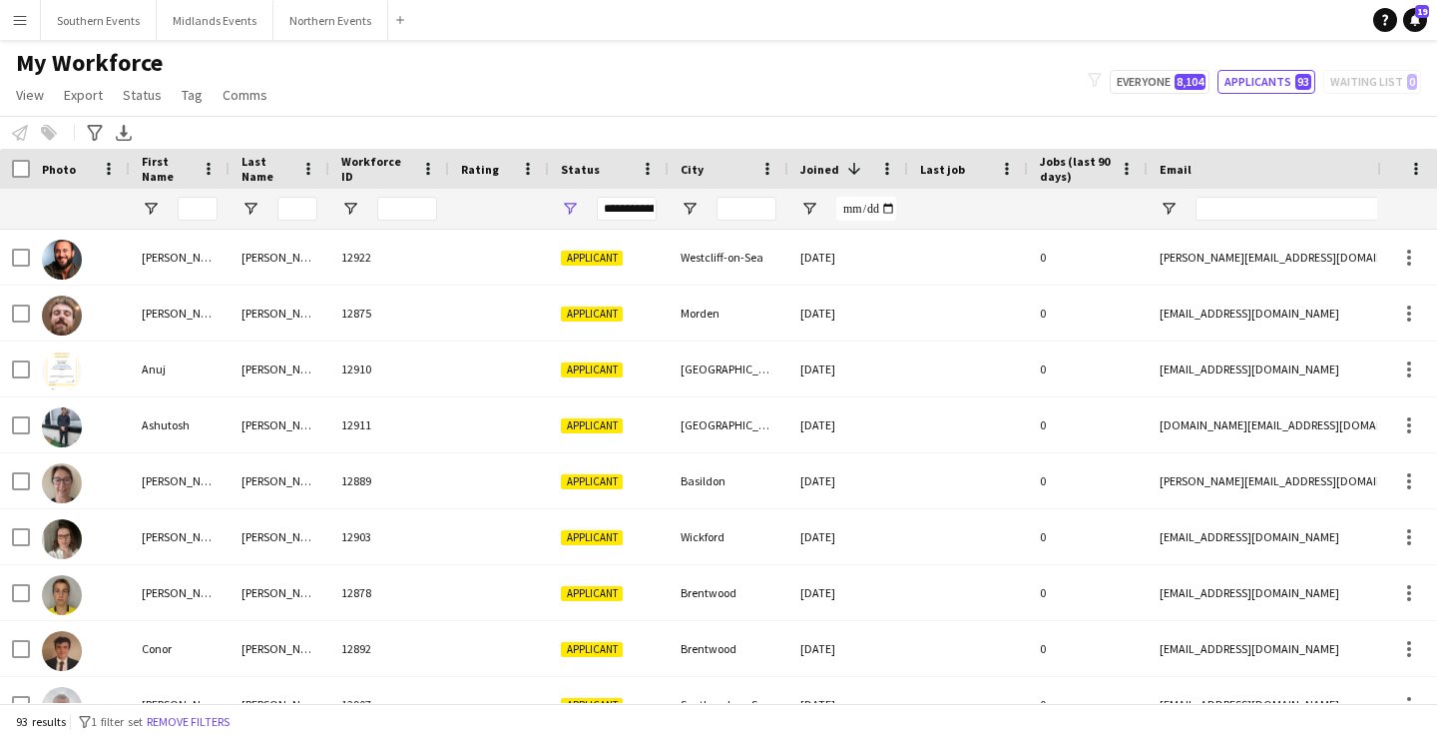
click at [36, 23] on button "Menu" at bounding box center [20, 20] width 40 height 40
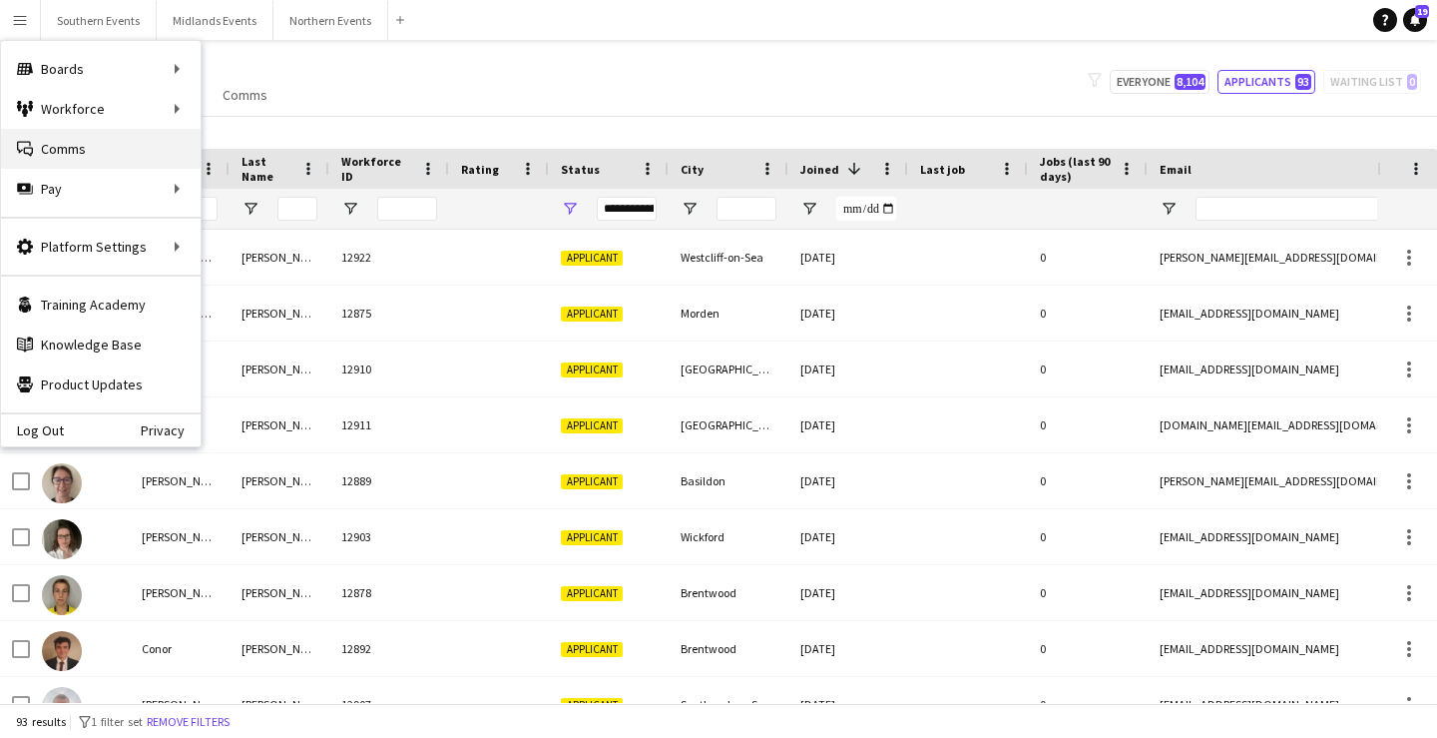
click at [83, 131] on link "Comms Comms" at bounding box center [101, 149] width 200 height 40
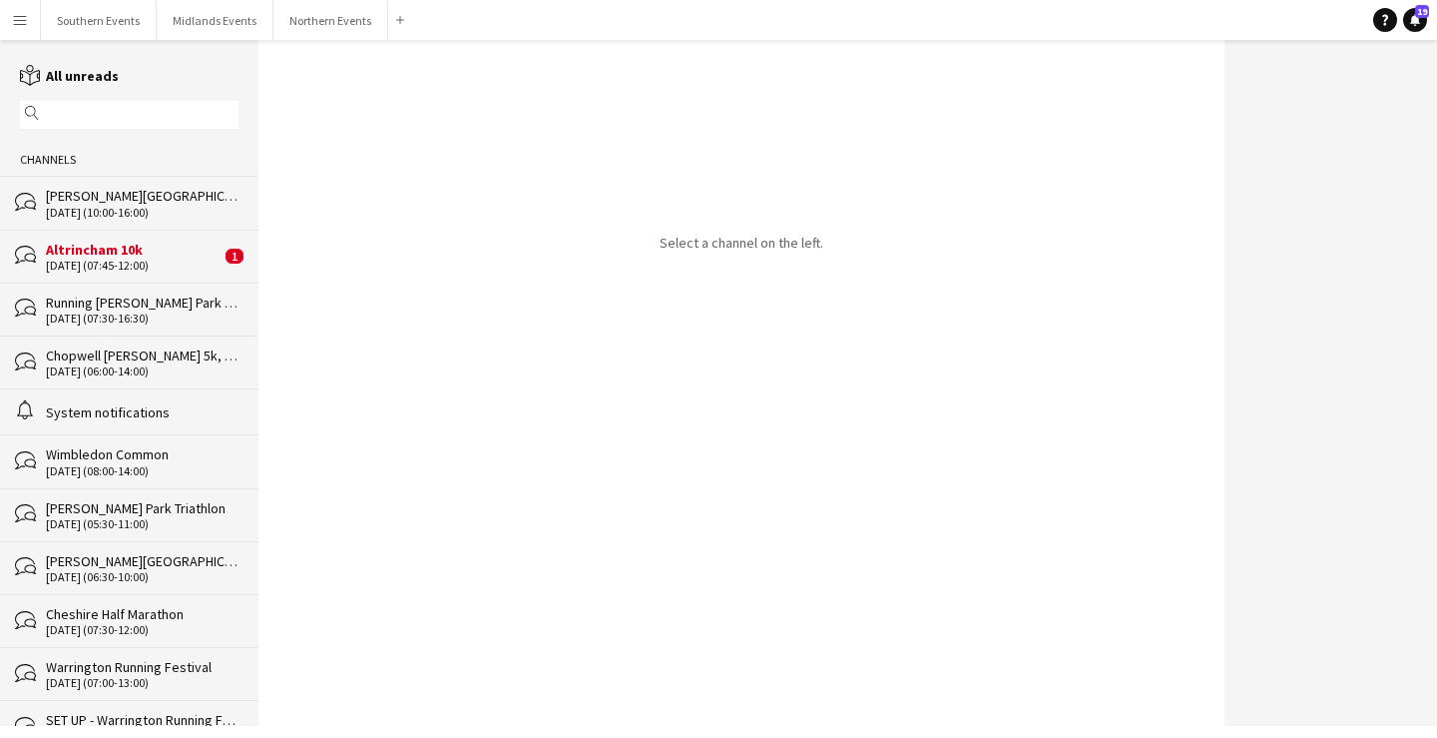
click at [104, 108] on input "text" at bounding box center [139, 115] width 190 height 18
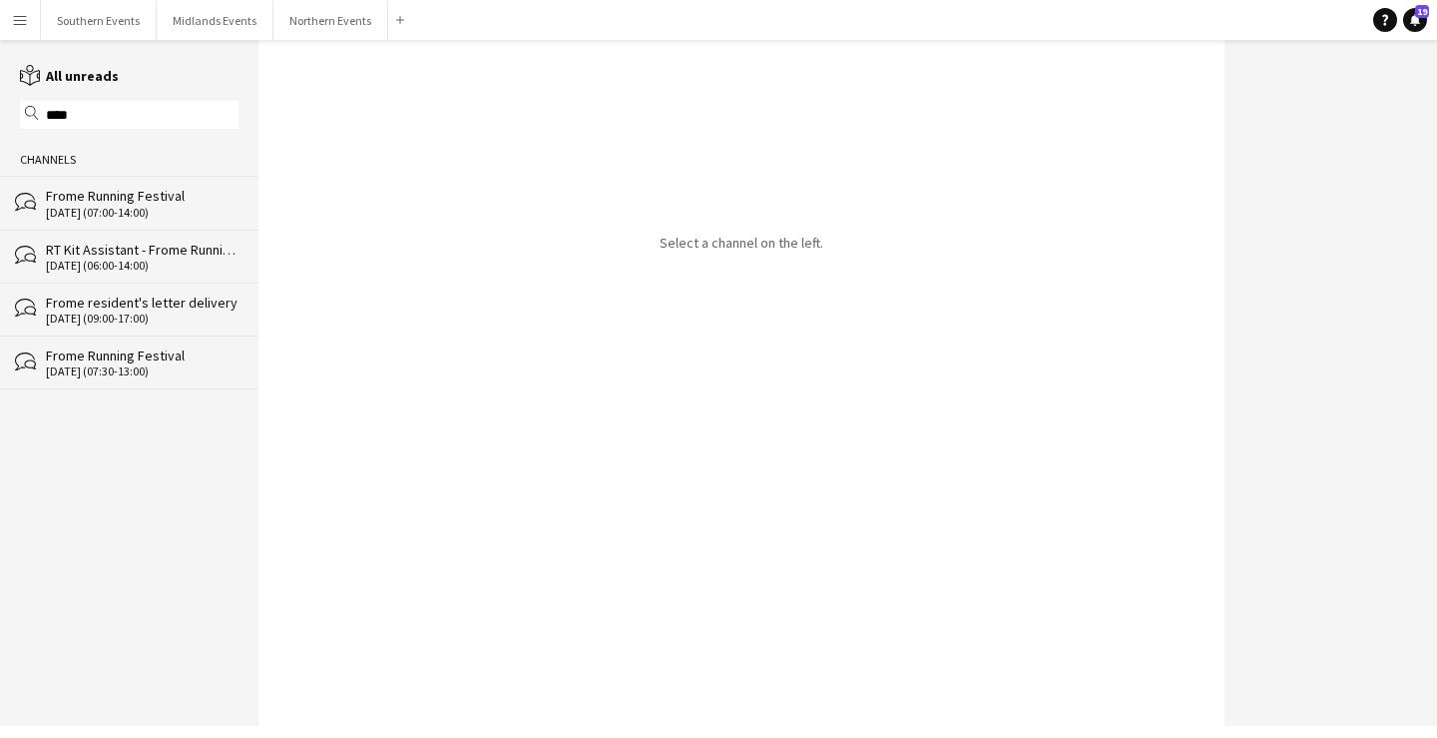
type input "****"
click at [154, 218] on div "[DATE] (07:00-14:00)" at bounding box center [142, 213] width 193 height 14
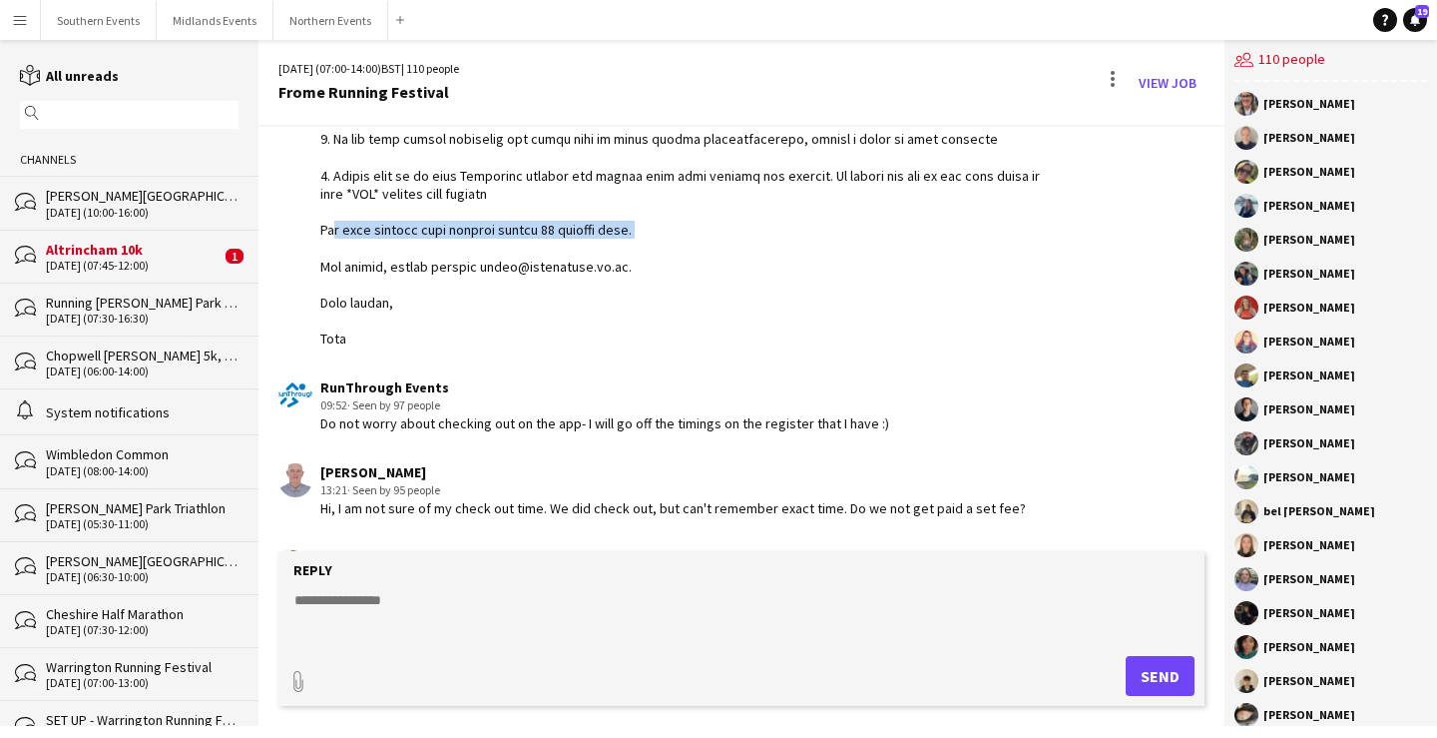
drag, startPoint x: 323, startPoint y: 232, endPoint x: 660, endPoint y: 224, distance: 336.5
click at [660, 224] on div at bounding box center [686, 75] width 732 height 545
click at [648, 225] on div at bounding box center [686, 75] width 732 height 545
drag, startPoint x: 309, startPoint y: 228, endPoint x: 678, endPoint y: 228, distance: 368.3
click at [678, 228] on div "RunThrough Events 09:50 · Seen by 97 people" at bounding box center [665, 57] width 774 height 582
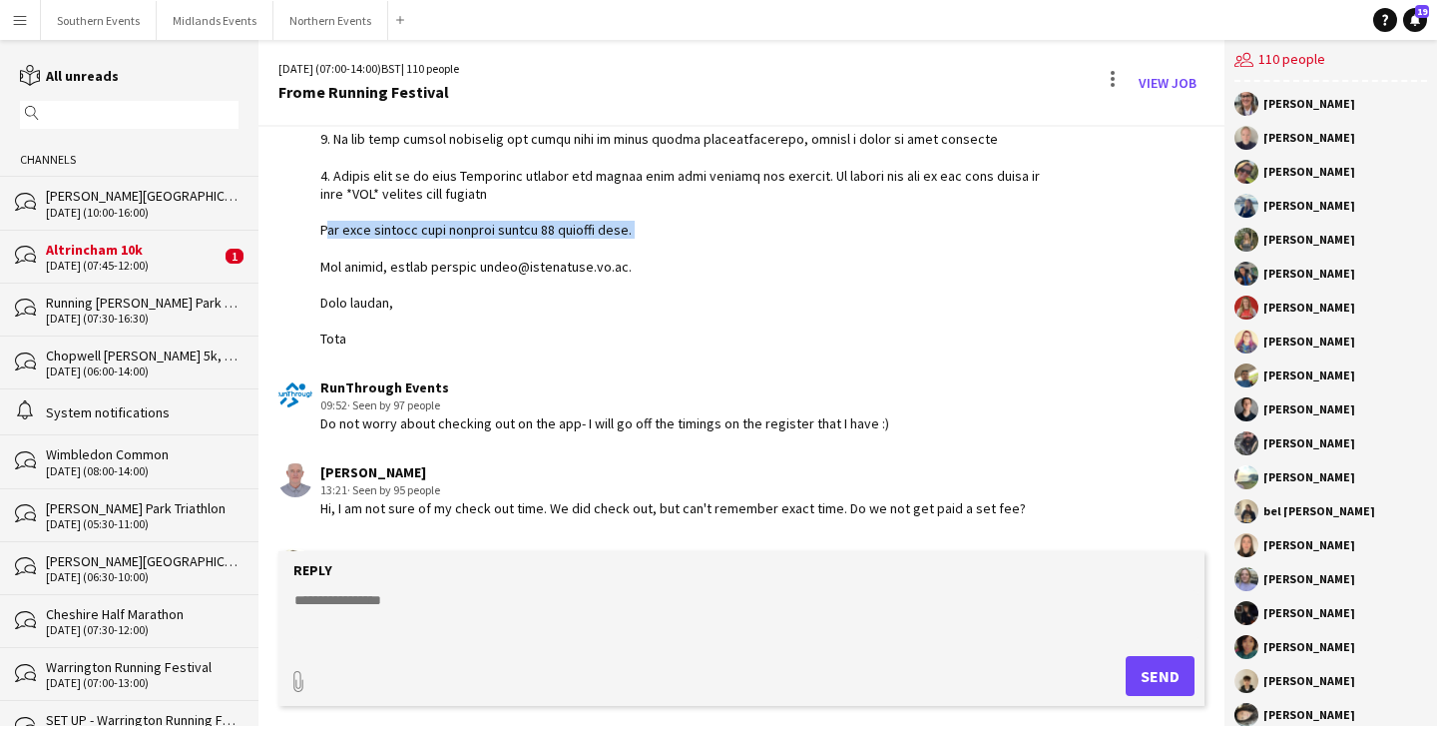
copy div "ou will receive your payment within 14 working days."
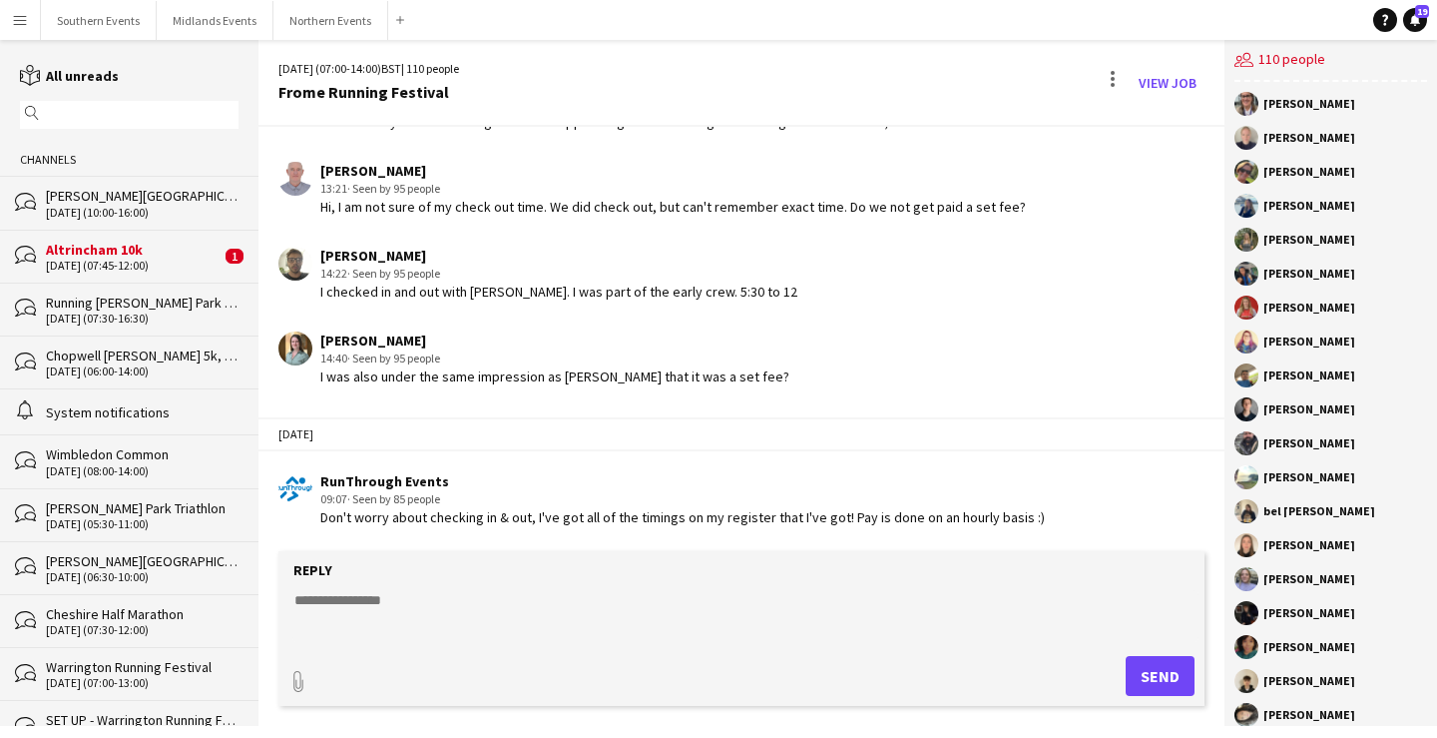
click at [465, 573] on div "Reply" at bounding box center [741, 570] width 906 height 18
click at [477, 588] on form "Reply paperclip Send" at bounding box center [741, 628] width 926 height 155
click at [475, 609] on textarea at bounding box center [745, 616] width 906 height 52
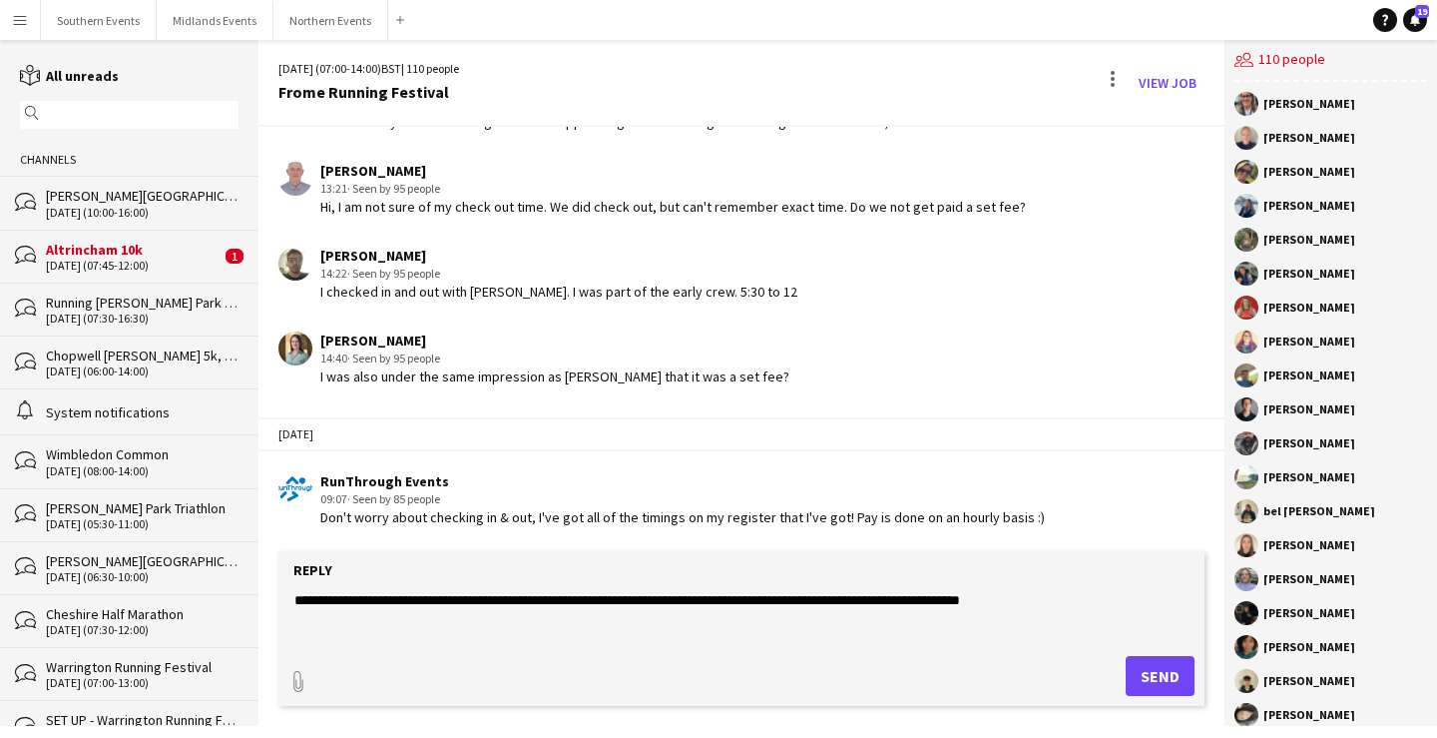
paste textarea "**********"
click at [1088, 599] on textarea "**********" at bounding box center [745, 616] width 906 height 52
click at [819, 618] on textarea "**********" at bounding box center [745, 616] width 906 height 52
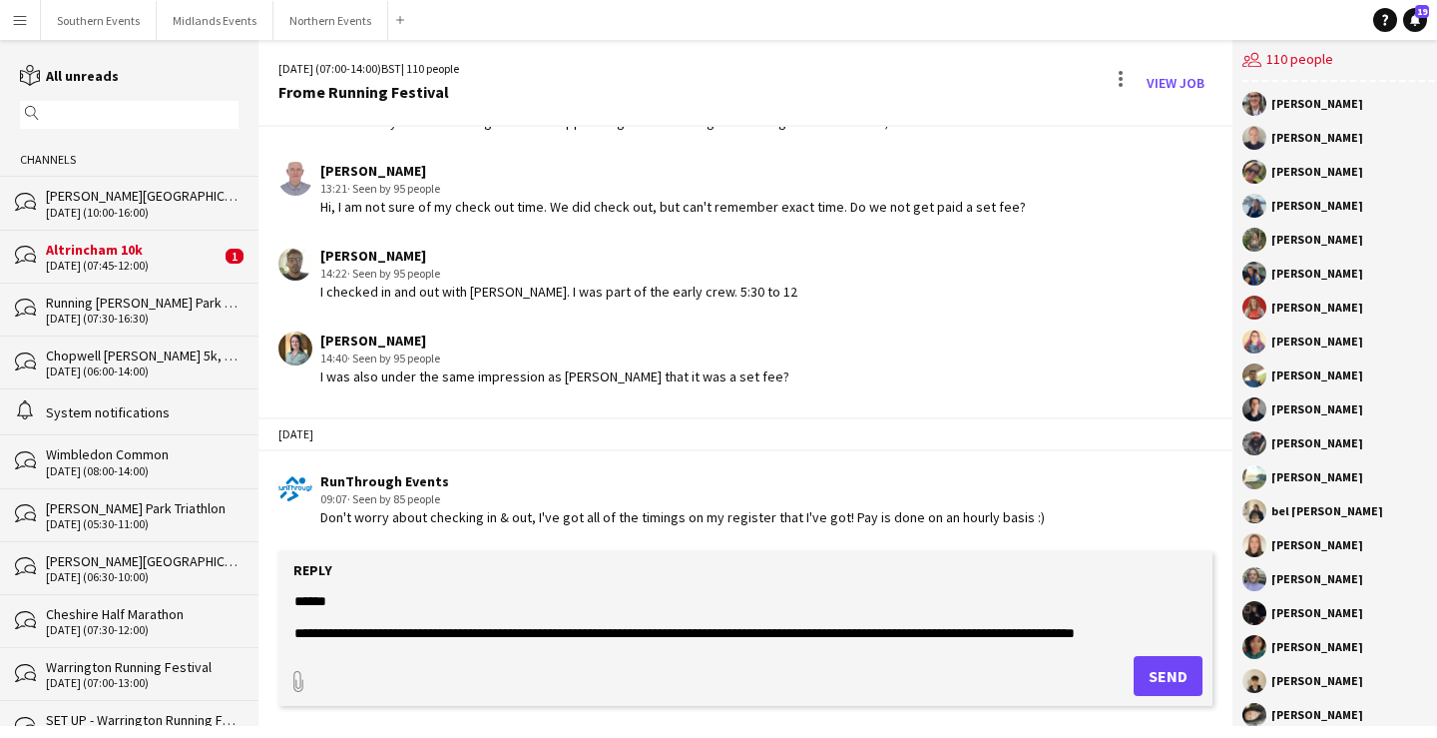
scroll to position [47, 0]
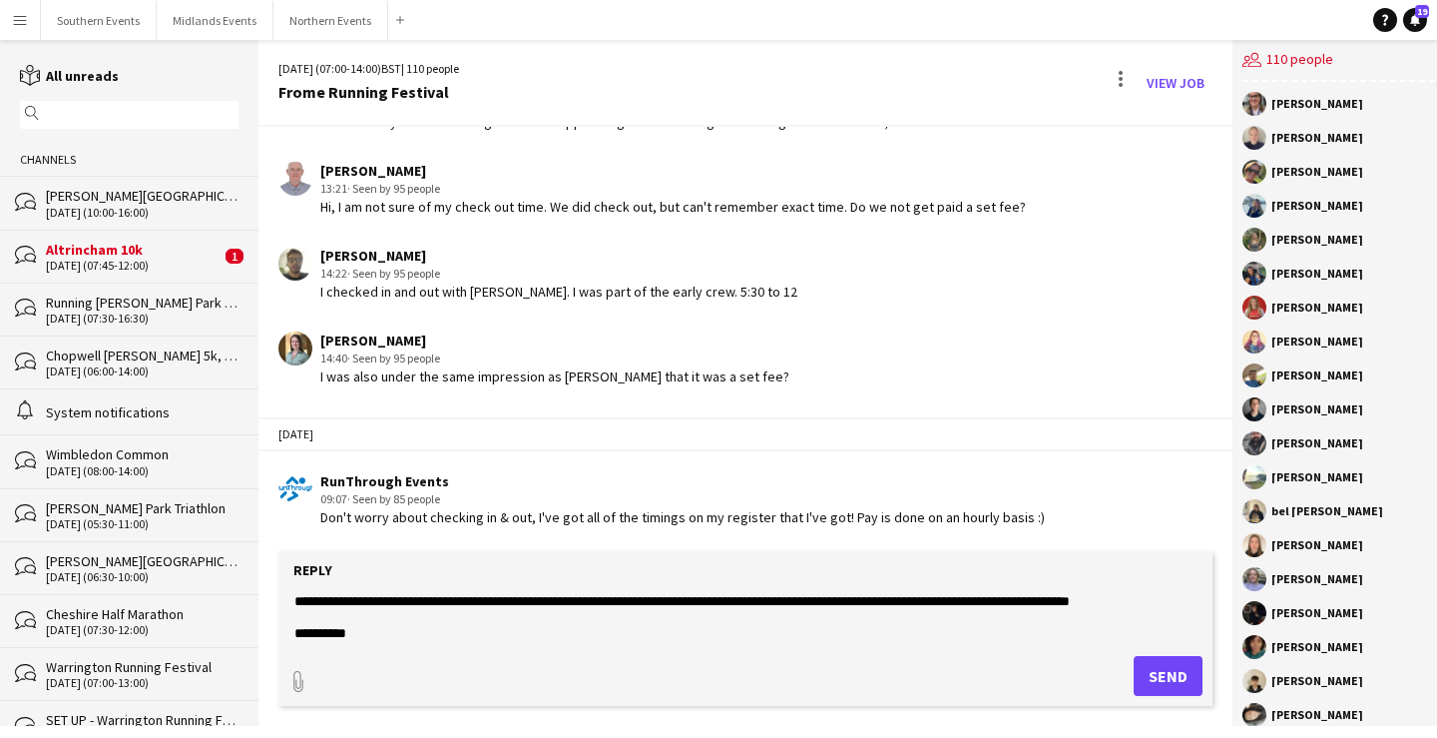
type textarea "**********"
click at [1154, 664] on button "Send" at bounding box center [1168, 676] width 69 height 40
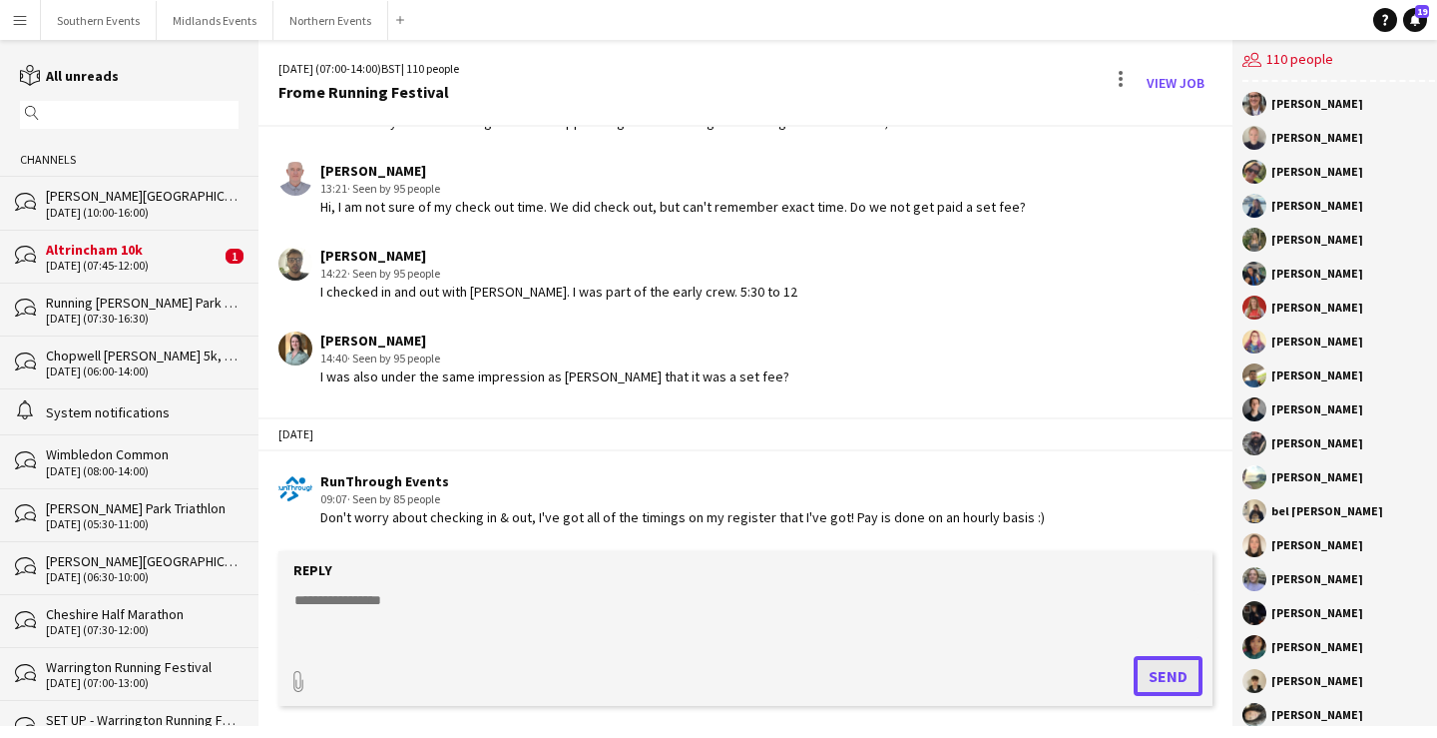
scroll to position [3240, 0]
